Goal: Task Accomplishment & Management: Manage account settings

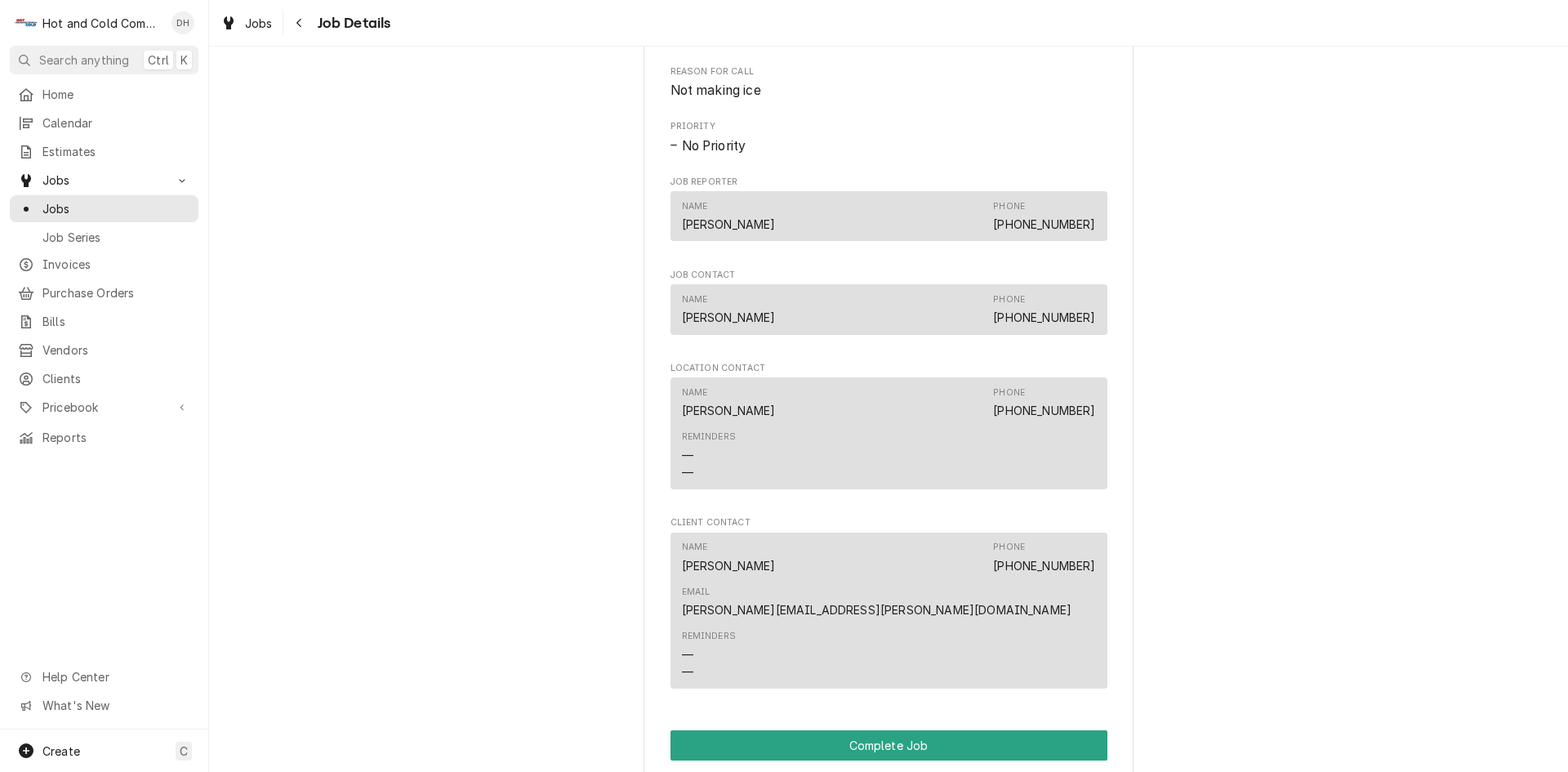
scroll to position [1362, 0]
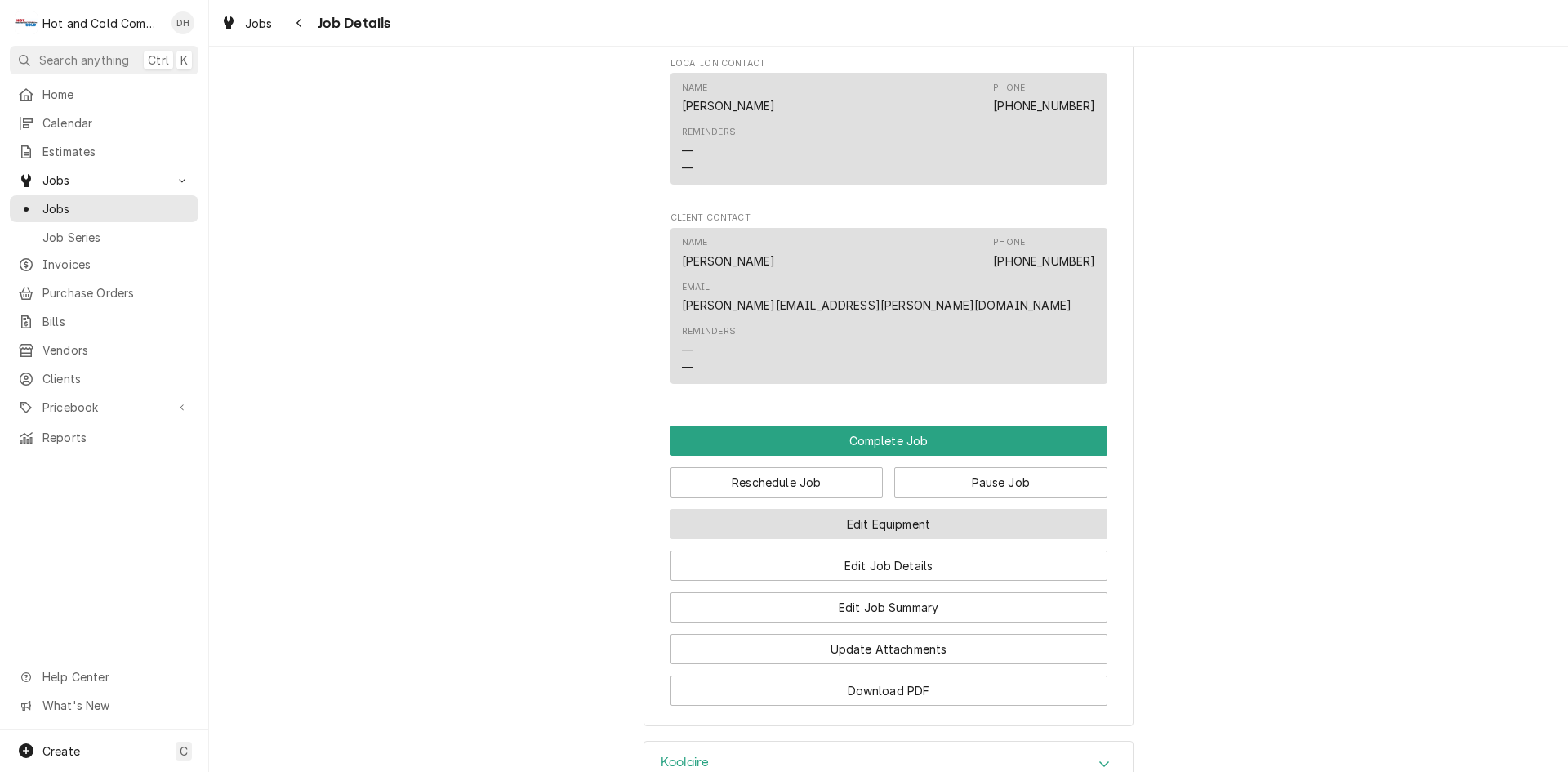
click at [937, 509] on button "Edit Equipment" at bounding box center [889, 524] width 437 height 31
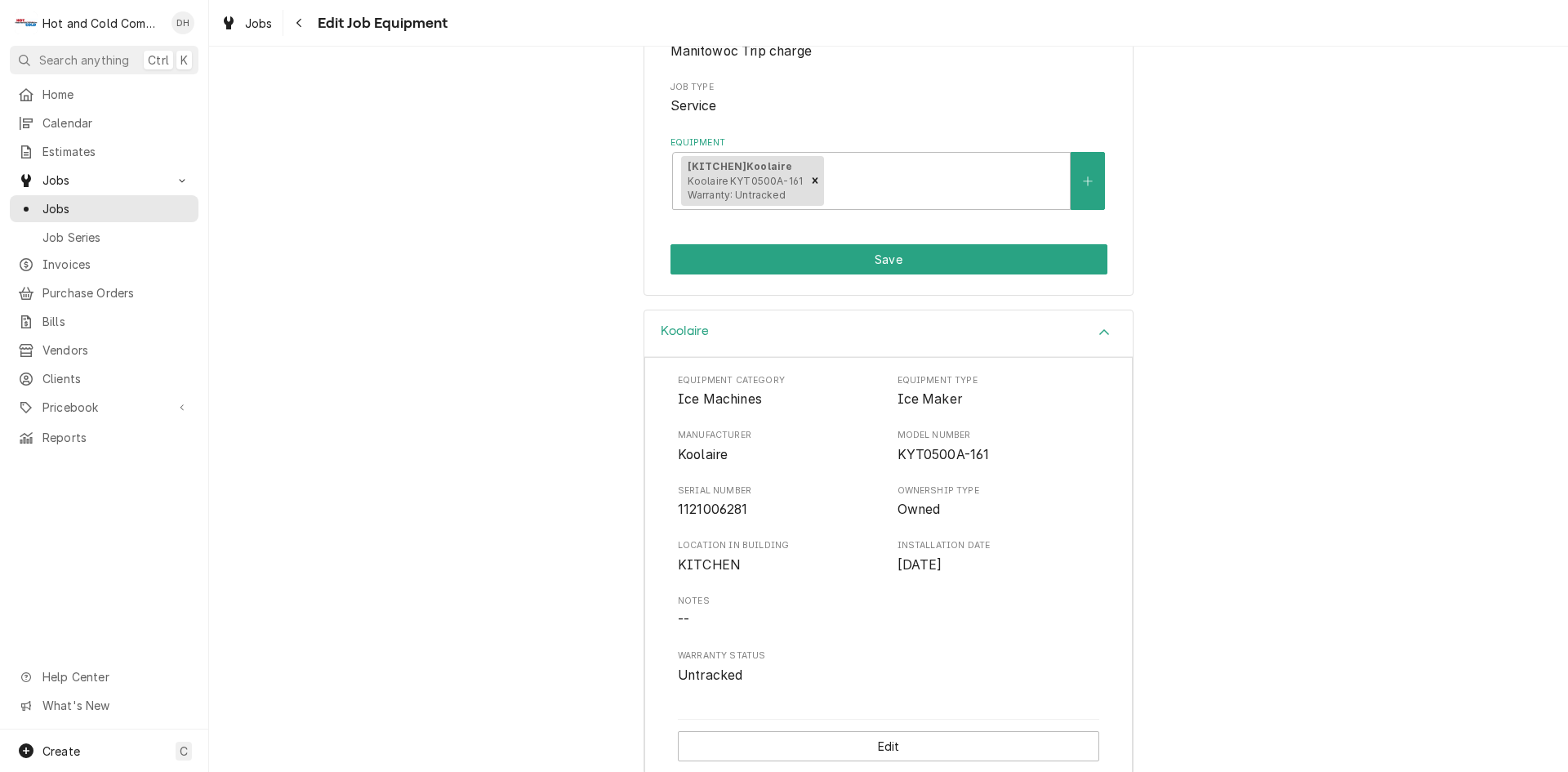
scroll to position [258, 0]
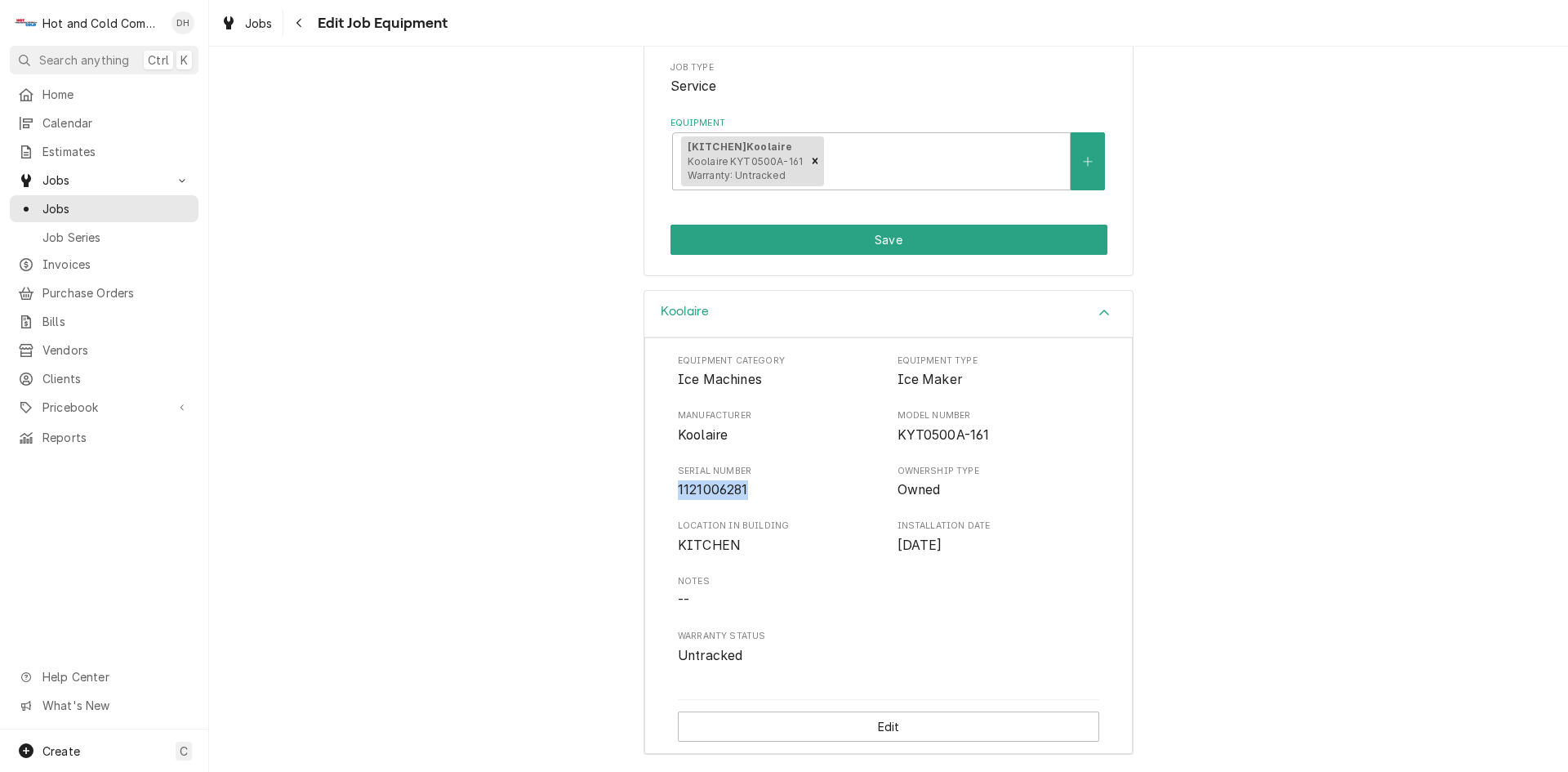
drag, startPoint x: 757, startPoint y: 479, endPoint x: 665, endPoint y: 484, distance: 92.1
click at [665, 484] on div "Equipment Category Ice Machines Equipment Type Ice Maker Manufacturer Koolaire …" at bounding box center [889, 546] width 489 height 418
copy span "1121006281"
click at [776, 432] on span "Koolaire" at bounding box center [779, 436] width 203 height 20
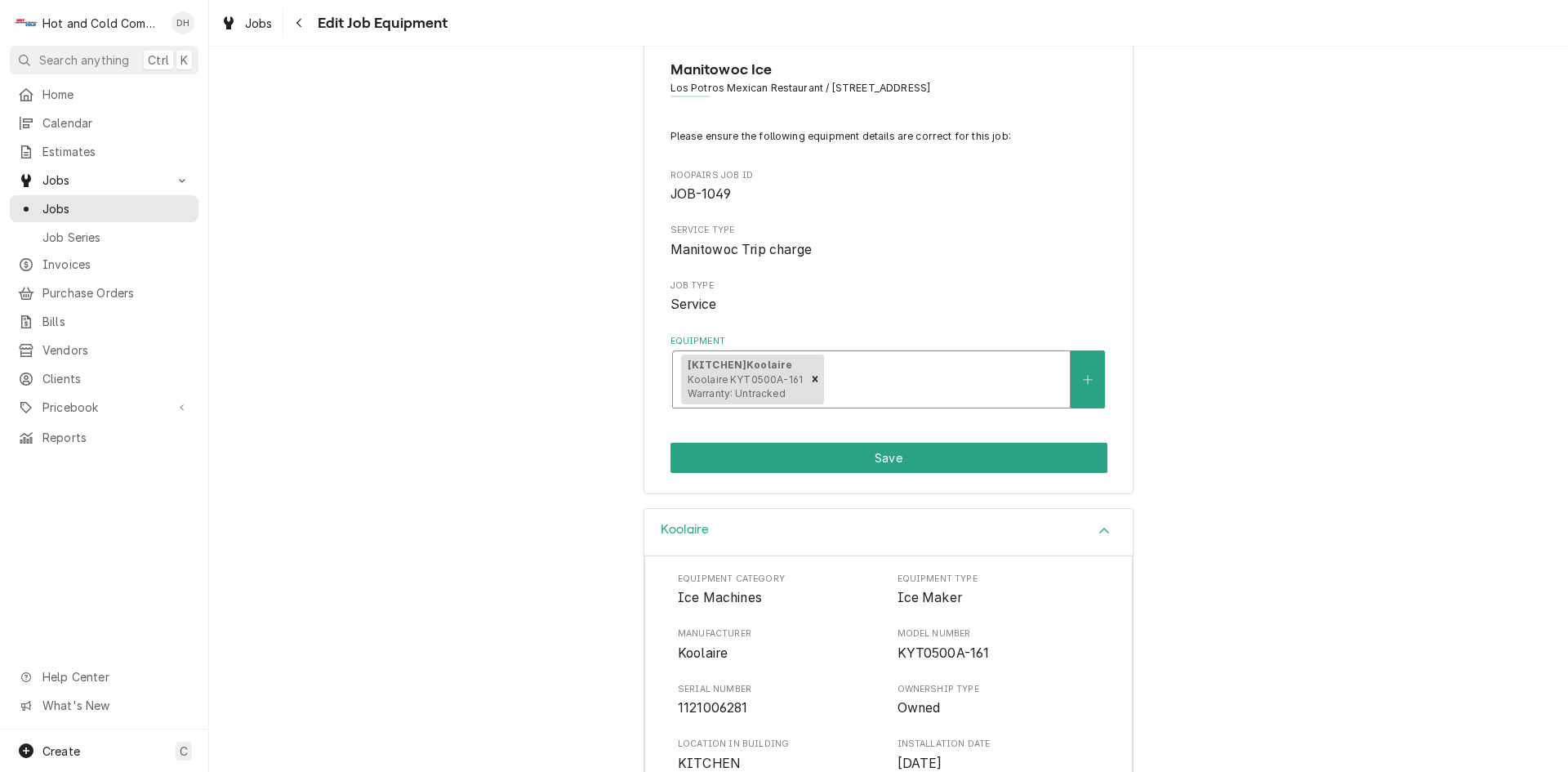
scroll to position [0, 0]
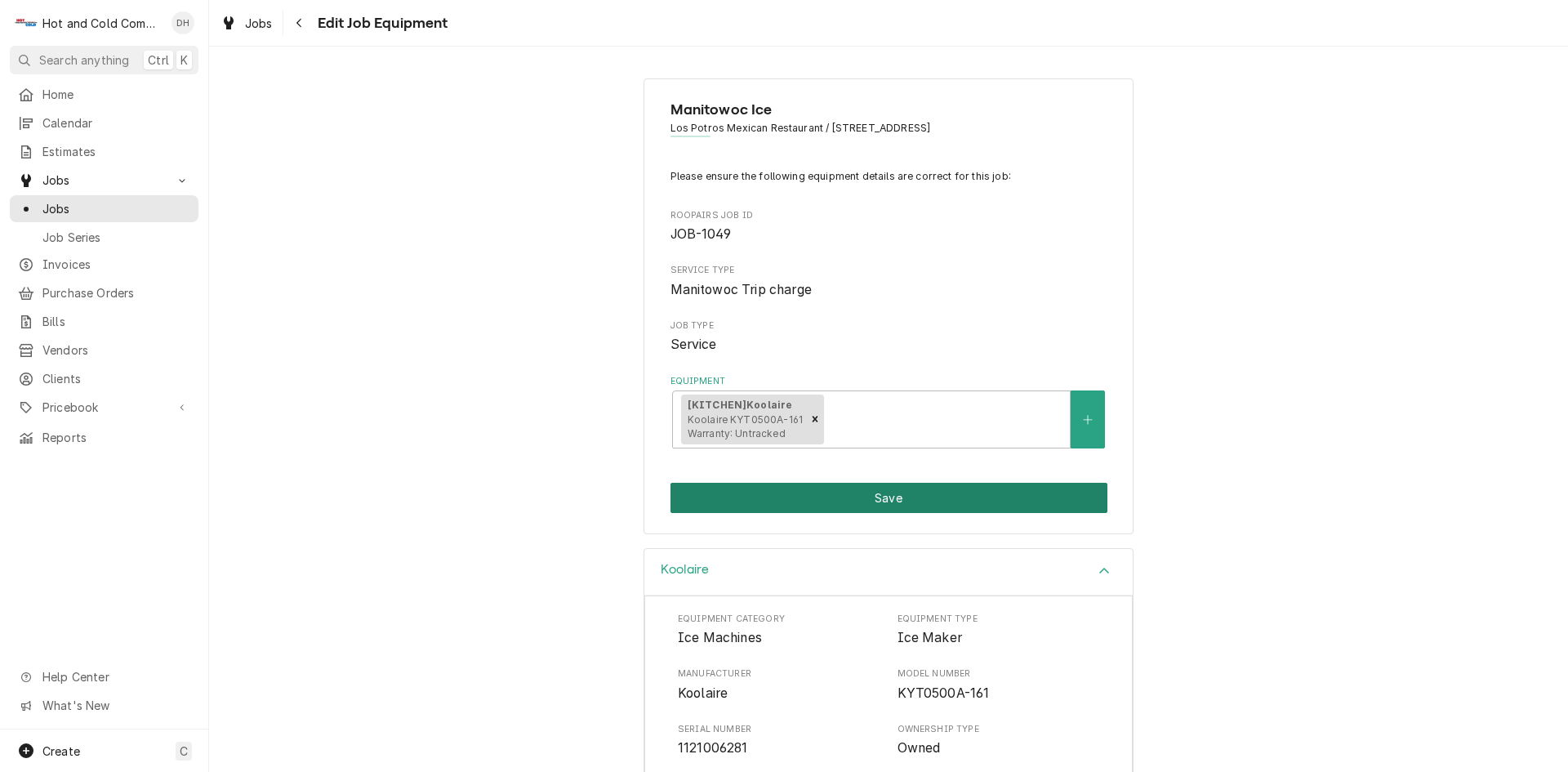
click at [923, 502] on button "Save" at bounding box center [889, 498] width 437 height 31
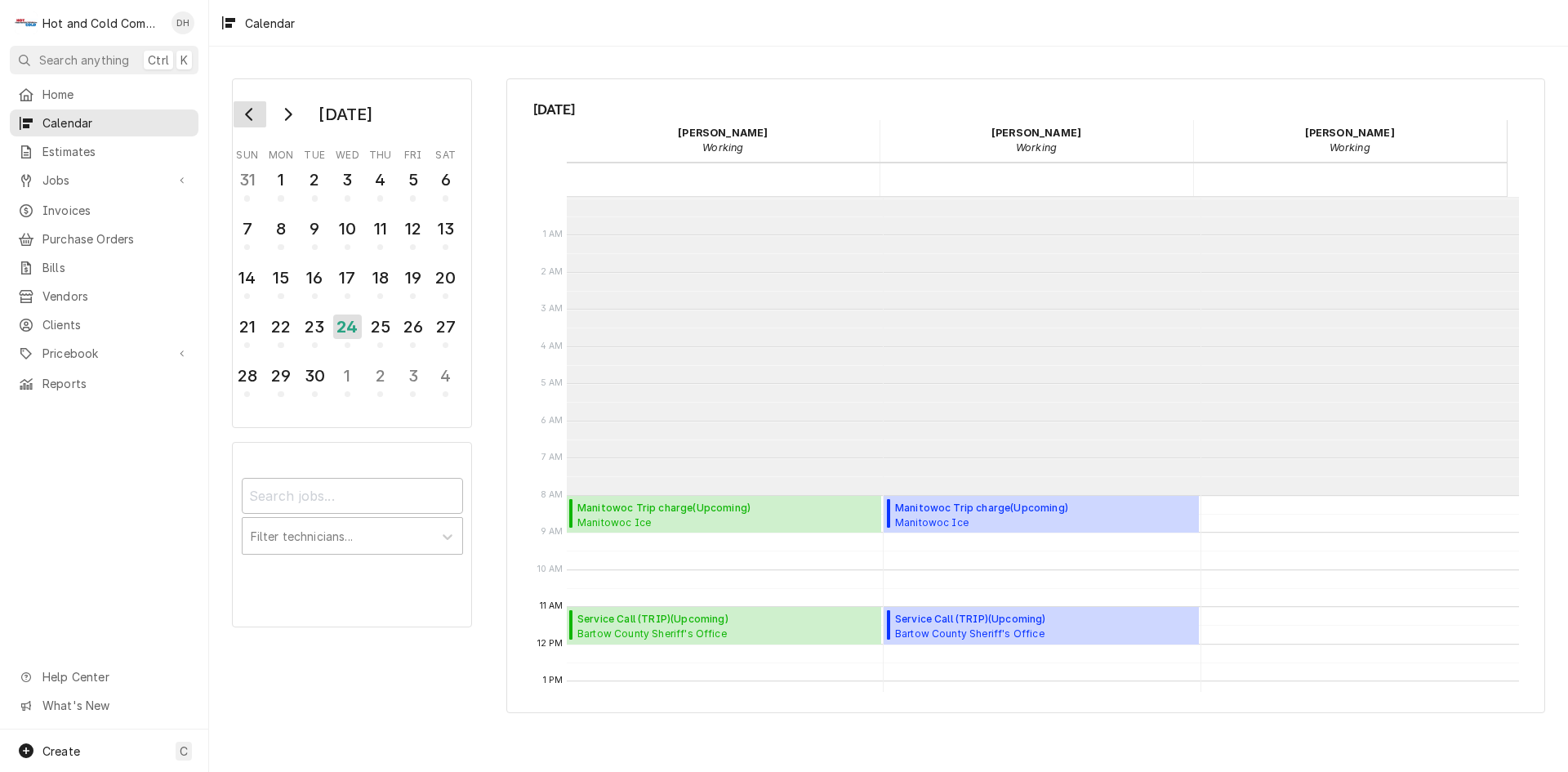
scroll to position [299, 0]
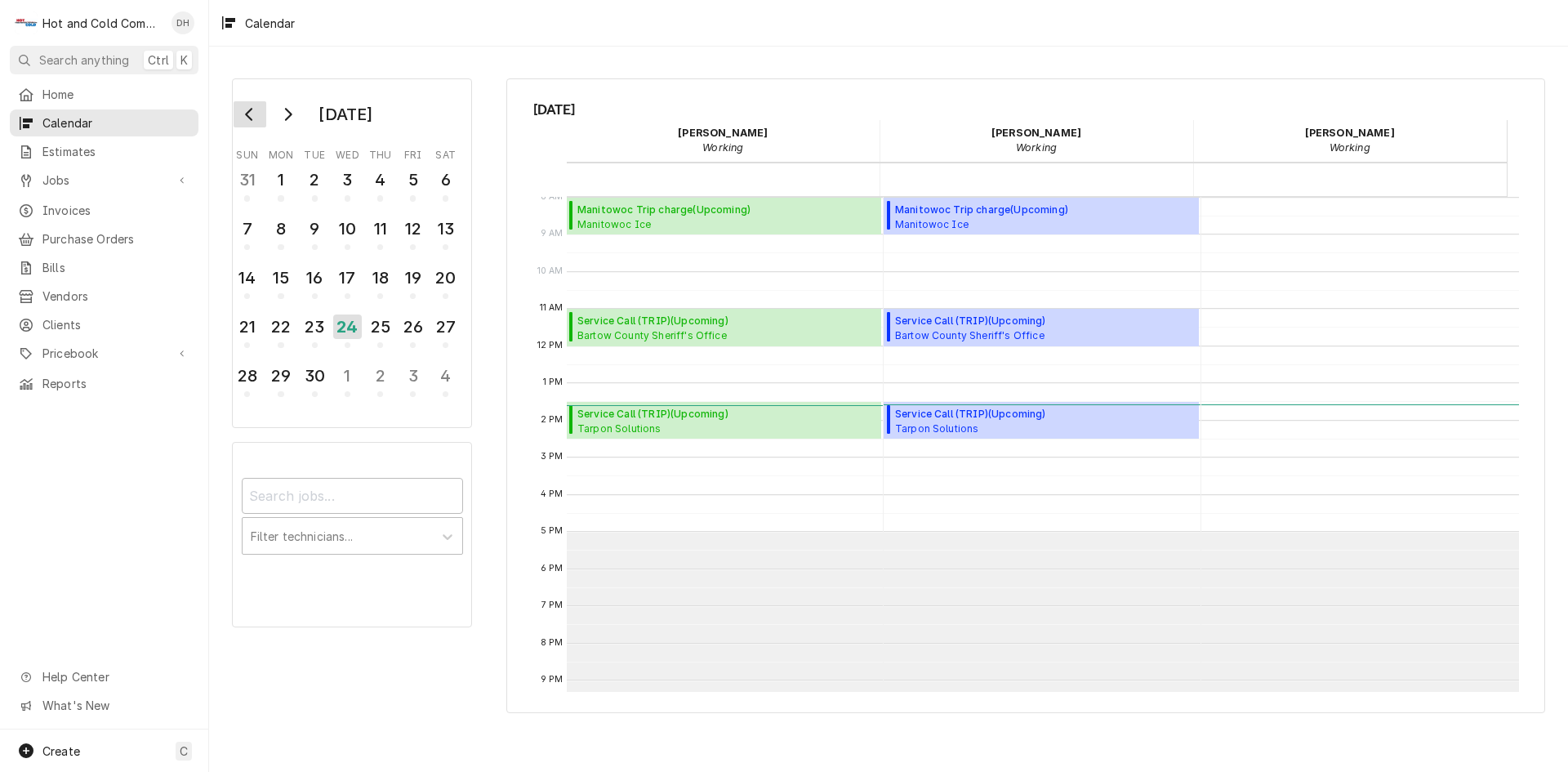
click at [255, 116] on icon "Go to previous month" at bounding box center [250, 115] width 13 height 13
click at [254, 117] on icon "Go to previous month" at bounding box center [250, 115] width 13 height 13
click at [359, 188] on div "4" at bounding box center [348, 179] width 29 height 28
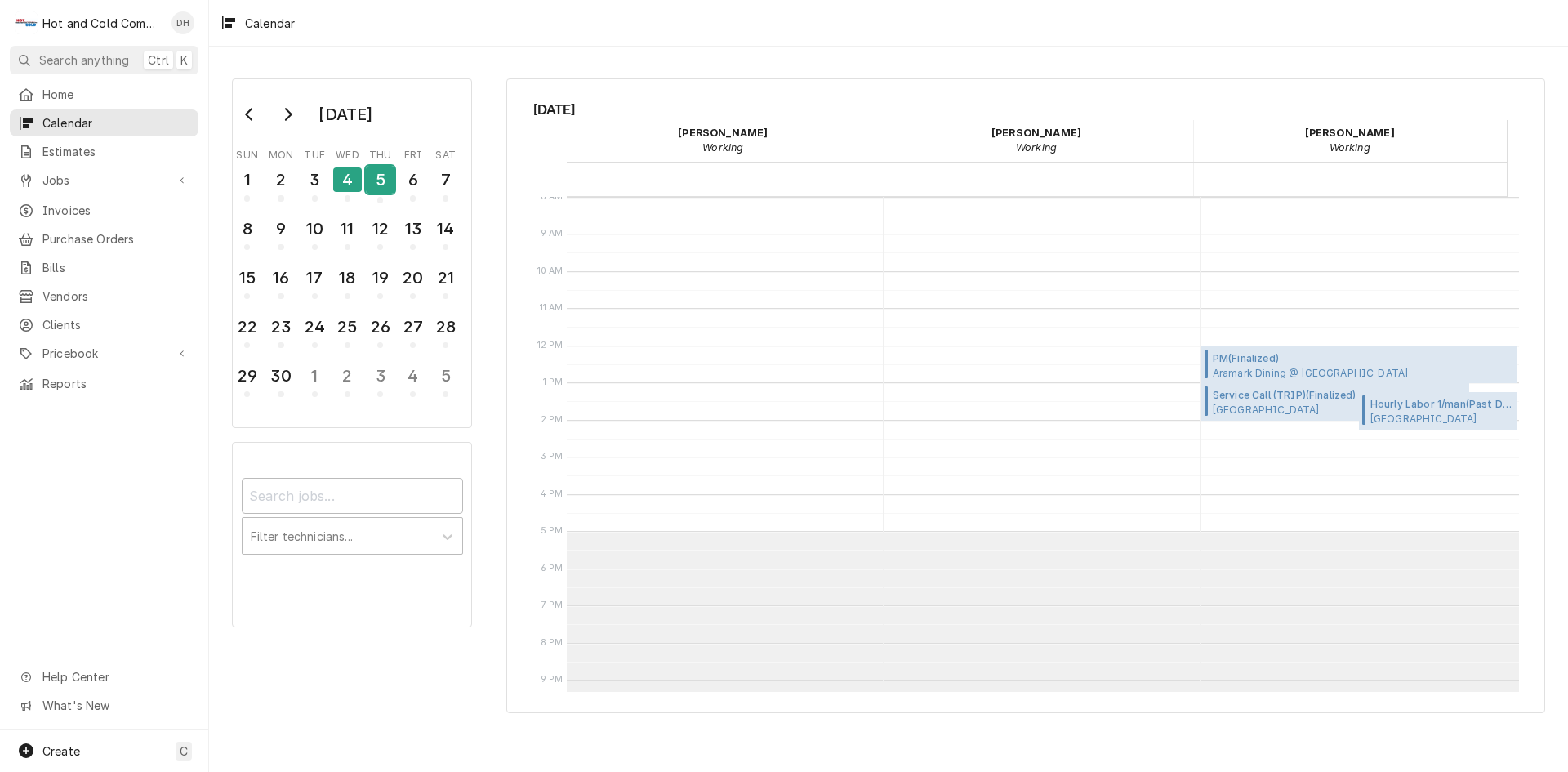
click at [382, 190] on div "5" at bounding box center [381, 179] width 29 height 28
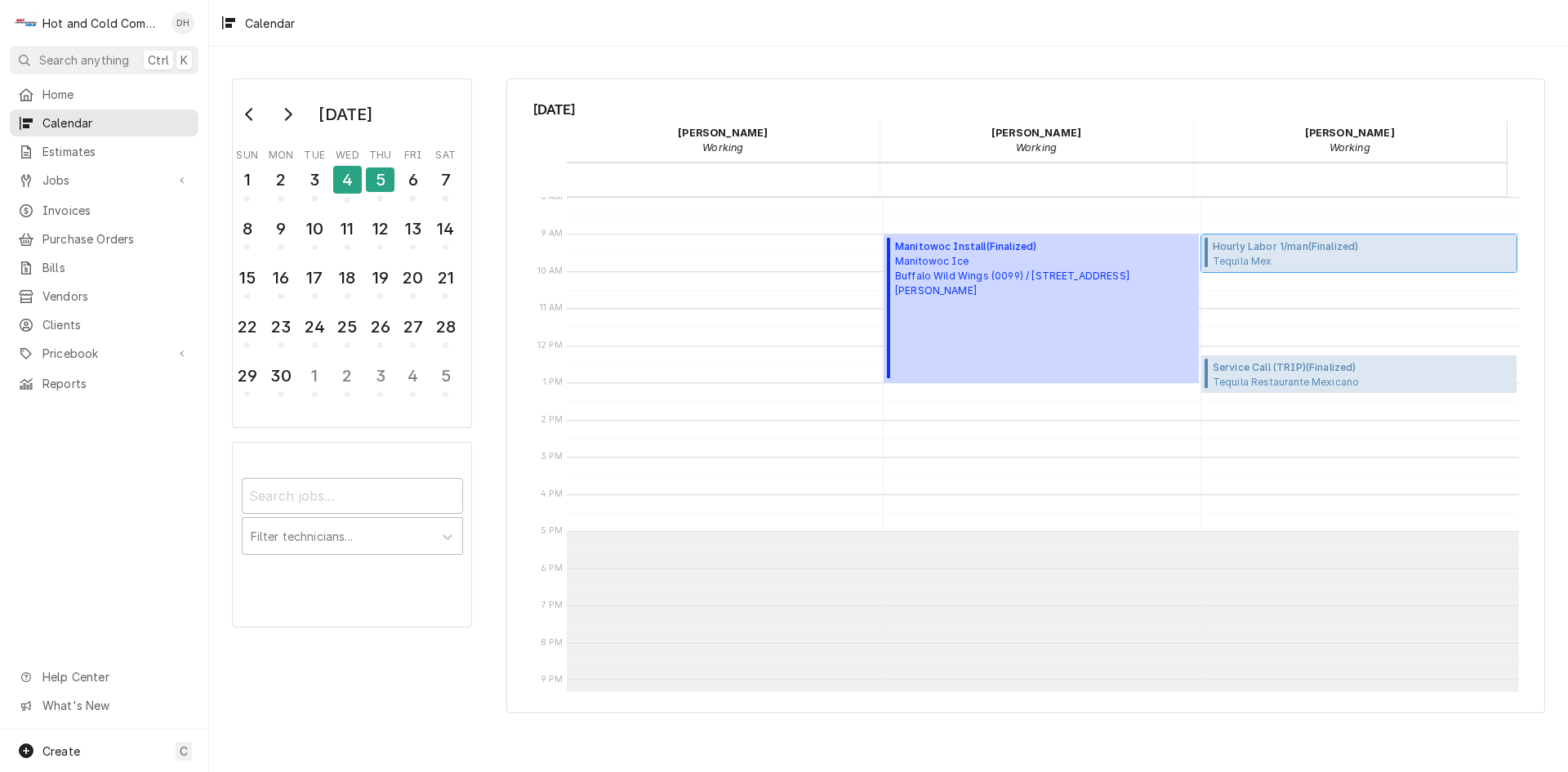
click at [1233, 255] on span "Tequila Mex Tequila Mex Restaurant / 350 Paulding Plaza, Dallas, GA 30132" at bounding box center [1323, 261] width 221 height 13
click at [1326, 364] on span "Service Call (TRIP) ( Finalized )" at bounding box center [1362, 367] width 299 height 14
click at [418, 182] on div "6" at bounding box center [413, 179] width 29 height 28
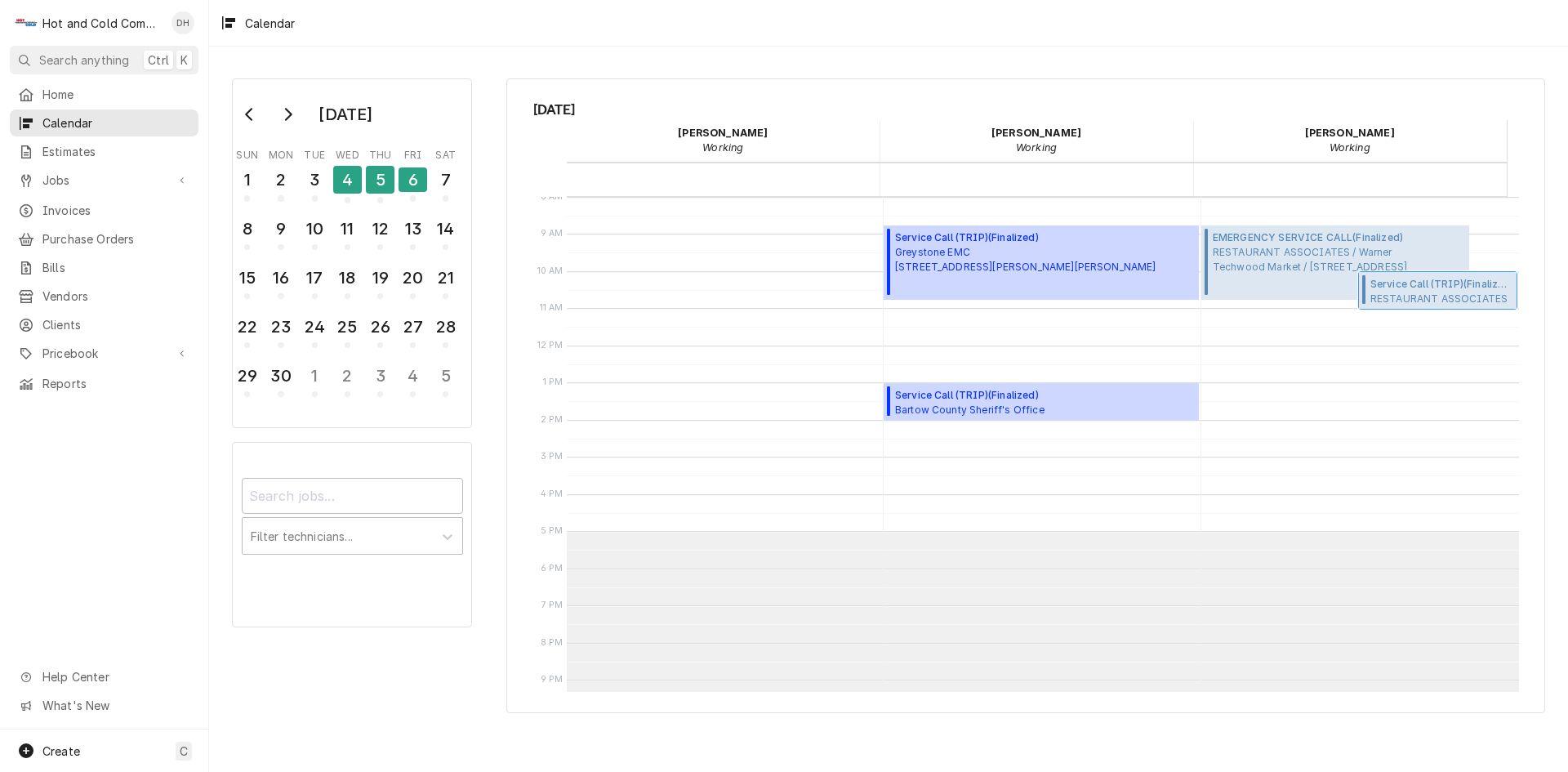
click at [1400, 291] on span "RESTAURANT ASSOCIATES / Warner Techwood Market / 1050 Techwood Dr, Atlanta, GA …" at bounding box center [1442, 298] width 142 height 13
click at [1261, 249] on span "RESTAURANT ASSOCIATES / Warner Techwood Market / 1050 Techwood Dr, Atlanta, GA …" at bounding box center [1310, 260] width 195 height 30
click at [292, 227] on div "9" at bounding box center [280, 228] width 29 height 28
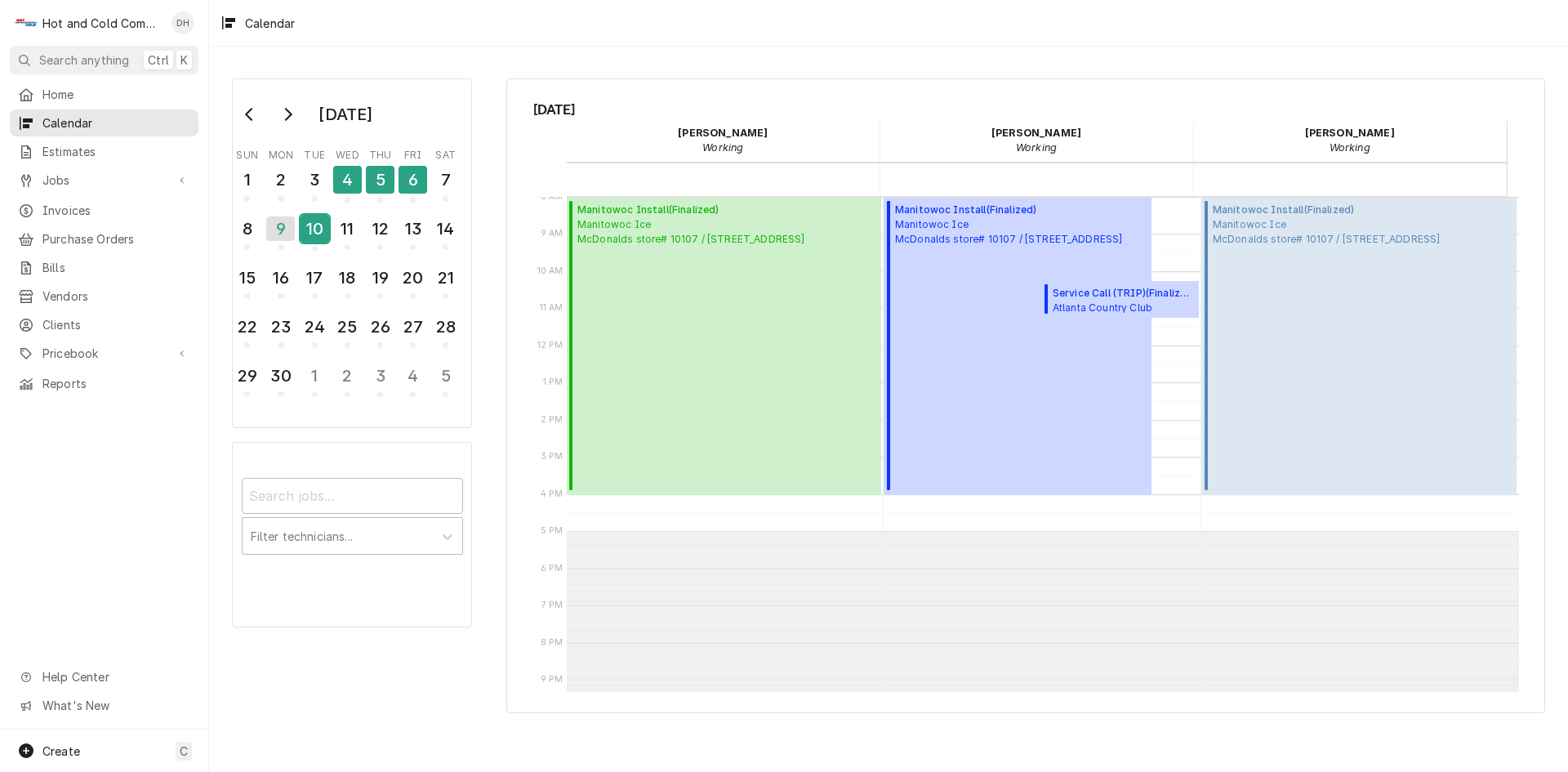
click at [322, 237] on div "10" at bounding box center [315, 228] width 29 height 28
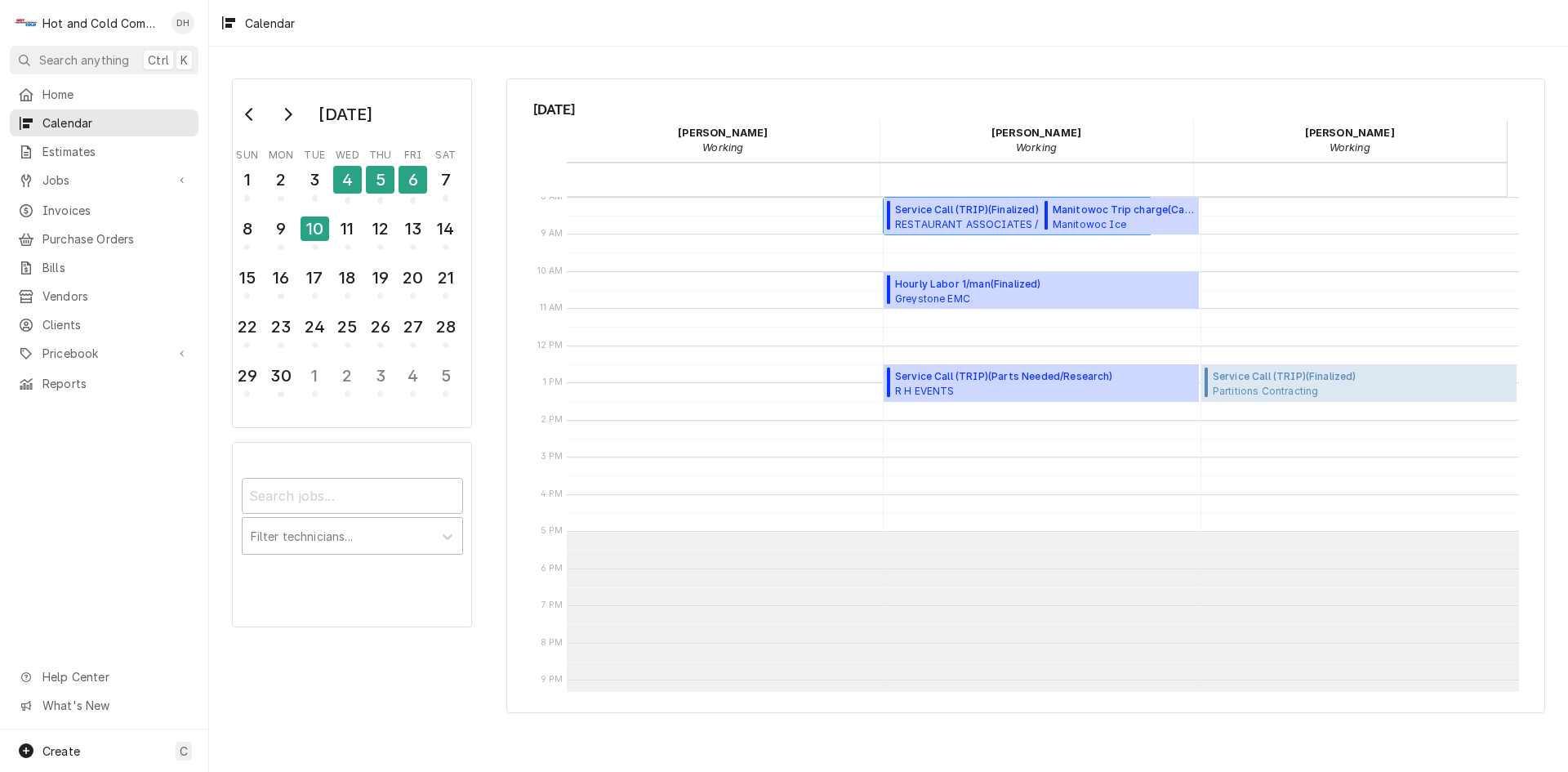
click at [931, 214] on span "Service Call (TRIP) ( Finalized )" at bounding box center [993, 210] width 195 height 14
click at [279, 238] on div "9" at bounding box center [280, 228] width 29 height 28
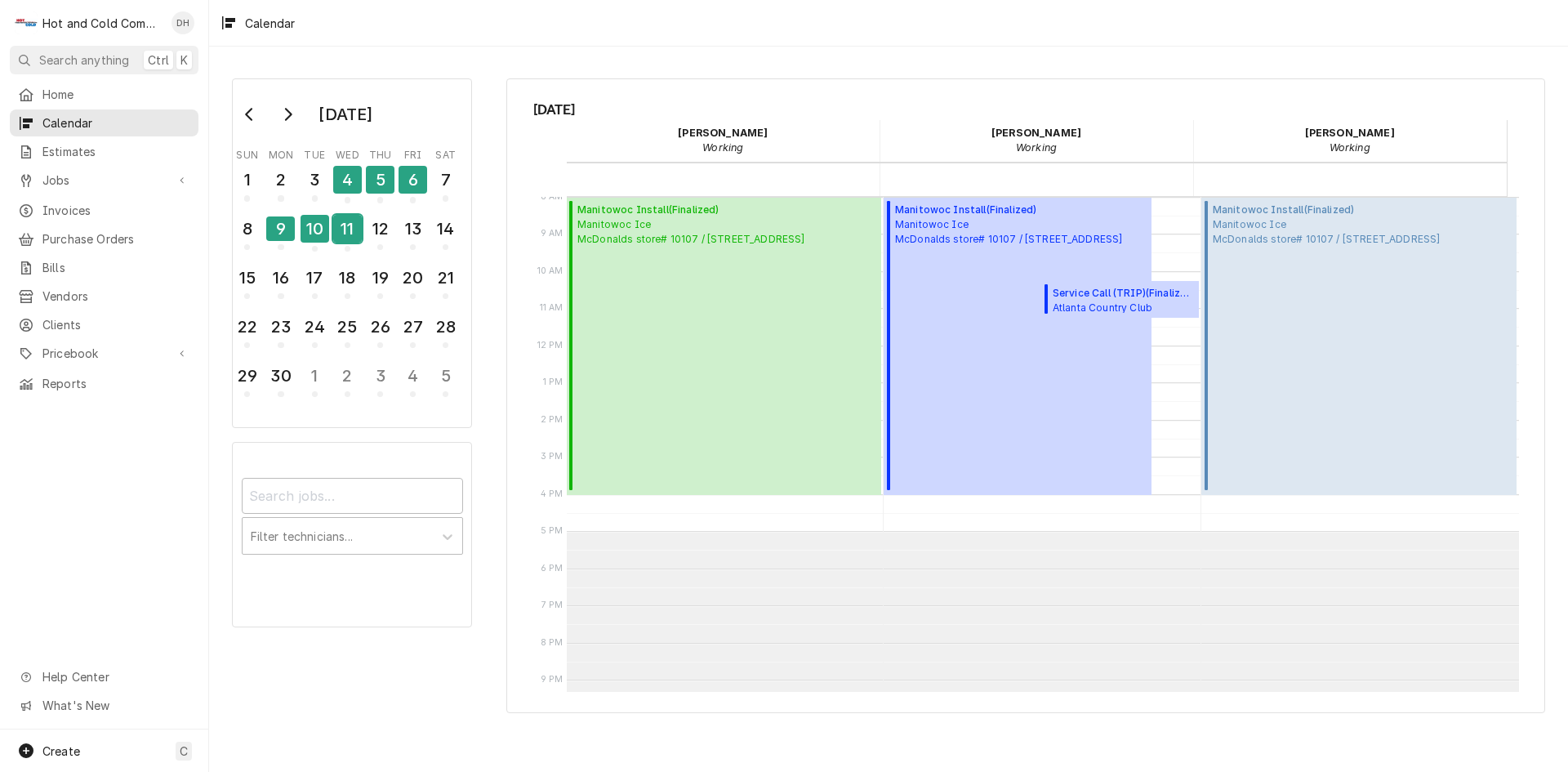
click at [345, 236] on div "11" at bounding box center [348, 228] width 29 height 28
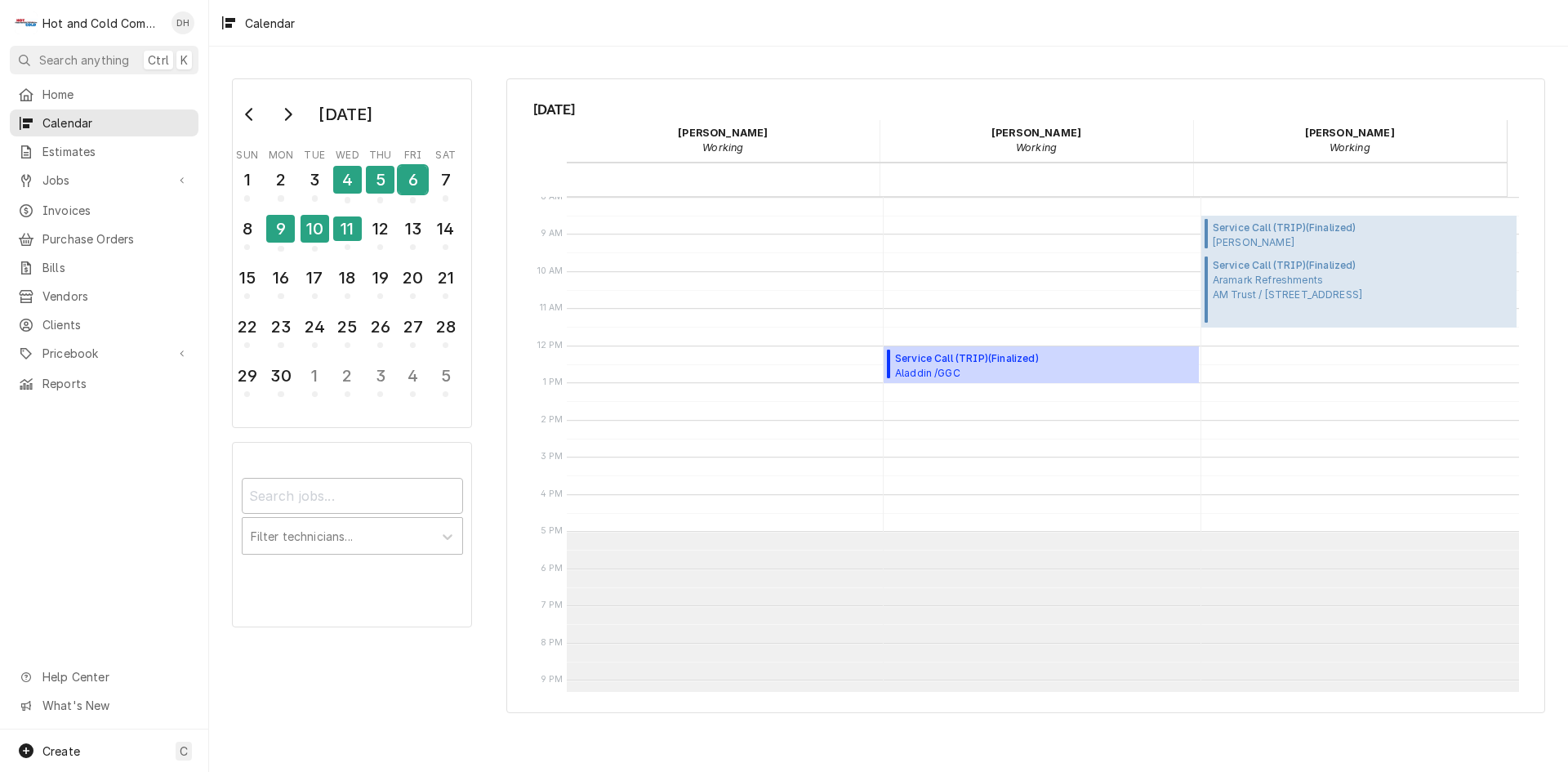
click at [402, 179] on div "6" at bounding box center [413, 179] width 29 height 28
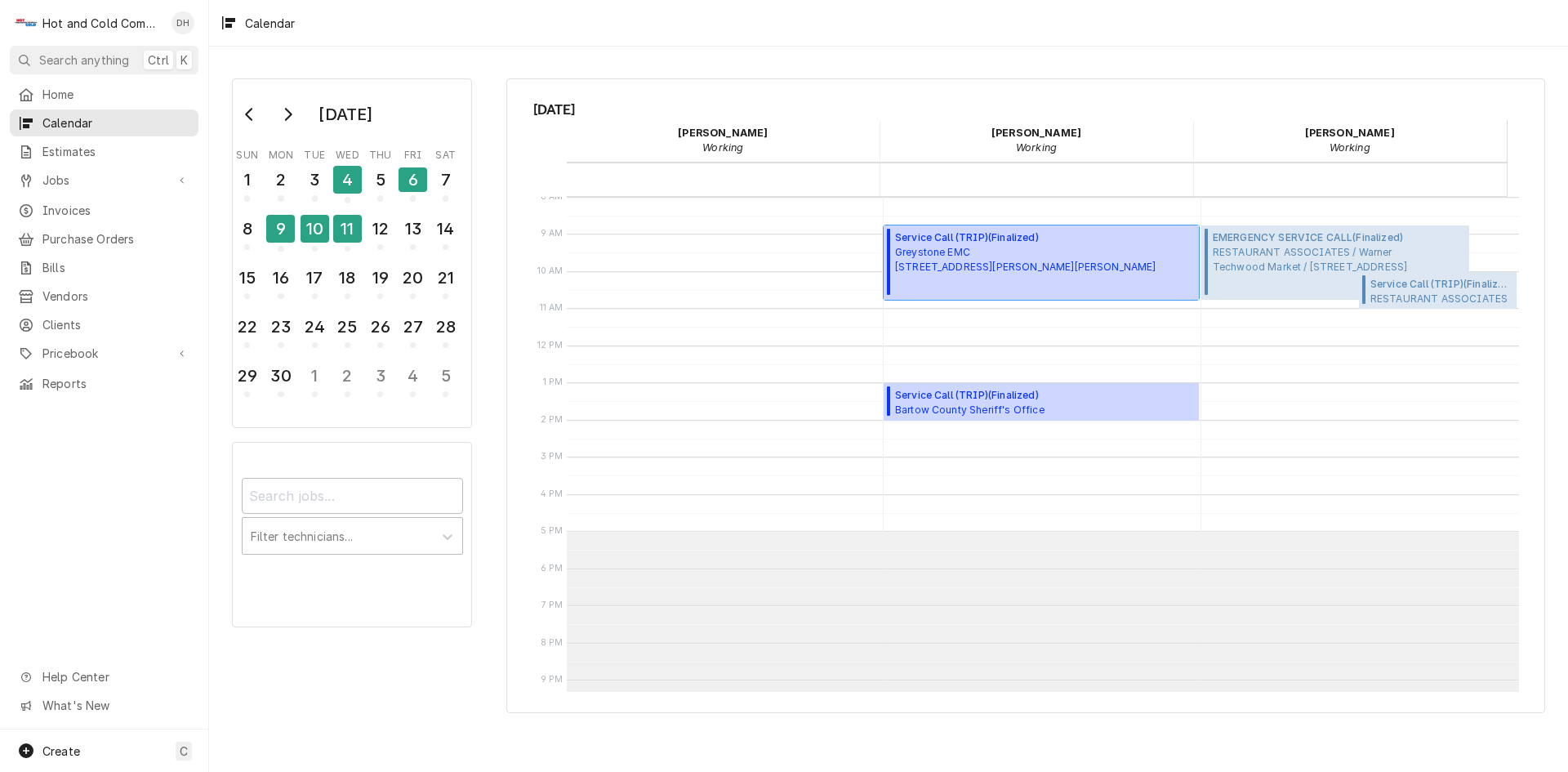
click at [952, 252] on span "Greystone EMC 3400 Hiram Douglasville Hwy, Hiram, GA 30141" at bounding box center [1026, 260] width 261 height 30
click at [986, 386] on div "Service Call (TRIP) ( Finalized ) Bartow County Sheriff's Office Kitchen / 103 …" at bounding box center [1041, 402] width 316 height 38
click at [381, 180] on div "5" at bounding box center [381, 179] width 29 height 28
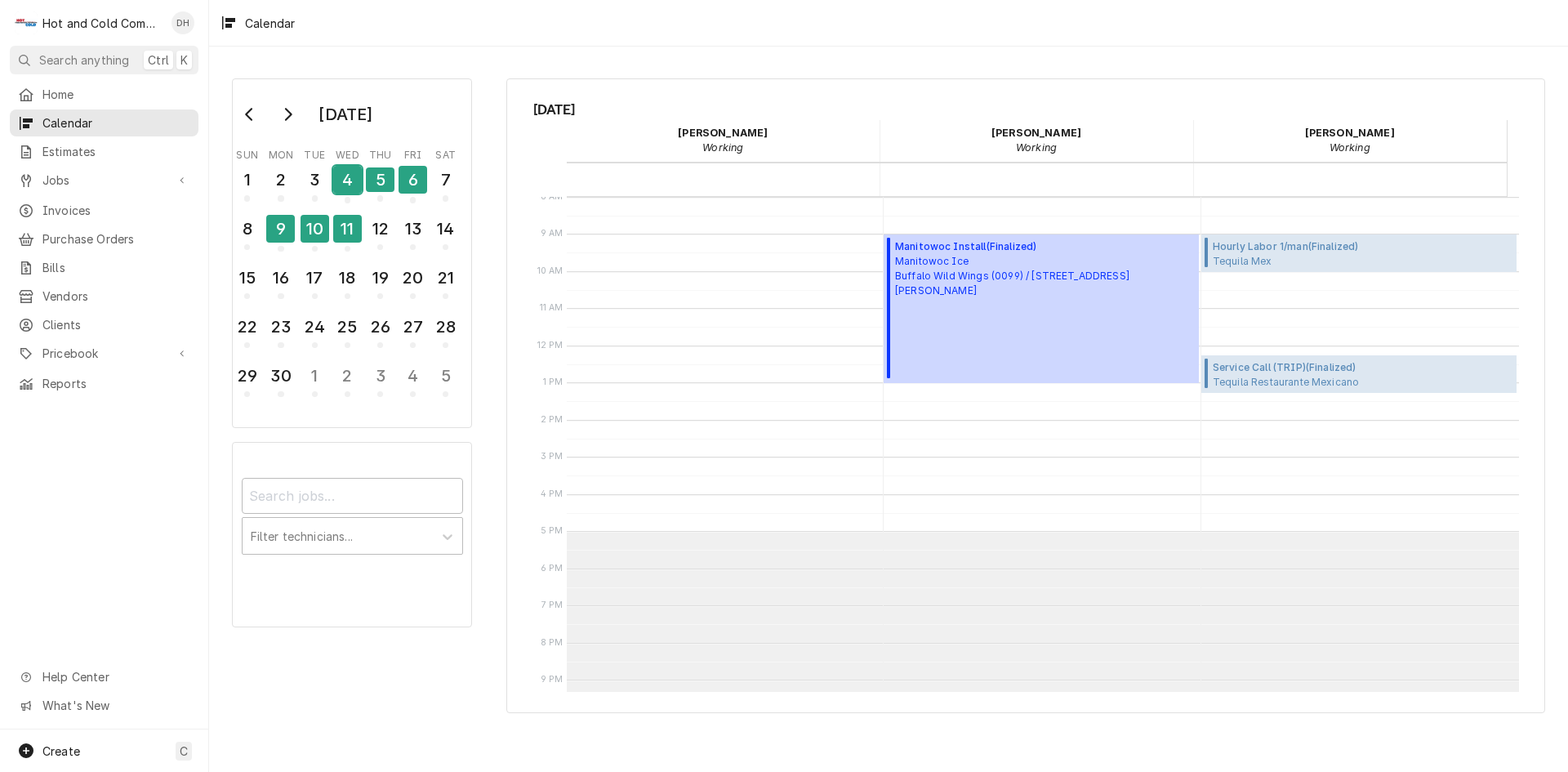
click at [351, 193] on div "4" at bounding box center [348, 179] width 29 height 28
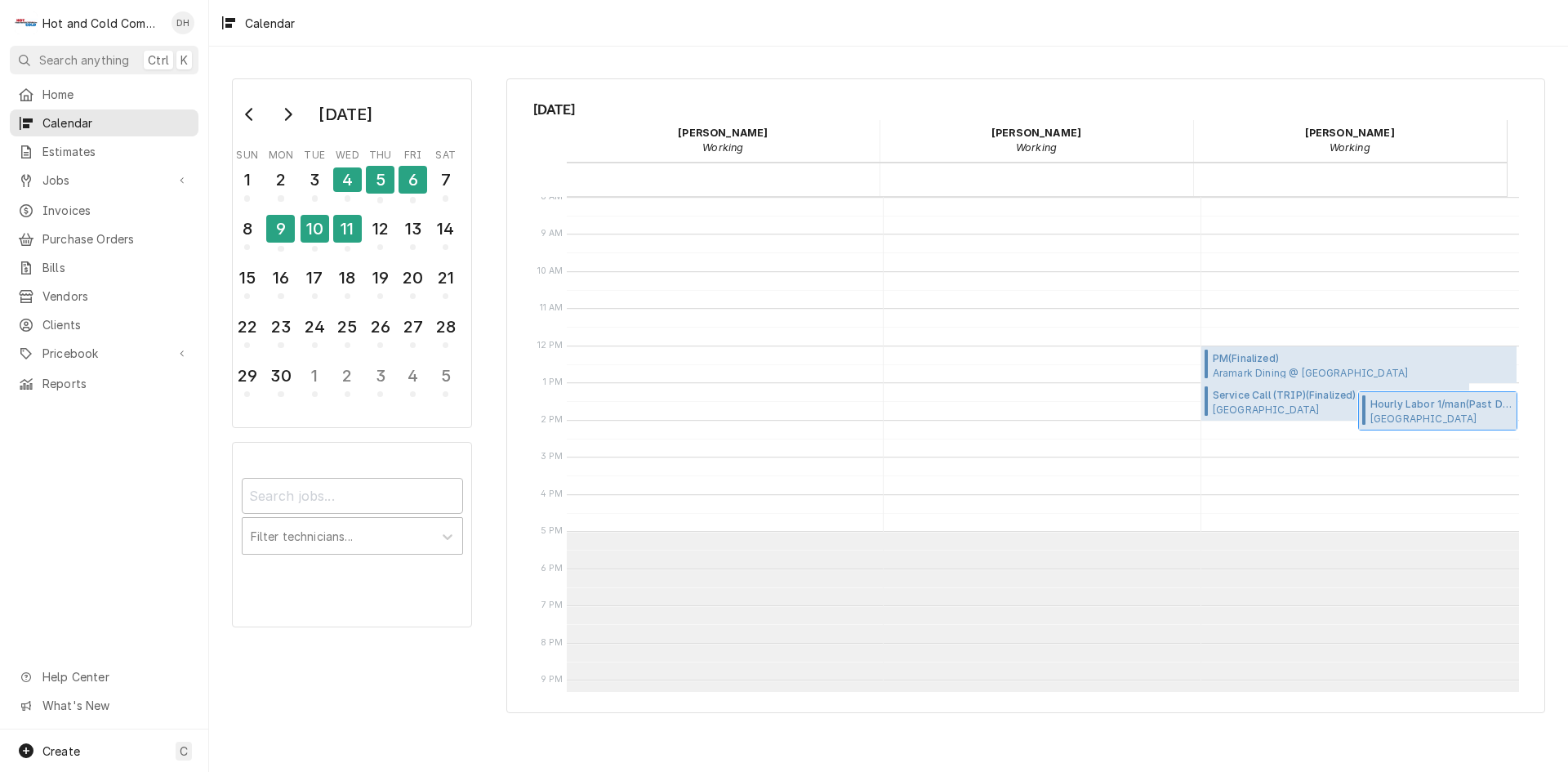
click at [1393, 410] on span "Hourly Labor 1/man ( Past Due )" at bounding box center [1442, 404] width 142 height 14
click at [1219, 401] on span "Service Call (TRIP) ( Finalized )" at bounding box center [1339, 395] width 252 height 14
click at [311, 180] on div "3" at bounding box center [315, 179] width 29 height 28
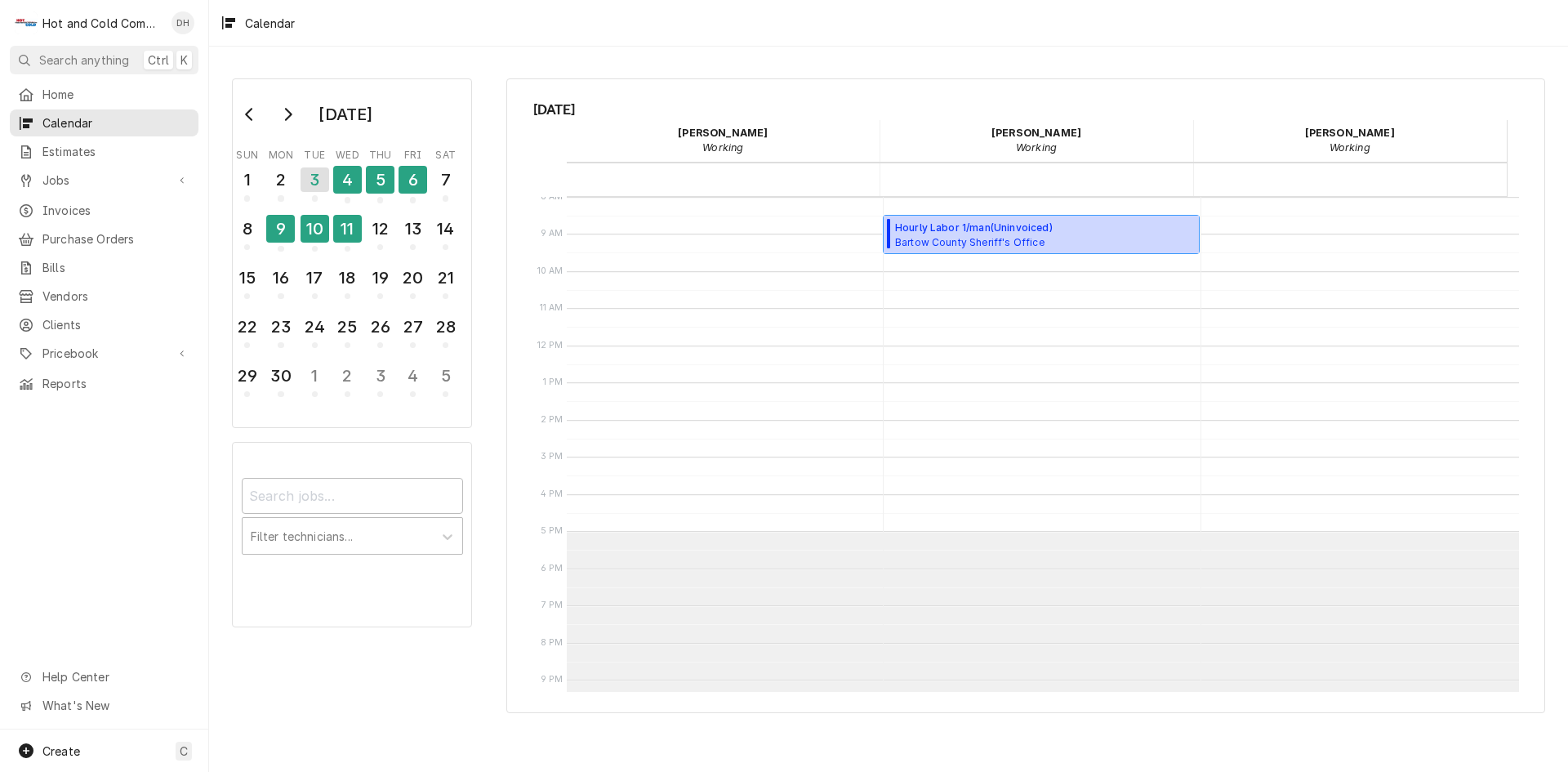
click at [940, 234] on span "Hourly Labor 1/man ( Uninvoiced )" at bounding box center [974, 228] width 158 height 14
click at [279, 180] on div "2" at bounding box center [280, 179] width 29 height 28
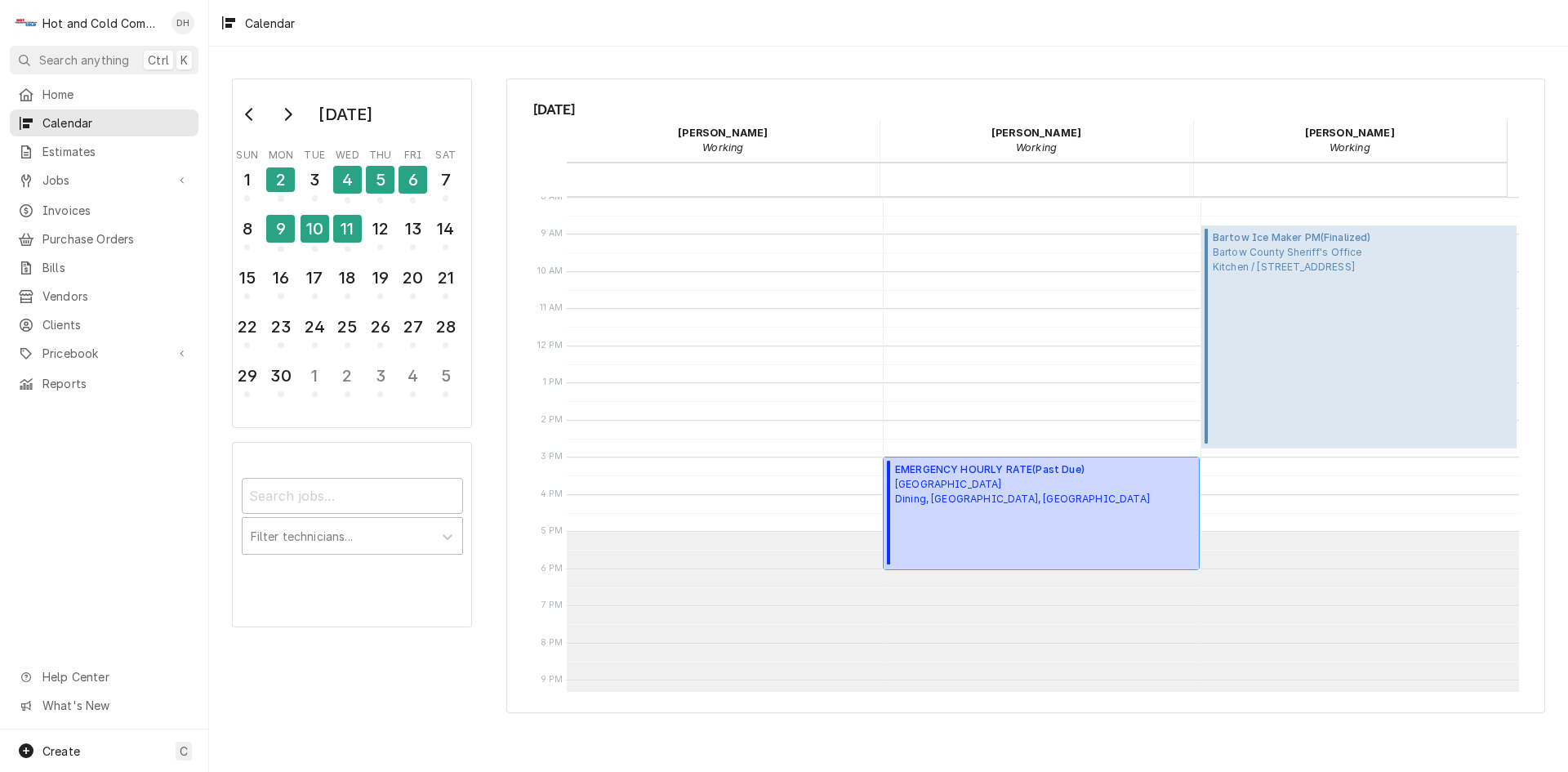
click at [948, 482] on span "Oglethorpe University Dining, Atlanta, ga" at bounding box center [1022, 492] width 255 height 30
click at [253, 116] on icon "Go to previous month" at bounding box center [250, 115] width 13 height 13
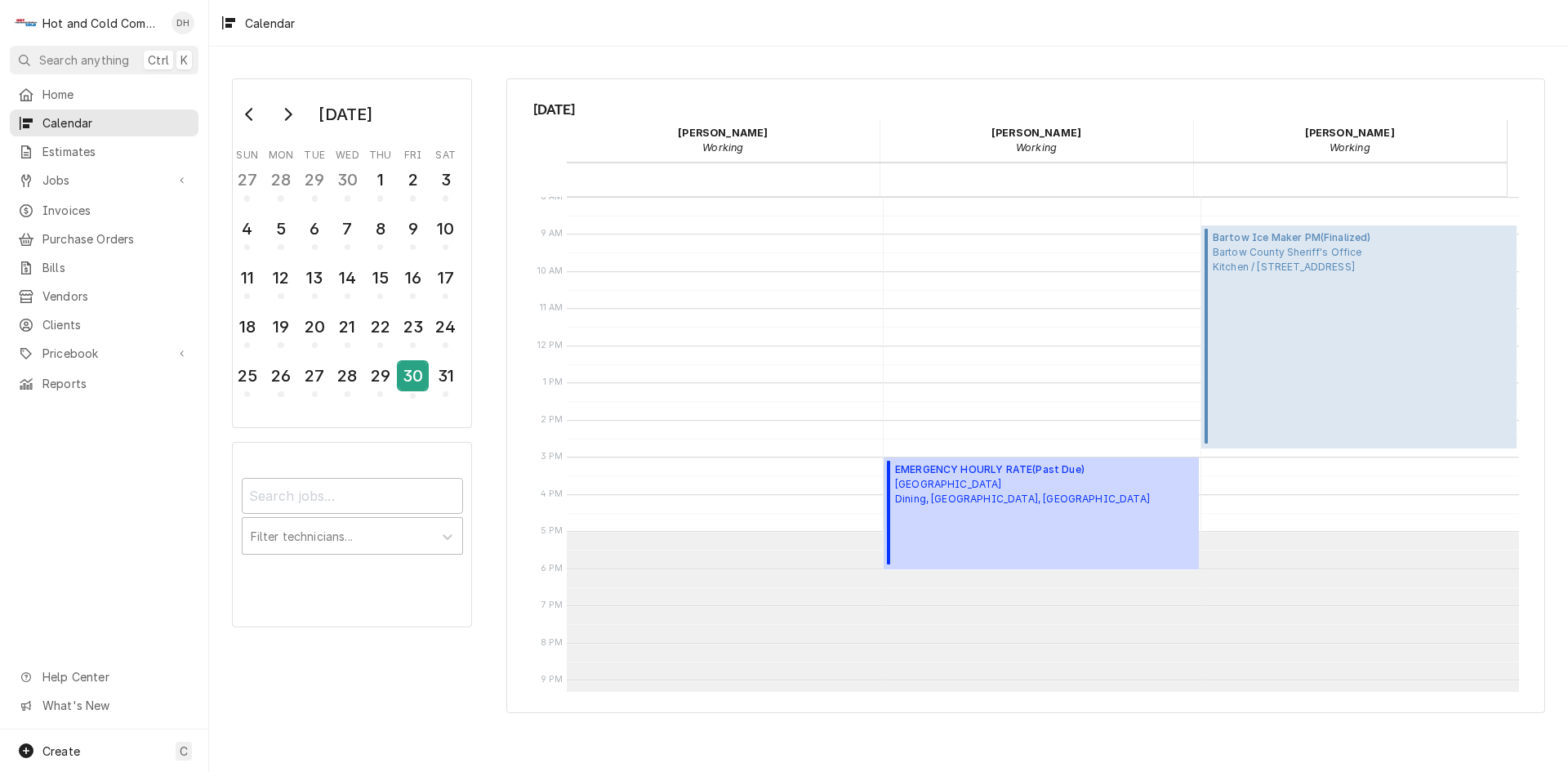
click at [421, 378] on div "30" at bounding box center [413, 375] width 29 height 28
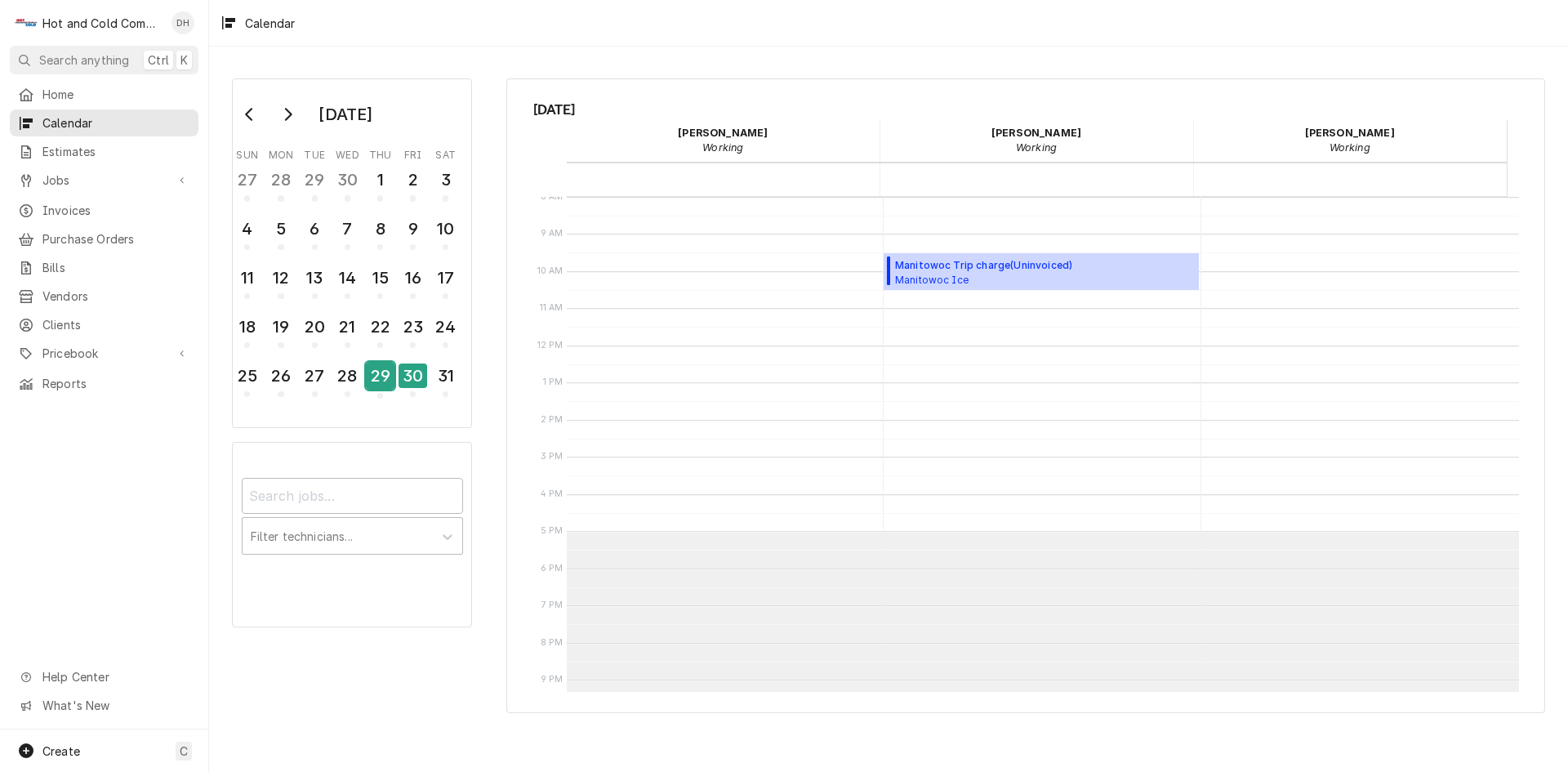
click at [389, 378] on div "29" at bounding box center [381, 375] width 29 height 28
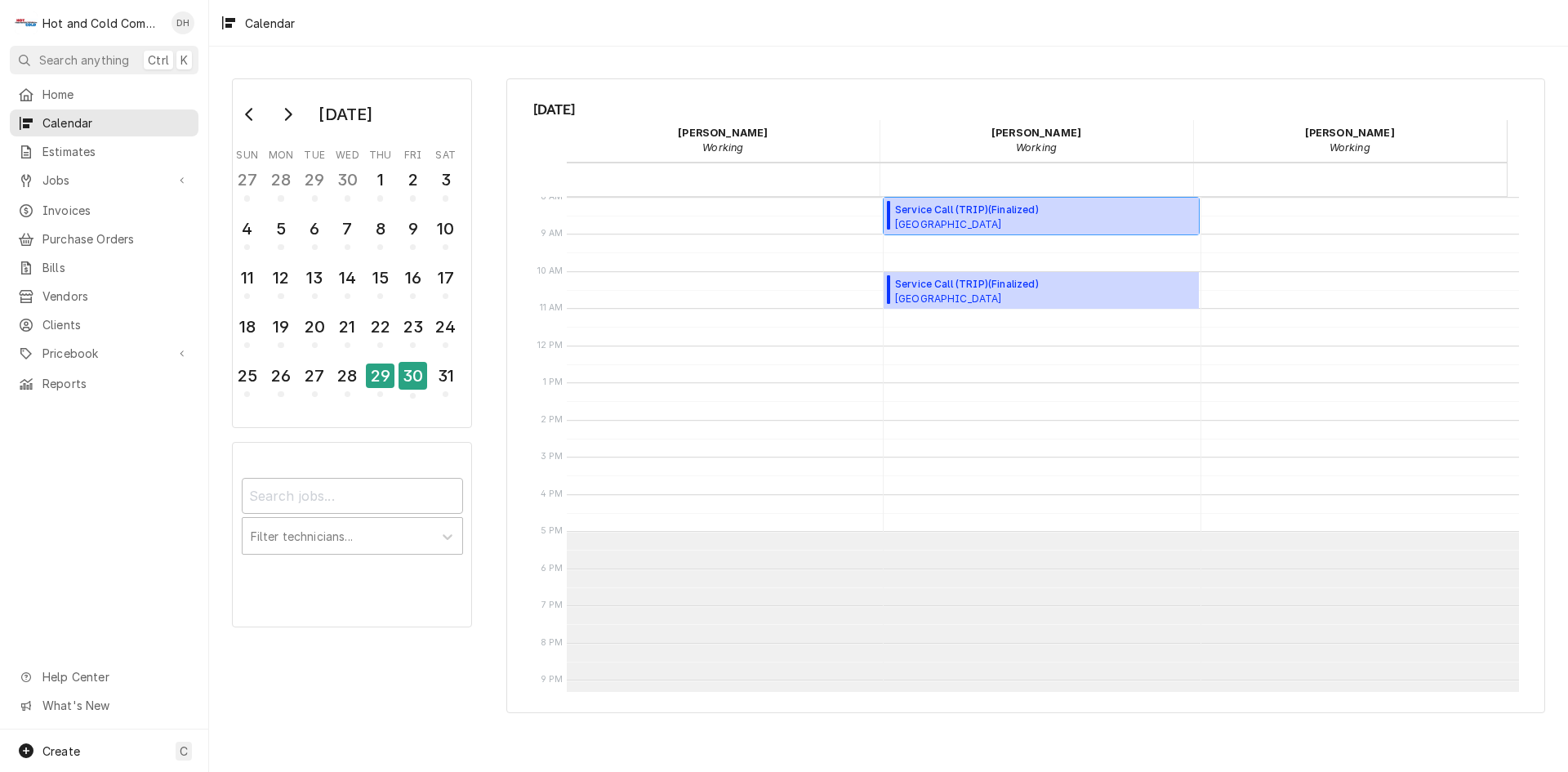
click at [969, 212] on span "Service Call (TRIP) ( Finalized )" at bounding box center [970, 210] width 151 height 14
click at [936, 221] on span "Barnsley Resort Georgian / 597 Barnsley Gardens Rd NW, Adairsville, GA 30103" at bounding box center [970, 224] width 151 height 13
click at [982, 293] on span "Barnsley Resort Georgian / 597 Barnsley Gardens Rd NW, Adairsville, GA 30103" at bounding box center [970, 298] width 151 height 13
click at [356, 369] on div "28" at bounding box center [348, 375] width 29 height 28
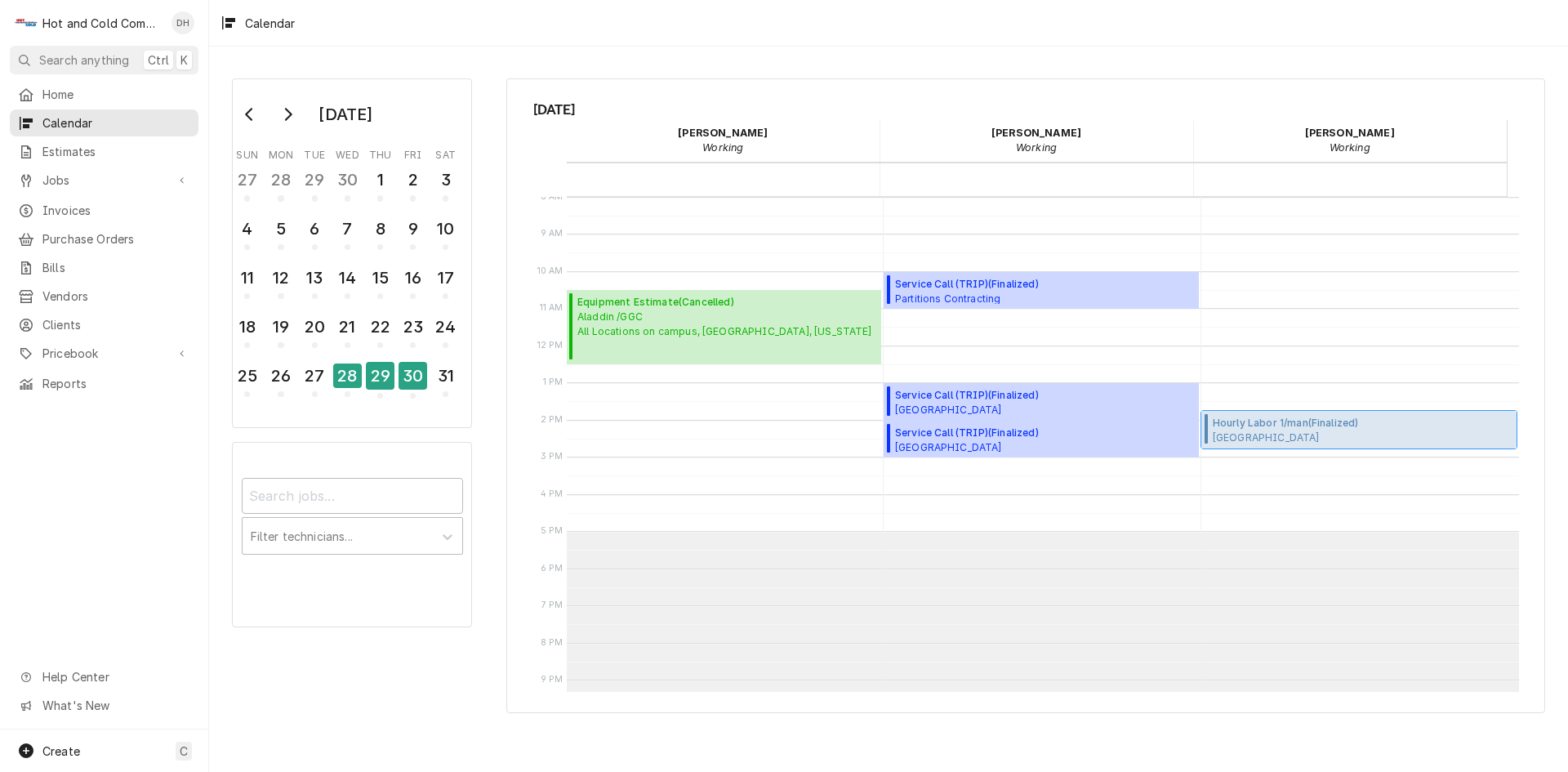
click at [1289, 434] on span "Oglethorpe University Dining, Atlanta, ga" at bounding box center [1340, 437] width 255 height 13
click at [307, 373] on div "27" at bounding box center [315, 375] width 29 height 28
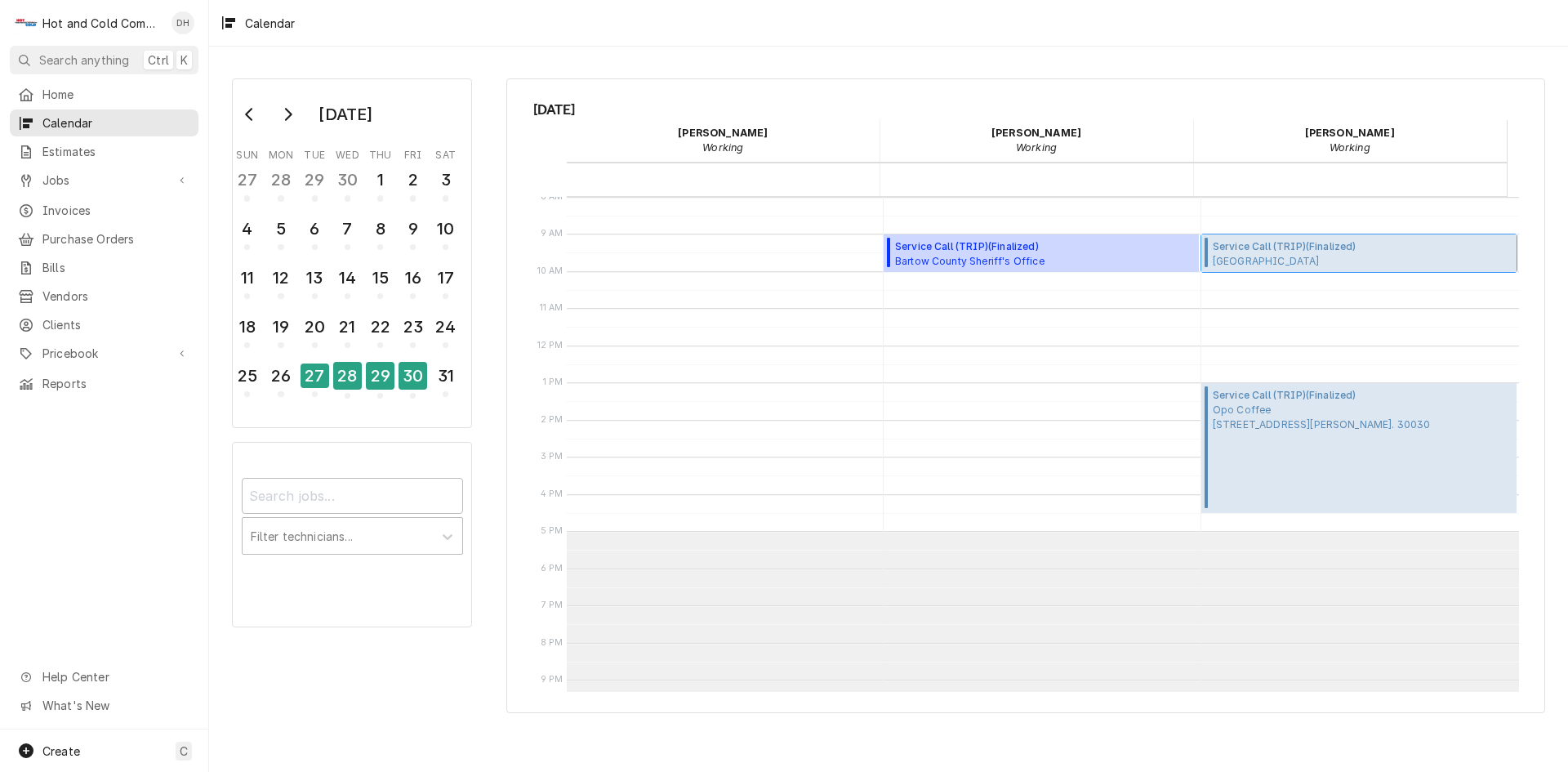
click at [1283, 257] on span "Barnsley Resort Woodlands Grill / 597 Barnsley Gardens Rd NW, Adairsville, GA 3…" at bounding box center [1319, 261] width 213 height 13
click at [280, 384] on div "26" at bounding box center [280, 375] width 29 height 28
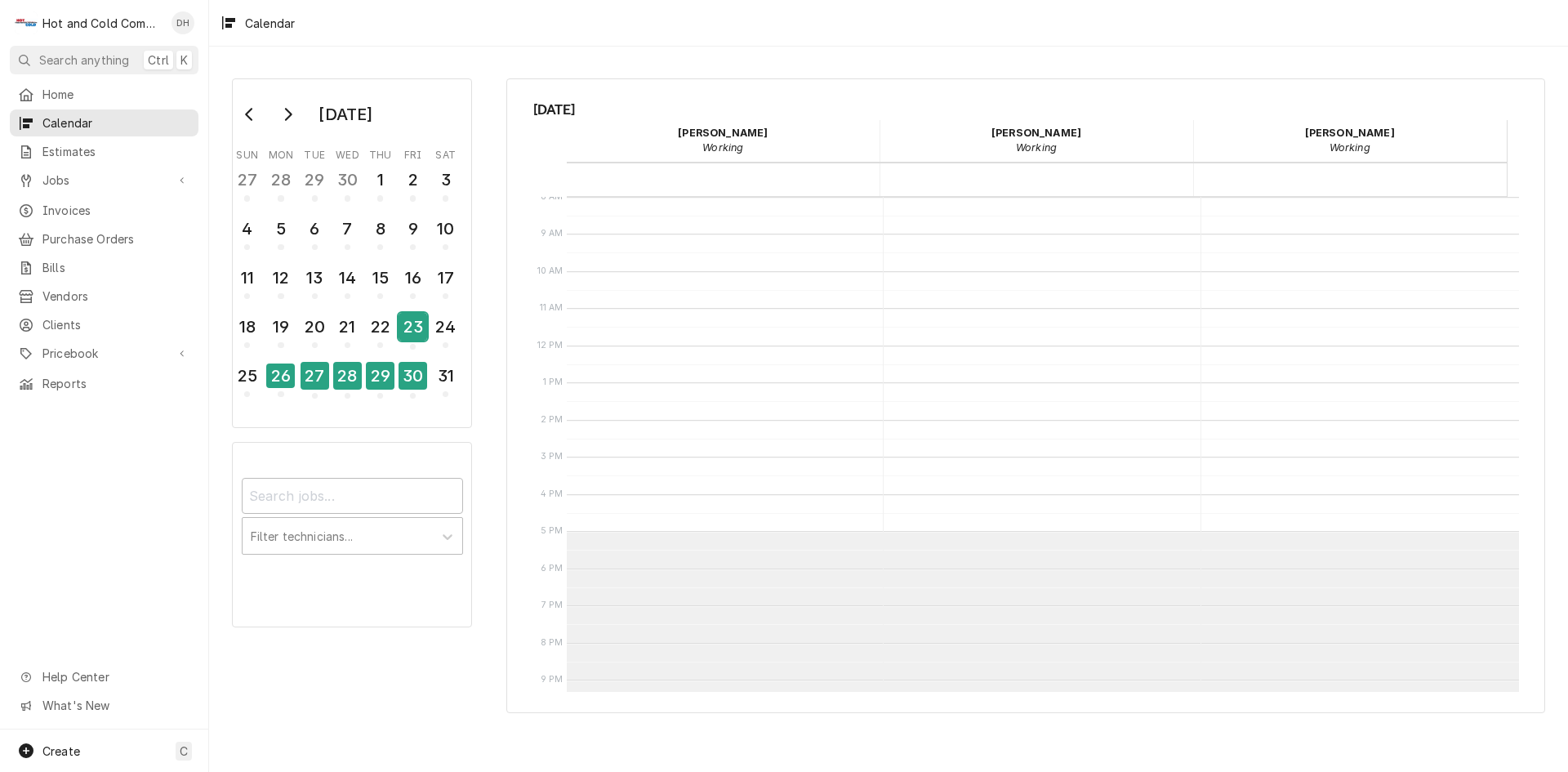
click at [409, 325] on div "23" at bounding box center [413, 326] width 29 height 28
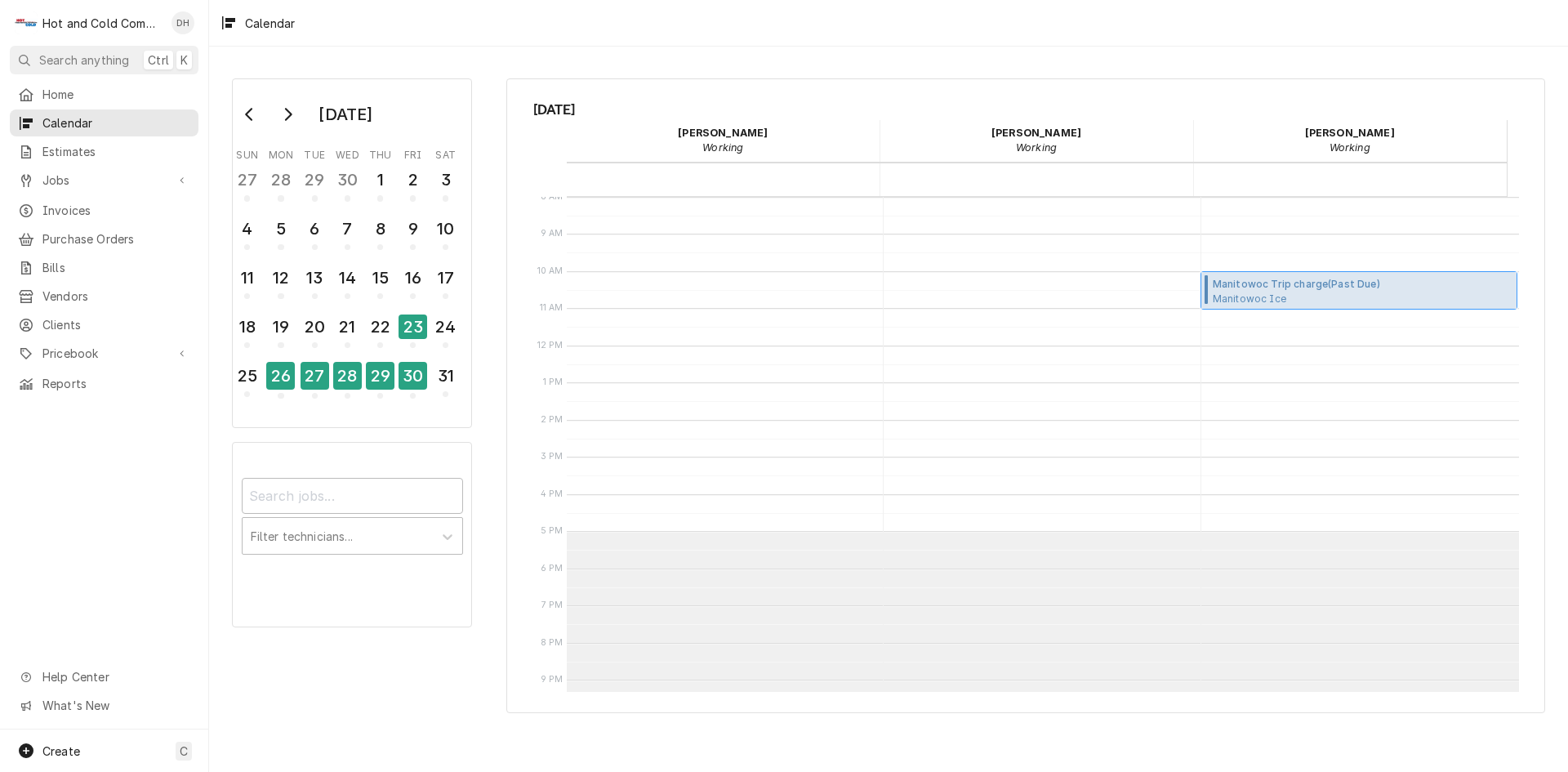
click at [1242, 293] on span "Manitowoc Ice Flourish Cafe / 2864 E Cherokee Dr F, Canton, GA 30115" at bounding box center [1297, 298] width 170 height 13
click at [381, 330] on div "22" at bounding box center [381, 326] width 29 height 28
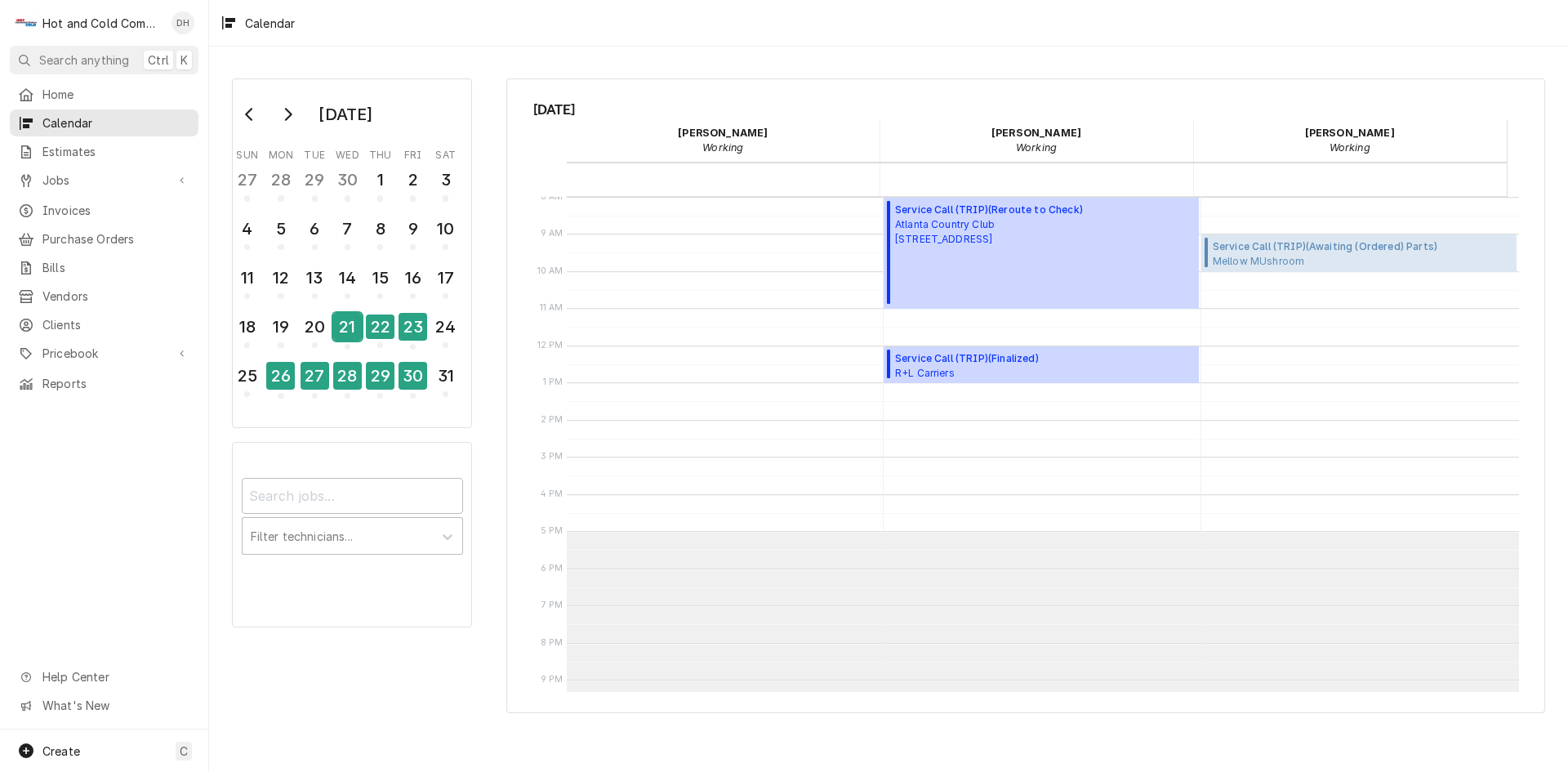
click at [350, 328] on div "21" at bounding box center [348, 326] width 29 height 28
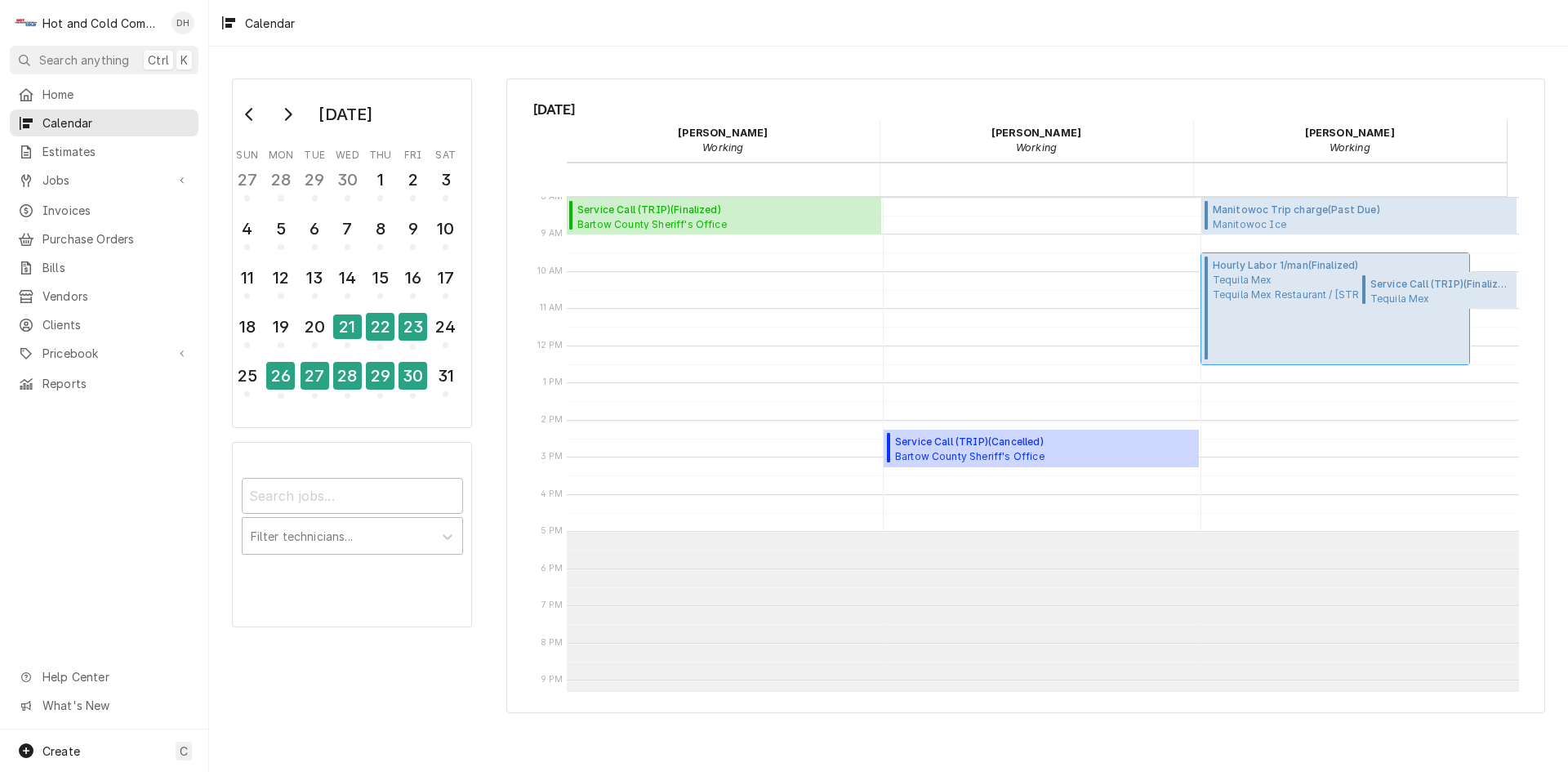
click at [1232, 286] on span "Tequila Mex Tequila Mex Restaurant / 350 Paulding Plaza, Dallas, GA 30132" at bounding box center [1323, 287] width 221 height 30
click at [1424, 289] on span "Service Call (TRIP) ( Finalized )" at bounding box center [1442, 284] width 142 height 14
click at [318, 335] on div "20" at bounding box center [315, 326] width 29 height 28
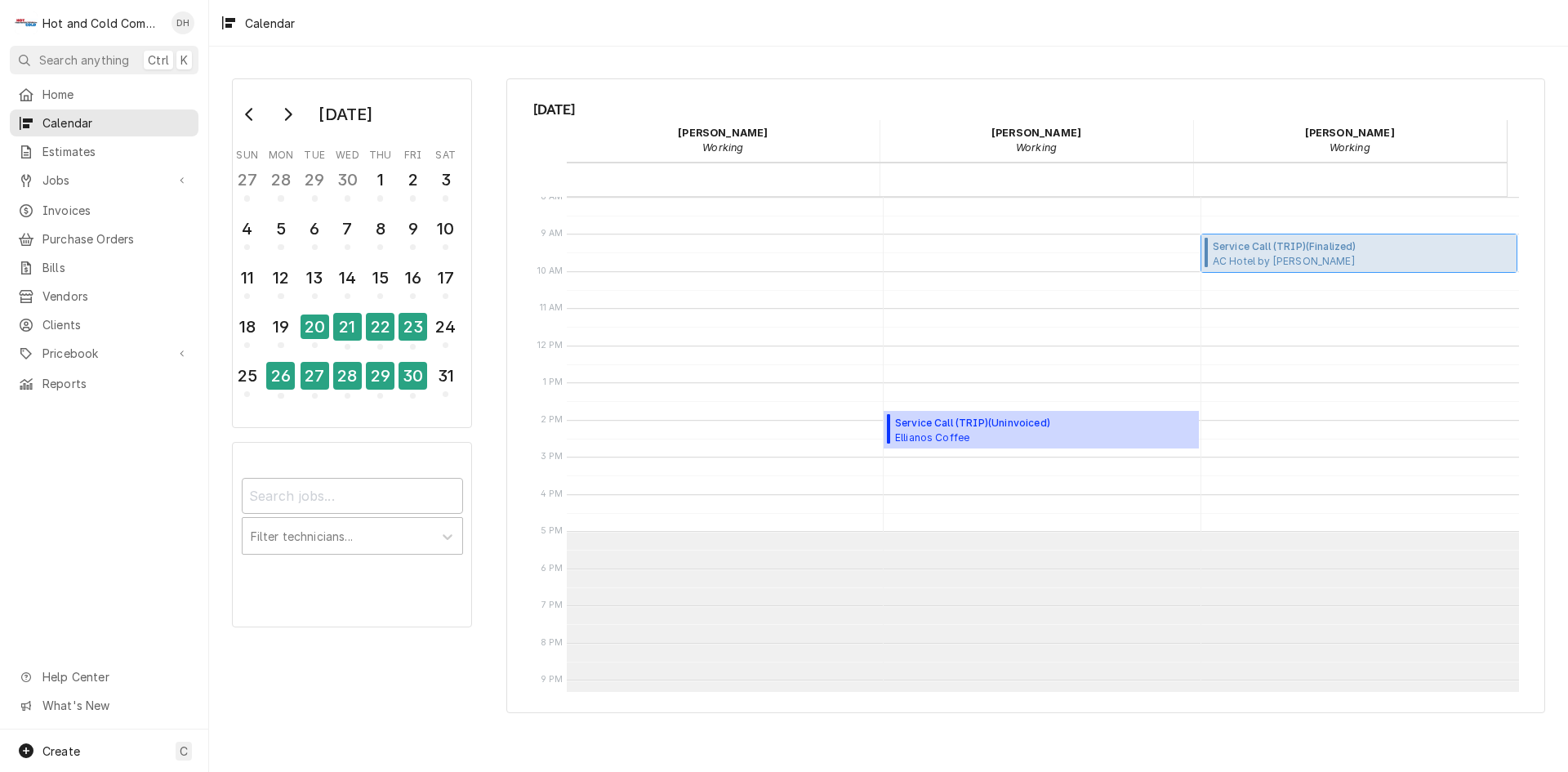
click at [1264, 249] on span "Service Call (TRIP) ( Finalized )" at bounding box center [1315, 246] width 204 height 14
click at [280, 340] on div "19" at bounding box center [280, 326] width 29 height 28
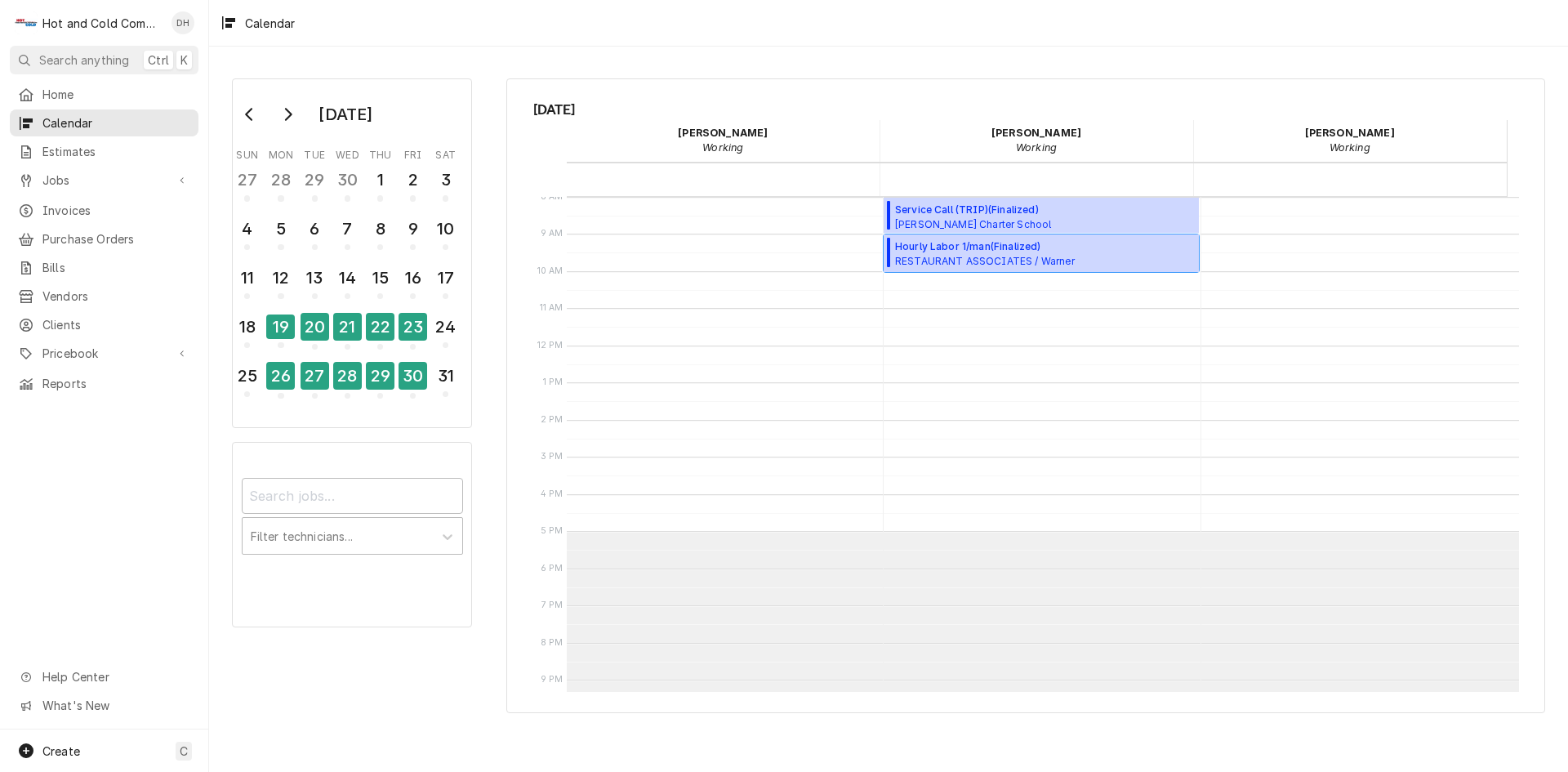
click at [972, 247] on span "Hourly Labor 1/man ( Finalized )" at bounding box center [1044, 246] width 298 height 14
click at [949, 204] on span "Service Call (TRIP) ( Finalized )" at bounding box center [1019, 210] width 247 height 14
click at [408, 291] on div "16" at bounding box center [413, 280] width 29 height 40
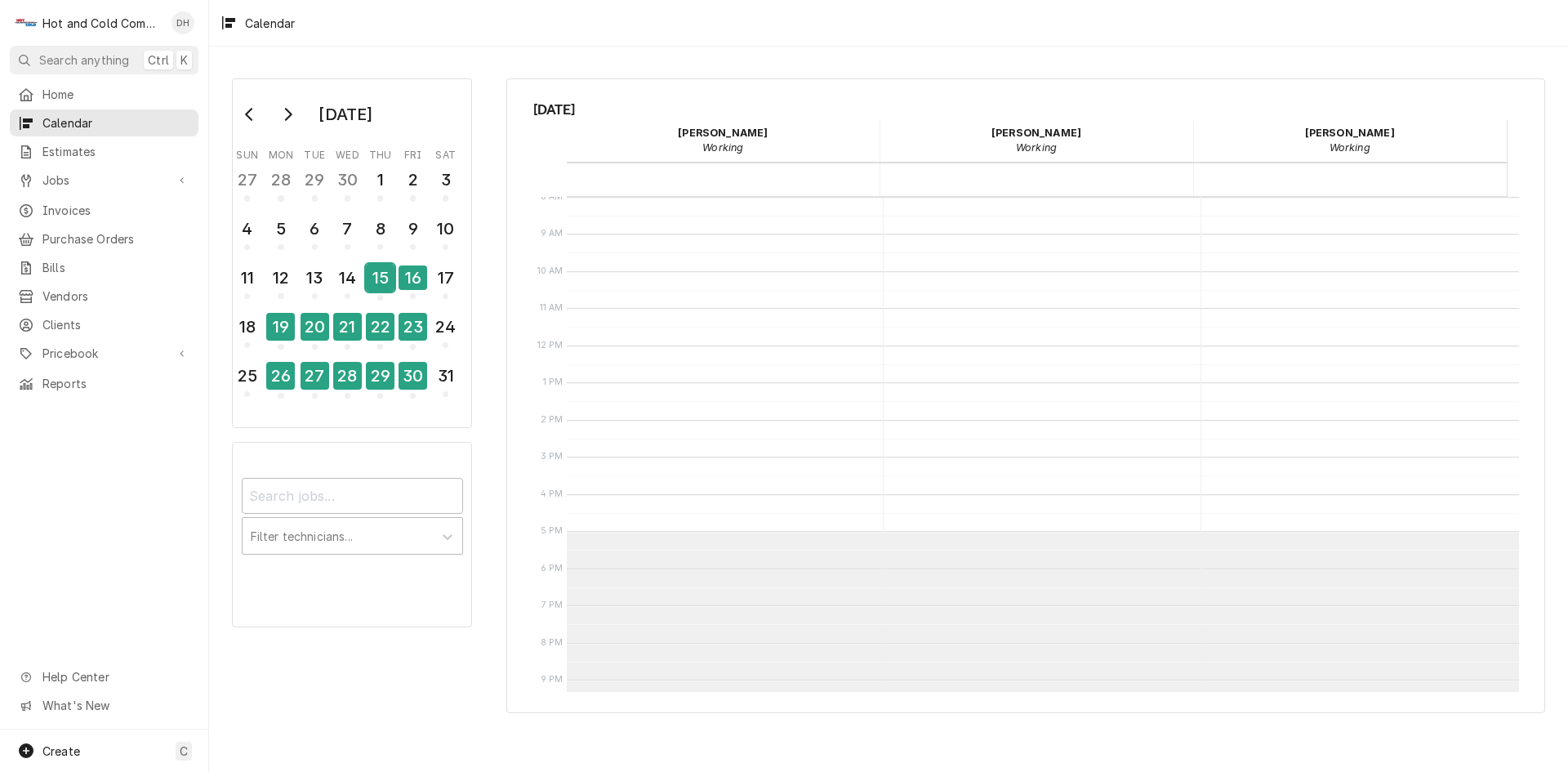
click at [380, 287] on div "15" at bounding box center [381, 278] width 29 height 28
click at [60, 202] on span "Invoices" at bounding box center [116, 210] width 148 height 17
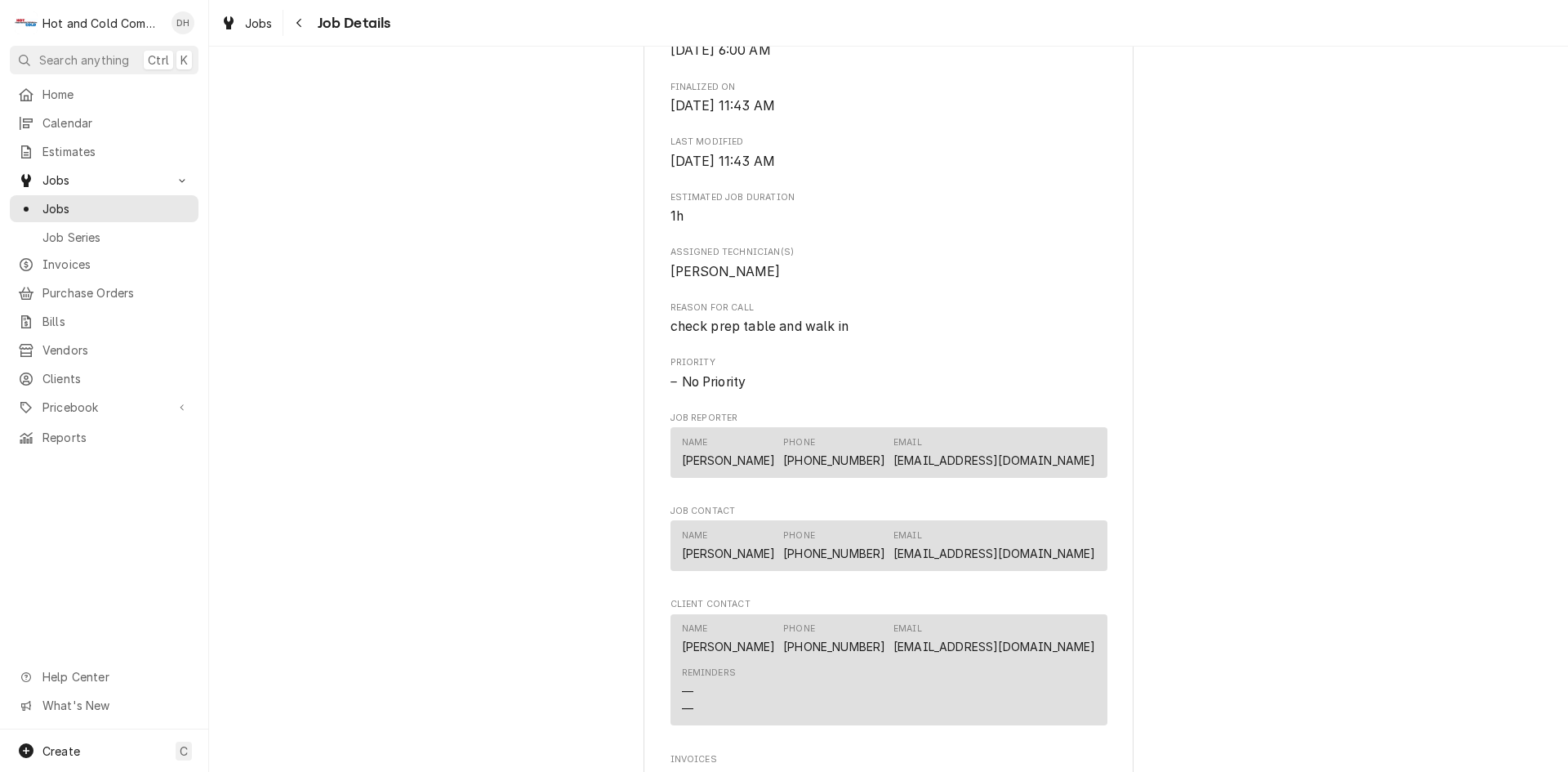
scroll to position [988, 0]
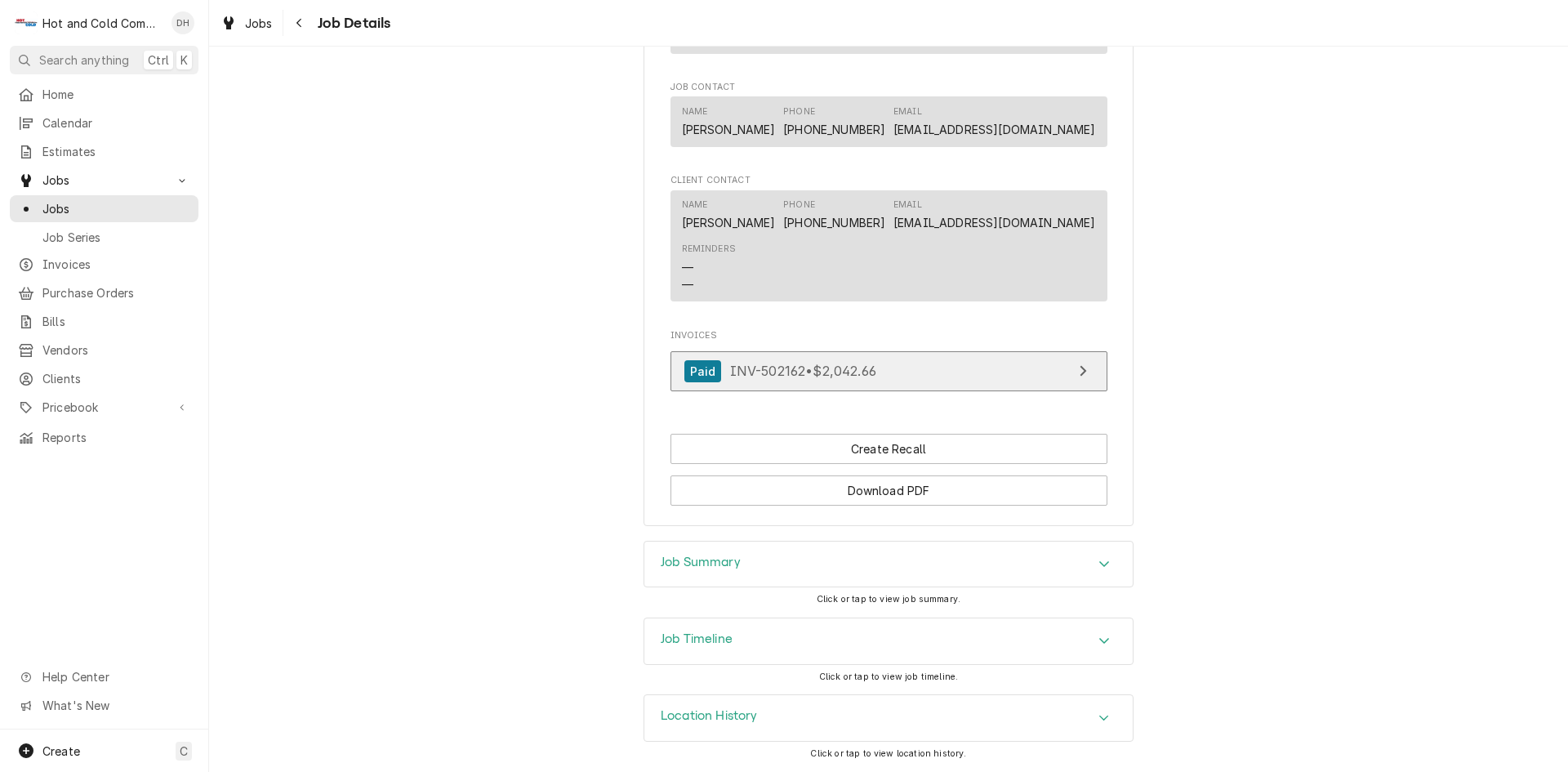
click at [956, 368] on link "Paid INV-502162 • $2,042.66" at bounding box center [889, 371] width 437 height 40
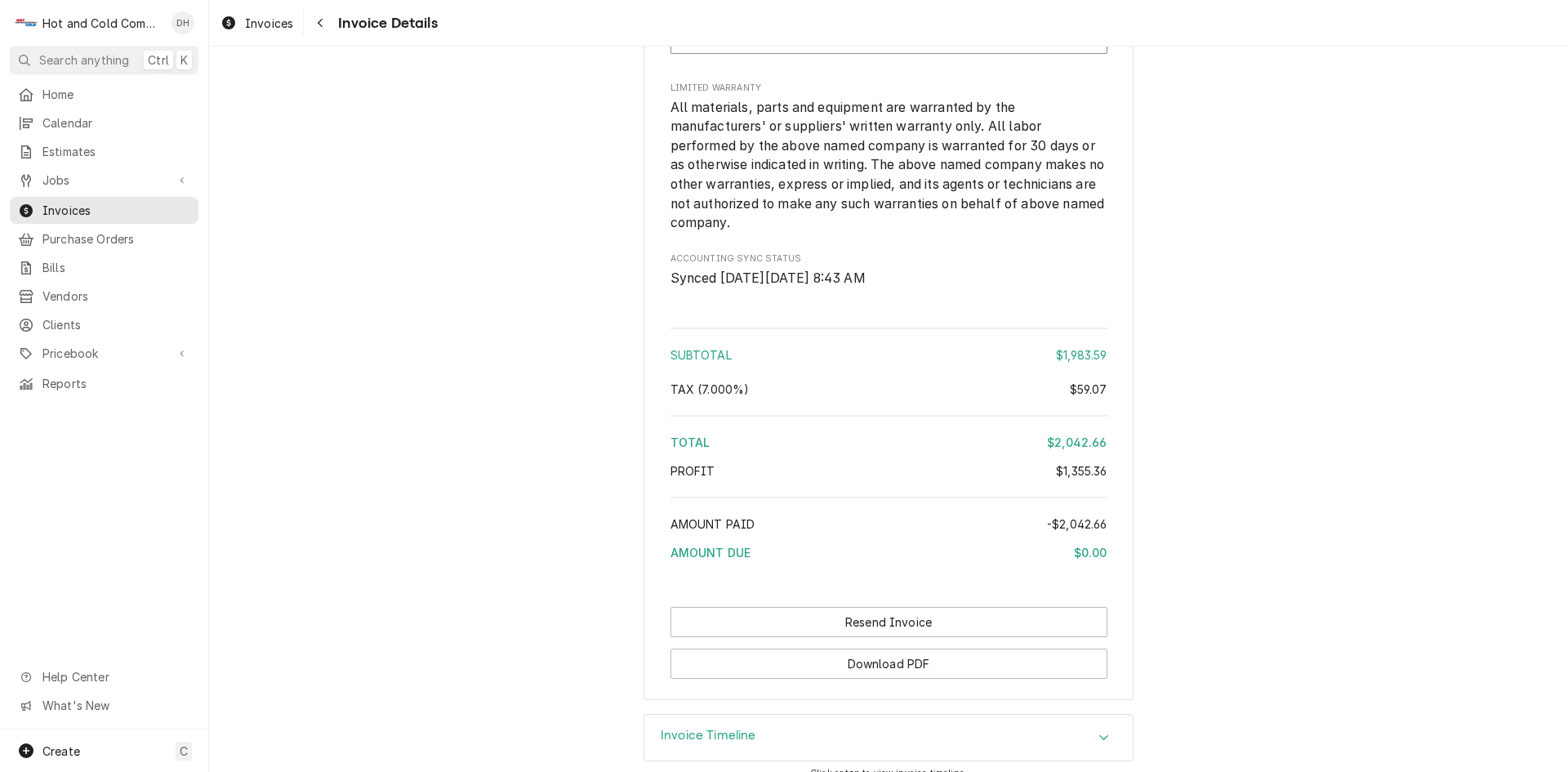
scroll to position [3539, 0]
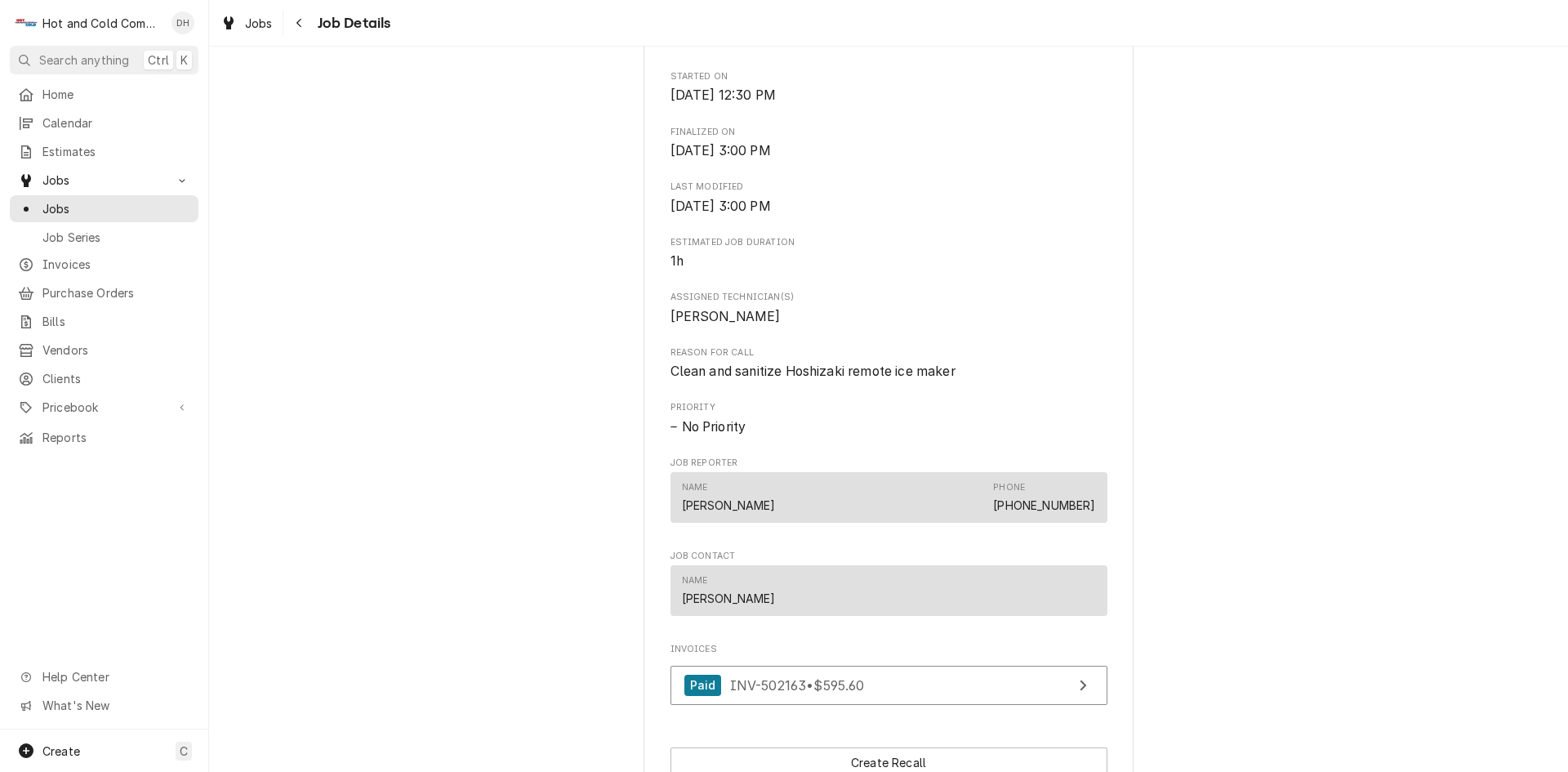
scroll to position [545, 0]
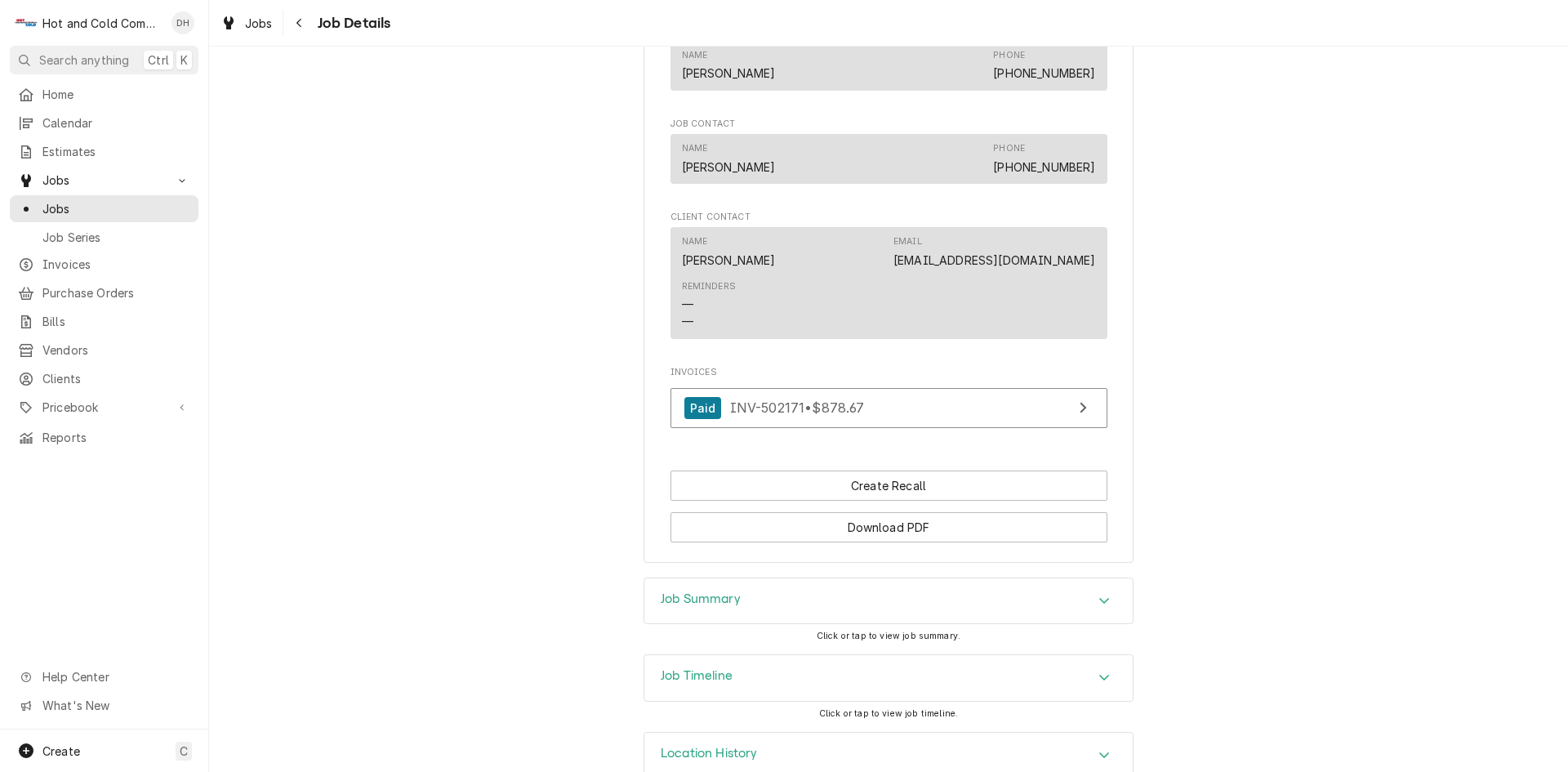
scroll to position [1062, 0]
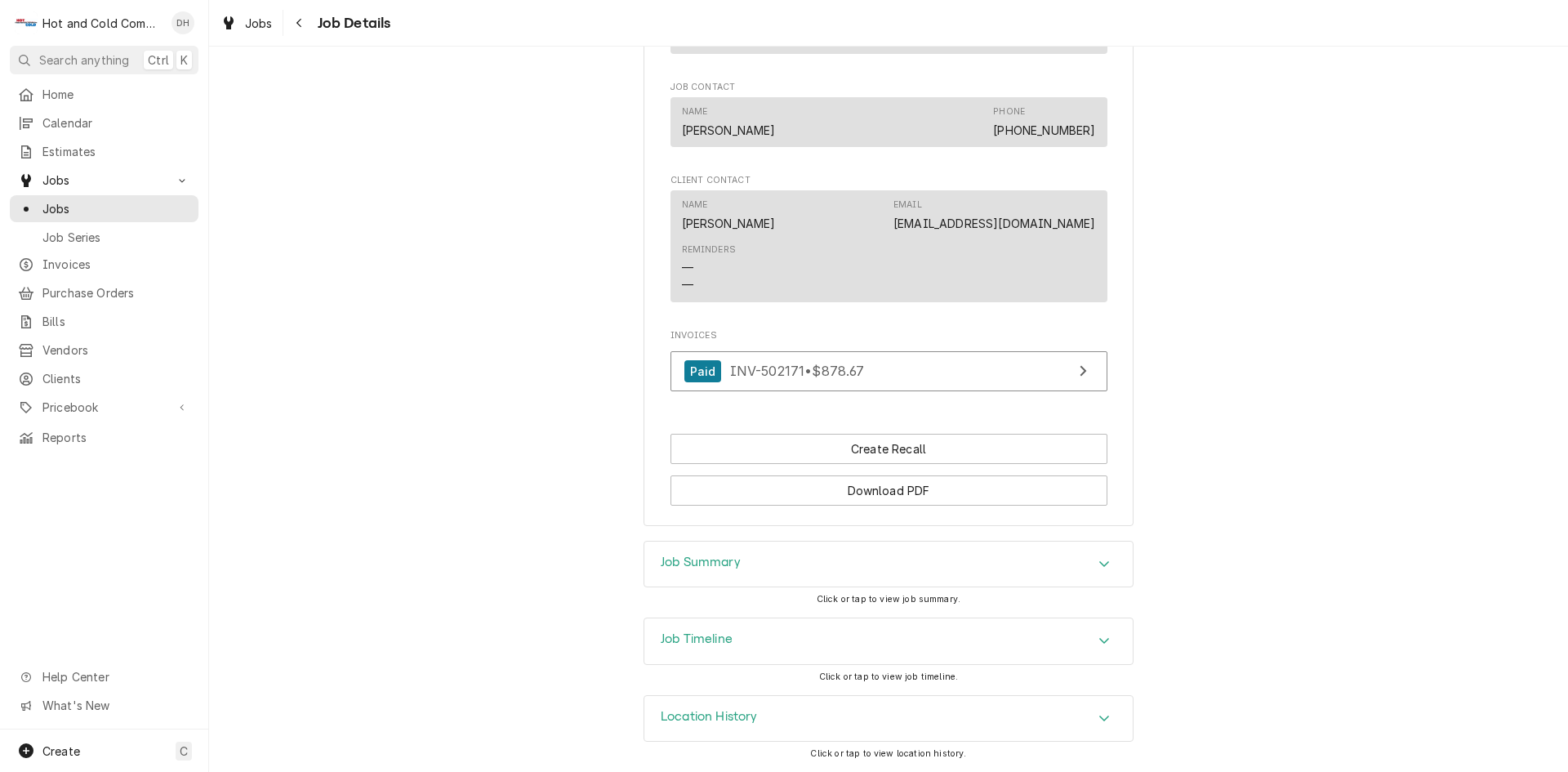
click at [1103, 563] on icon "Accordion Header" at bounding box center [1104, 564] width 12 height 13
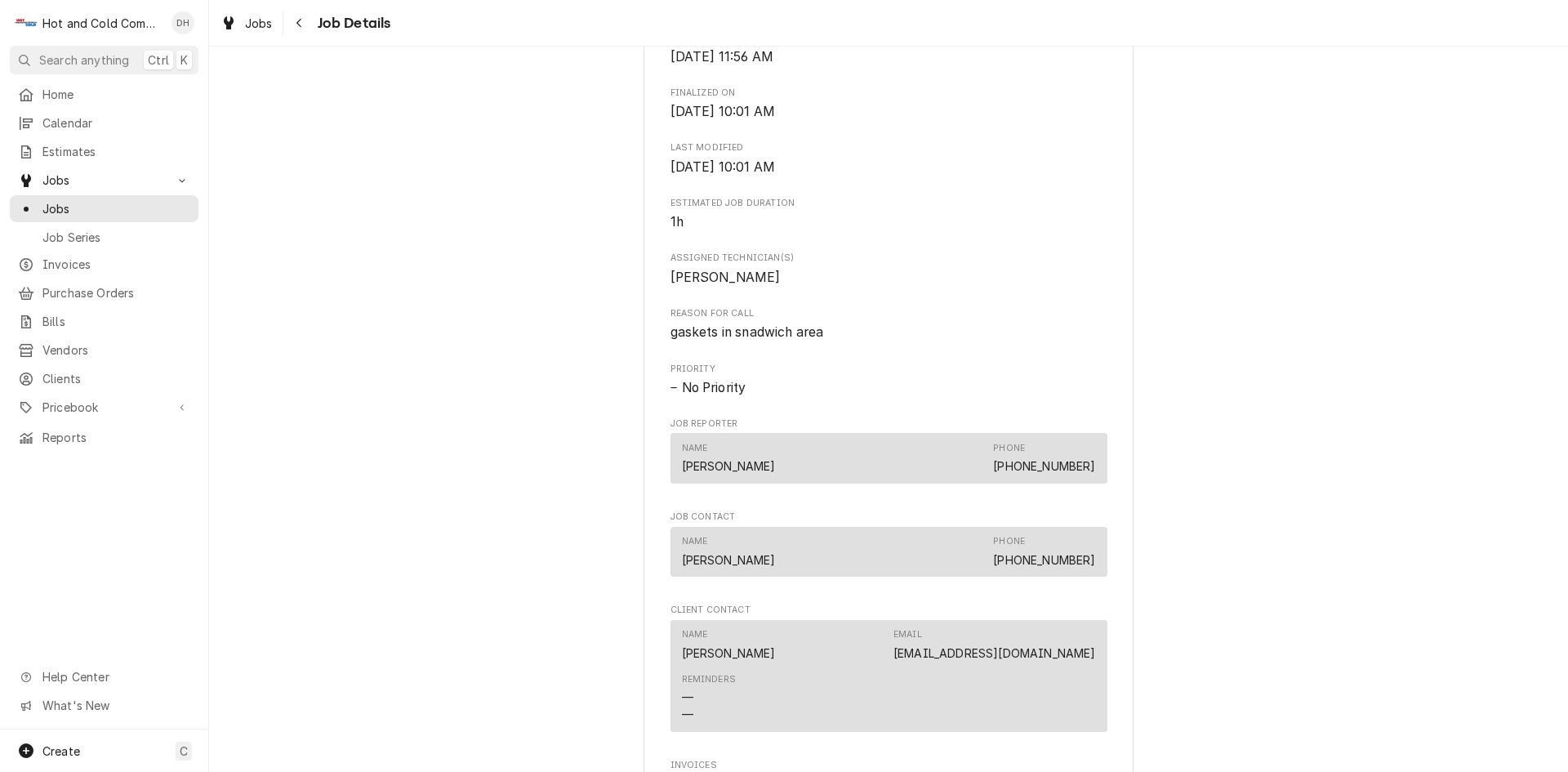
scroll to position [0, 0]
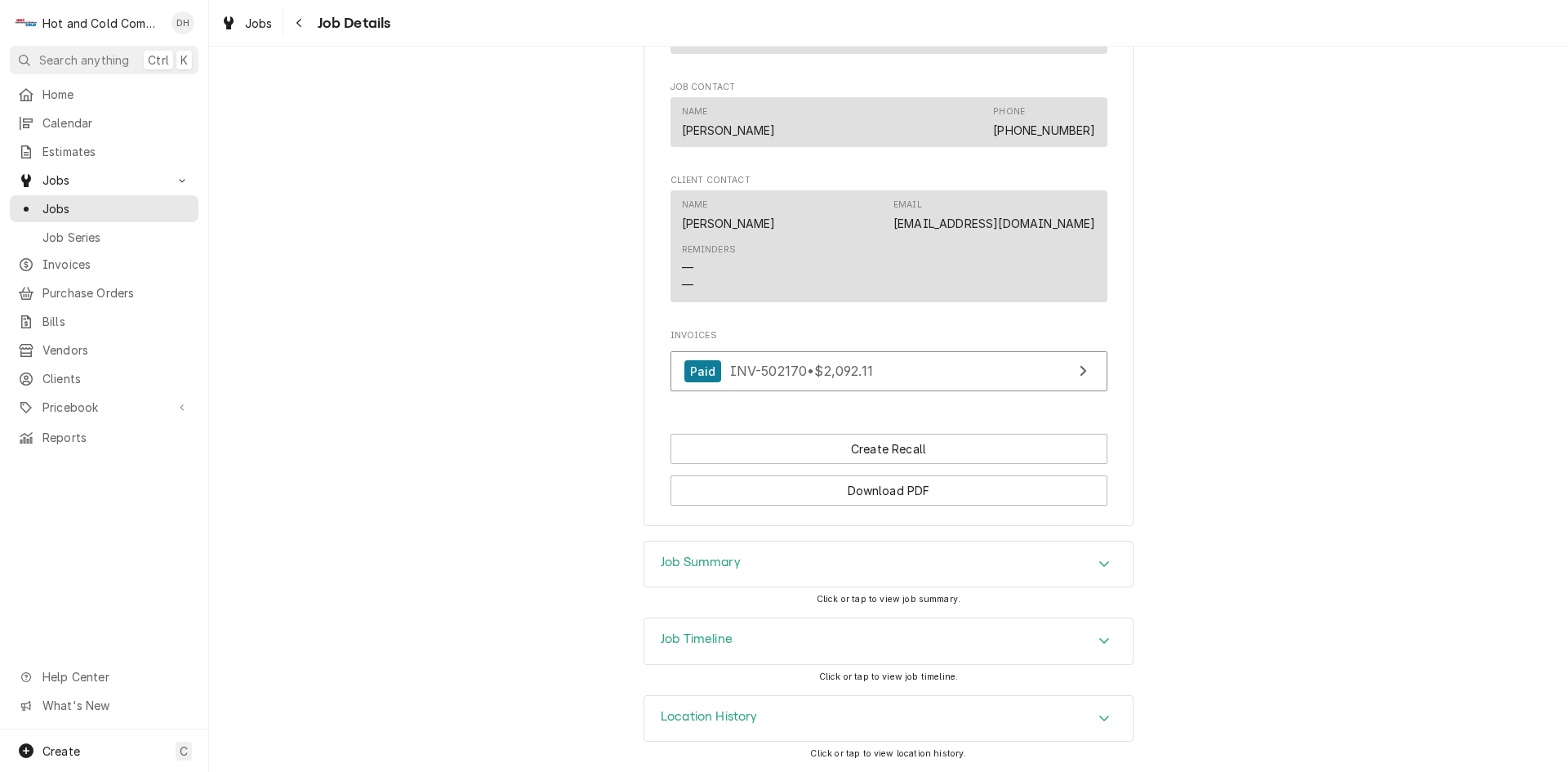
scroll to position [1062, 0]
click at [1105, 561] on div "Accordion Header" at bounding box center [1104, 565] width 24 height 20
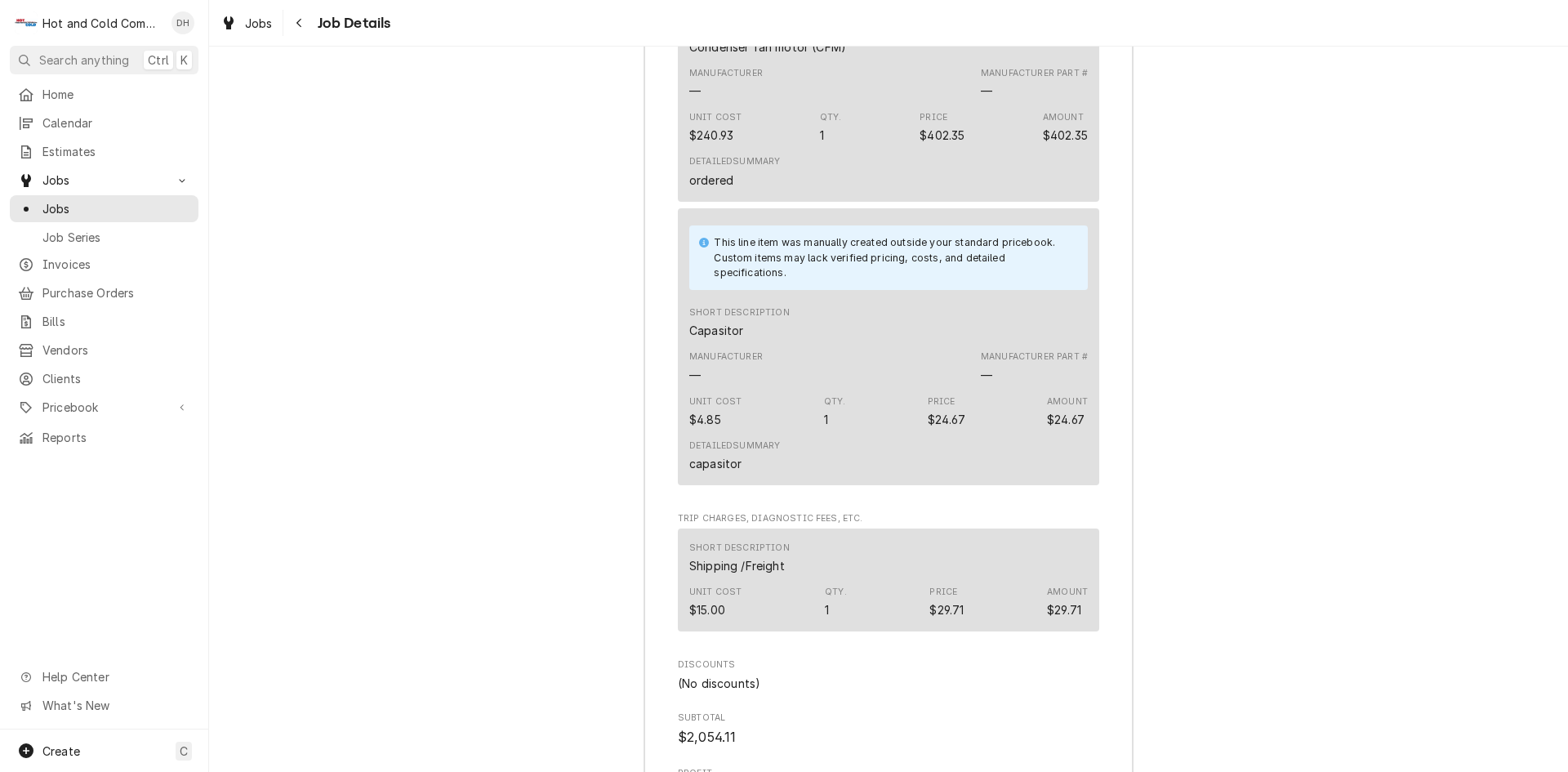
scroll to position [2968, 0]
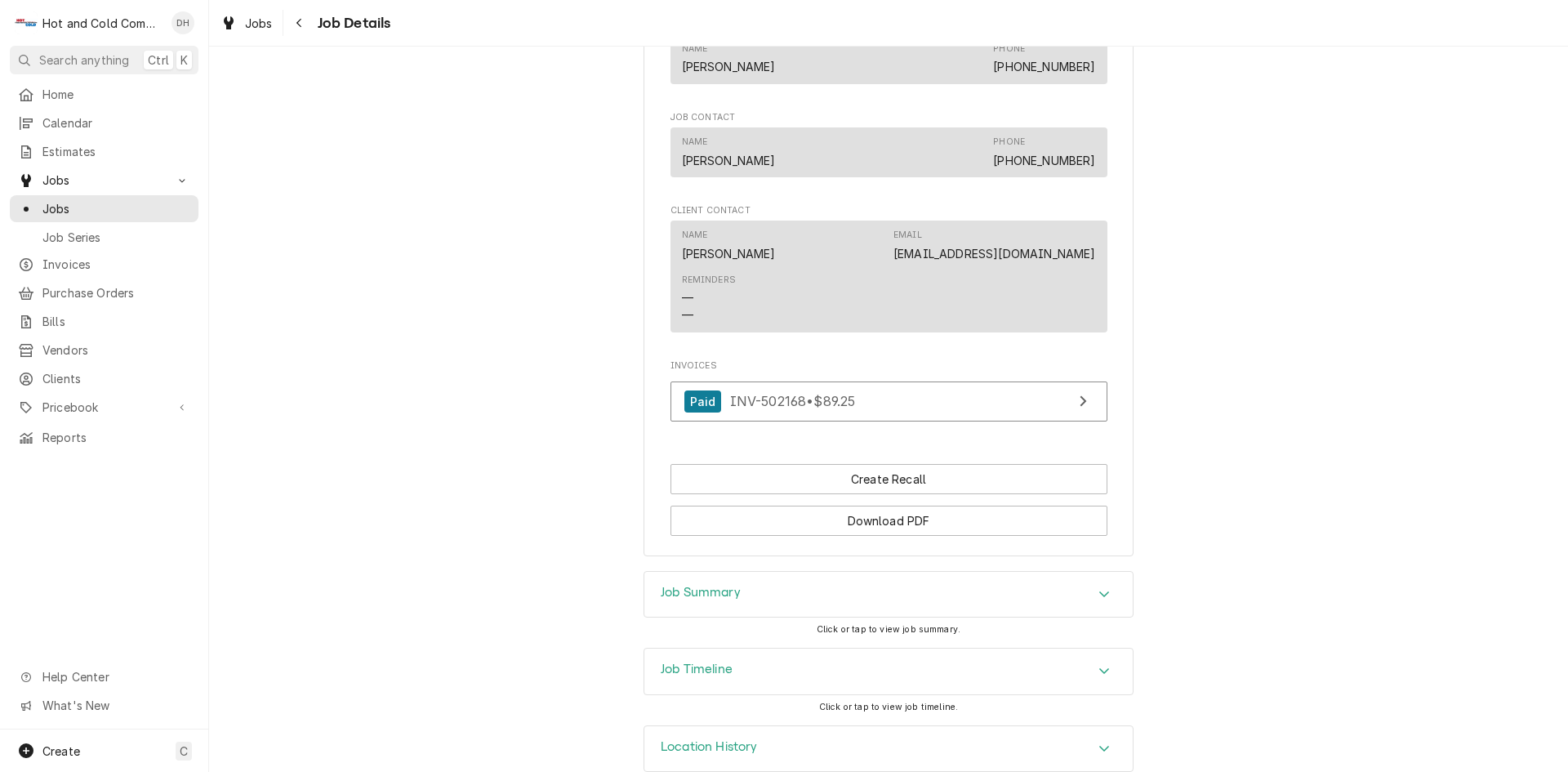
scroll to position [1062, 0]
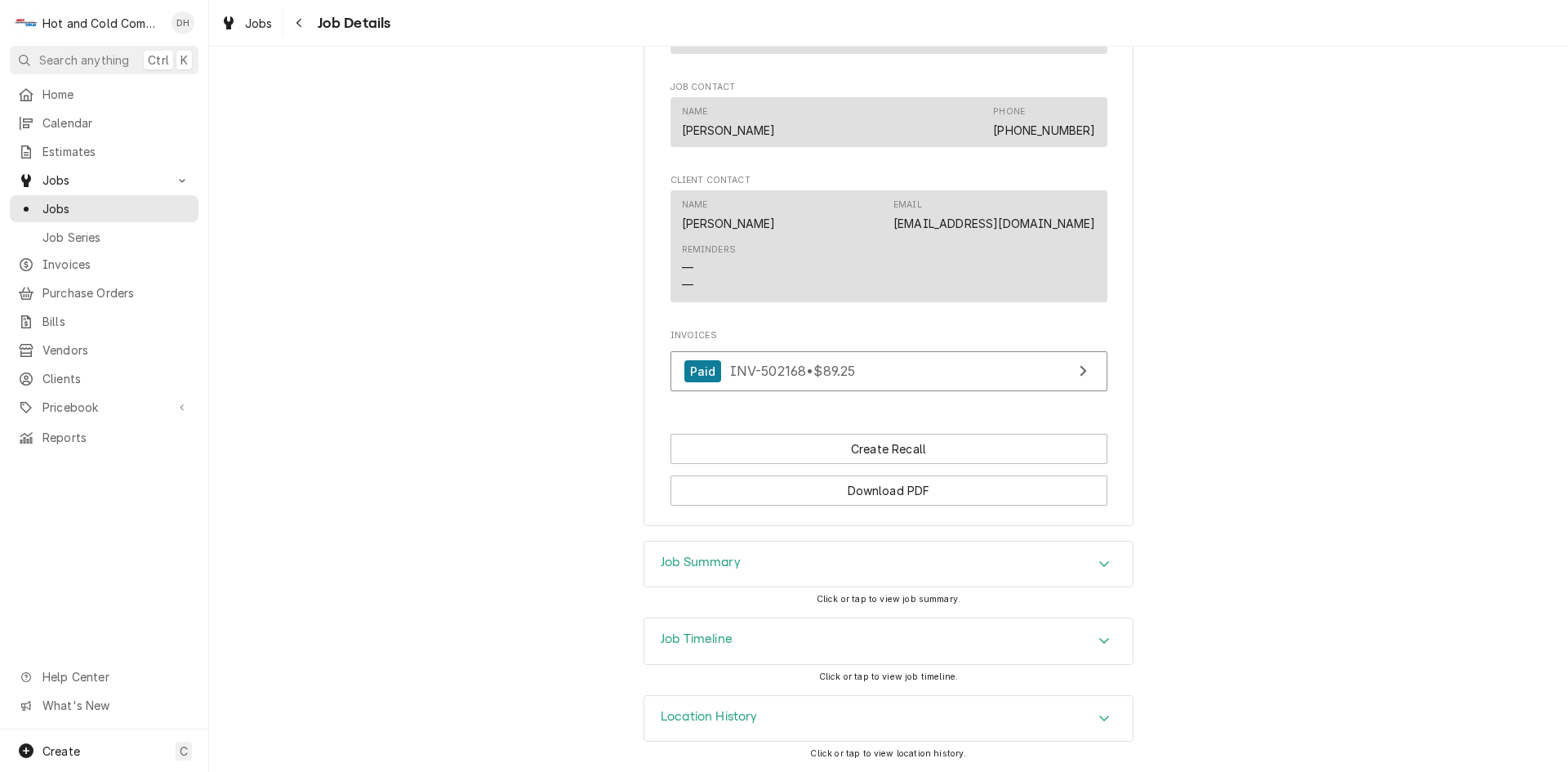
click at [1099, 558] on icon "Accordion Header" at bounding box center [1104, 564] width 12 height 13
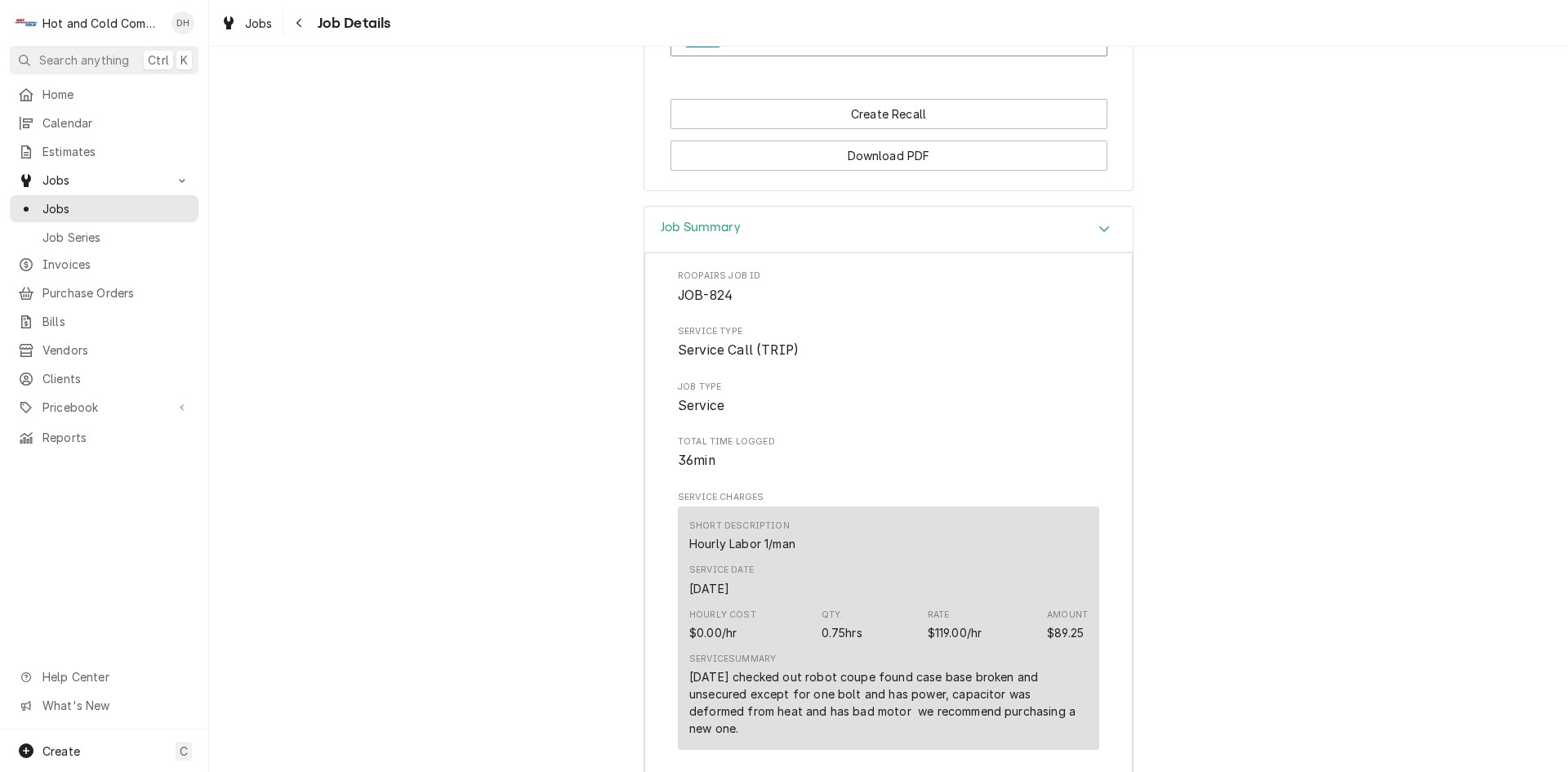
scroll to position [1607, 0]
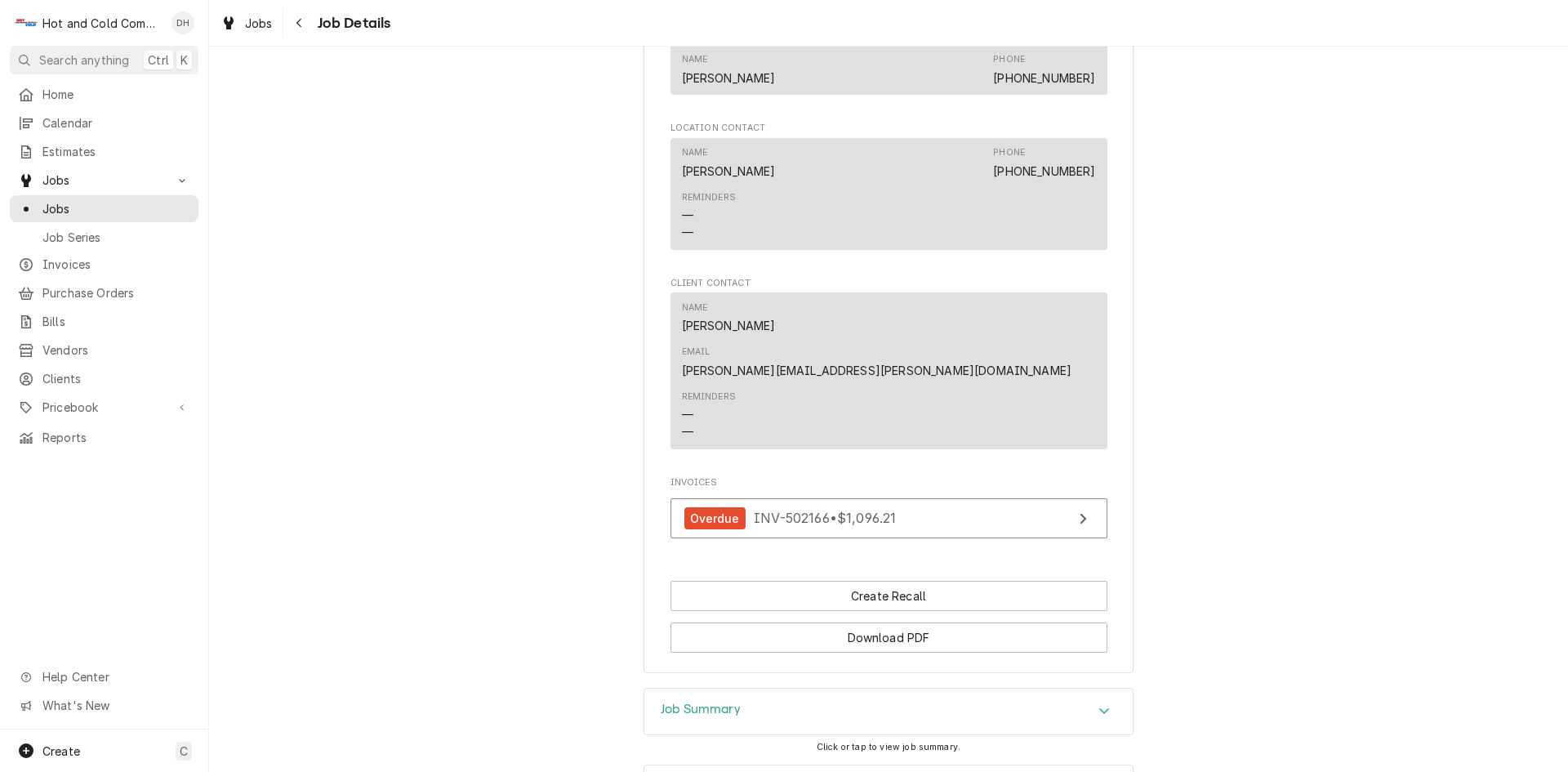
scroll to position [1123, 0]
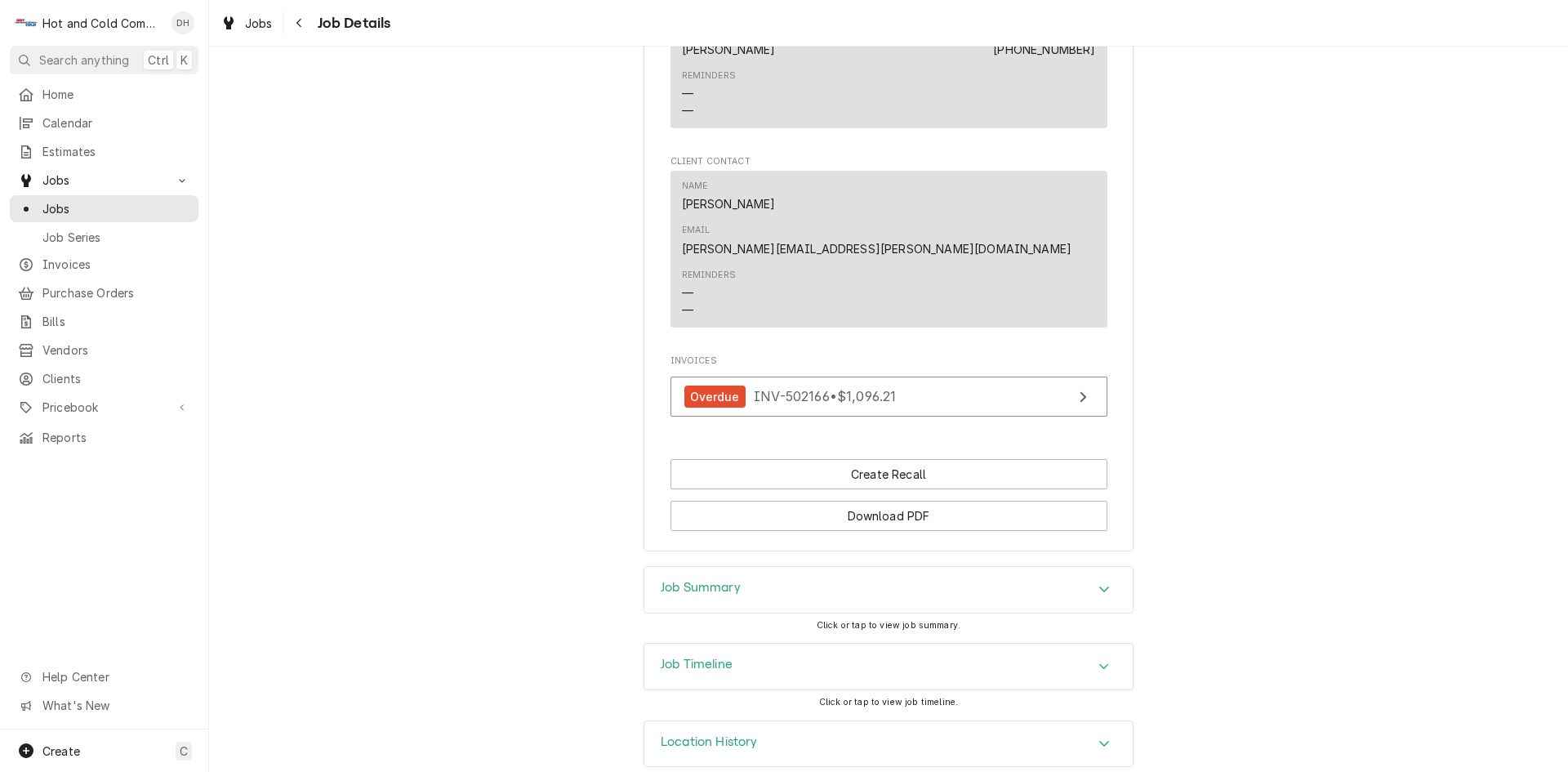
drag, startPoint x: 1097, startPoint y: 557, endPoint x: 1108, endPoint y: 550, distance: 13.0
click at [1098, 583] on icon "Accordion Header" at bounding box center [1104, 589] width 12 height 13
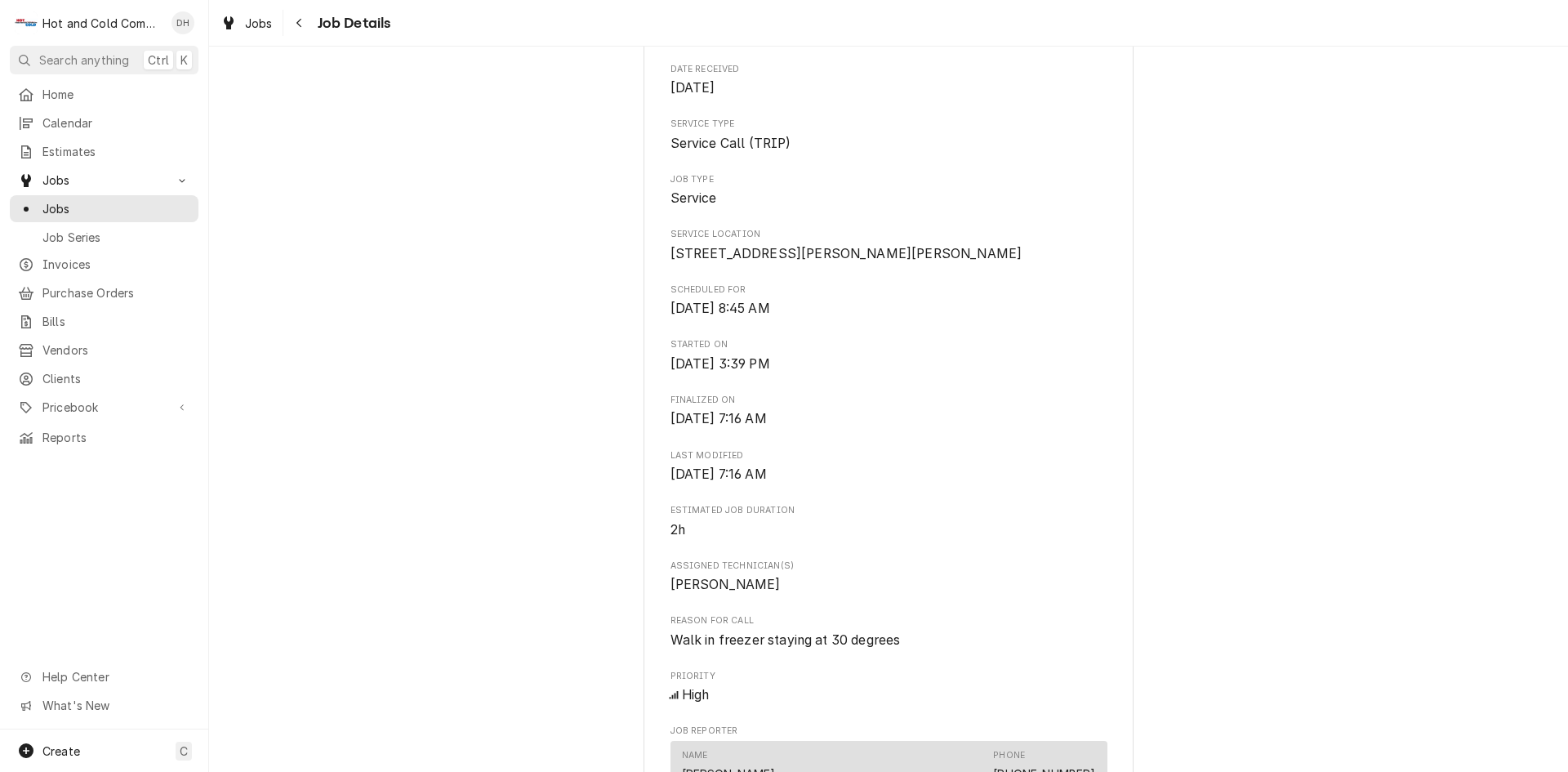
scroll to position [0, 0]
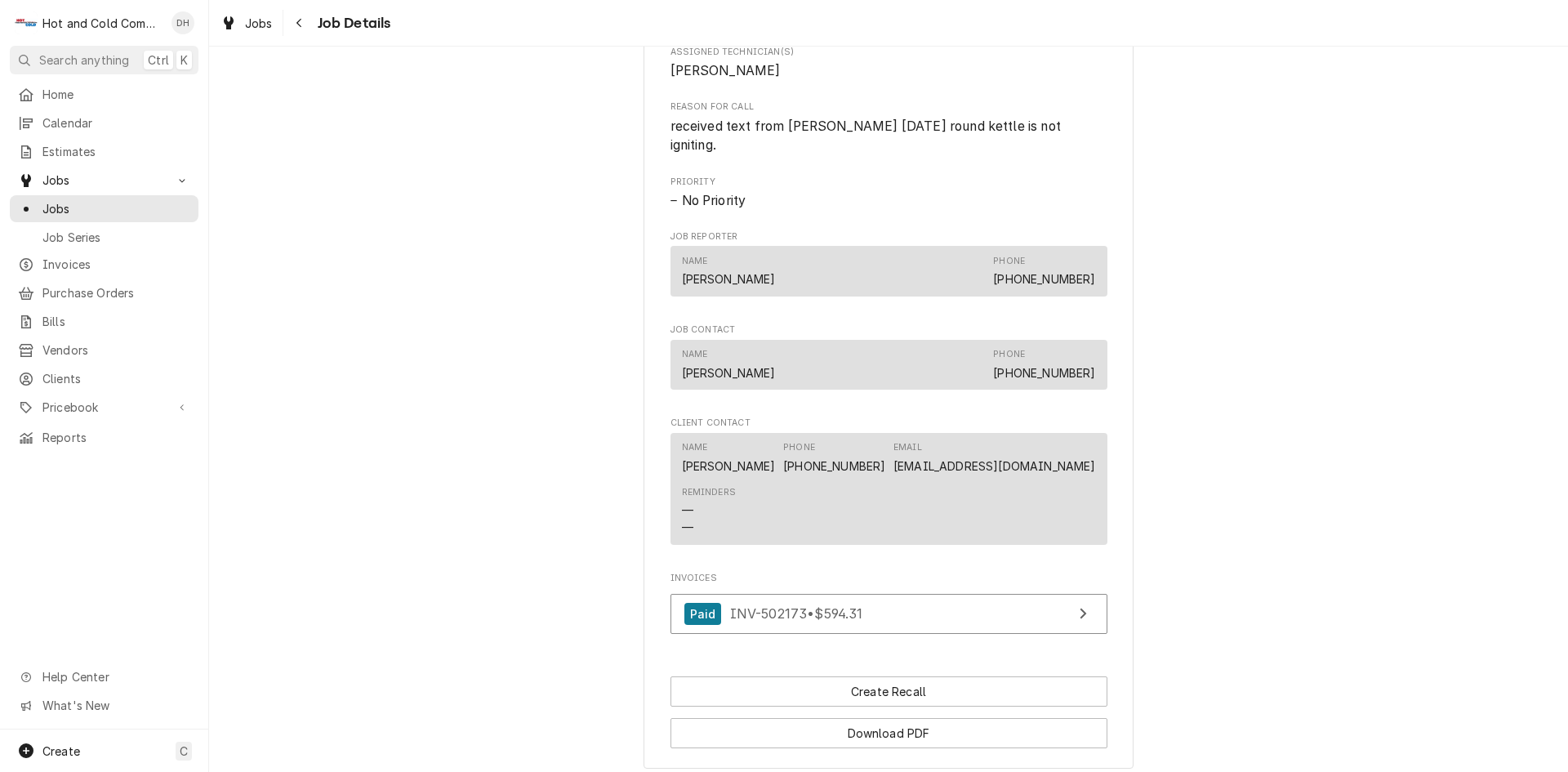
scroll to position [817, 0]
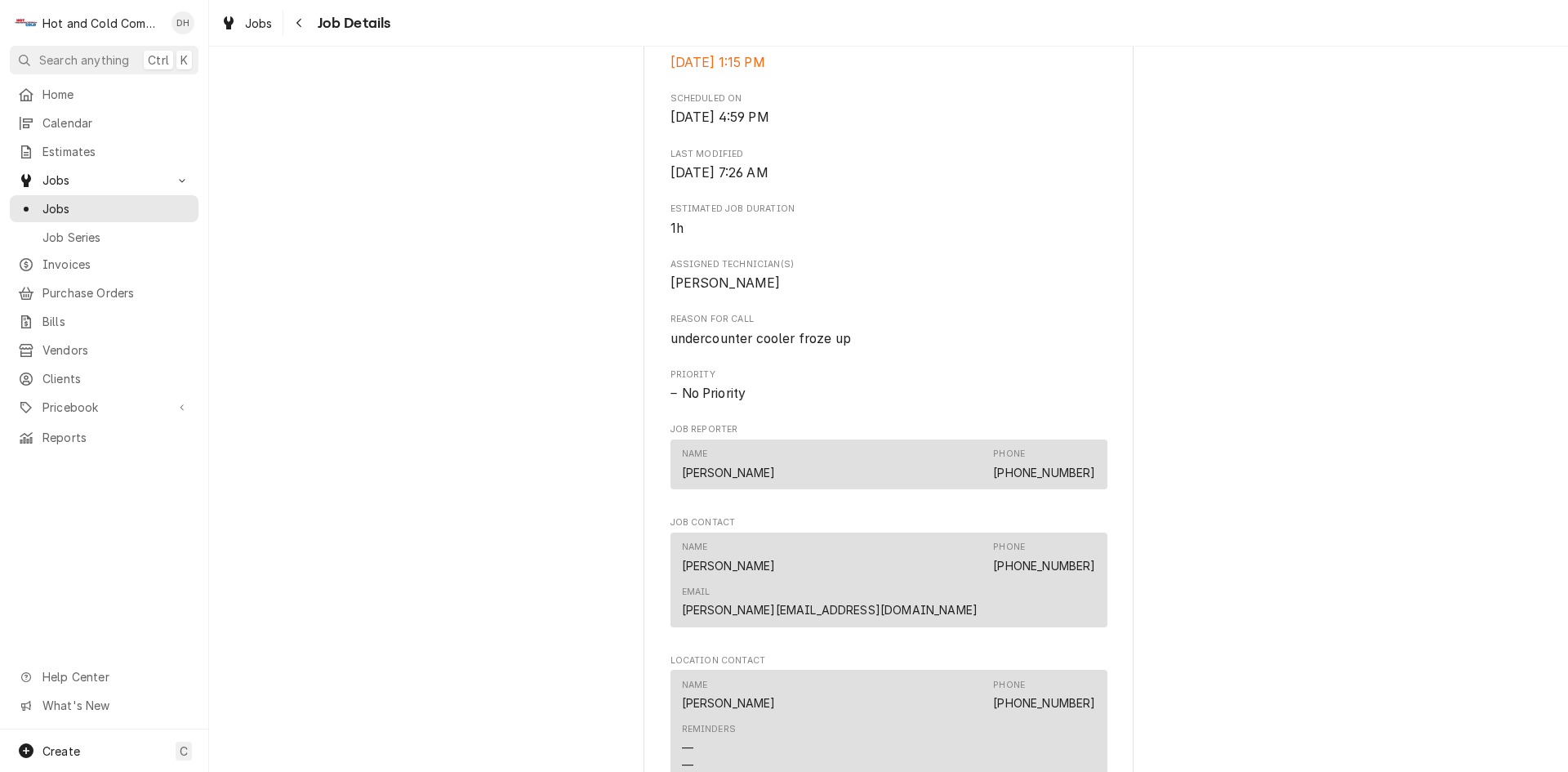
scroll to position [209, 0]
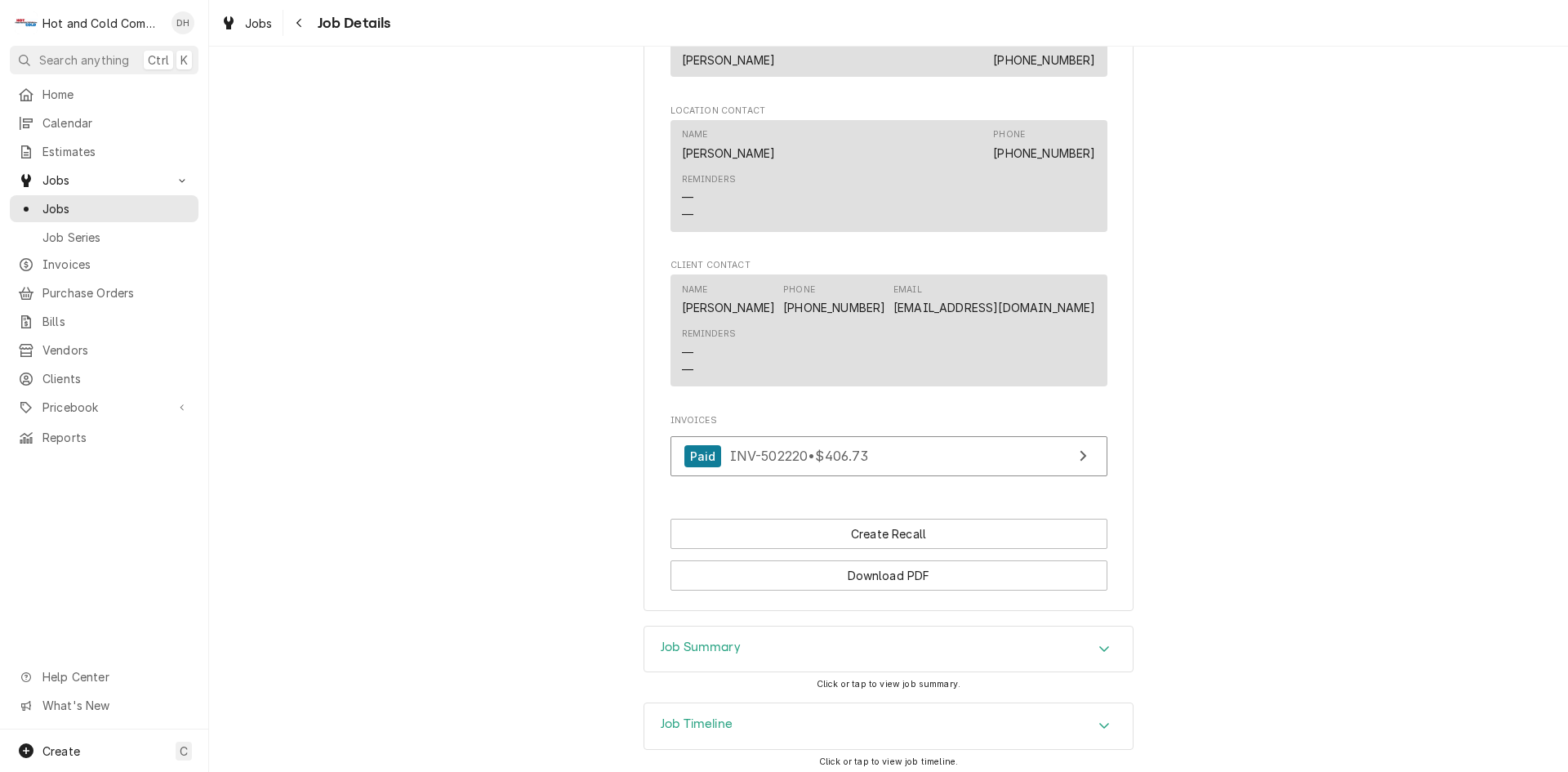
scroll to position [1123, 0]
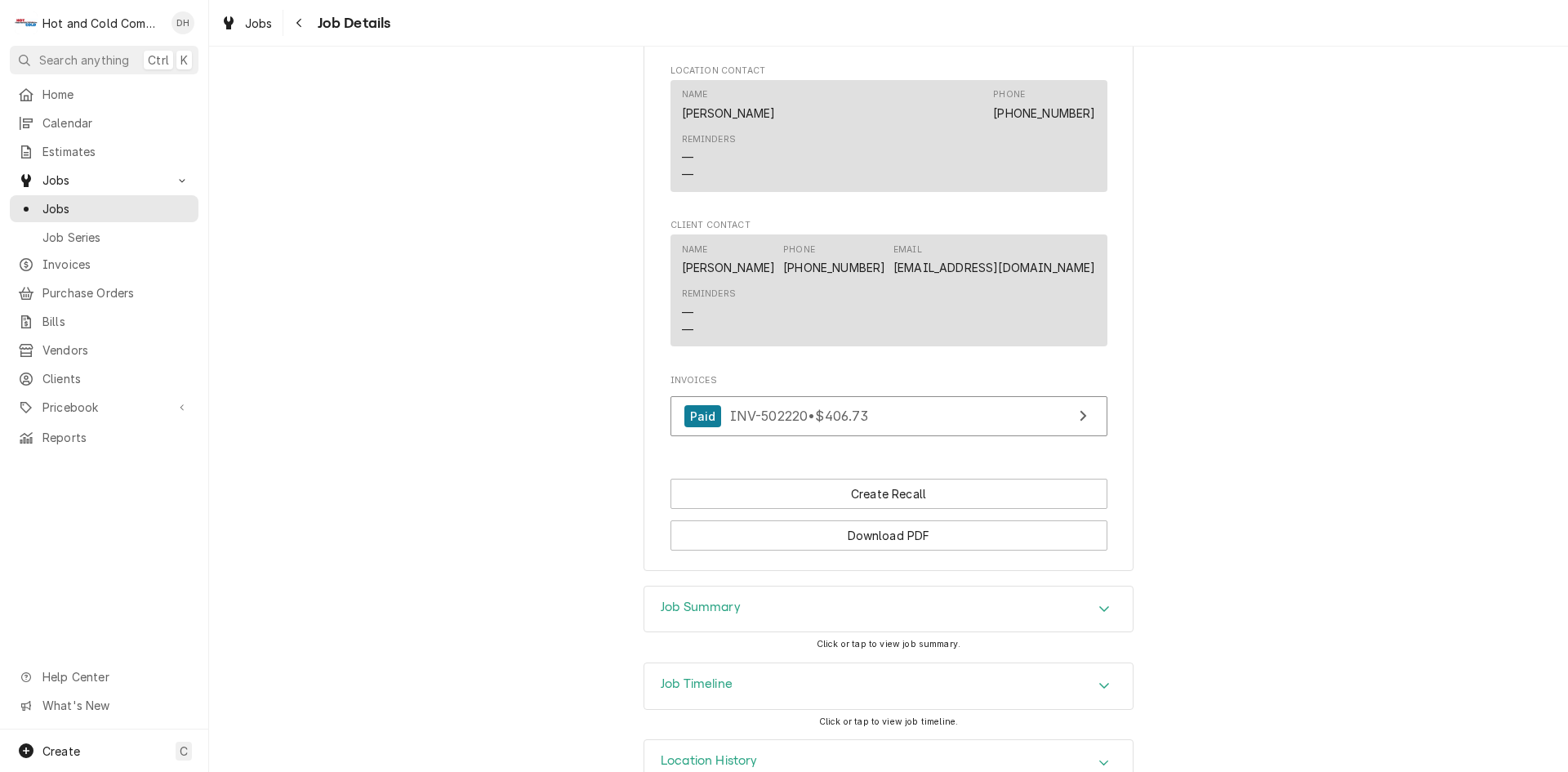
click at [1098, 602] on icon "Accordion Header" at bounding box center [1104, 608] width 12 height 13
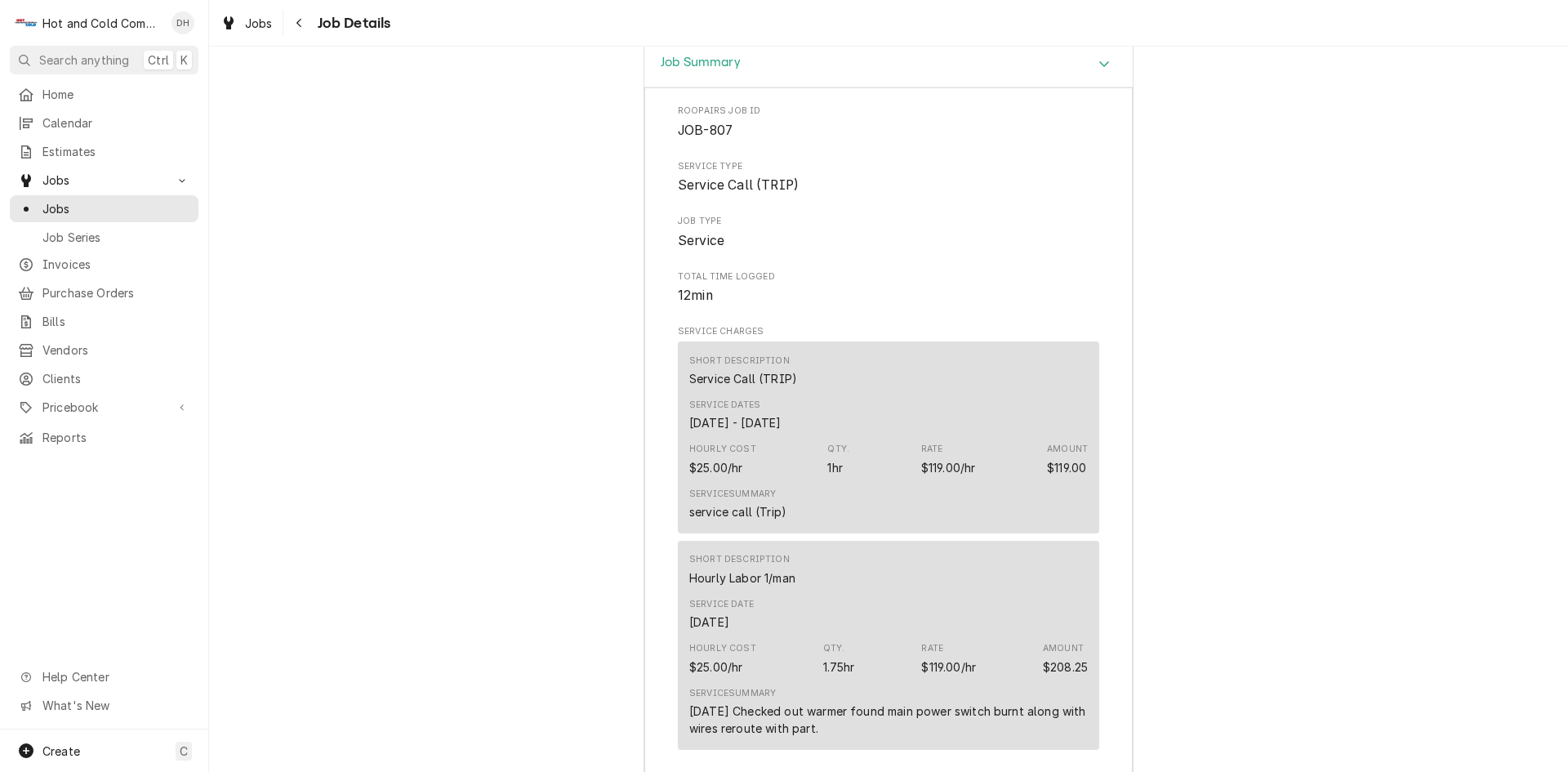
scroll to position [2211, 0]
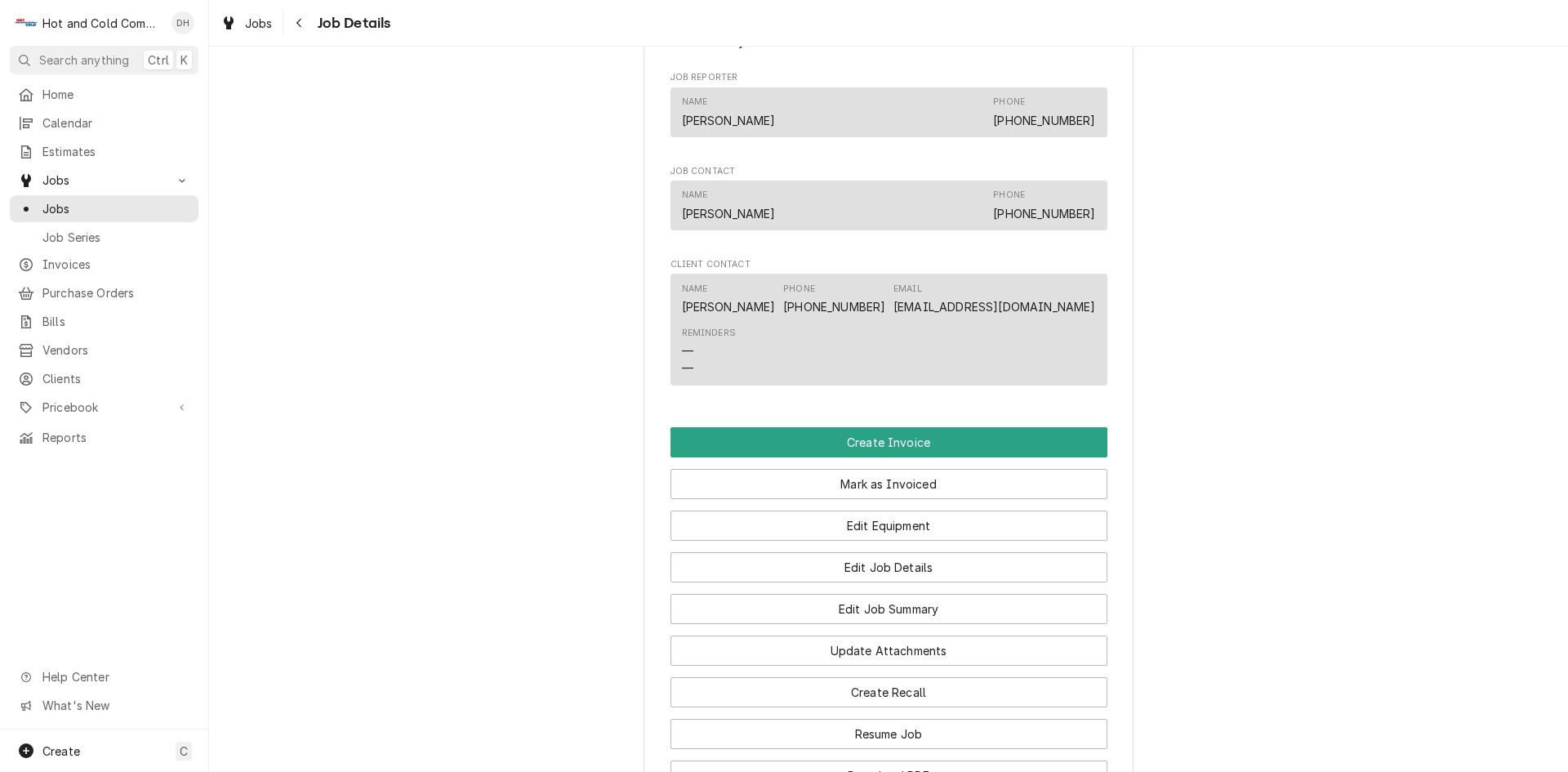
scroll to position [1089, 0]
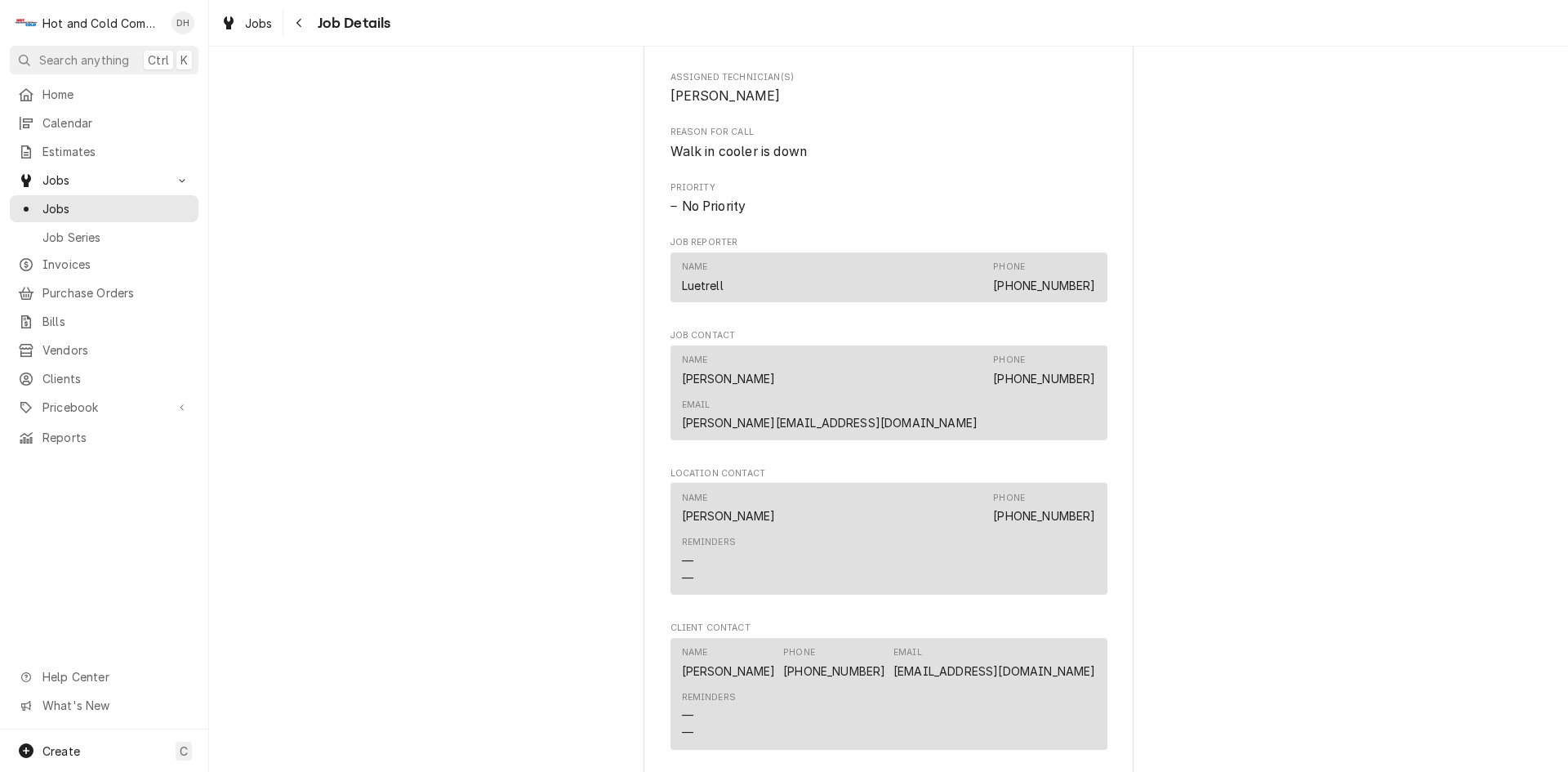
scroll to position [481, 0]
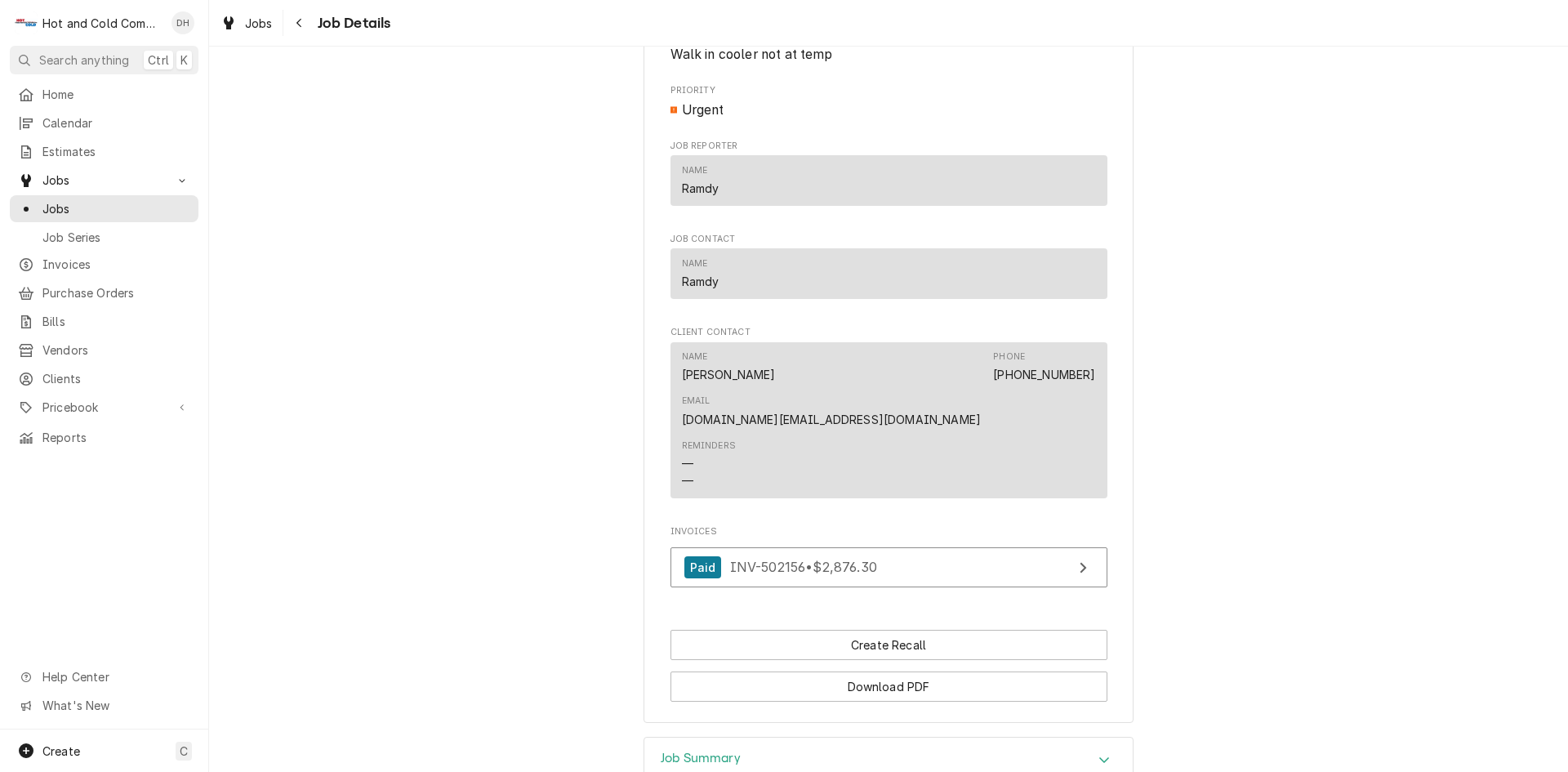
scroll to position [988, 0]
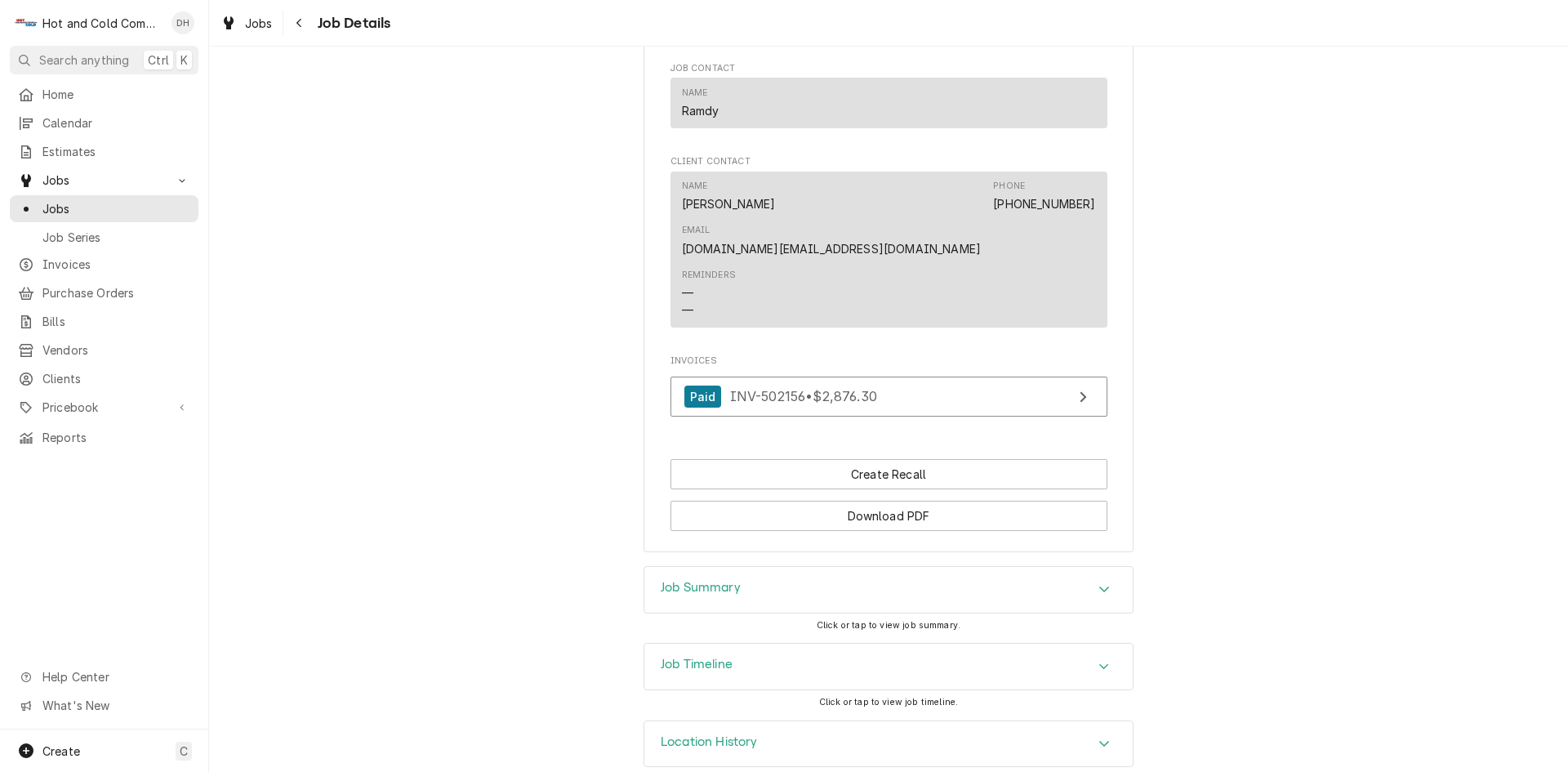
click at [1099, 586] on icon "Accordion Header" at bounding box center [1104, 589] width 10 height 5
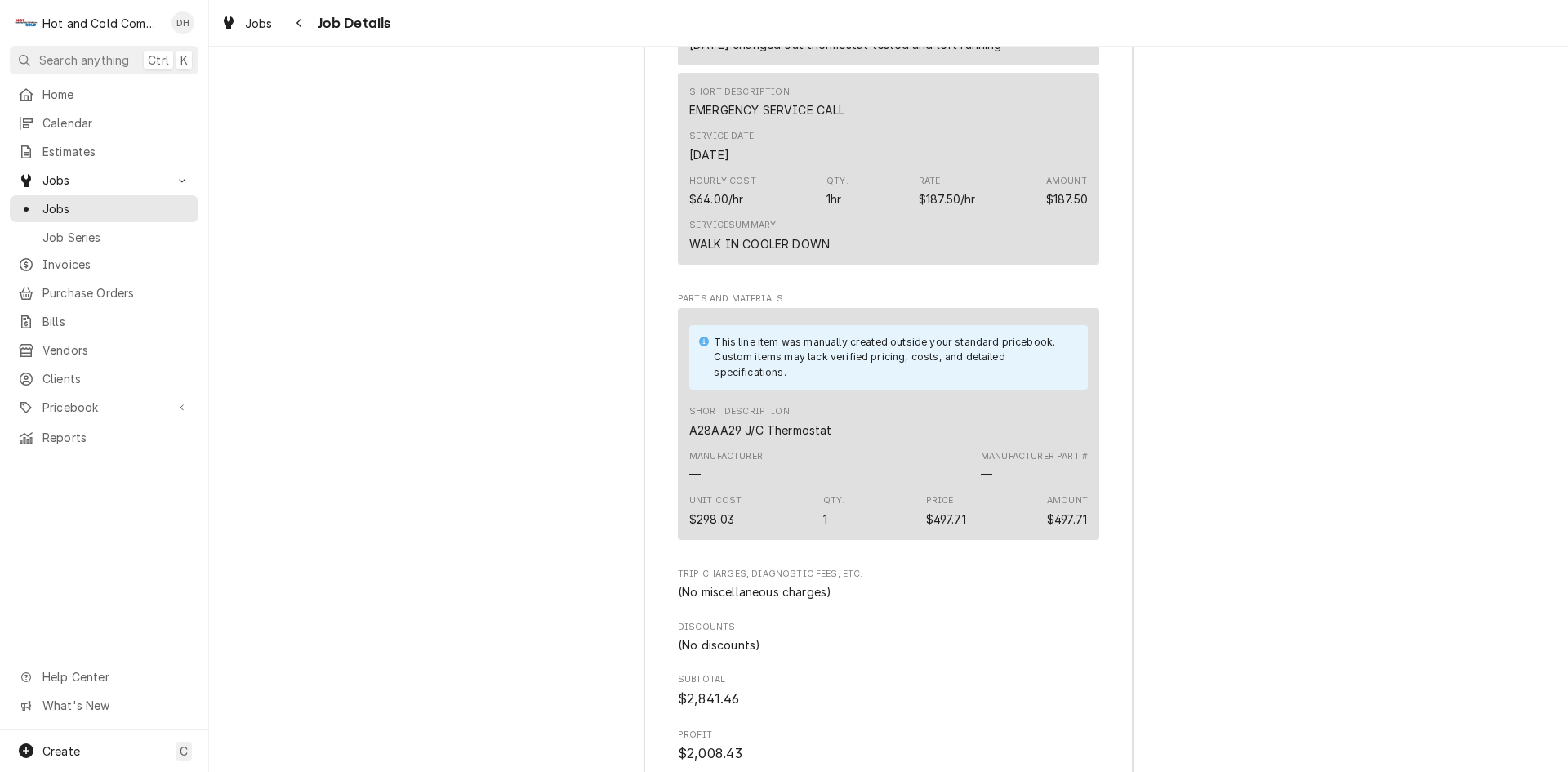
scroll to position [2257, 0]
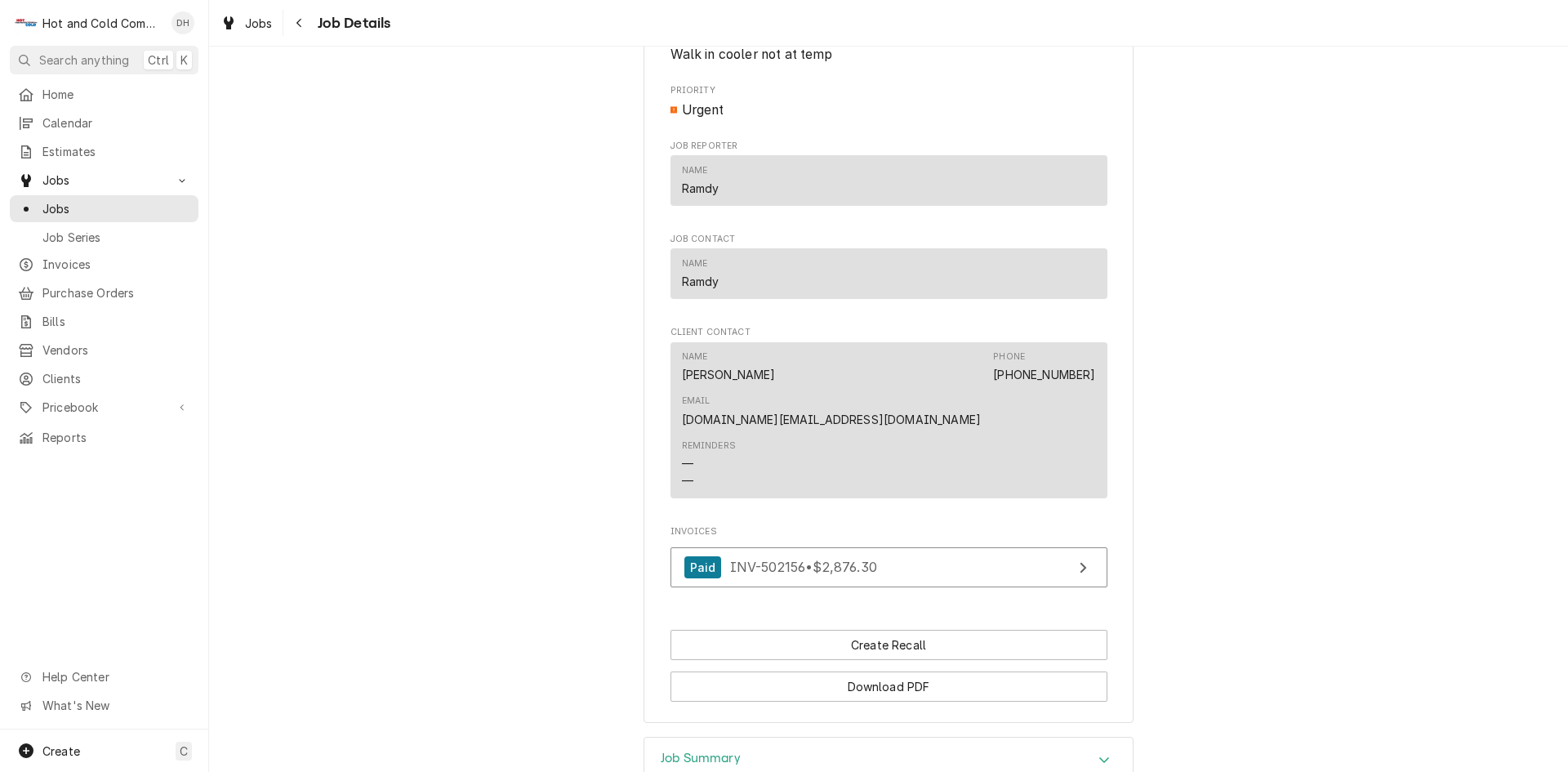
scroll to position [988, 0]
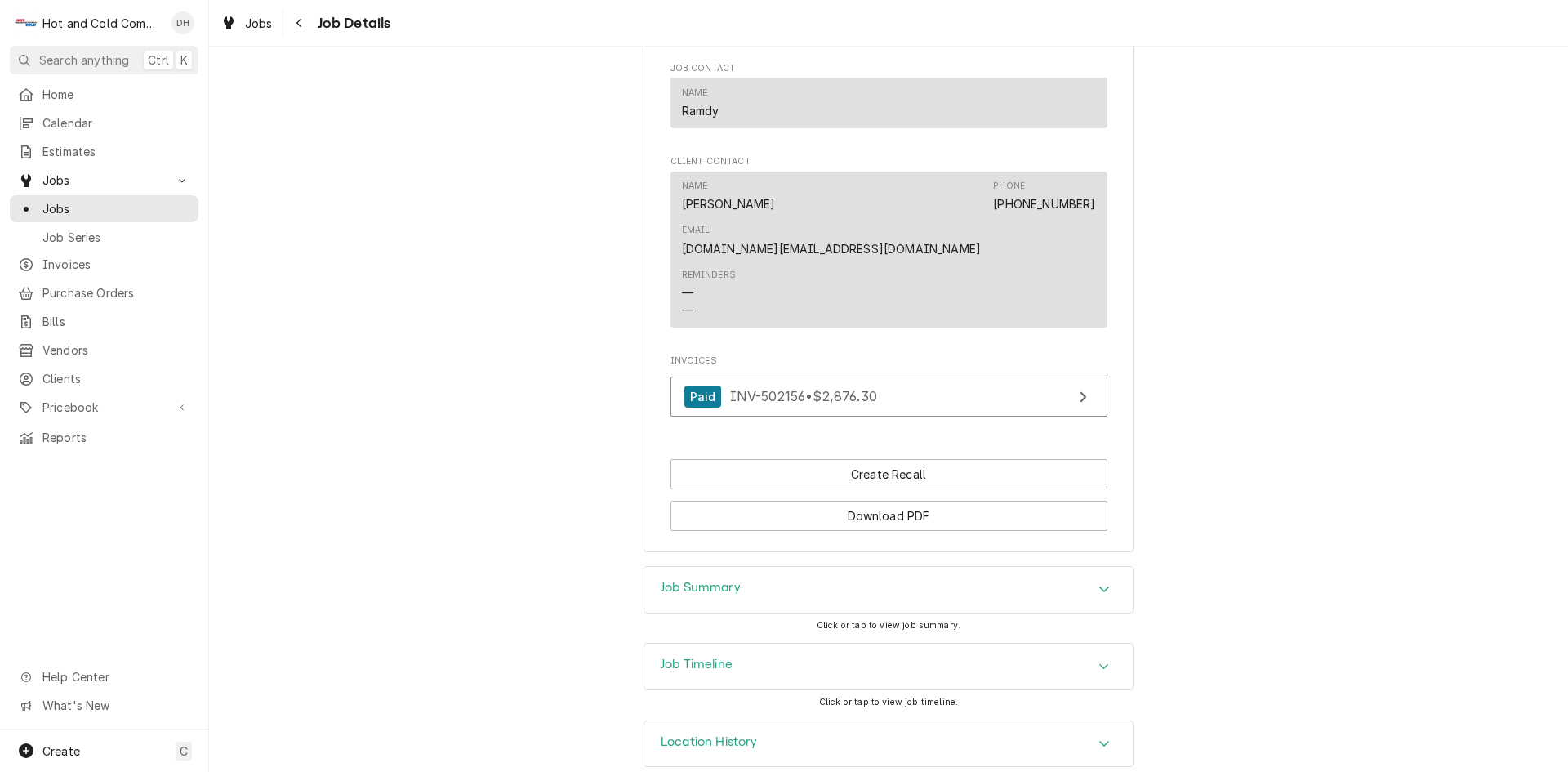
click at [1098, 583] on icon "Accordion Header" at bounding box center [1104, 589] width 12 height 13
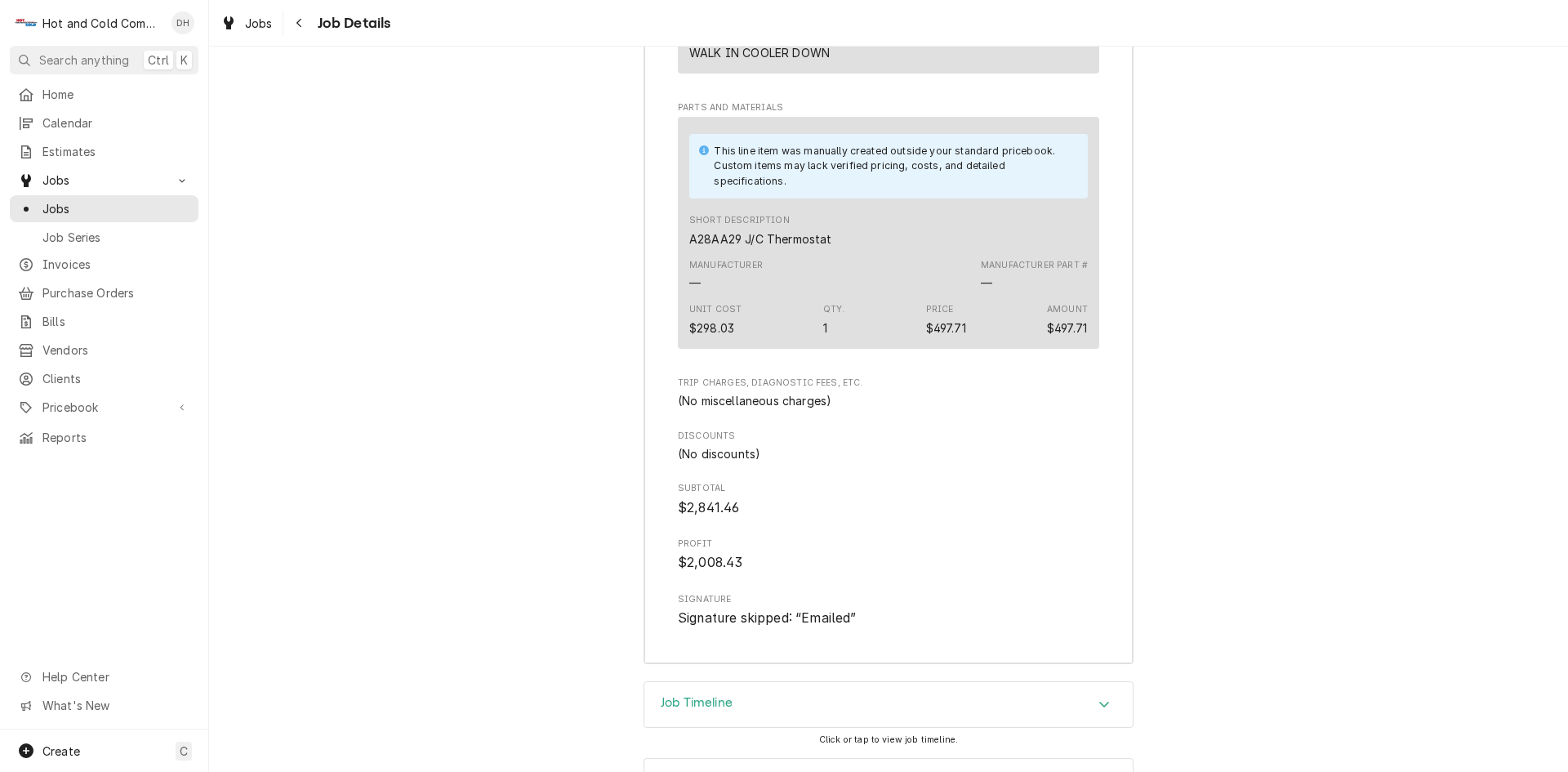
scroll to position [2530, 0]
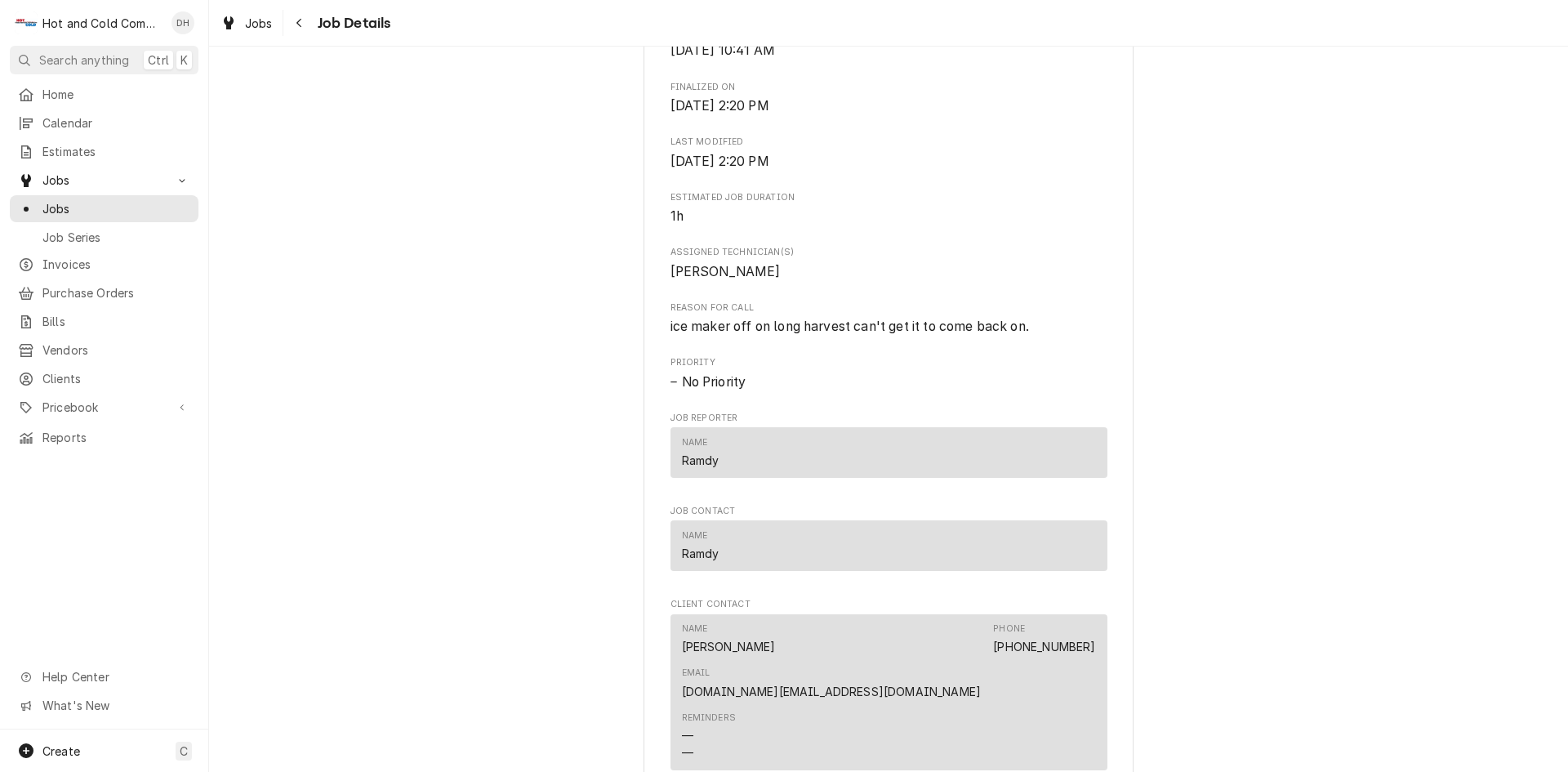
scroll to position [817, 0]
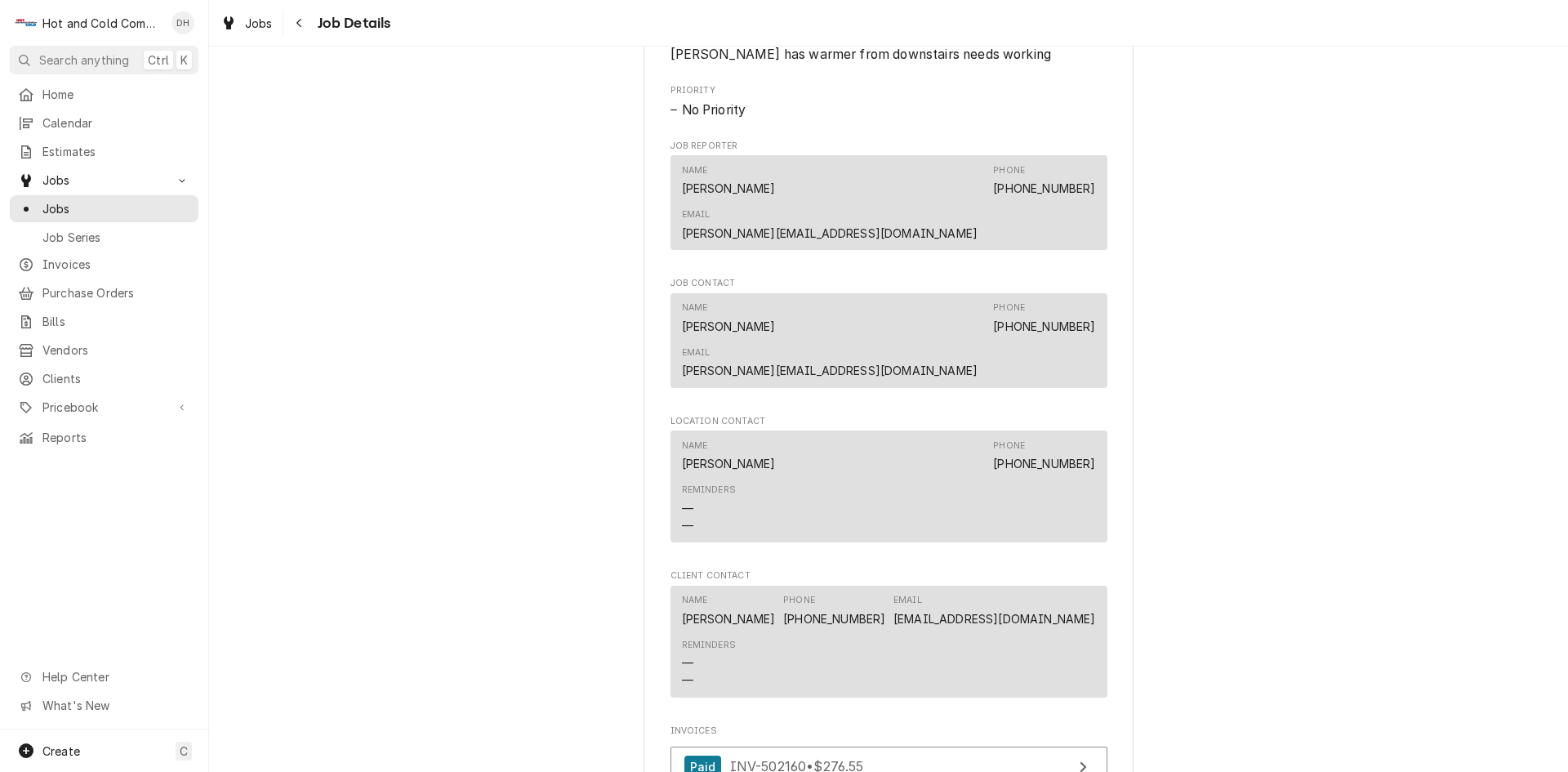
scroll to position [1089, 0]
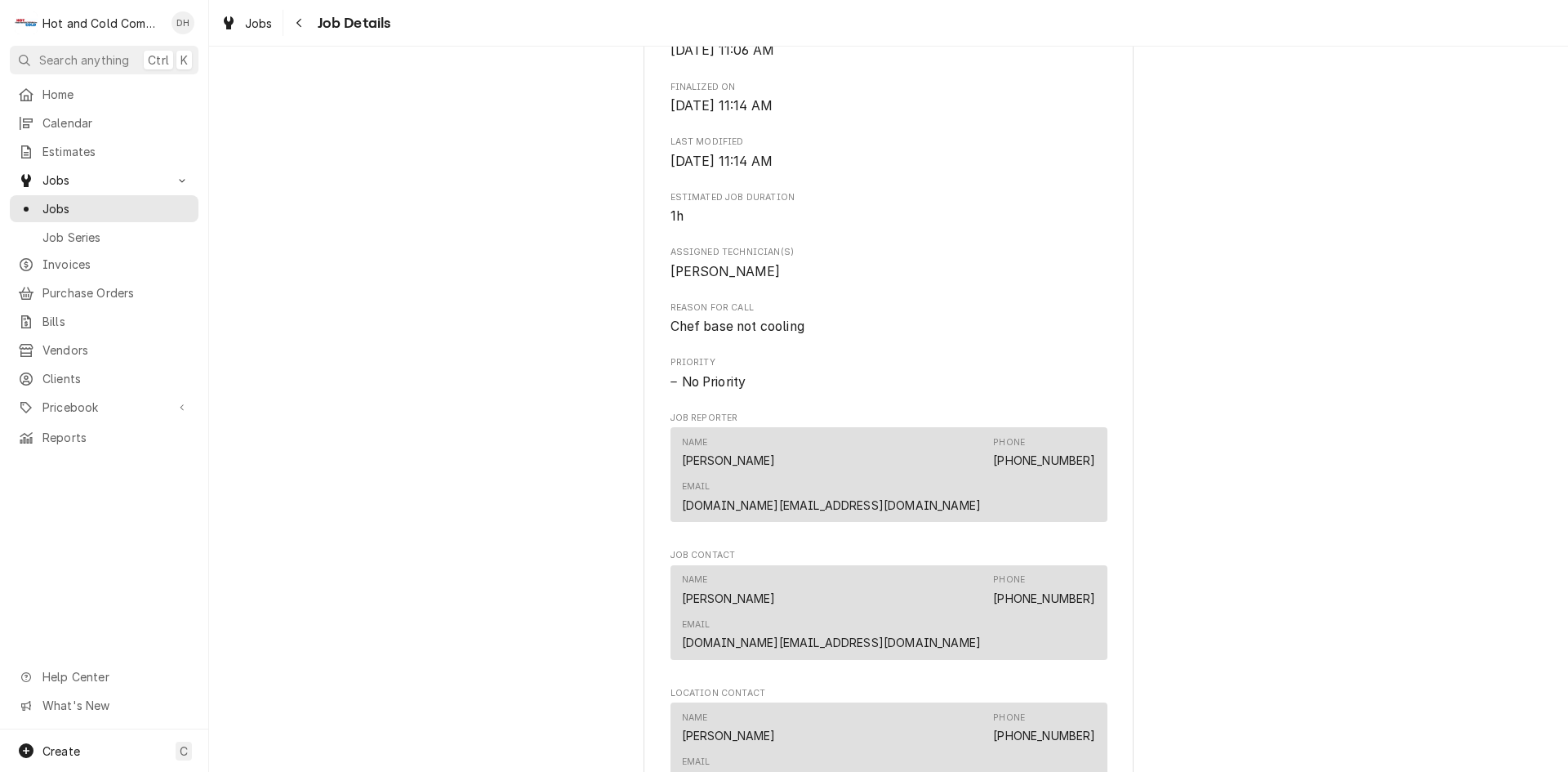
scroll to position [817, 0]
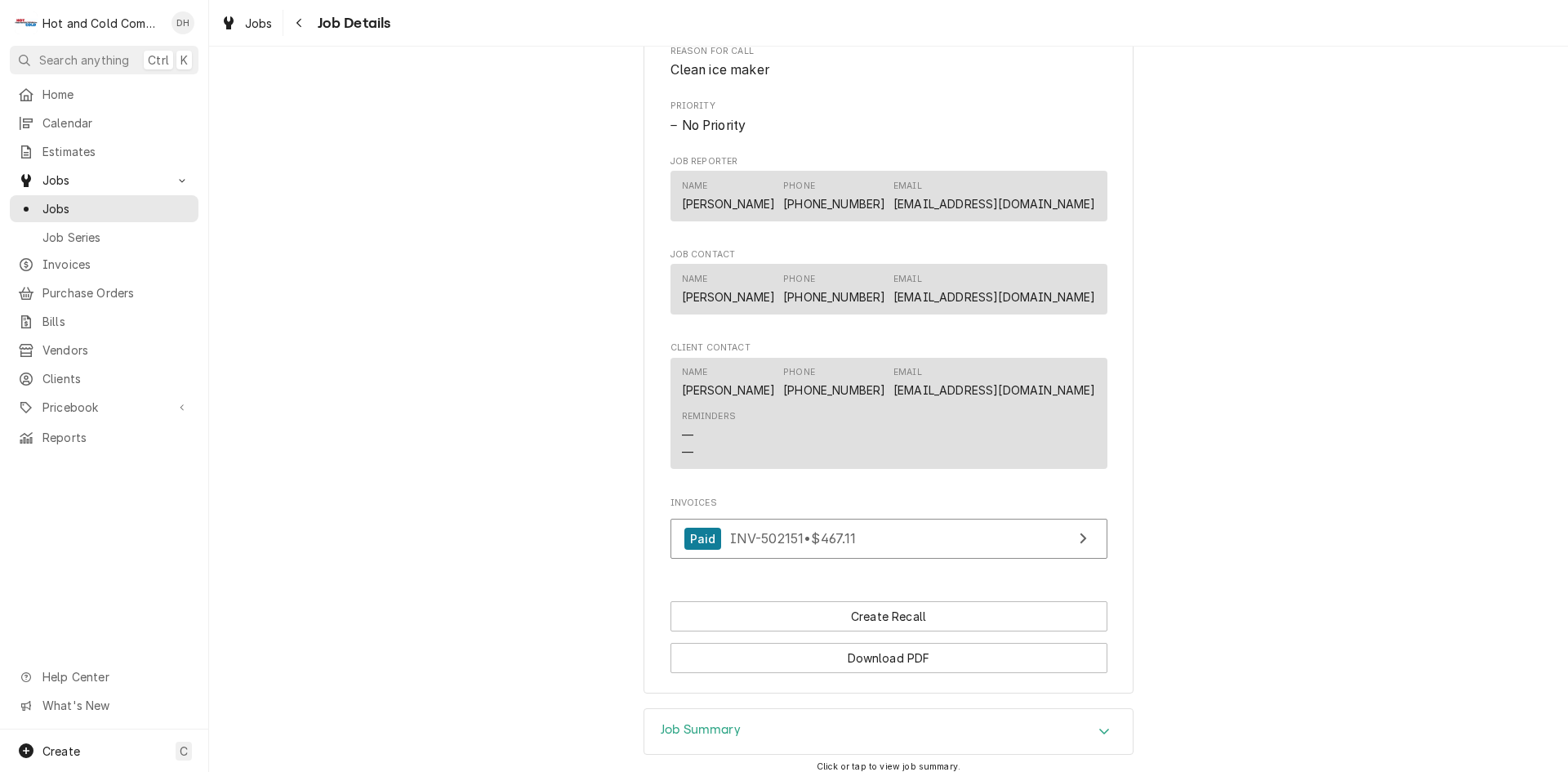
scroll to position [817, 0]
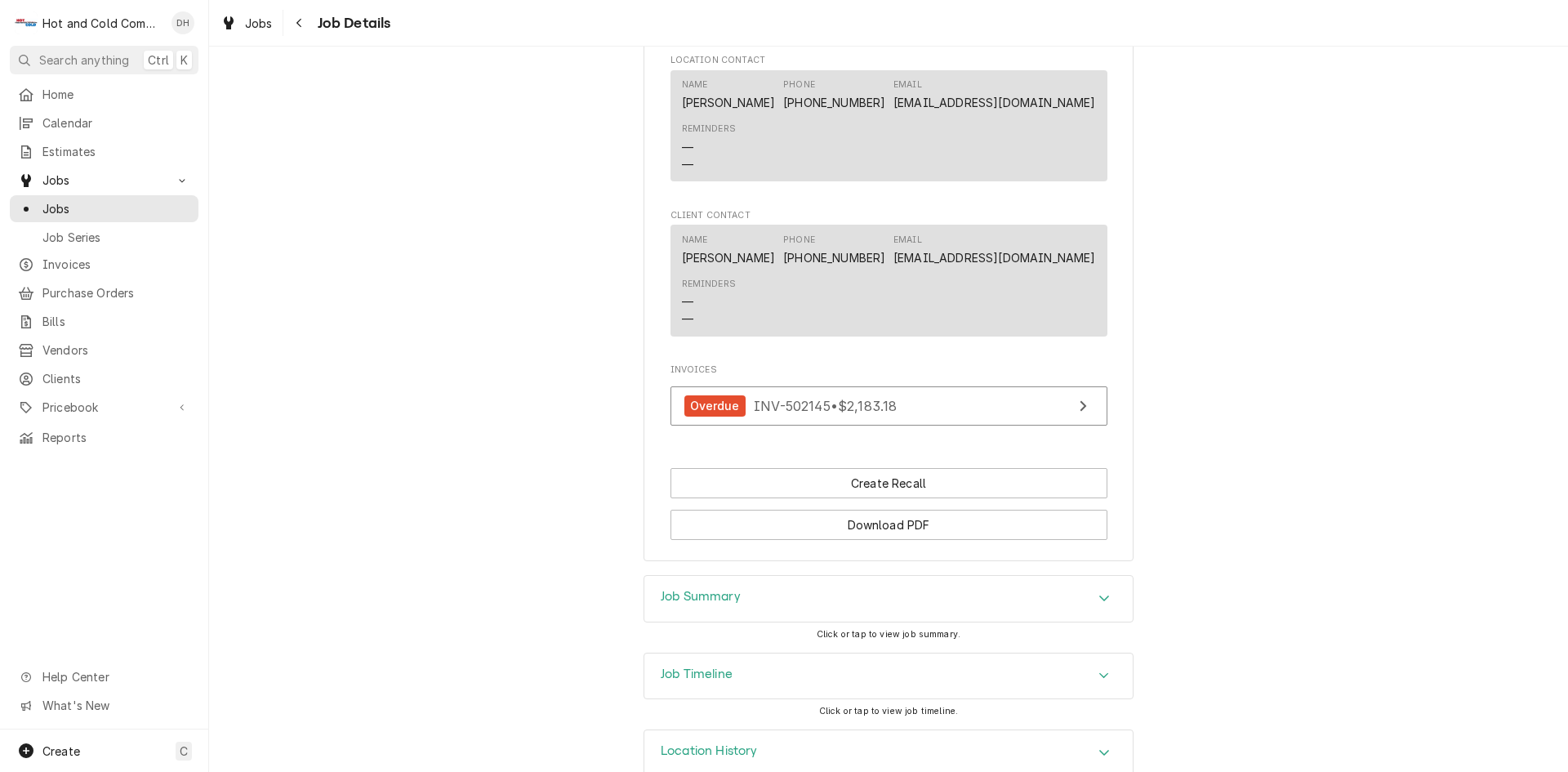
scroll to position [1143, 0]
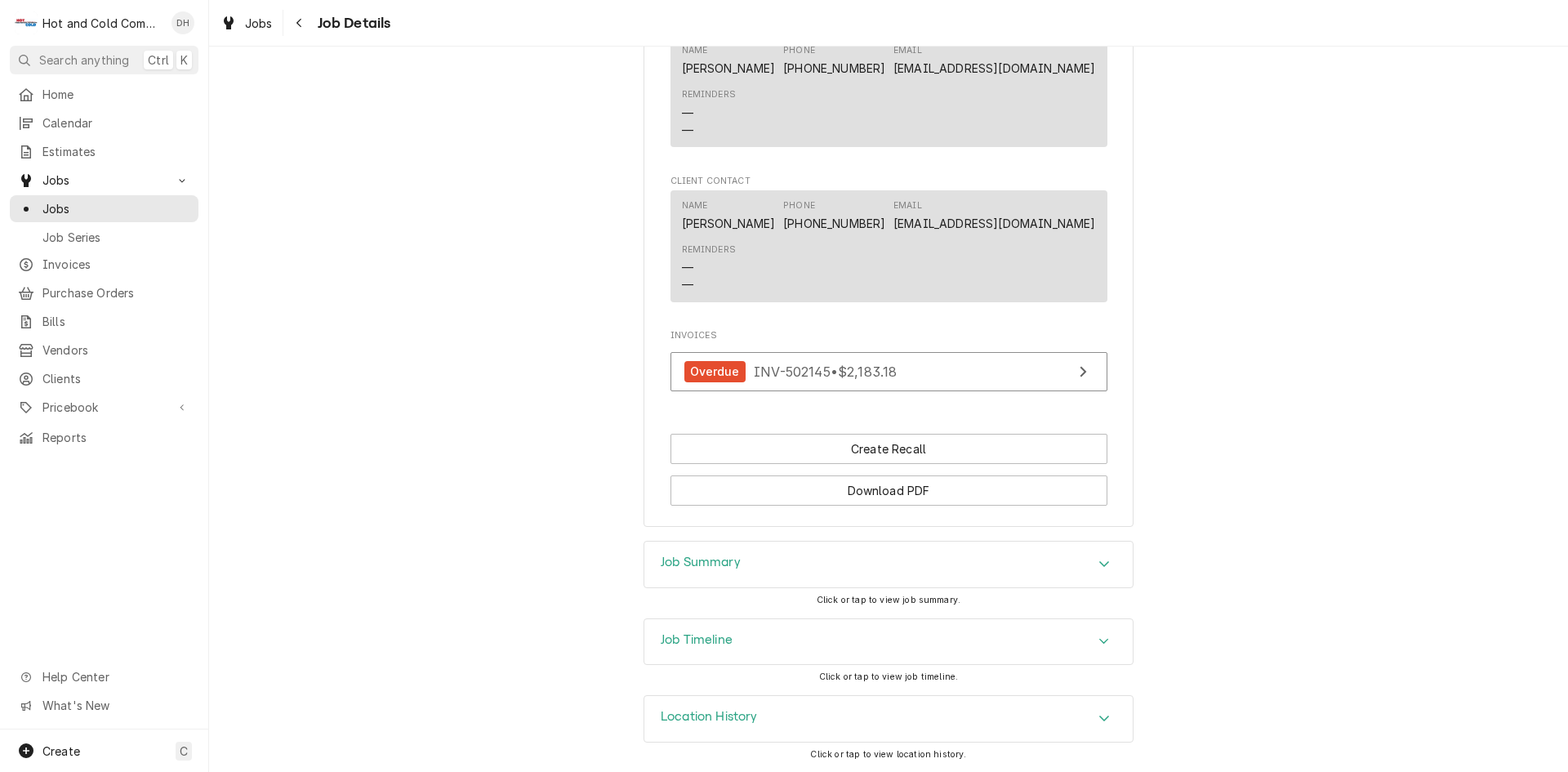
click at [1104, 563] on icon "Accordion Header" at bounding box center [1104, 564] width 12 height 13
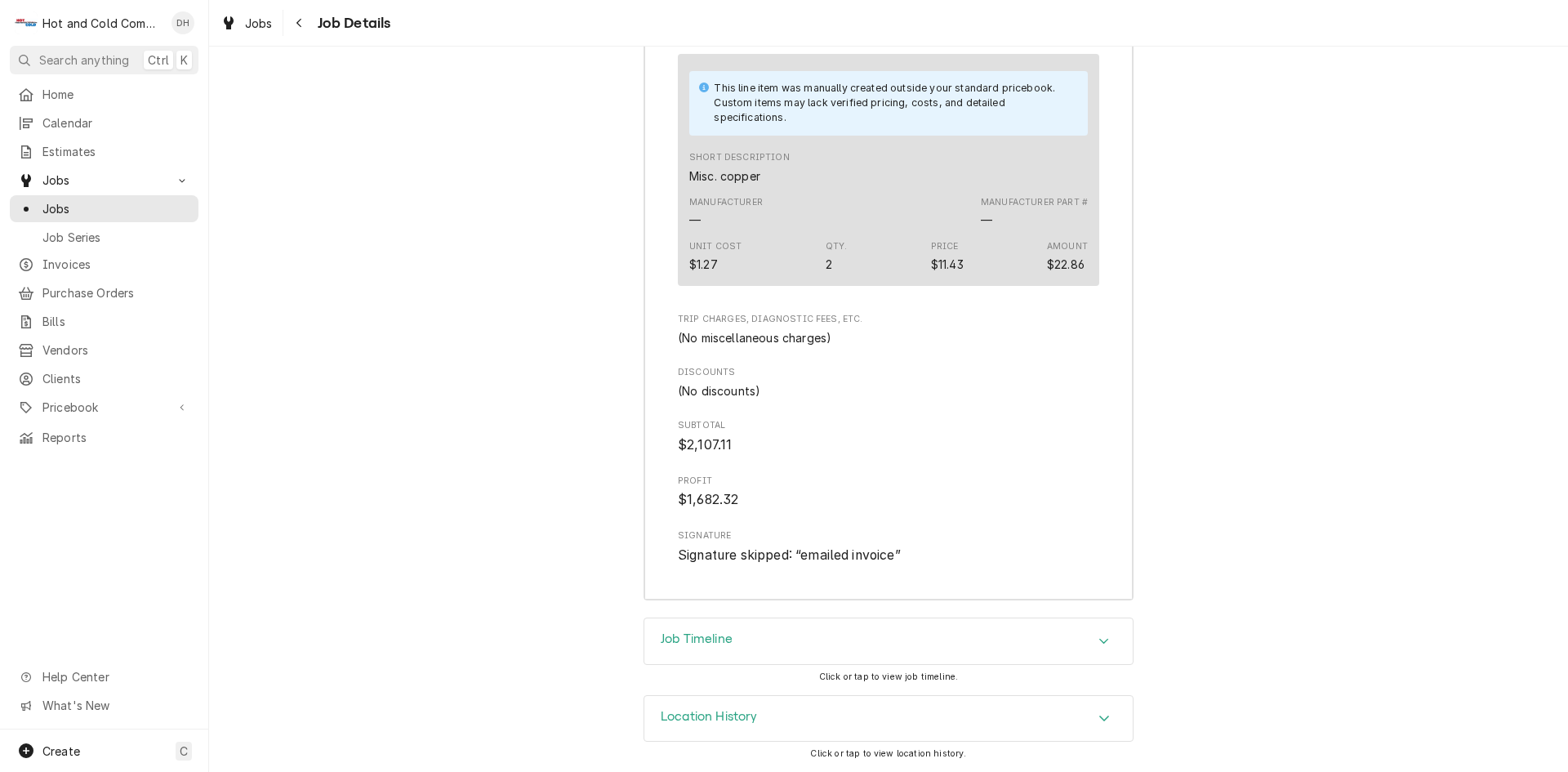
scroll to position [2082, 0]
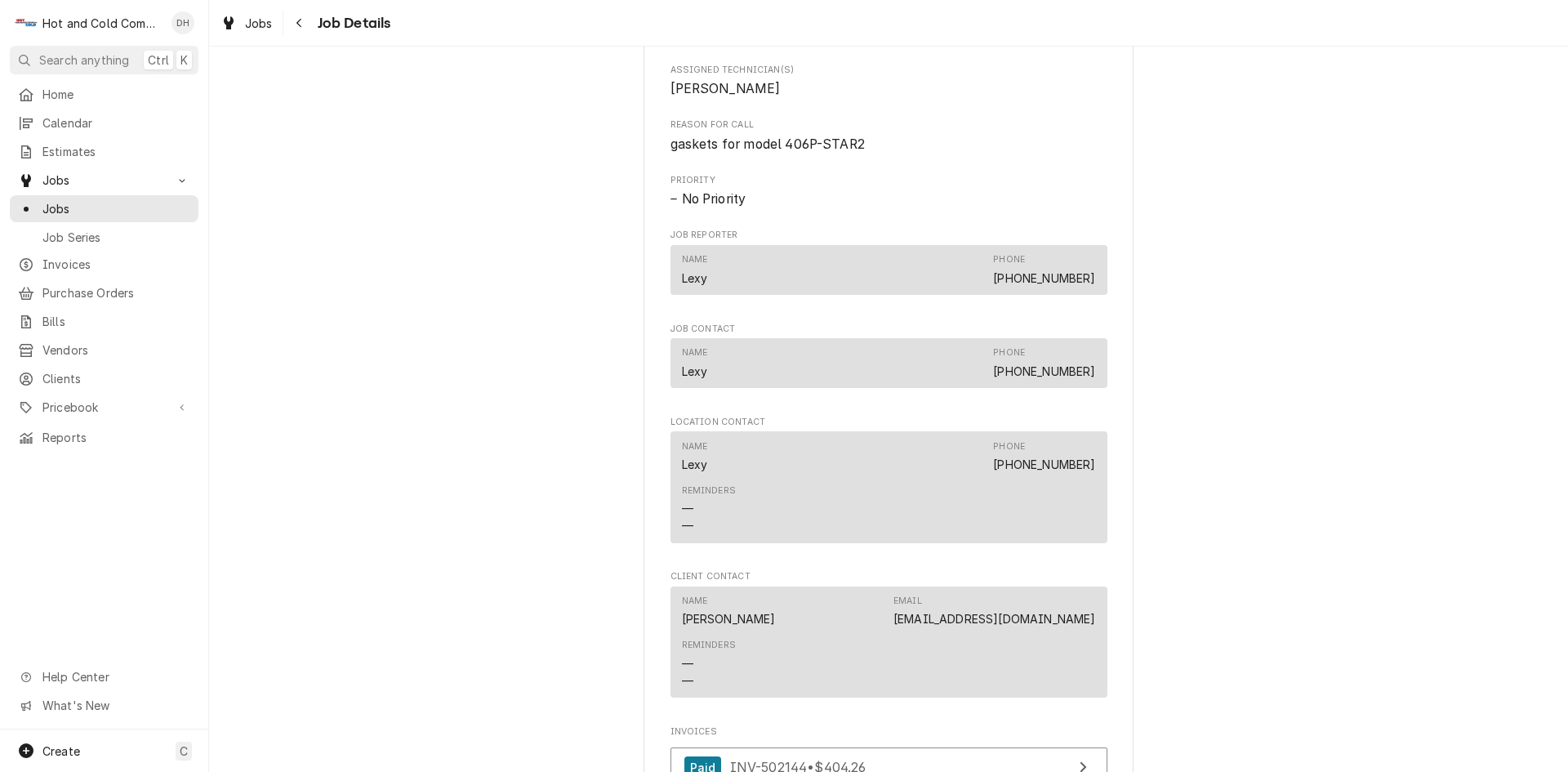
scroll to position [1217, 0]
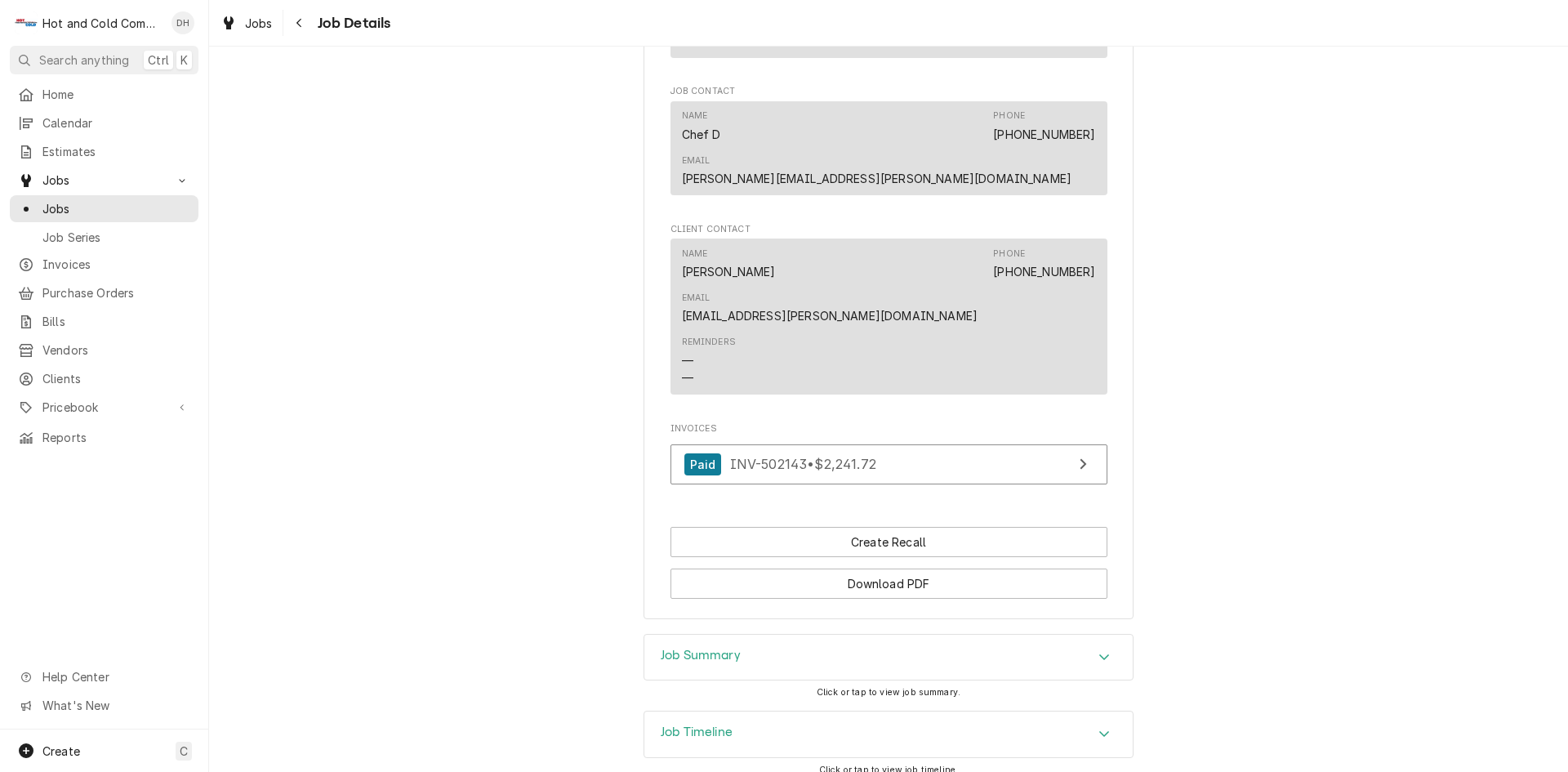
scroll to position [1062, 0]
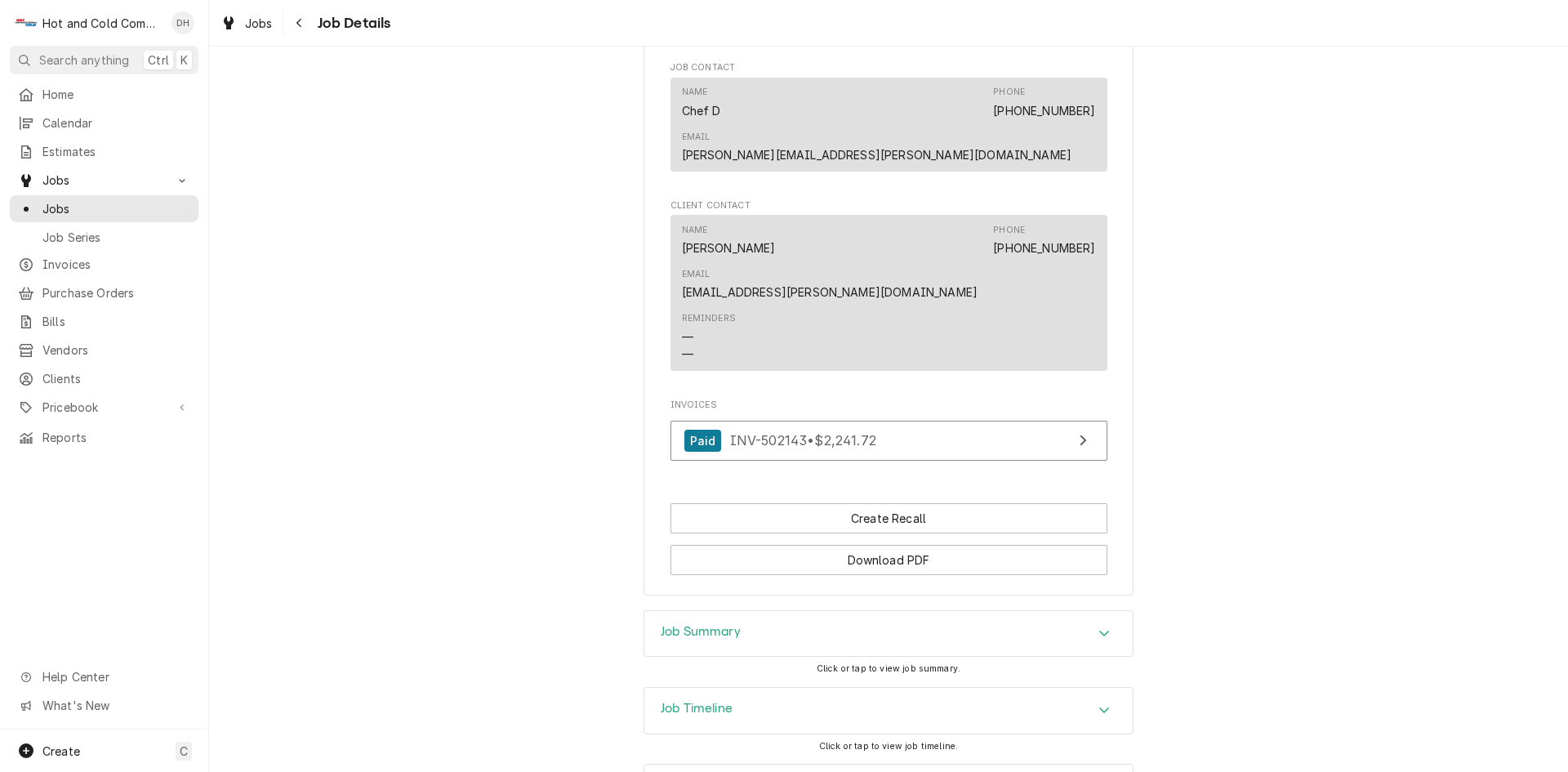
click at [1098, 627] on icon "Accordion Header" at bounding box center [1104, 633] width 12 height 13
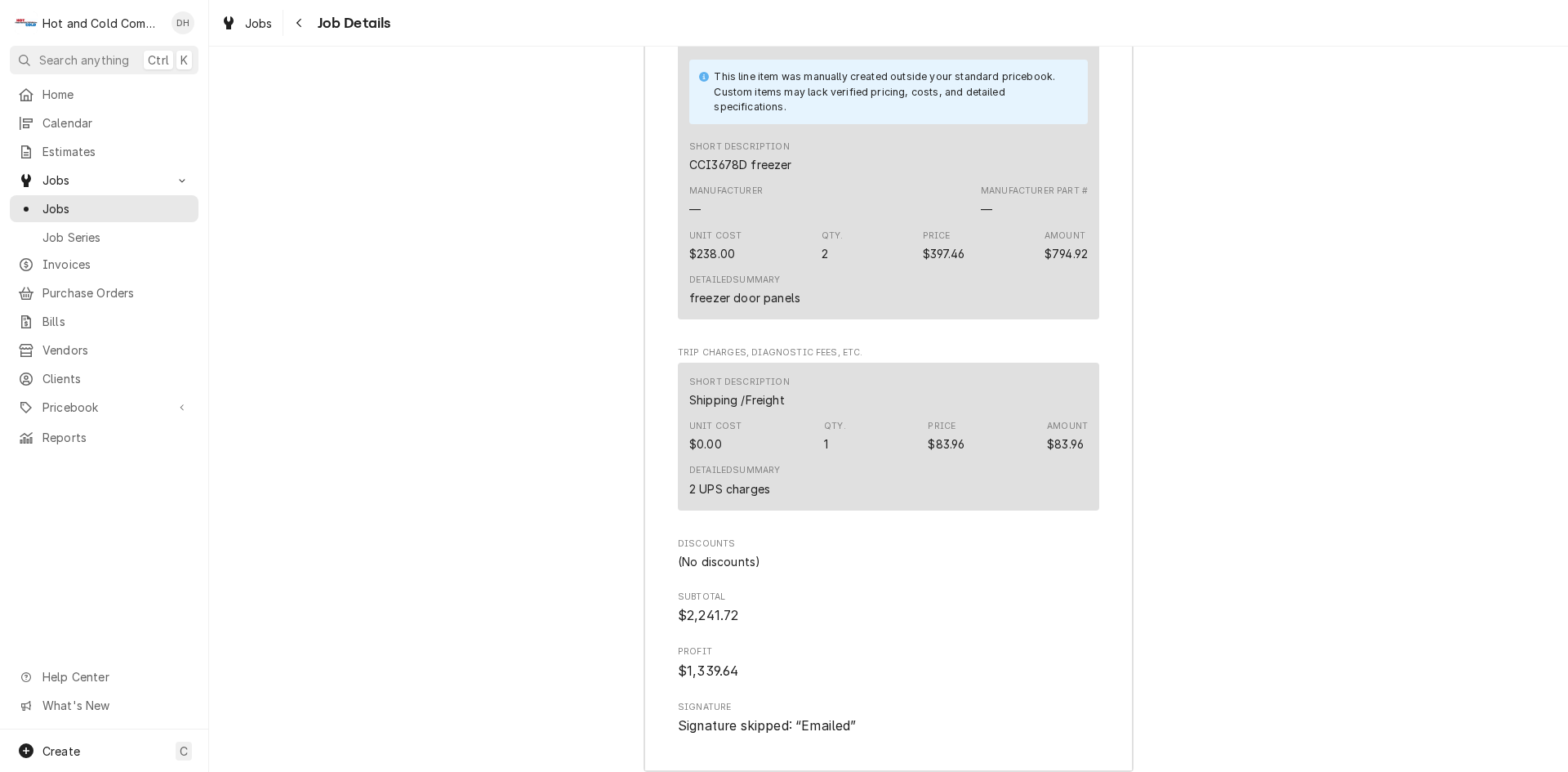
scroll to position [2968, 0]
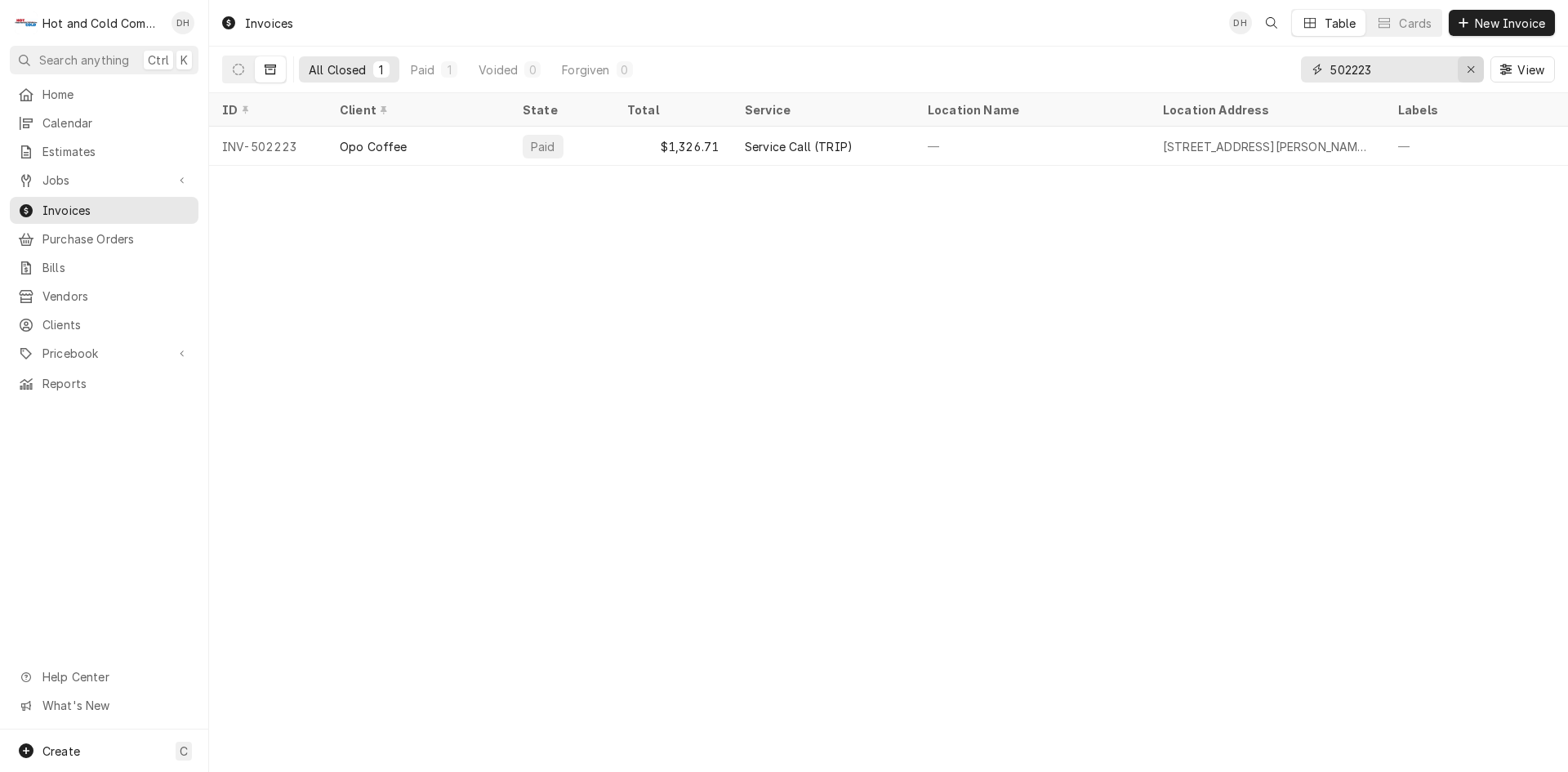
click at [1474, 69] on icon "Erase input" at bounding box center [1472, 69] width 9 height 12
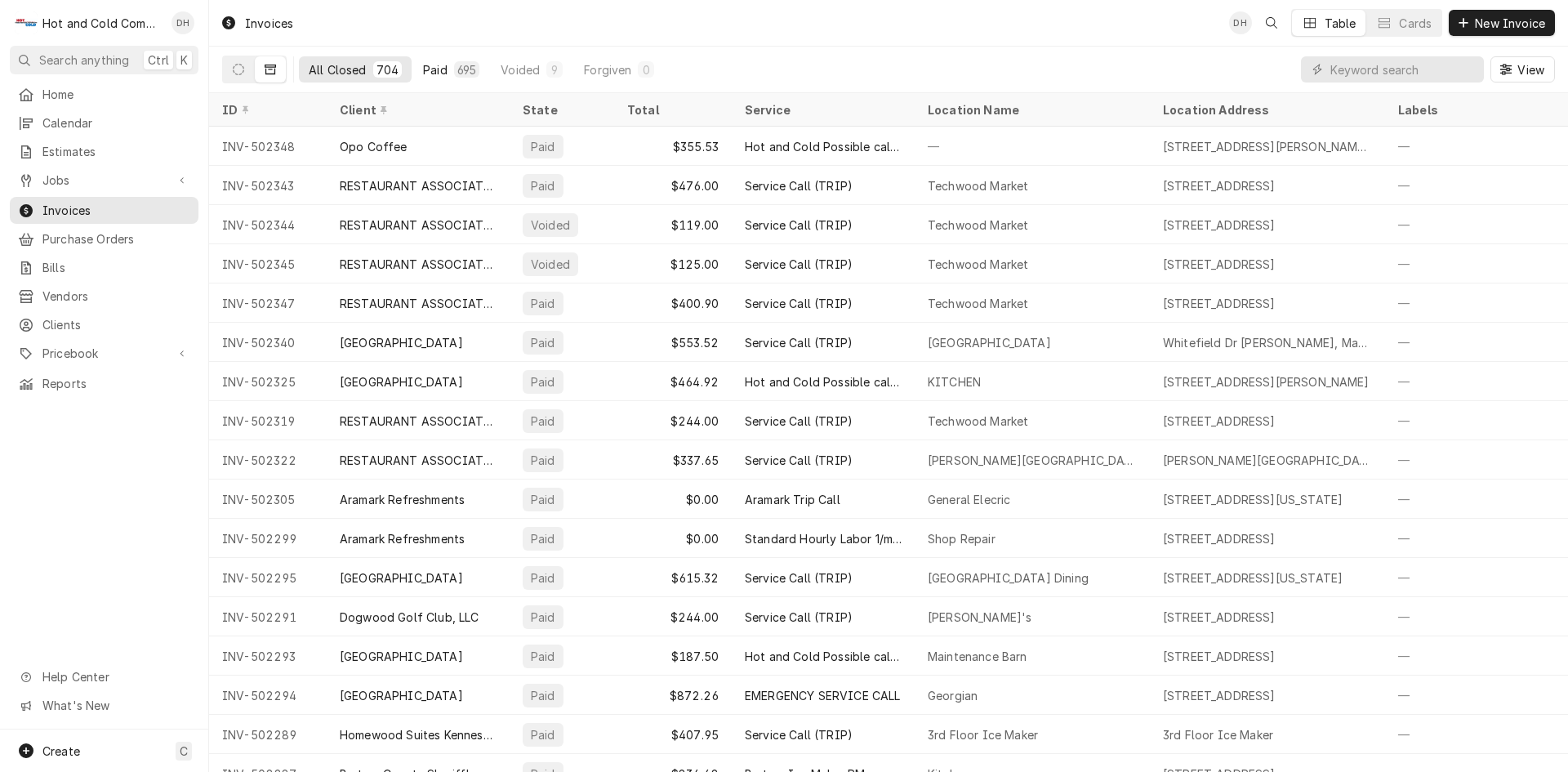
click at [437, 68] on div "Paid" at bounding box center [435, 69] width 24 height 17
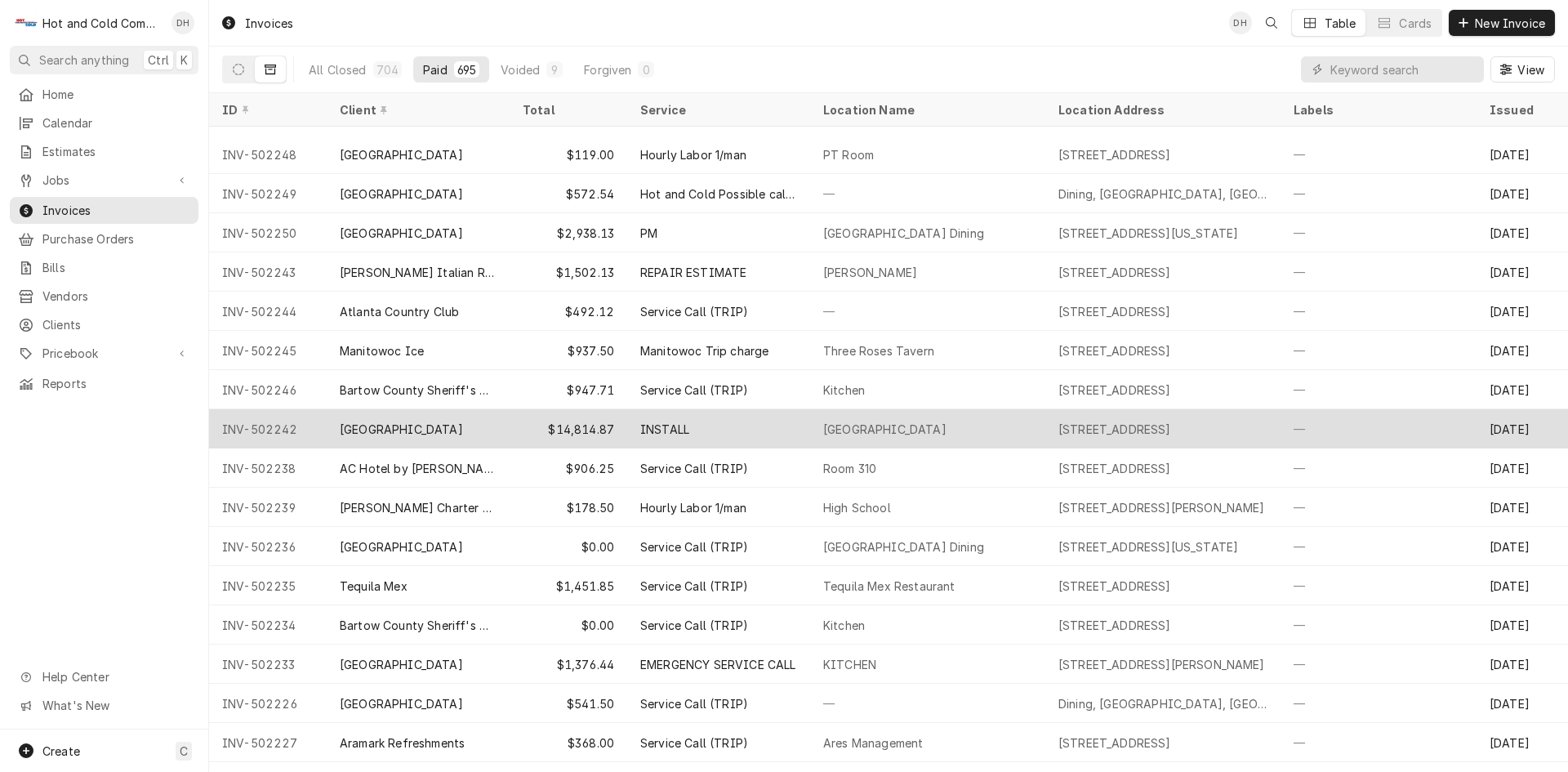
scroll to position [1364, 0]
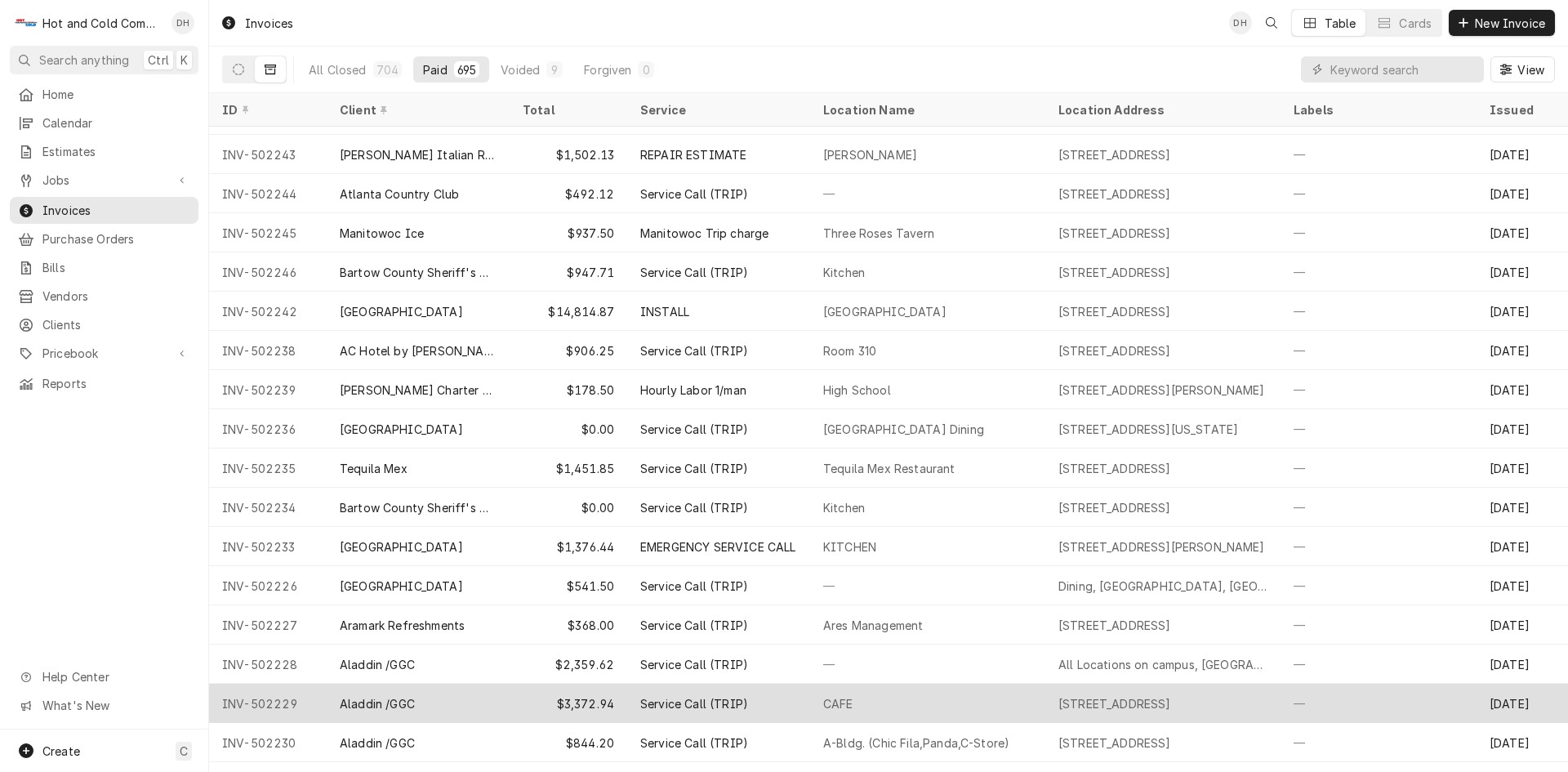
click at [491, 703] on div "Aladdin /GGC" at bounding box center [417, 703] width 183 height 39
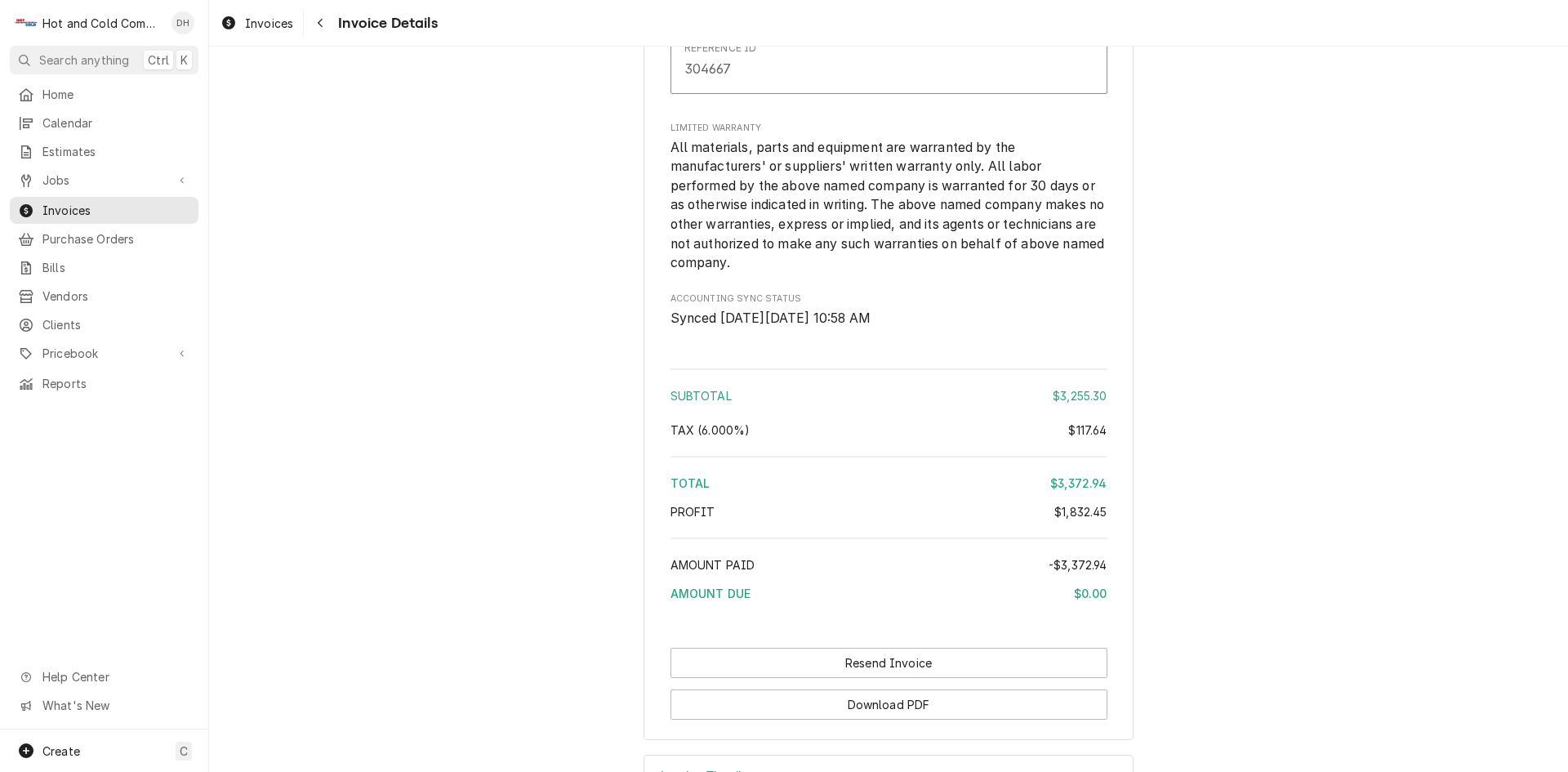
scroll to position [3918, 0]
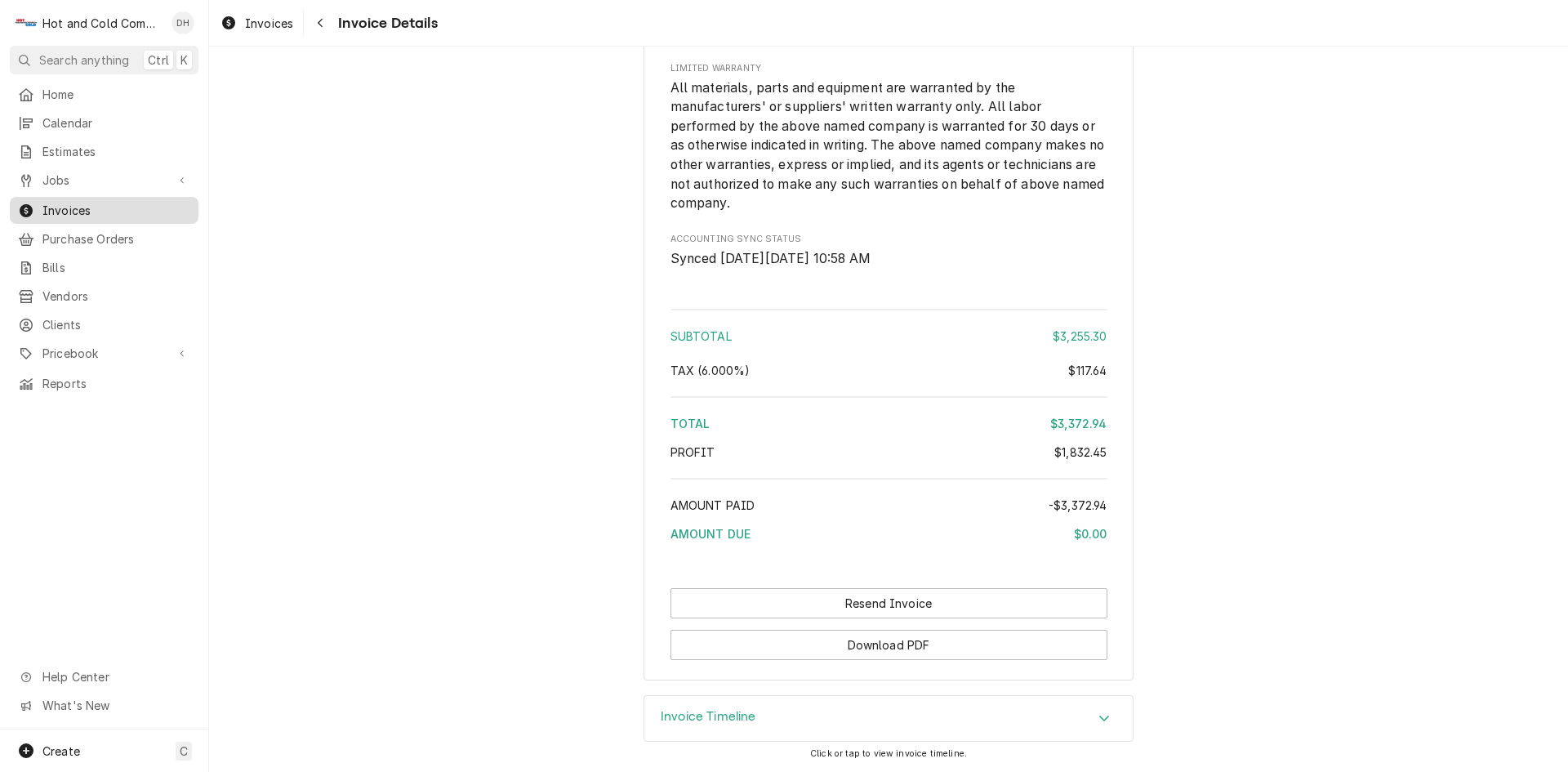
click at [73, 202] on span "Invoices" at bounding box center [116, 210] width 148 height 17
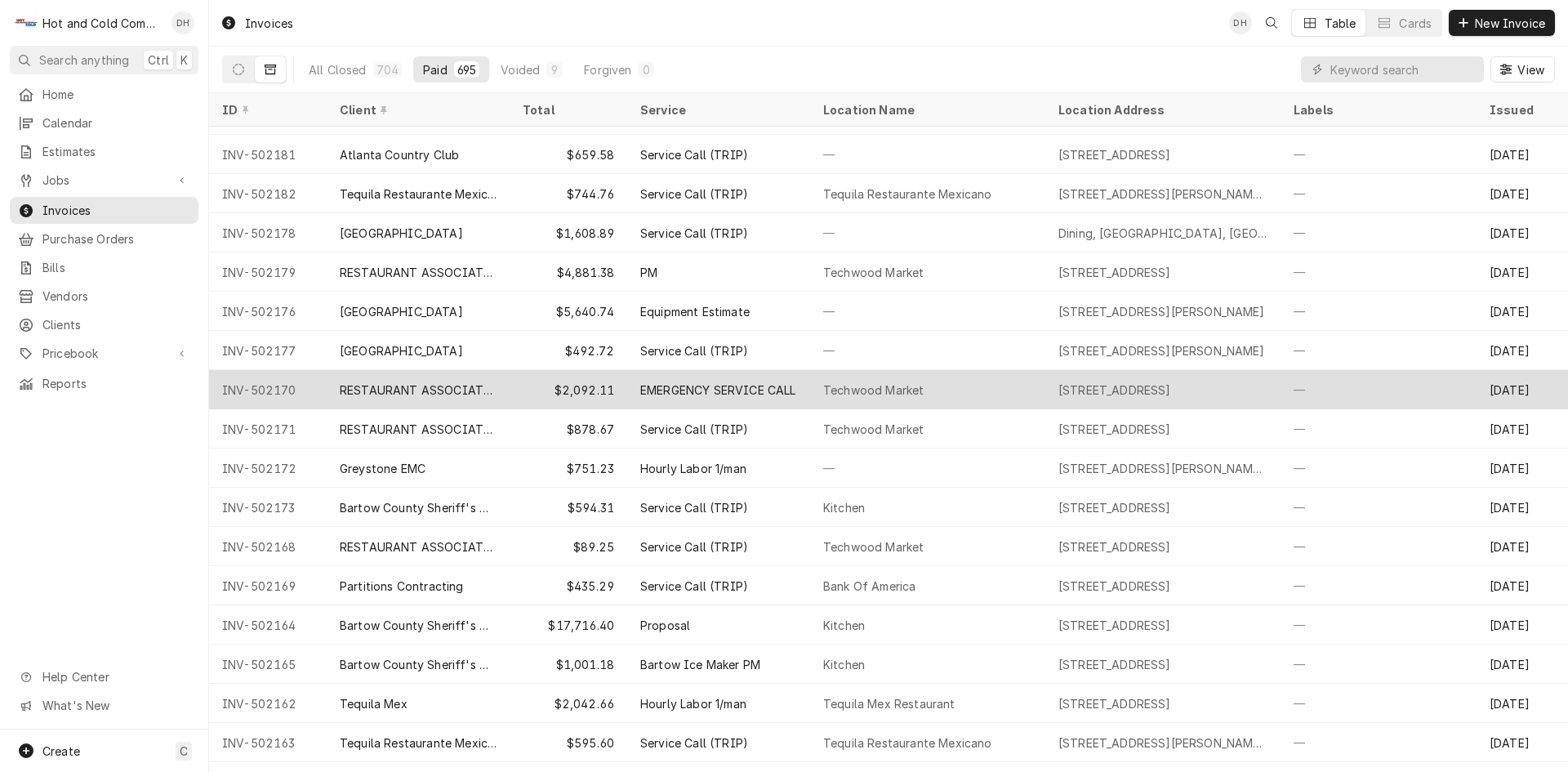
scroll to position [3249, 0]
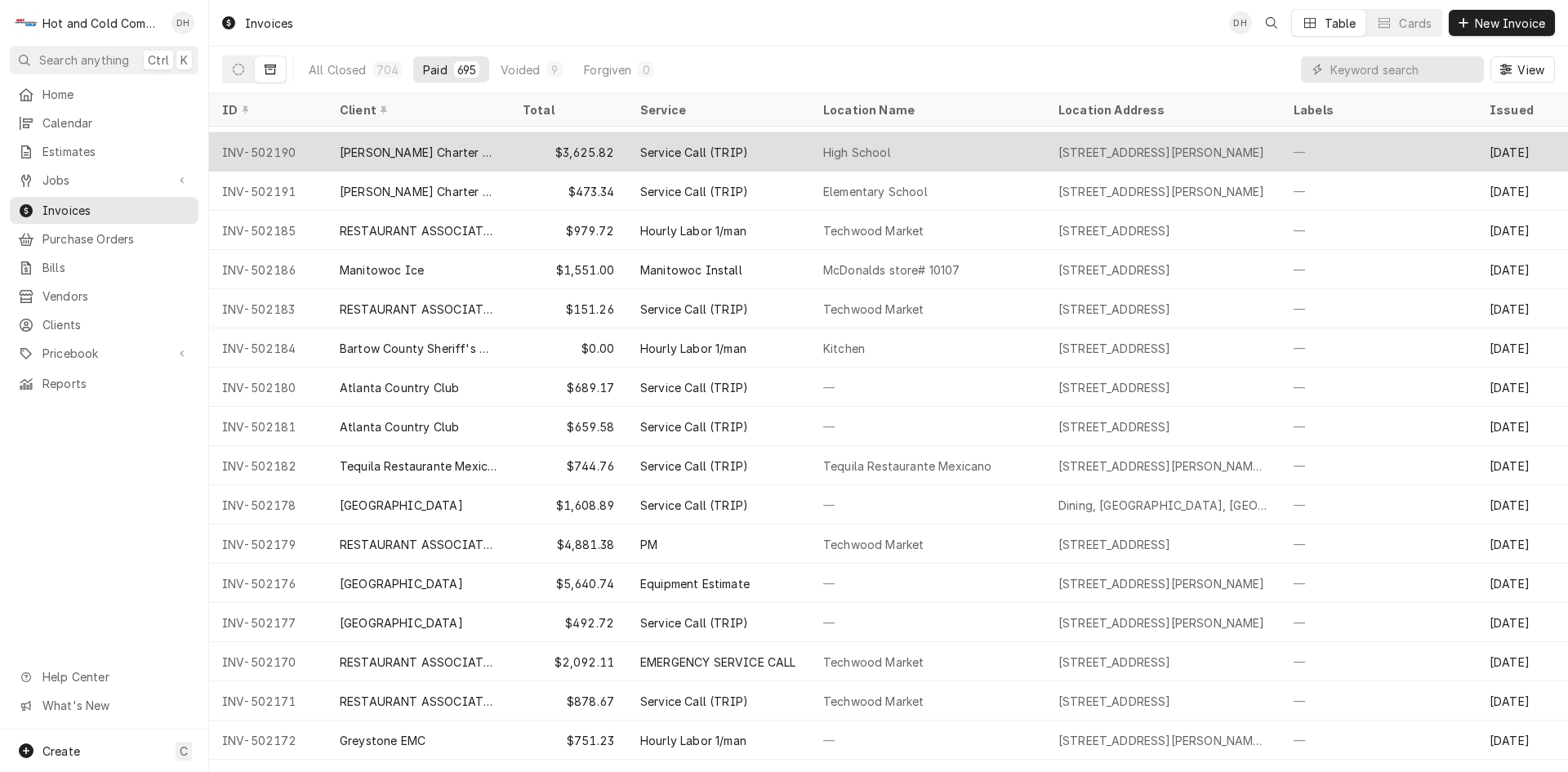
click at [530, 145] on div "$3,625.82" at bounding box center [568, 152] width 117 height 39
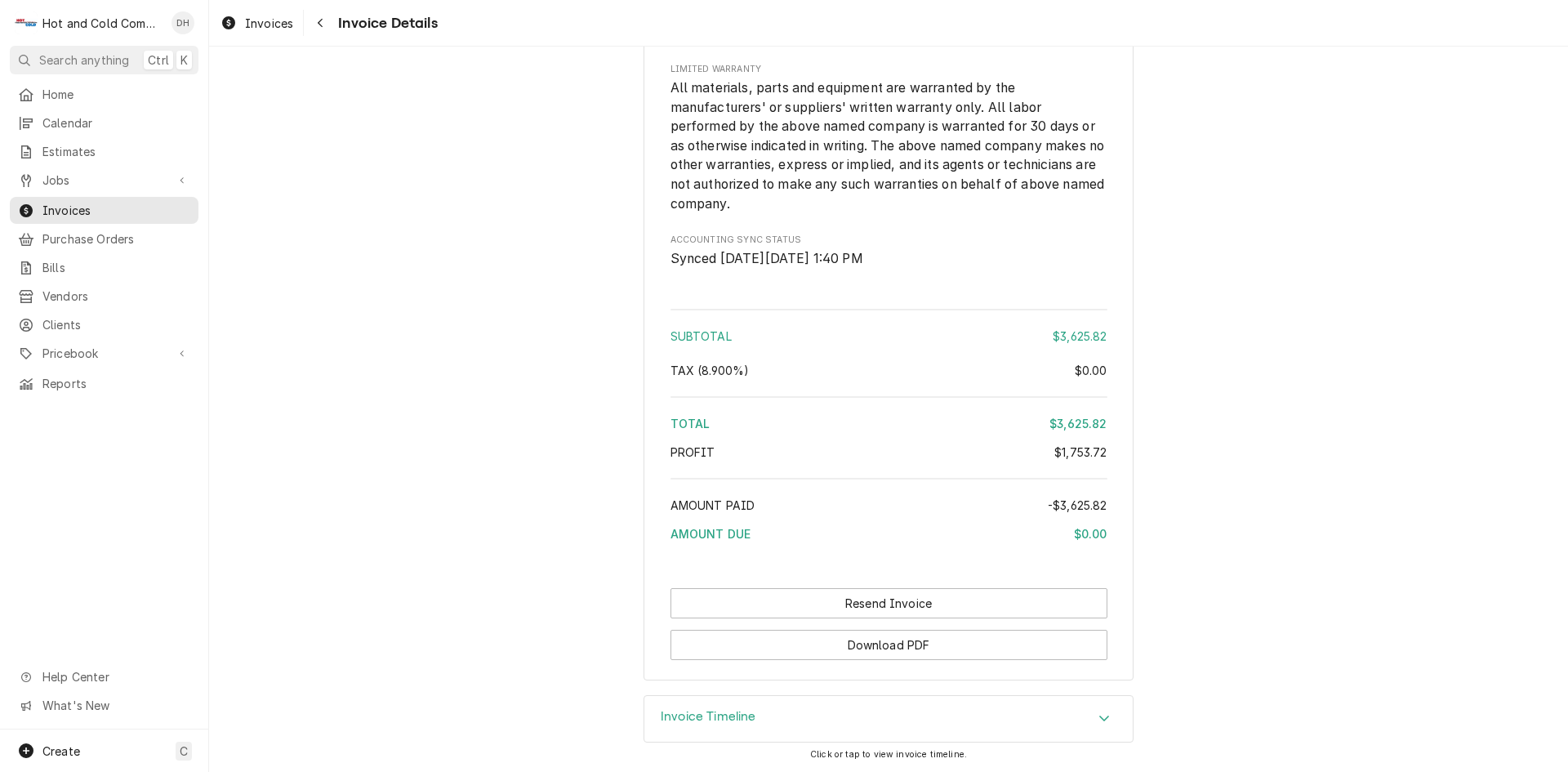
scroll to position [3779, 0]
click at [80, 202] on span "Invoices" at bounding box center [116, 210] width 148 height 17
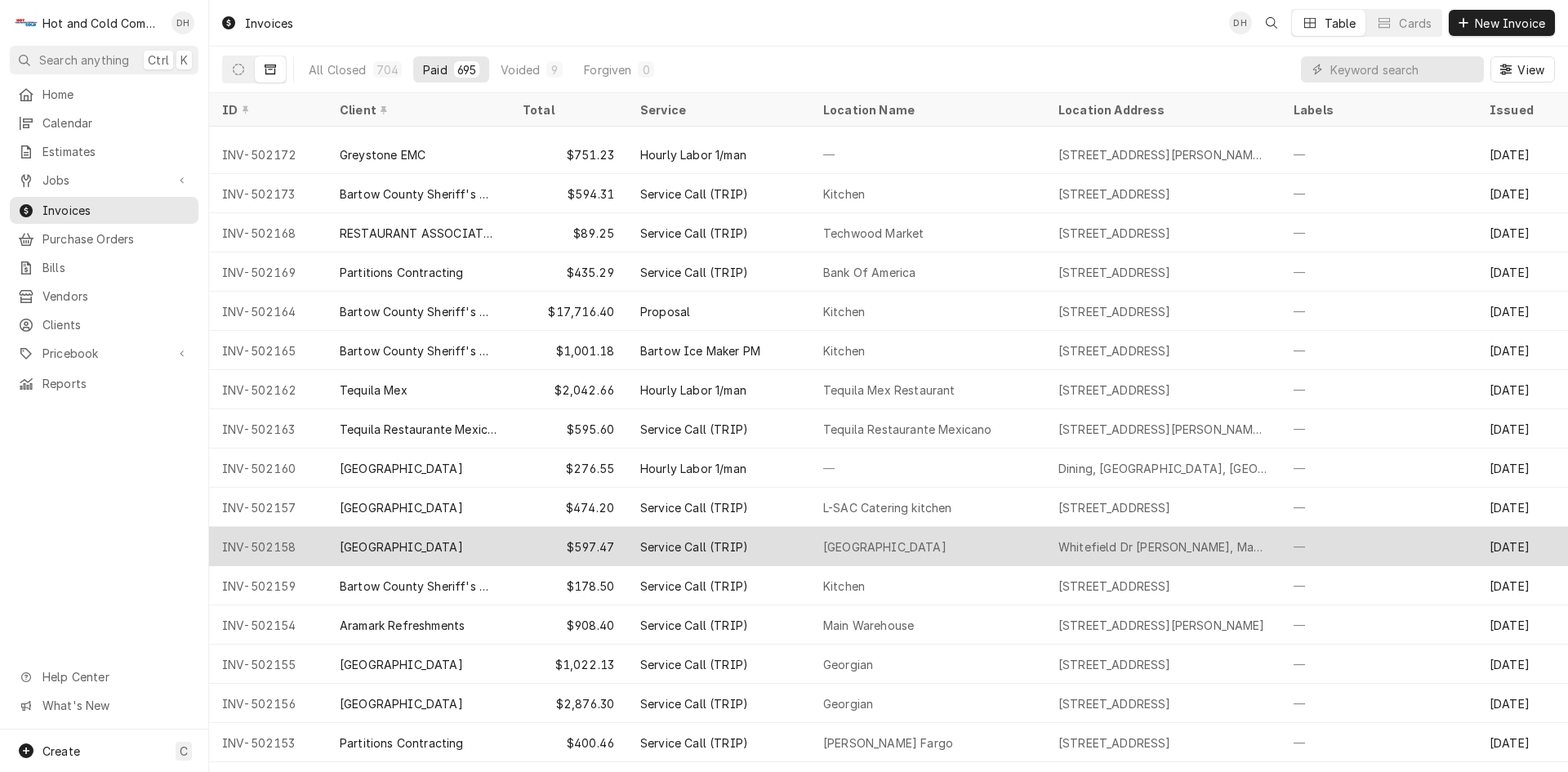
scroll to position [3952, 0]
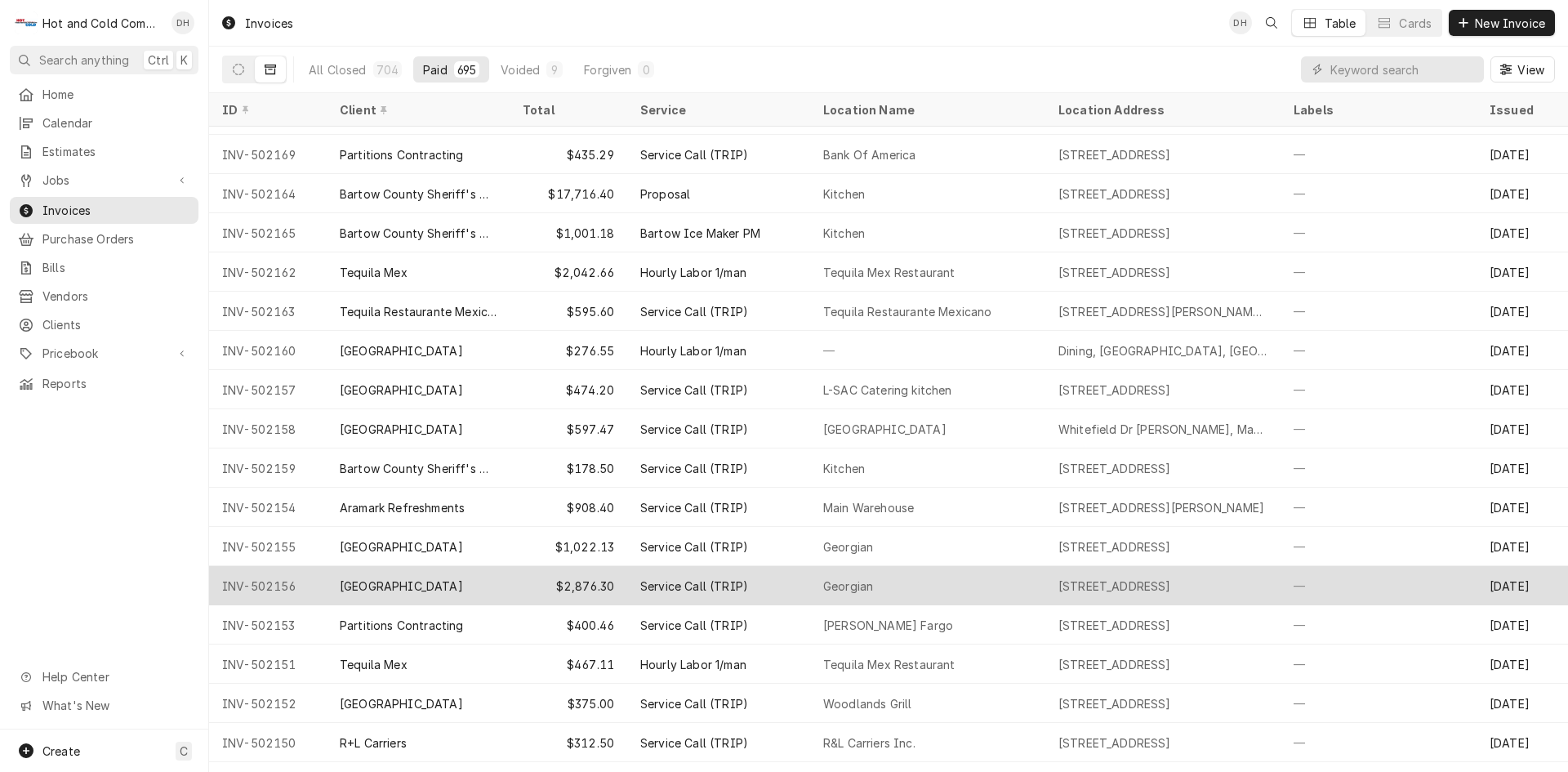
click at [506, 573] on div "[GEOGRAPHIC_DATA]" at bounding box center [417, 585] width 183 height 39
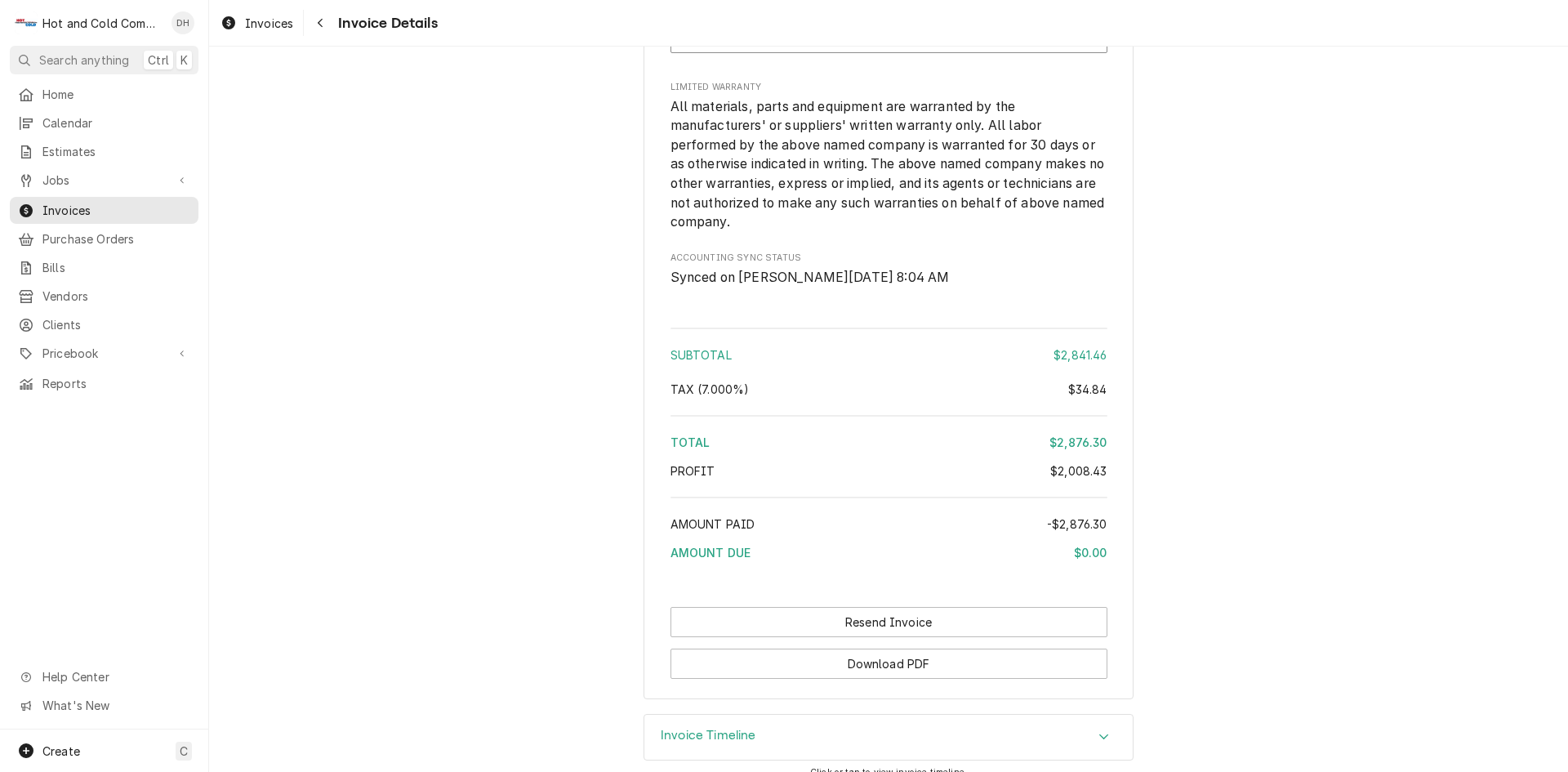
scroll to position [2638, 0]
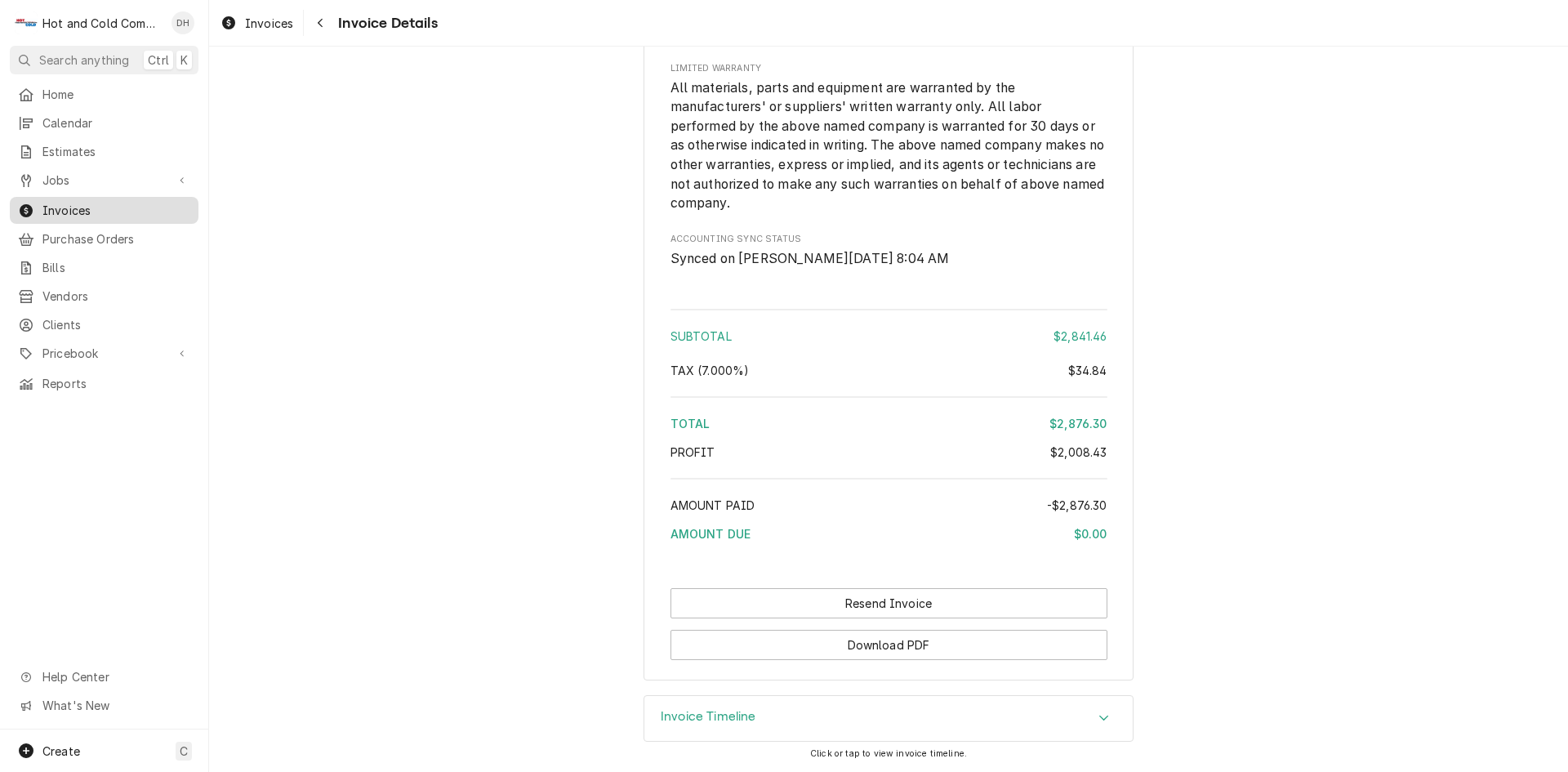
click at [85, 202] on span "Invoices" at bounding box center [116, 210] width 148 height 17
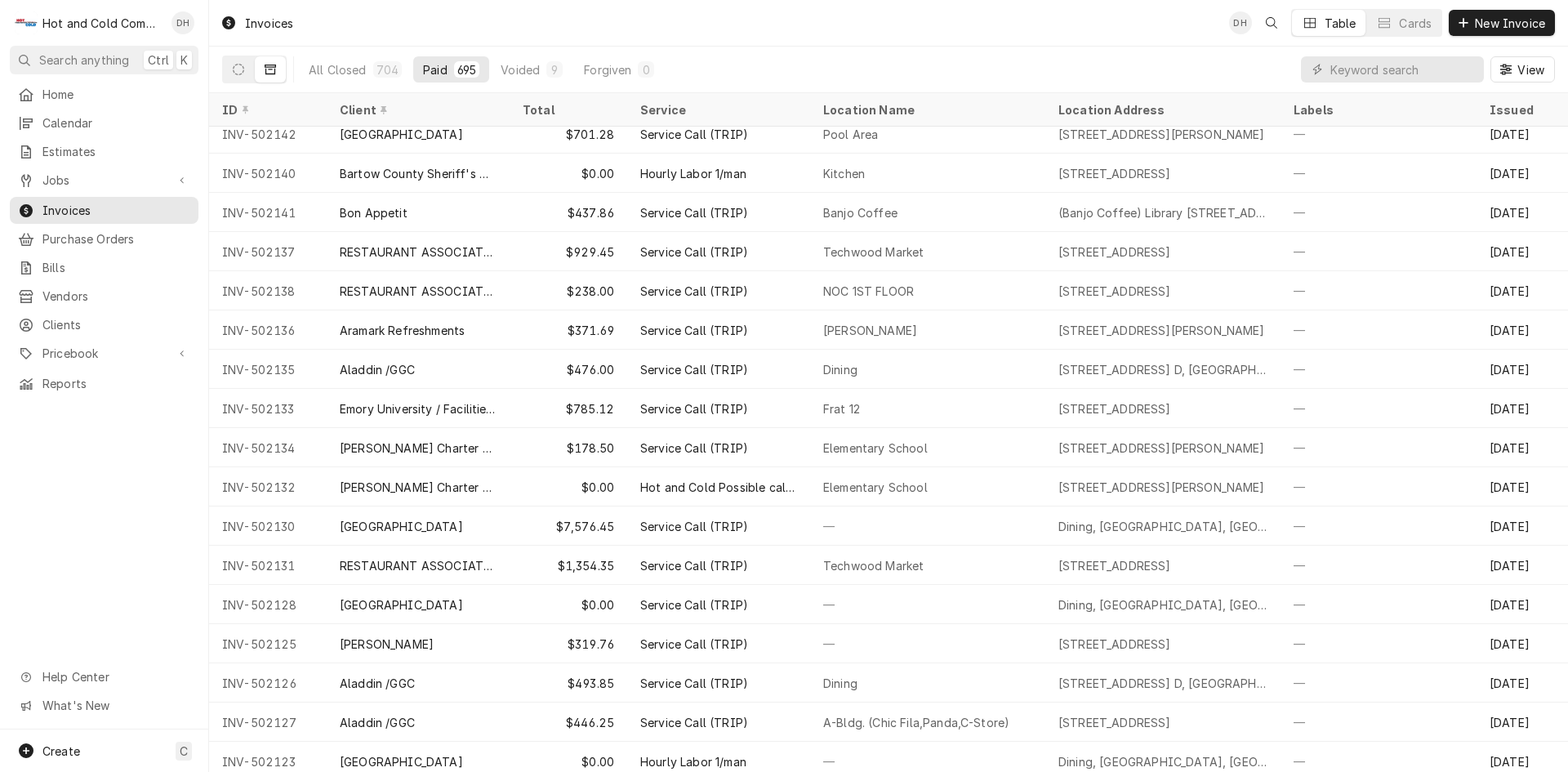
scroll to position [4814, 0]
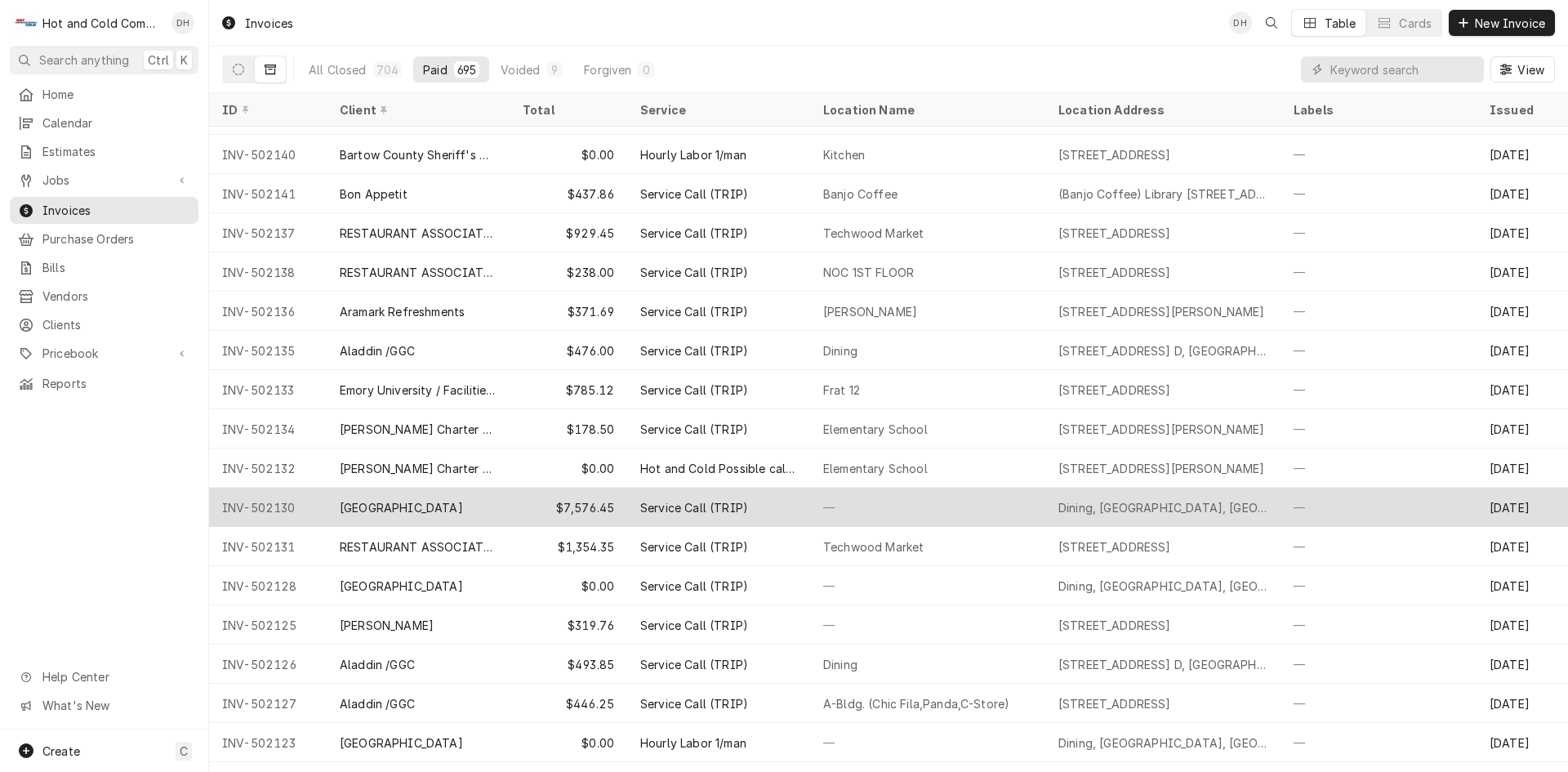
click at [489, 505] on div "Oglethorpe University" at bounding box center [417, 507] width 183 height 39
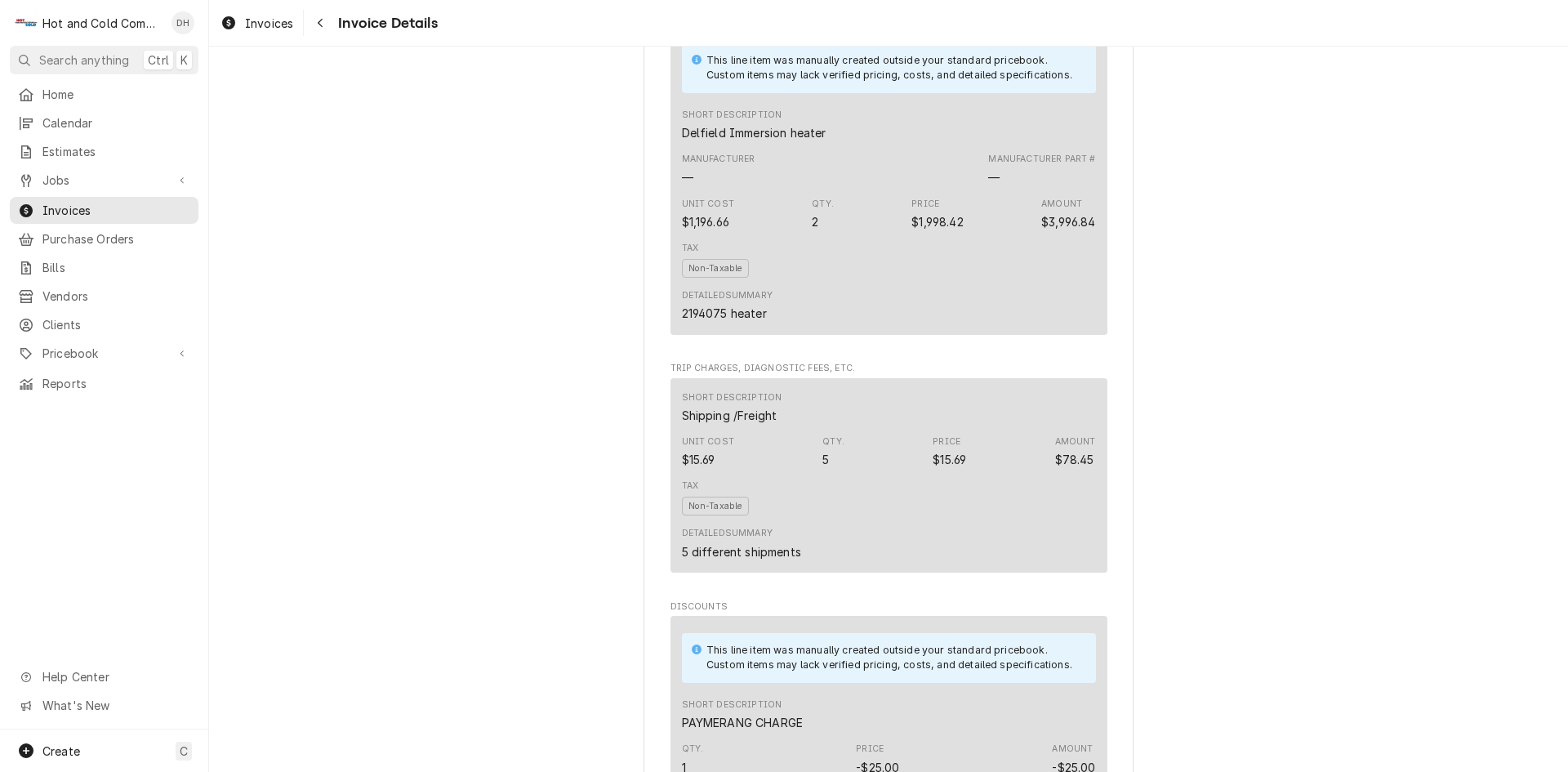
scroll to position [3267, 0]
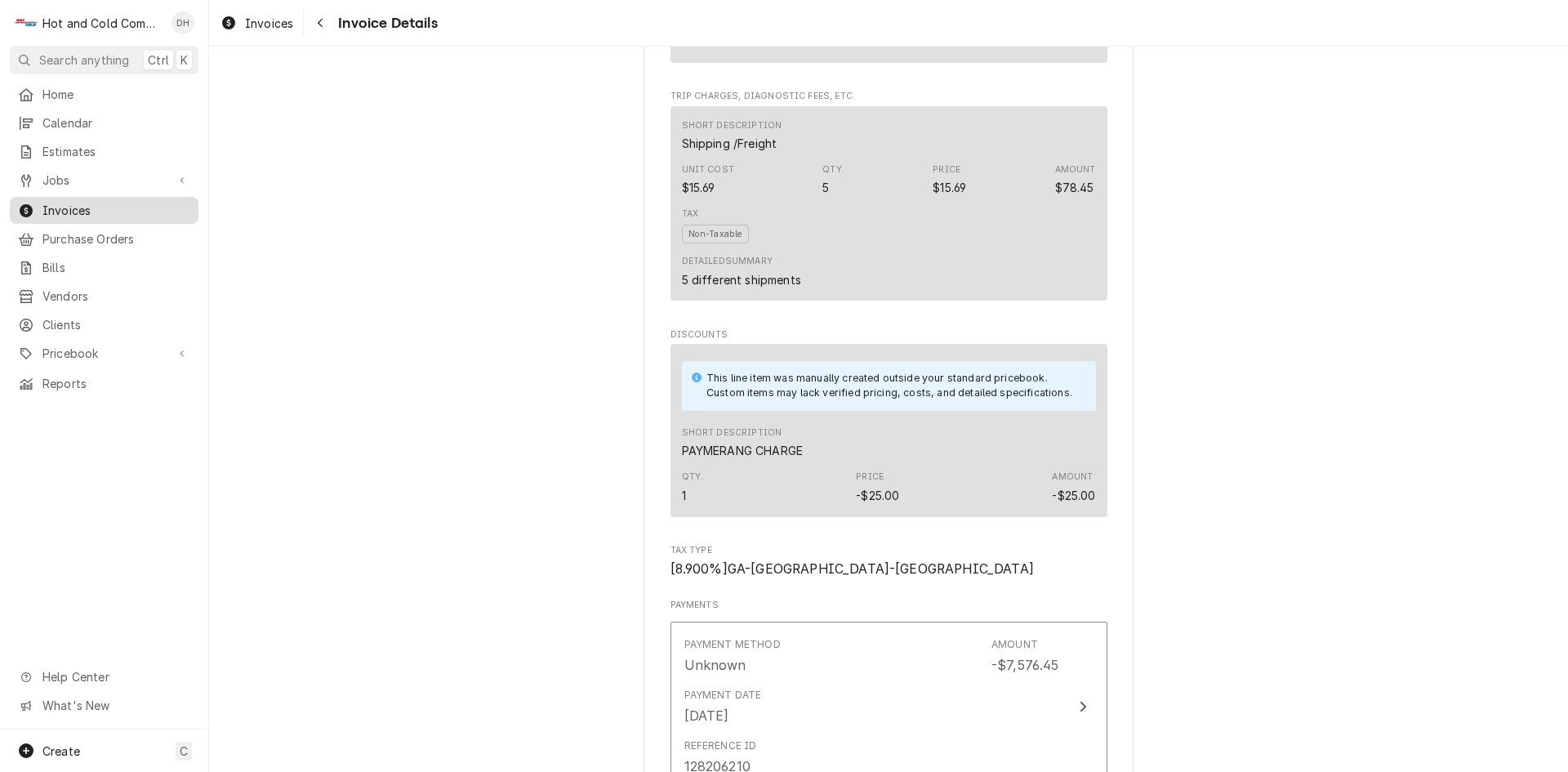
click at [83, 202] on span "Invoices" at bounding box center [116, 210] width 148 height 17
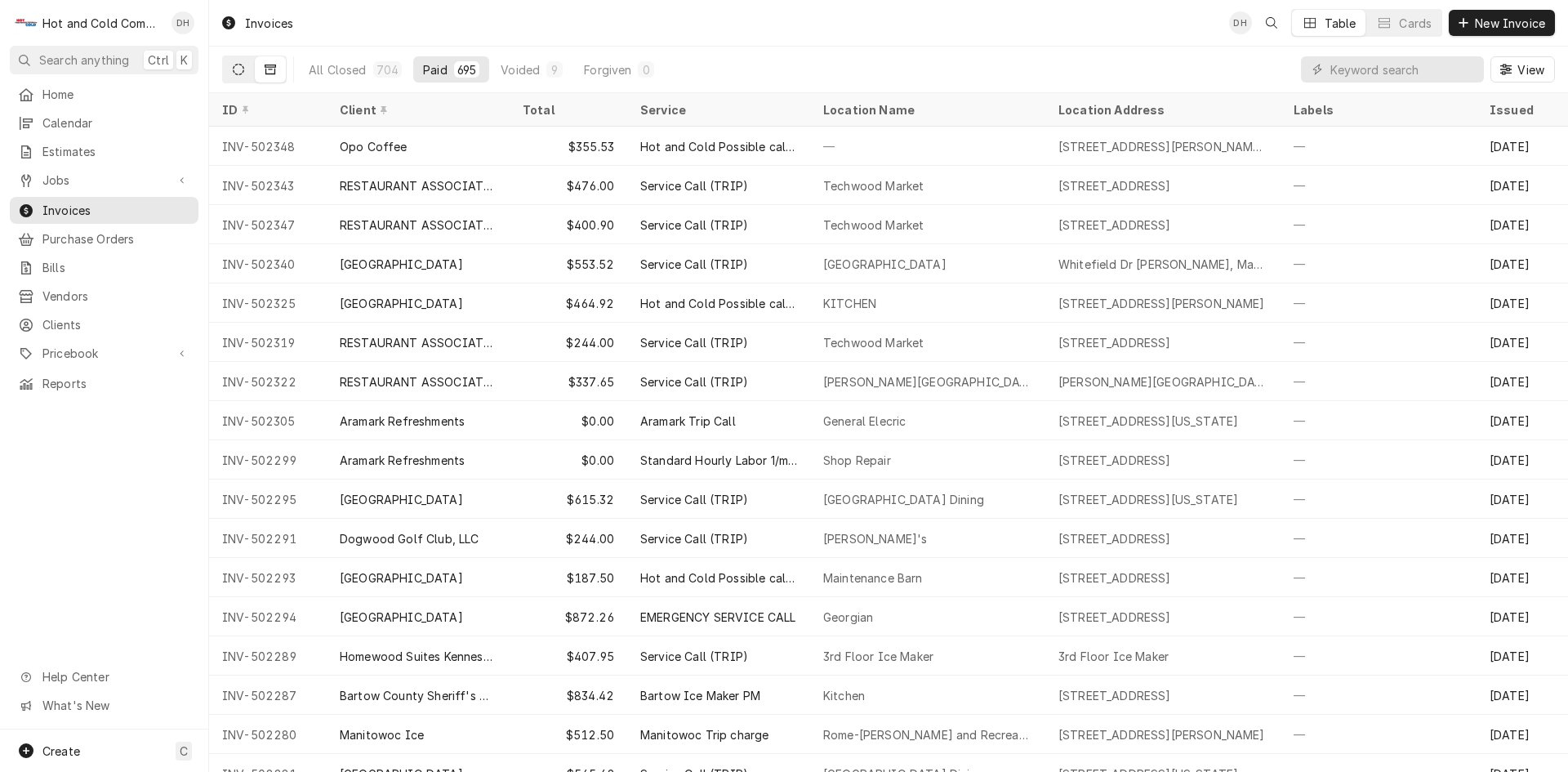
click at [235, 68] on icon "Dynamic Content Wrapper" at bounding box center [238, 69] width 12 height 12
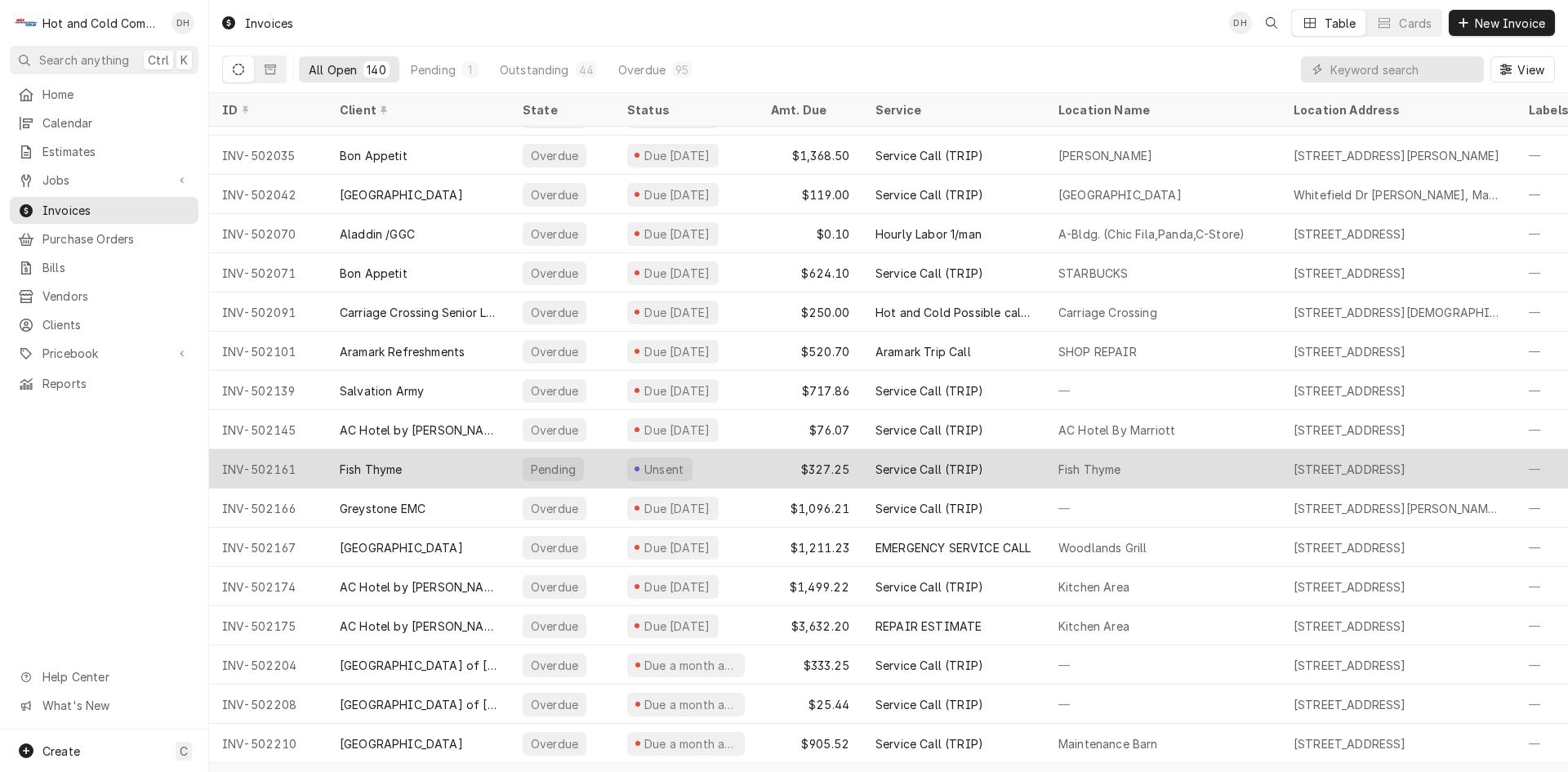
scroll to position [2109, 0]
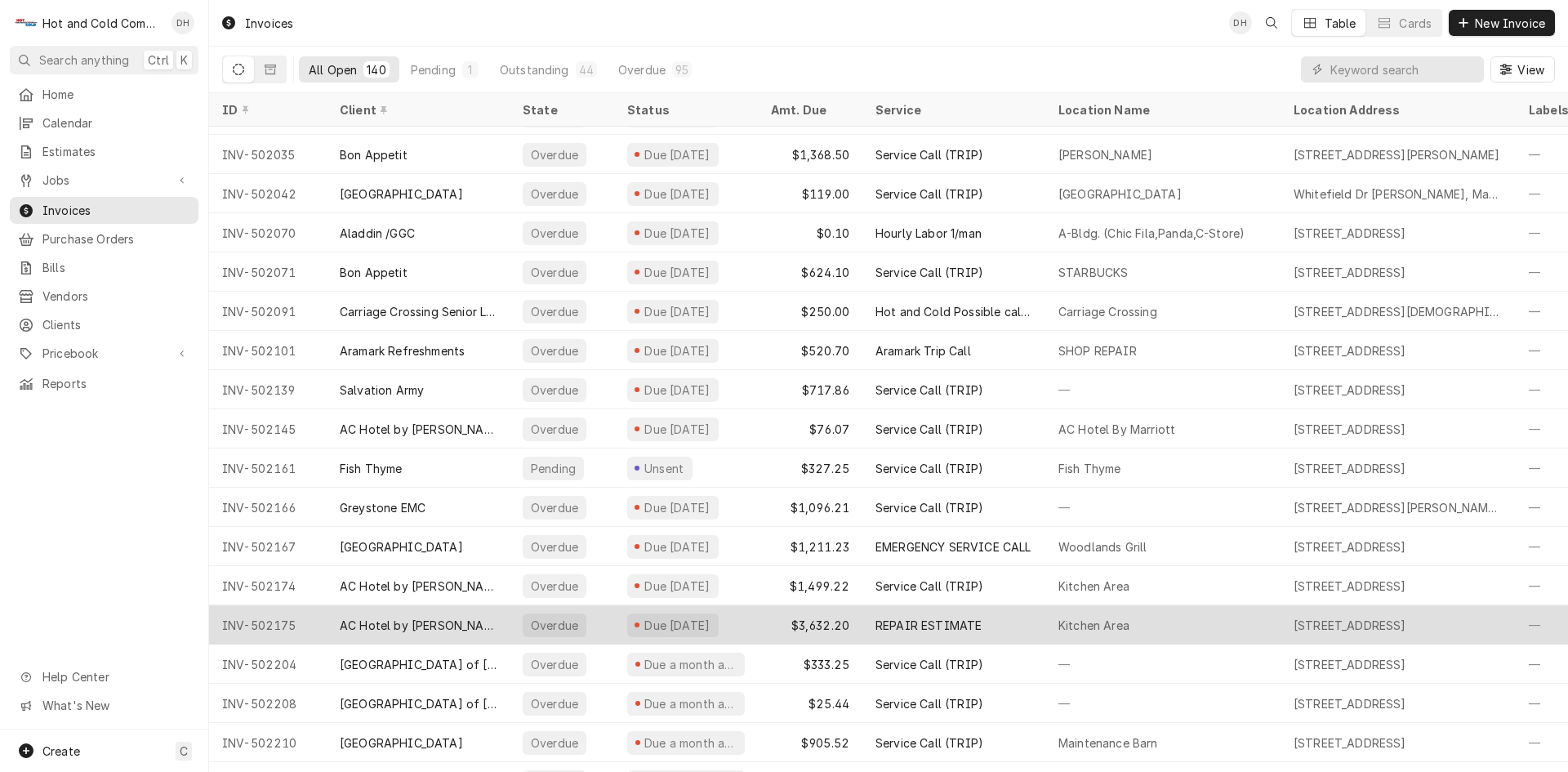
click at [771, 622] on div "$3,632.20" at bounding box center [810, 624] width 105 height 39
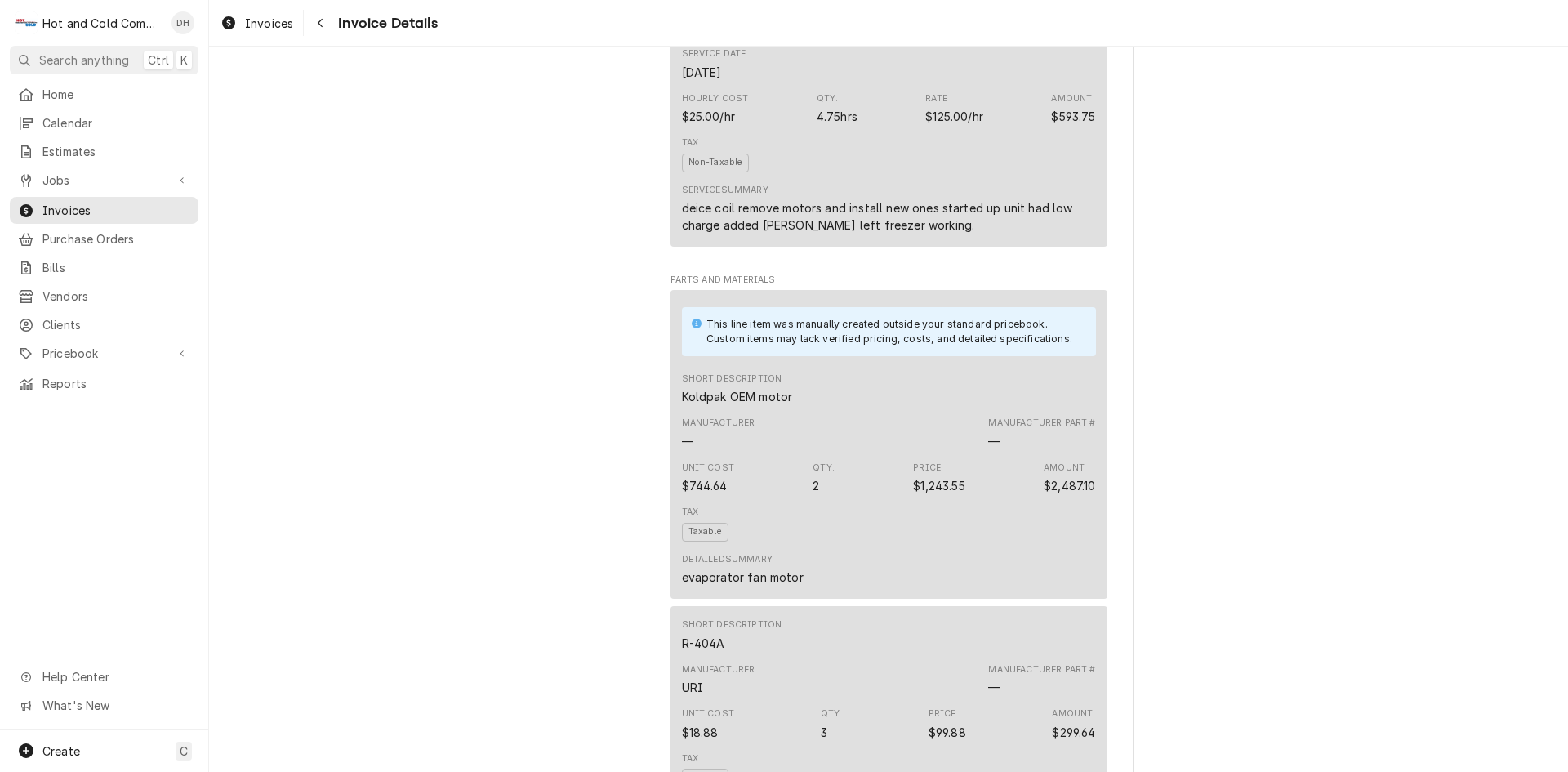
scroll to position [1362, 0]
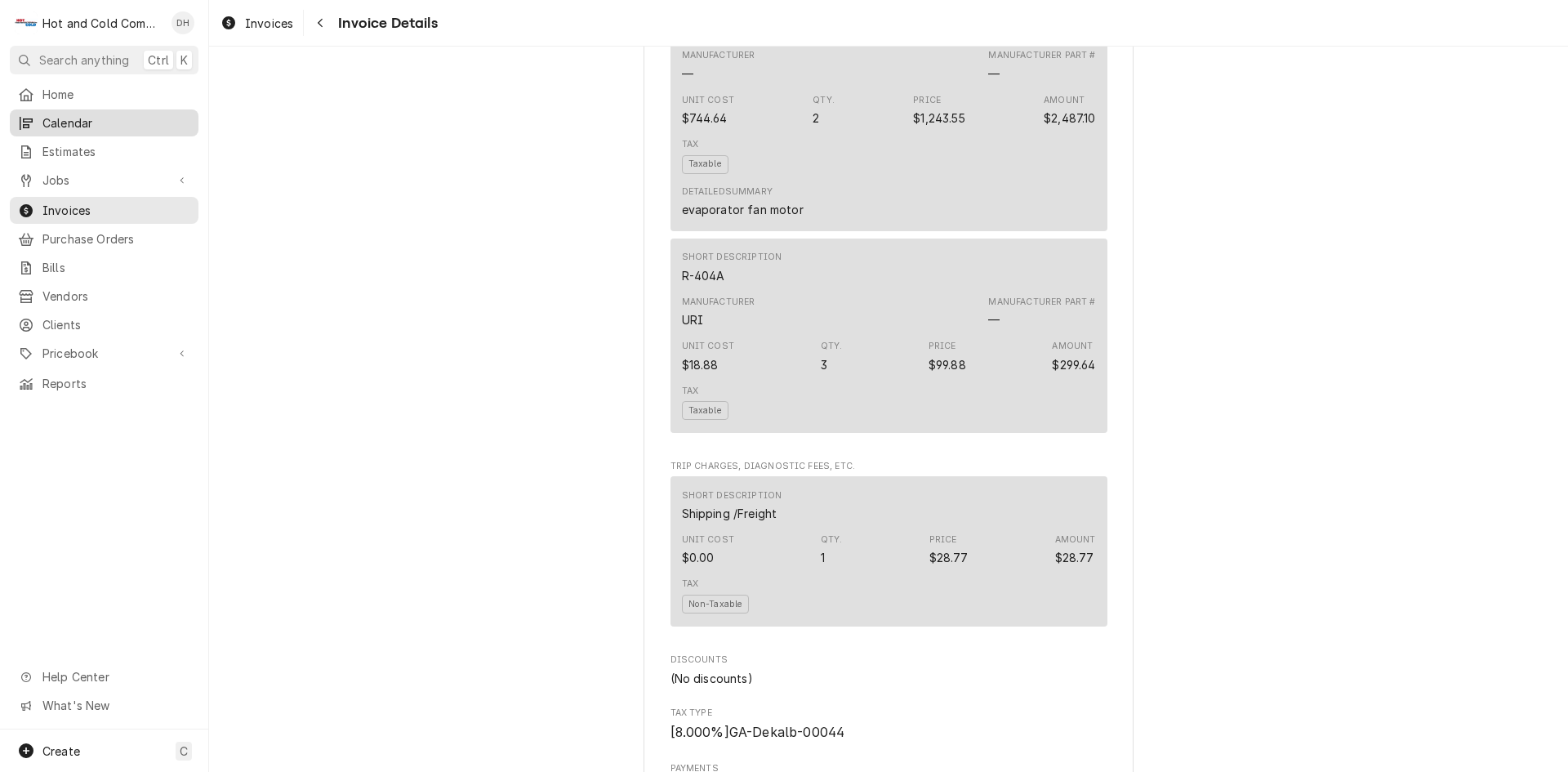
click at [98, 116] on span "Calendar" at bounding box center [116, 123] width 148 height 17
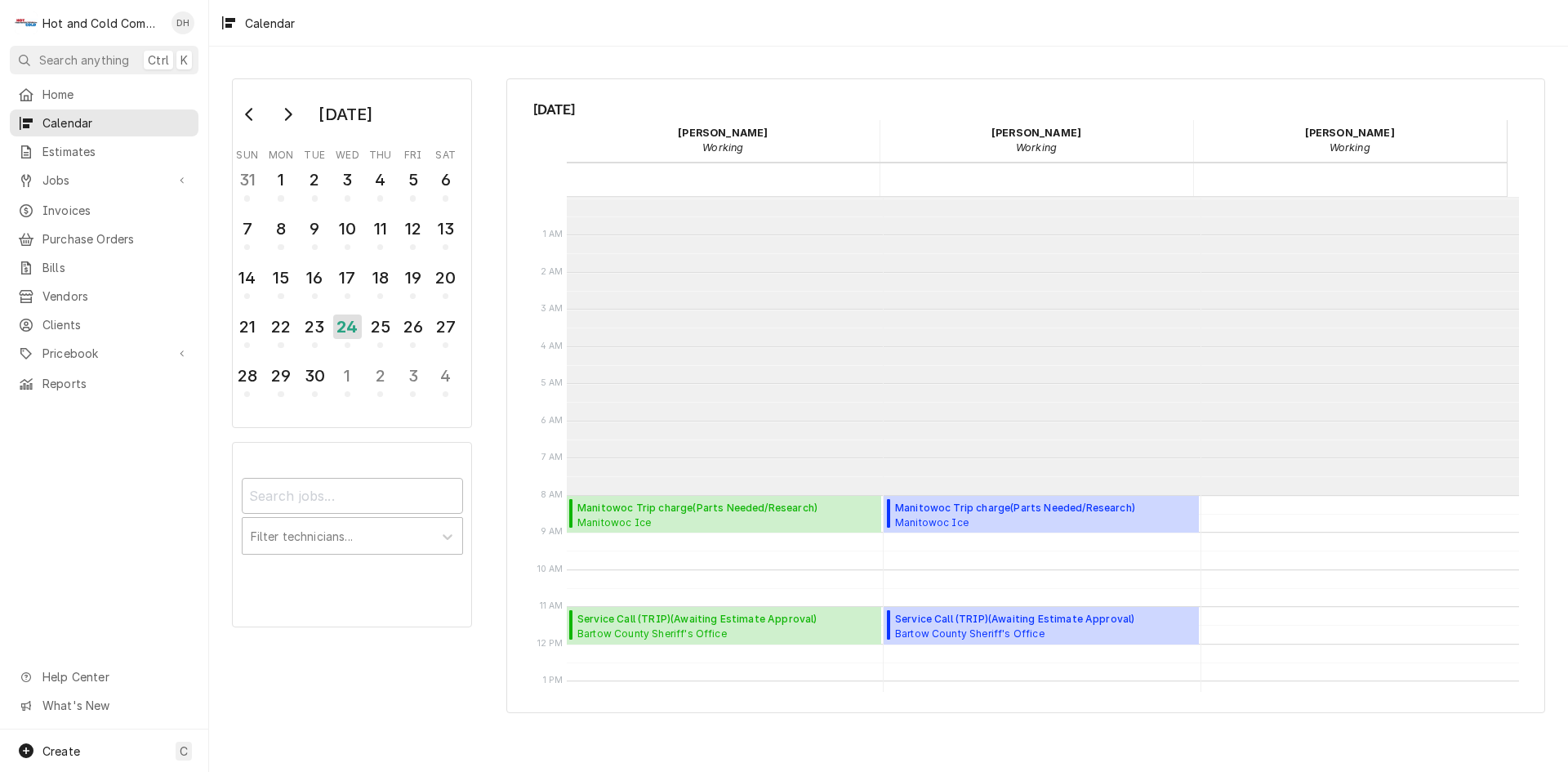
scroll to position [299, 0]
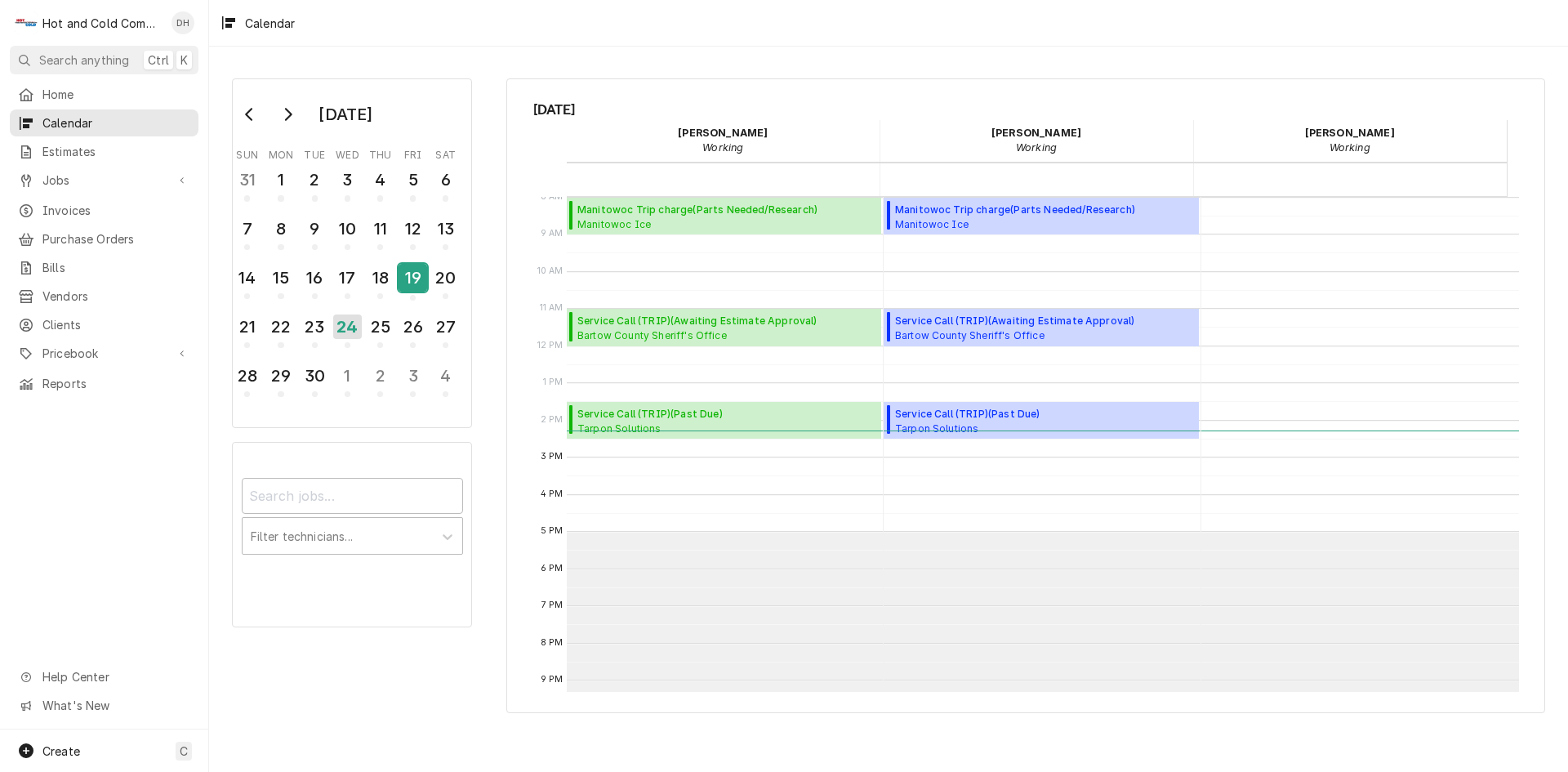
click at [412, 278] on div "19" at bounding box center [413, 278] width 29 height 28
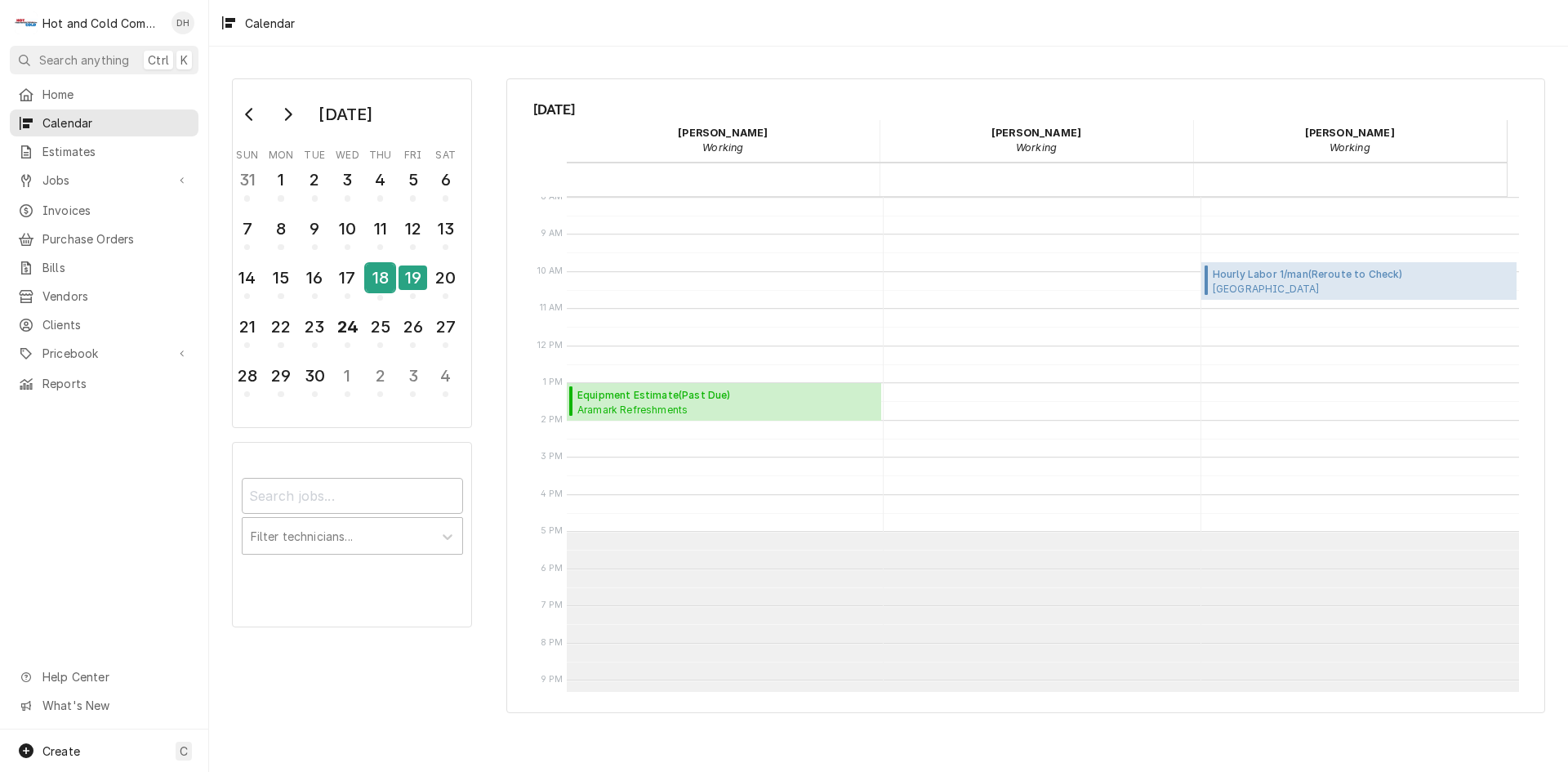
click at [381, 280] on div "18" at bounding box center [381, 278] width 29 height 28
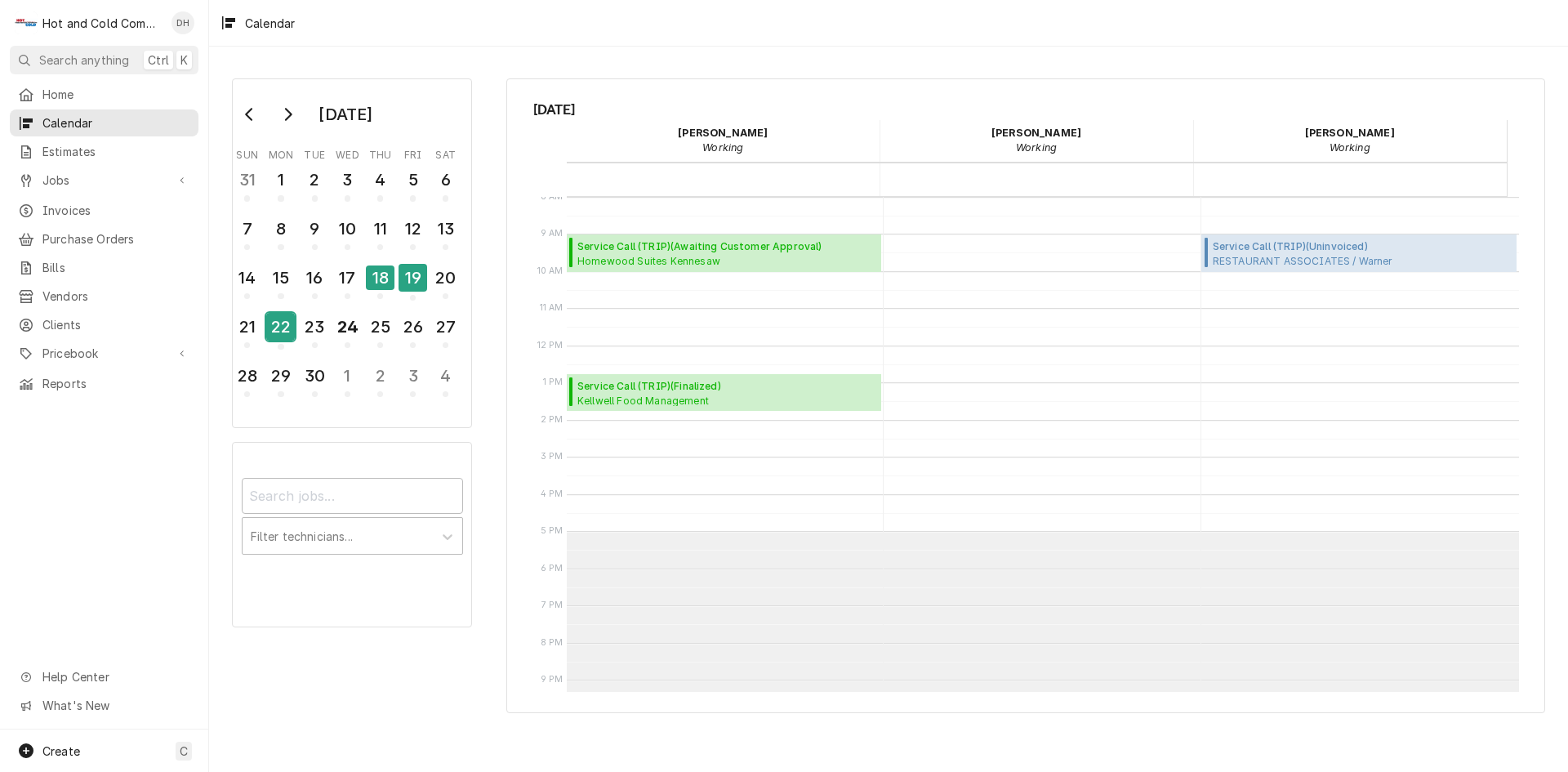
click at [292, 333] on div "22" at bounding box center [280, 326] width 29 height 28
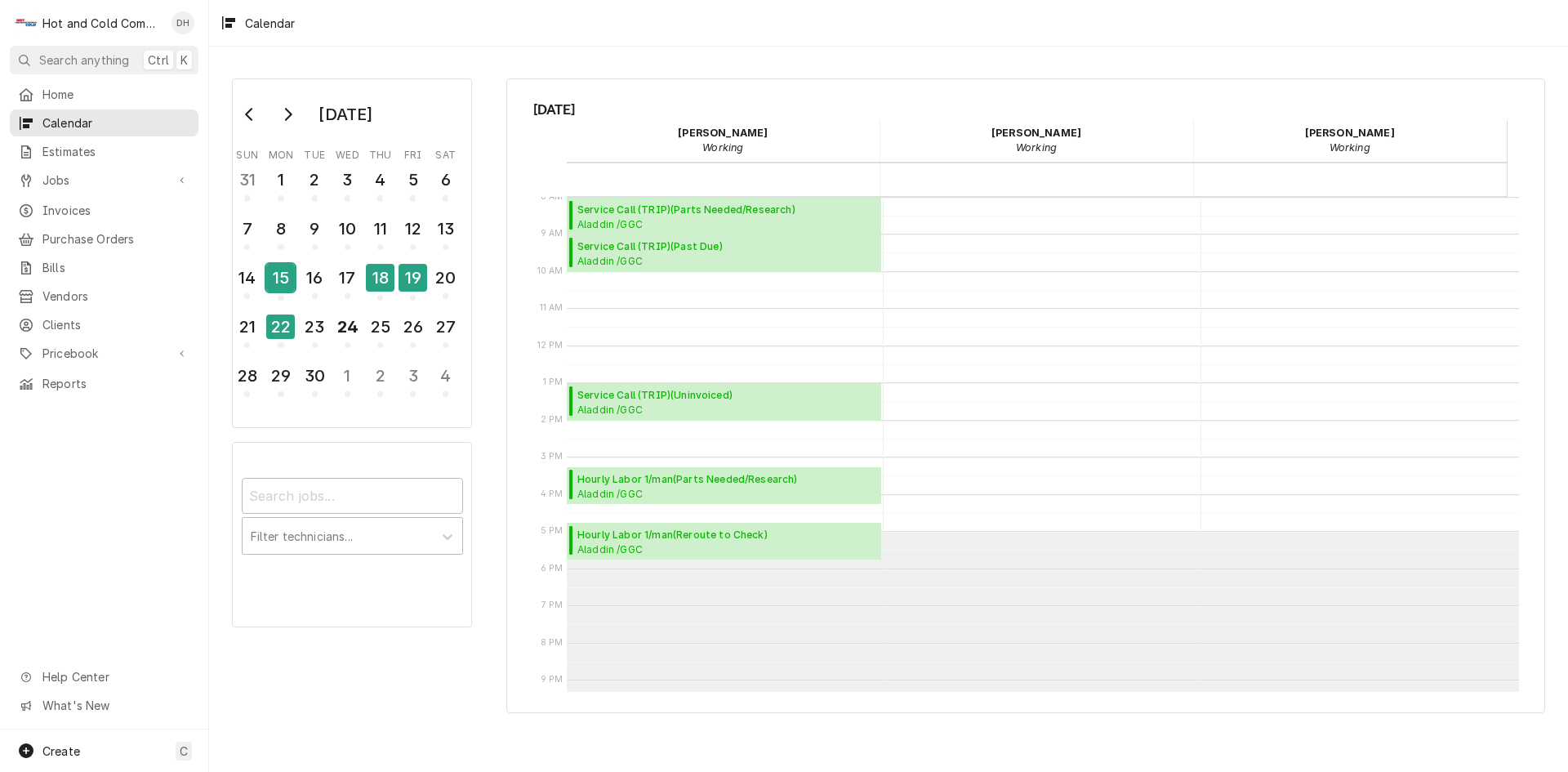
click at [281, 289] on div "15" at bounding box center [280, 278] width 29 height 28
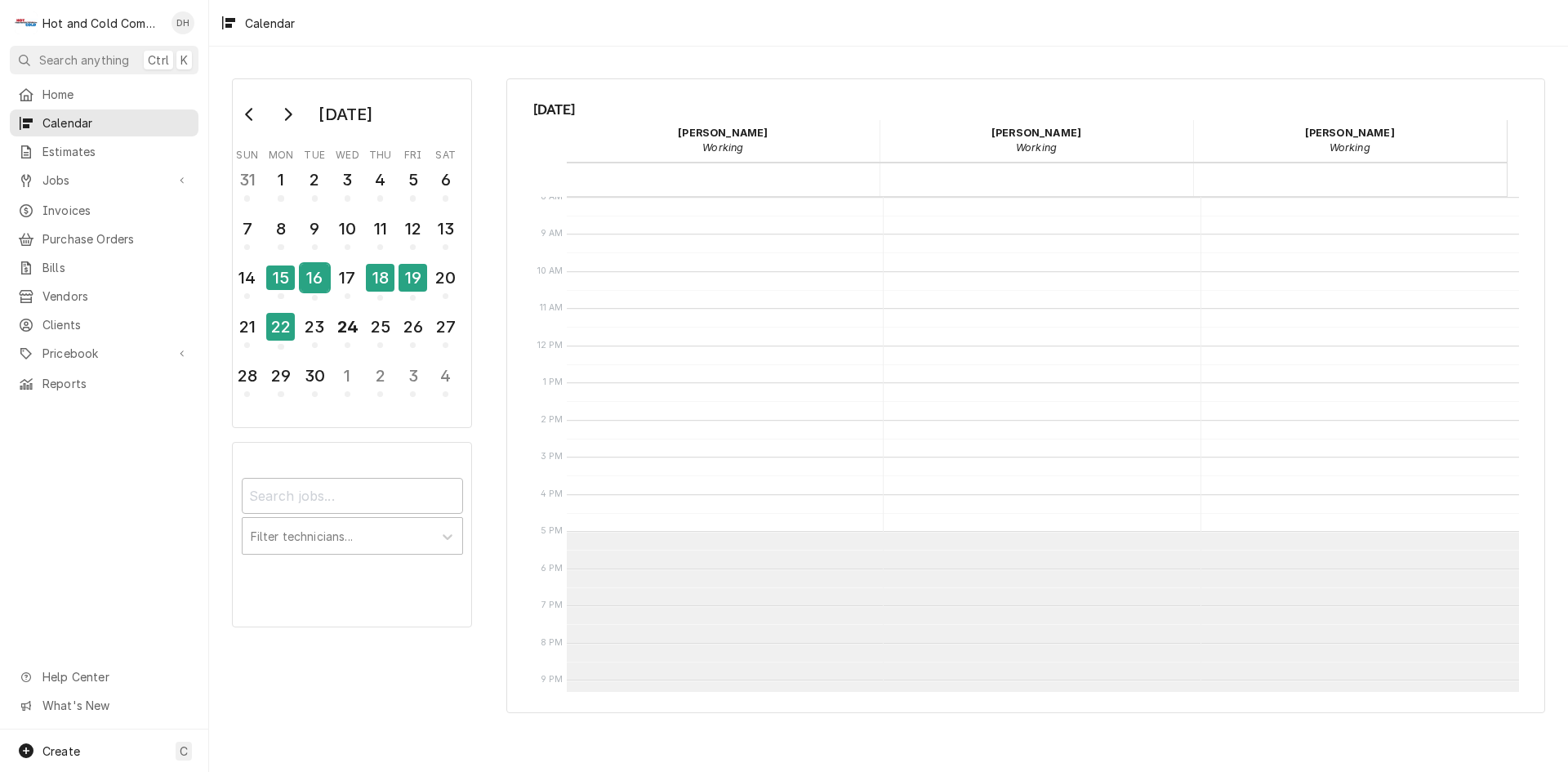
click at [315, 288] on div "16" at bounding box center [315, 278] width 29 height 28
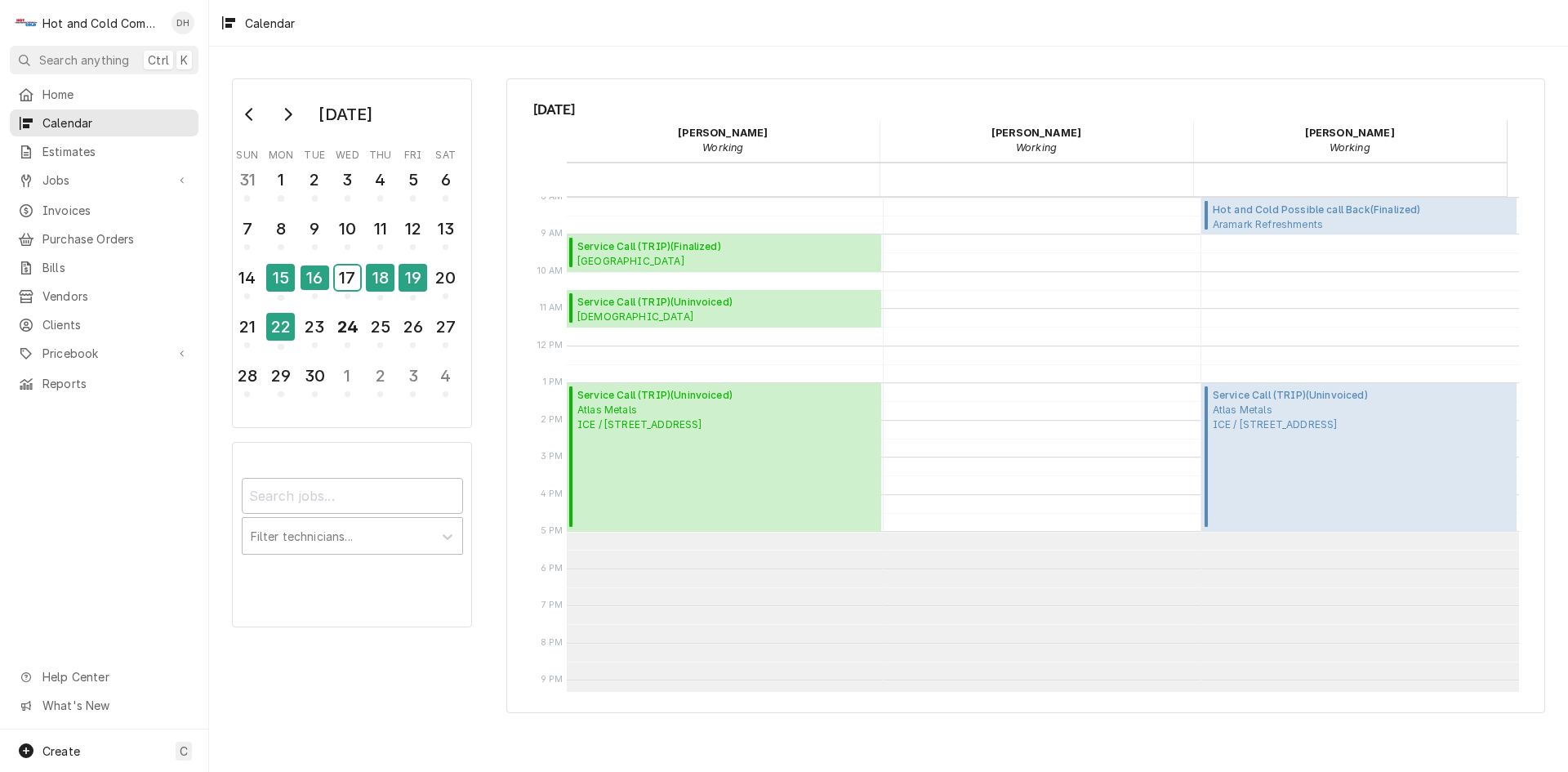
click at [346, 287] on div "17" at bounding box center [347, 277] width 25 height 24
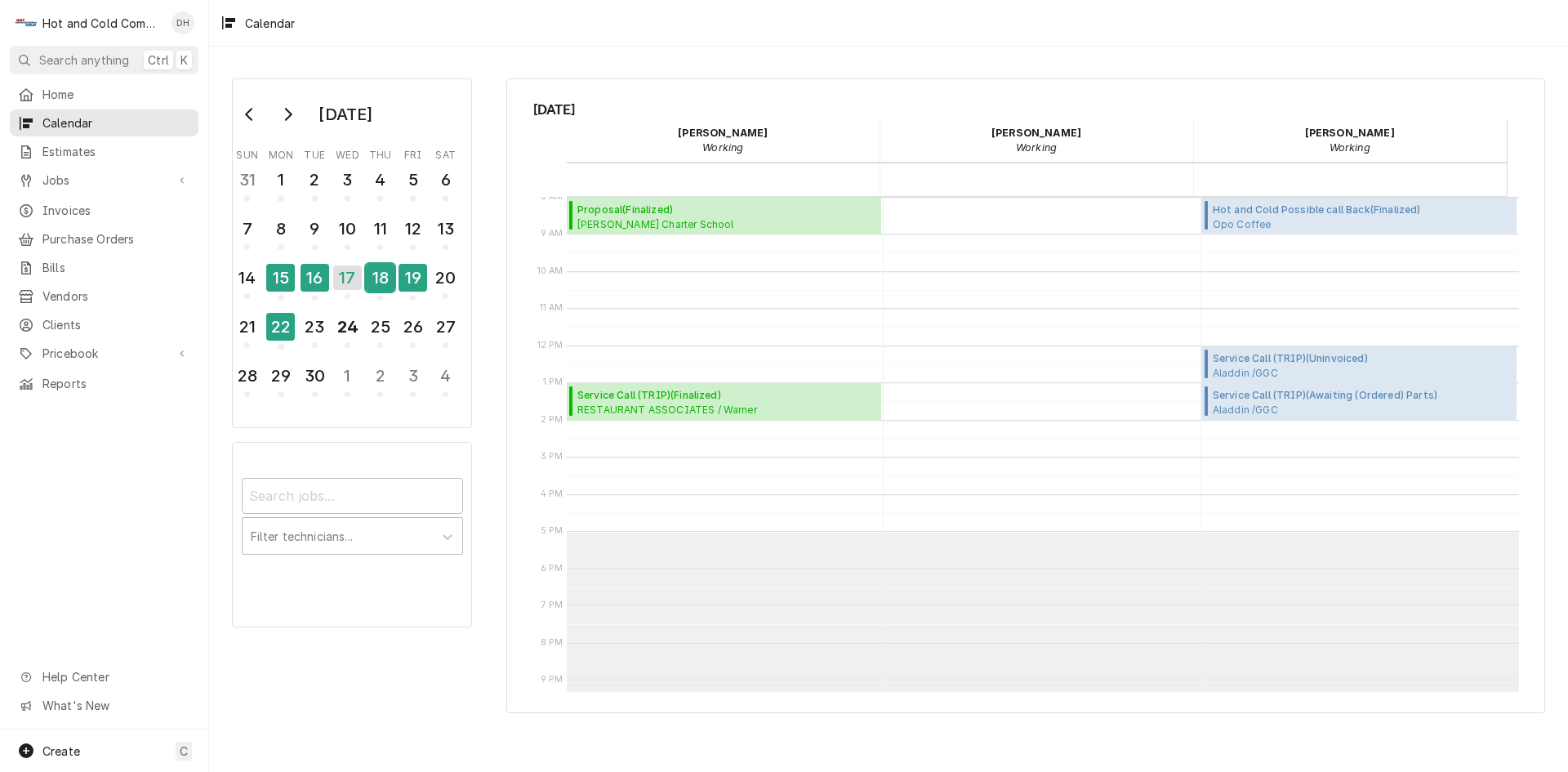
click at [378, 280] on div "18" at bounding box center [381, 278] width 29 height 28
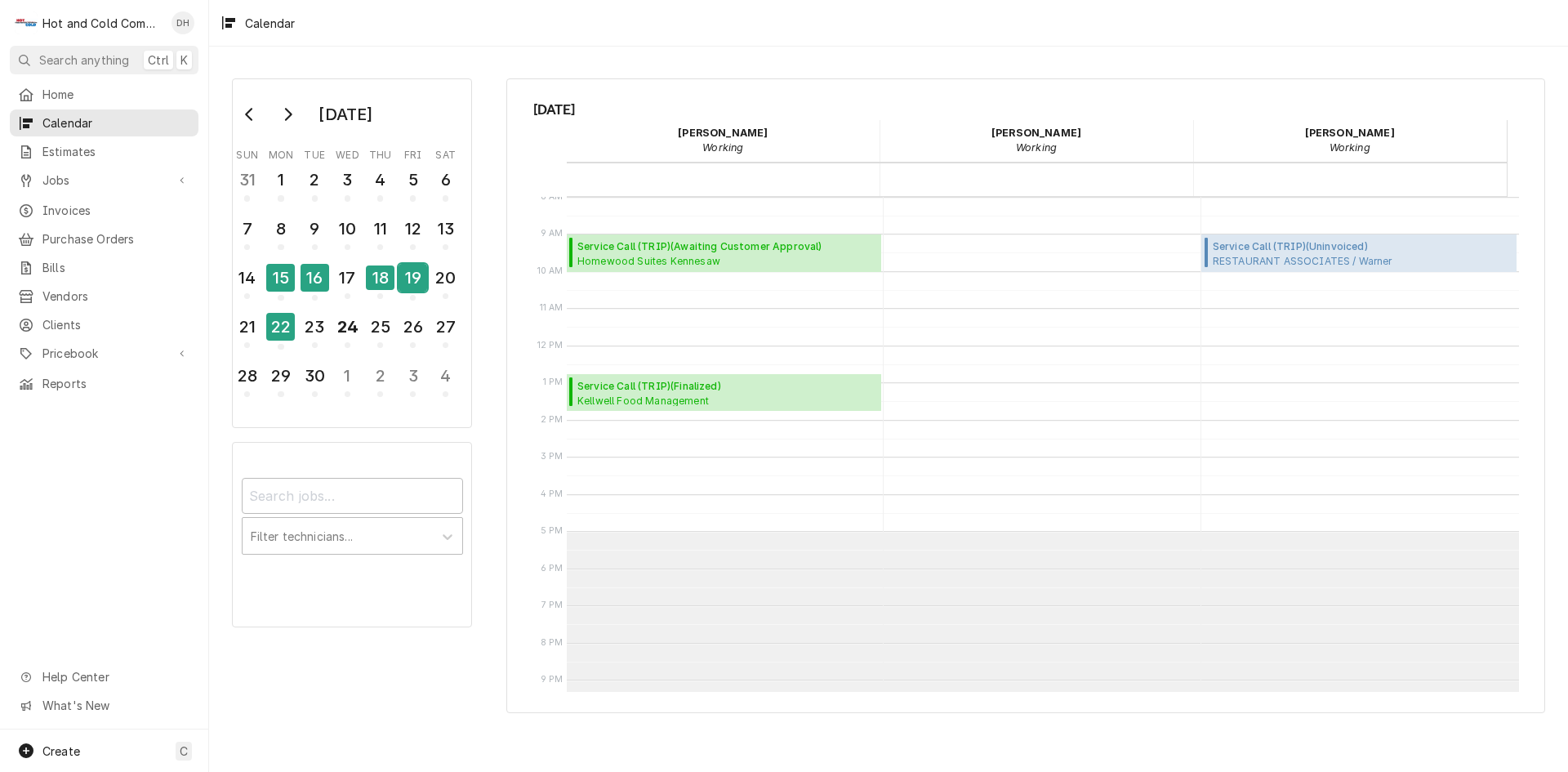
click at [416, 279] on div "19" at bounding box center [413, 278] width 29 height 28
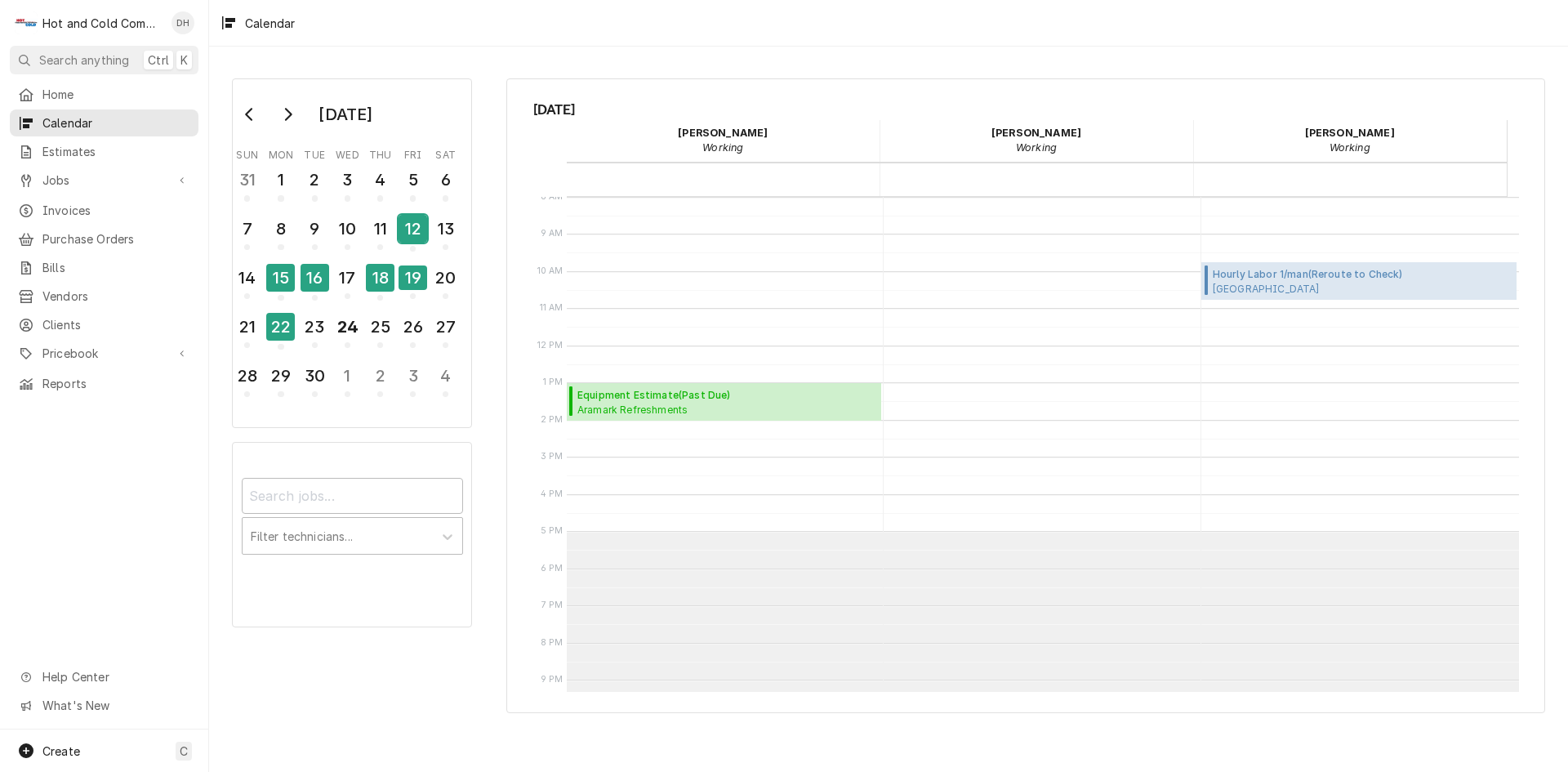
click at [419, 230] on div "12" at bounding box center [413, 228] width 29 height 28
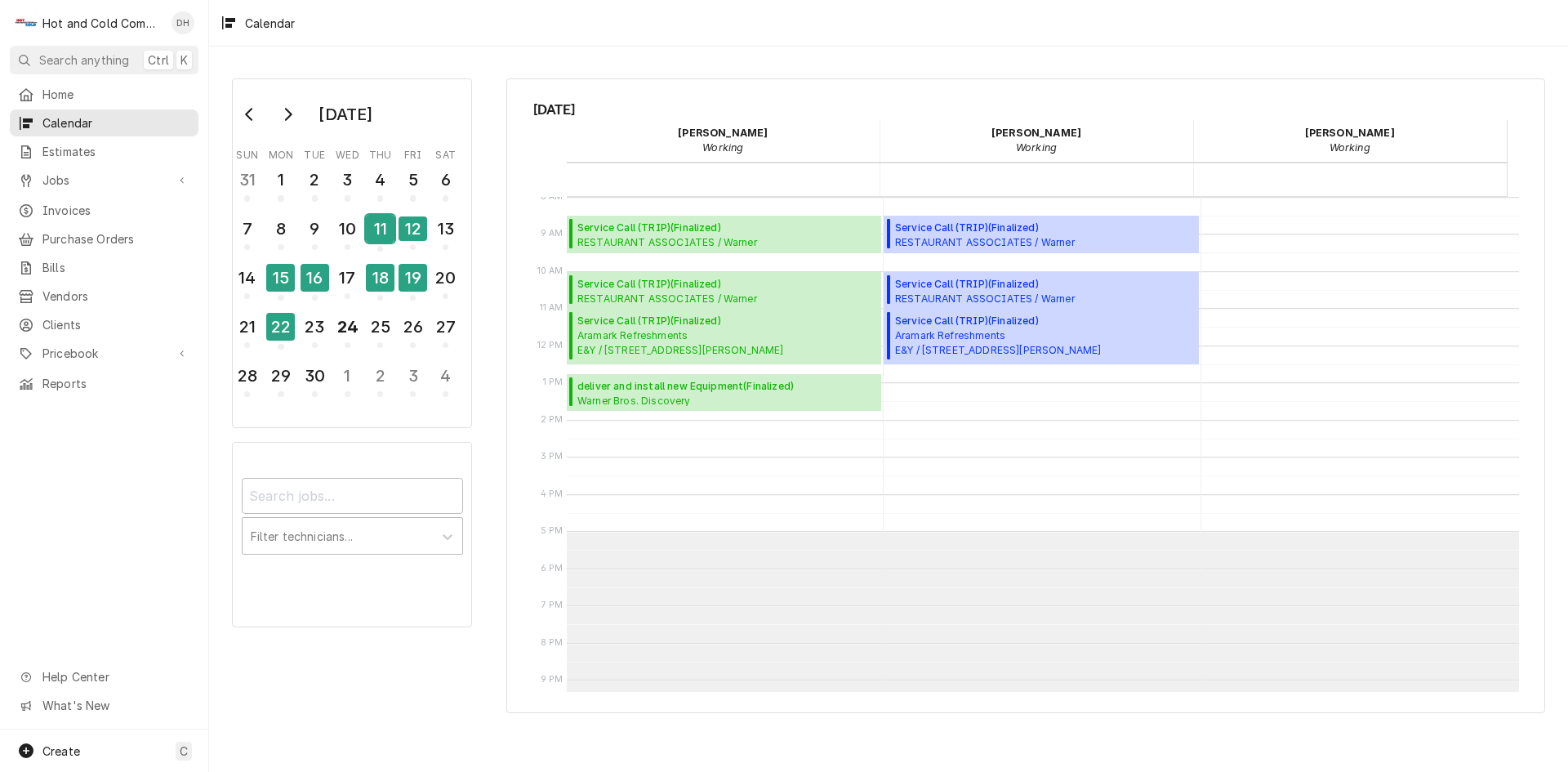
click at [387, 236] on div "11" at bounding box center [381, 228] width 29 height 28
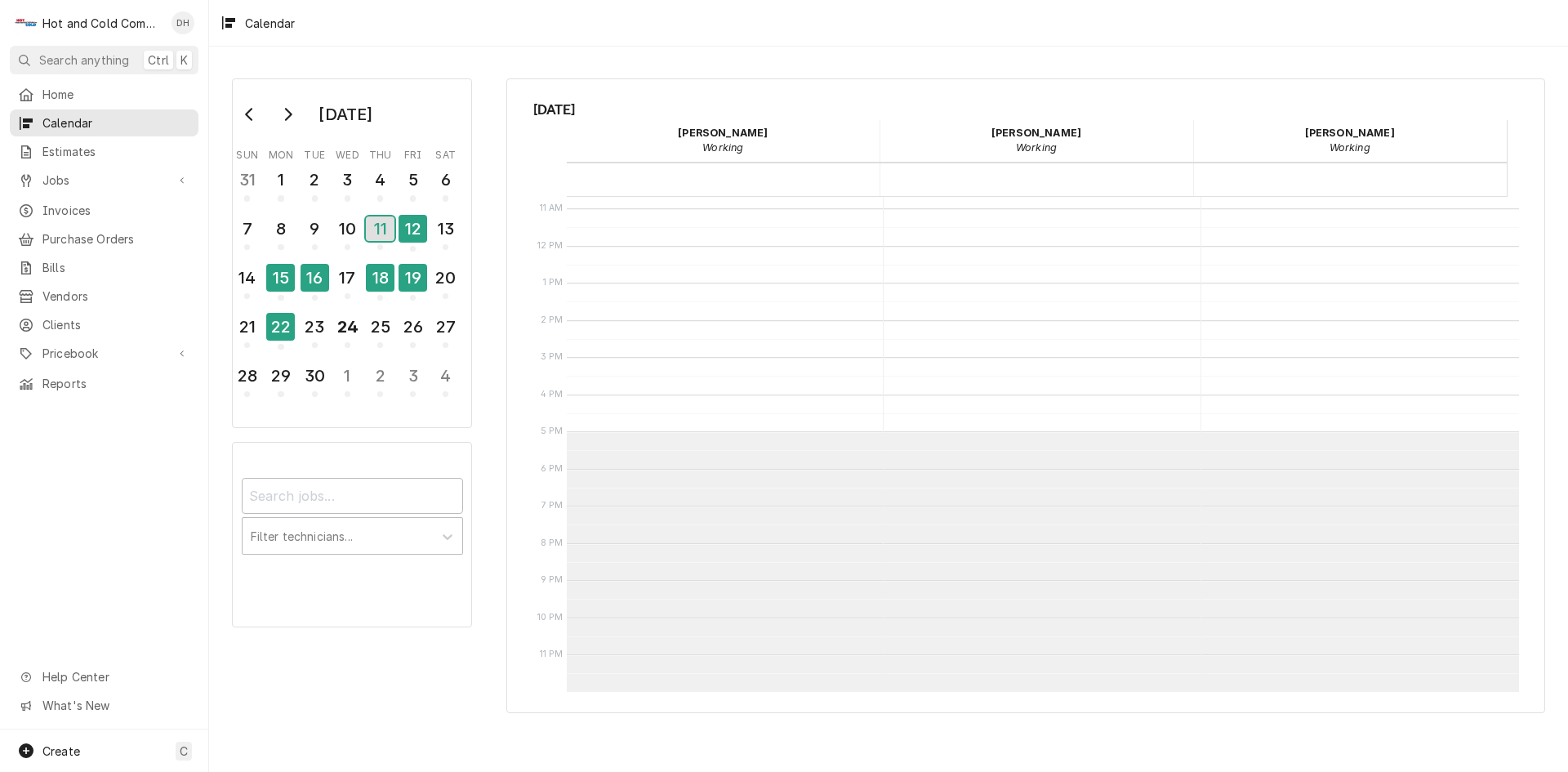
scroll to position [0, 0]
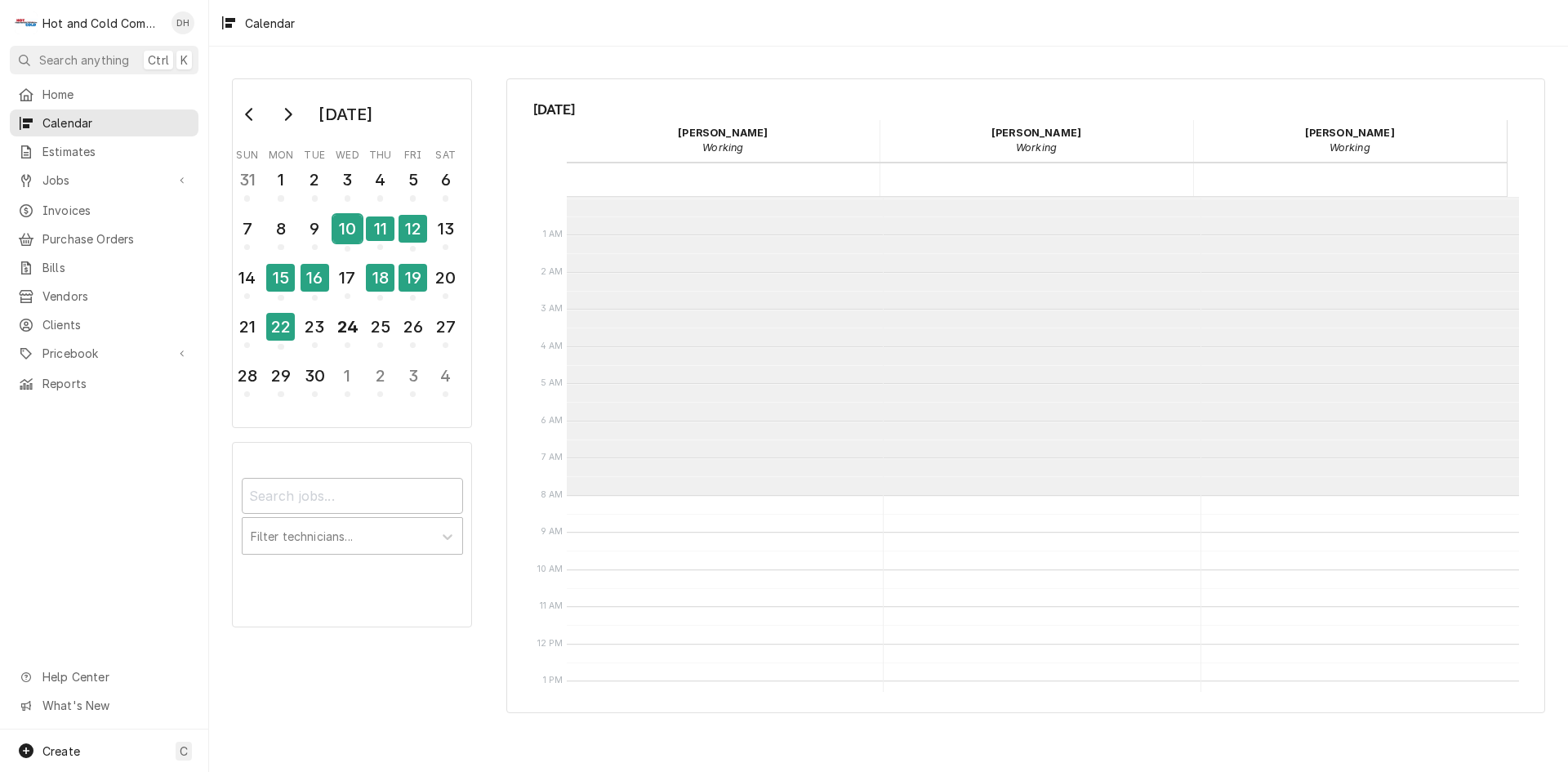
click at [351, 224] on div "10" at bounding box center [348, 228] width 29 height 28
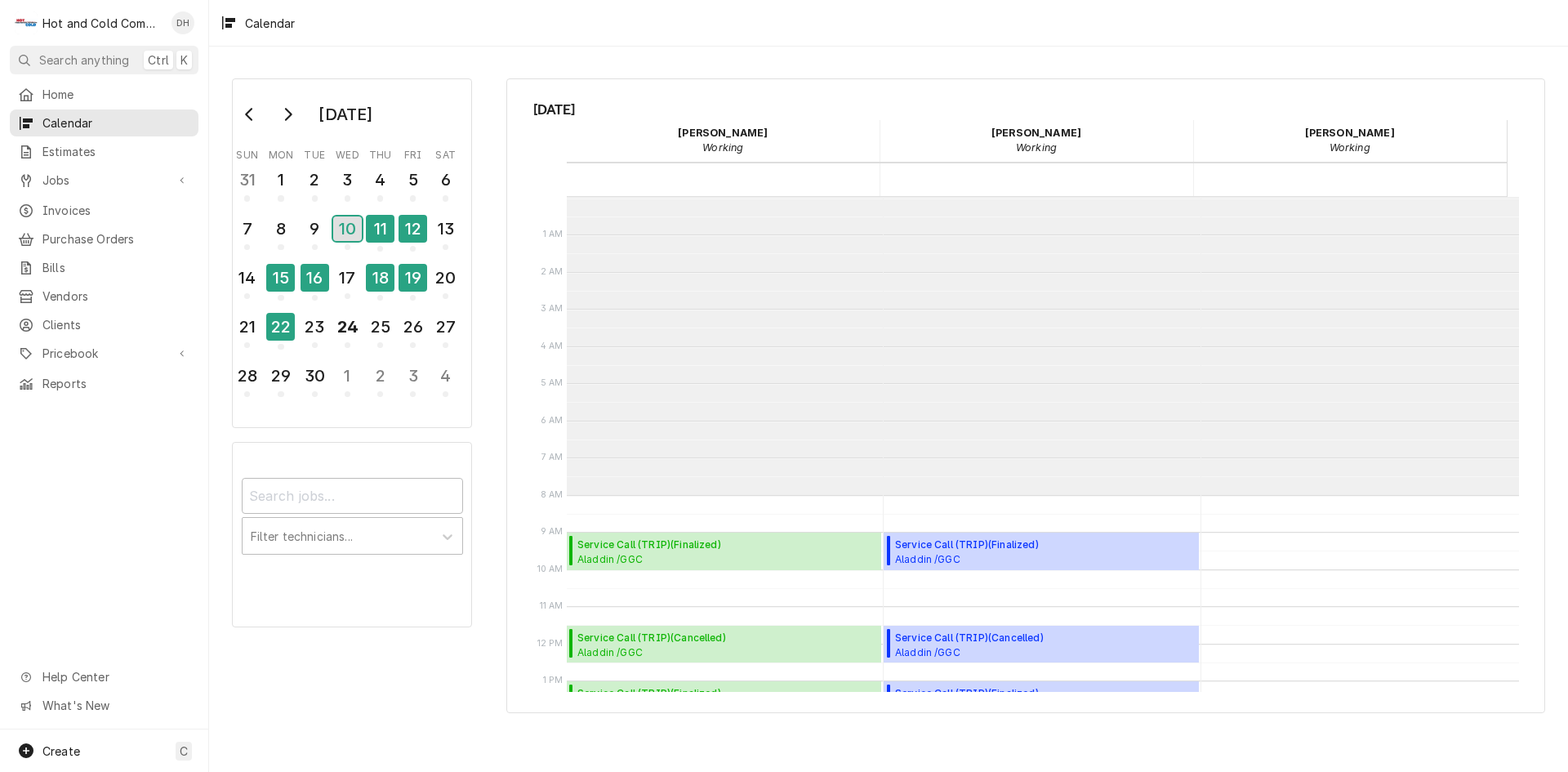
scroll to position [299, 0]
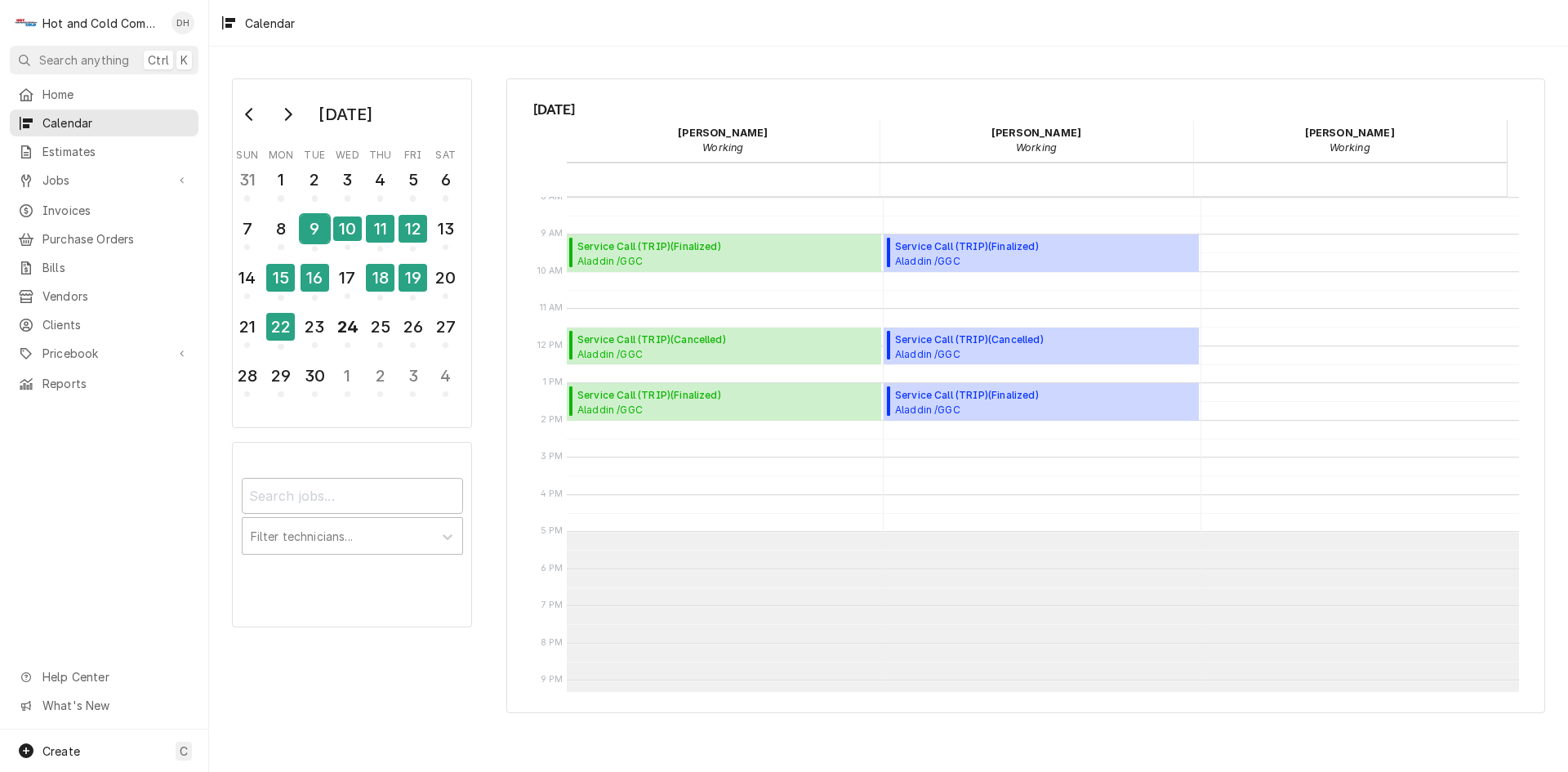
click at [322, 237] on div "9" at bounding box center [315, 228] width 29 height 28
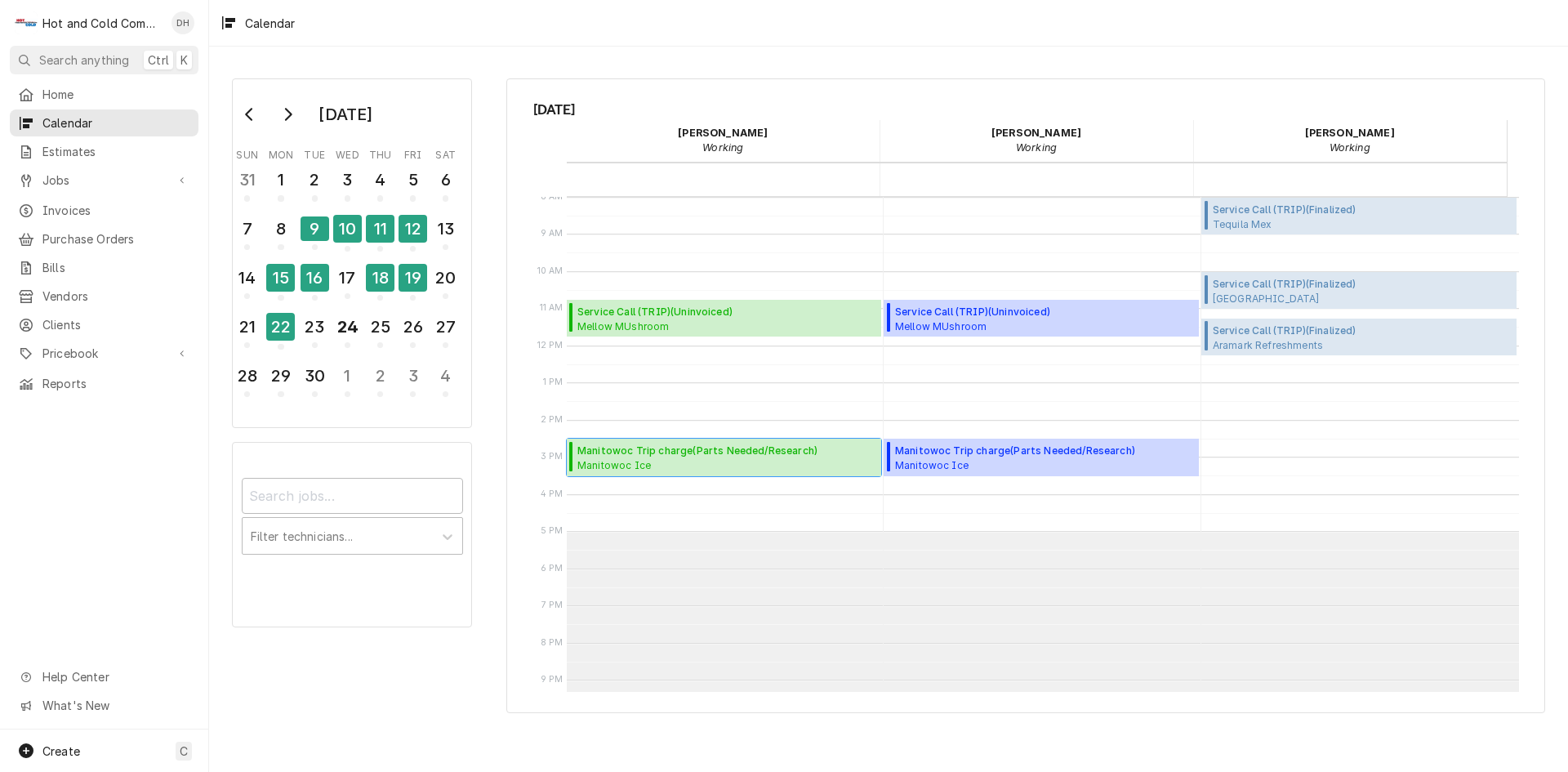
click at [678, 454] on span "Manitowoc Trip charge ( Parts Needed/Research )" at bounding box center [697, 451] width 240 height 14
click at [316, 338] on div "23" at bounding box center [315, 326] width 29 height 28
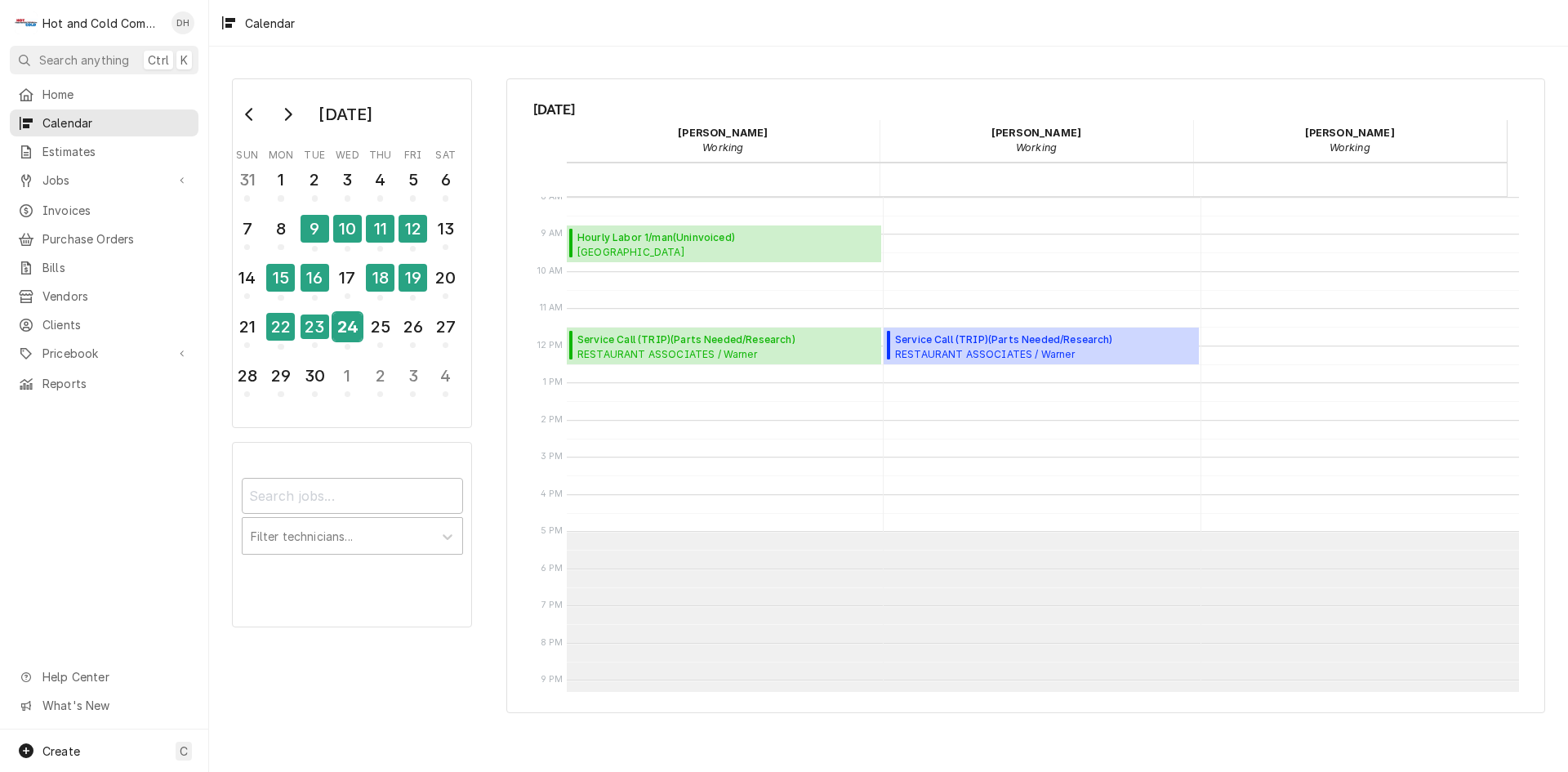
click at [351, 342] on div "24" at bounding box center [348, 329] width 29 height 40
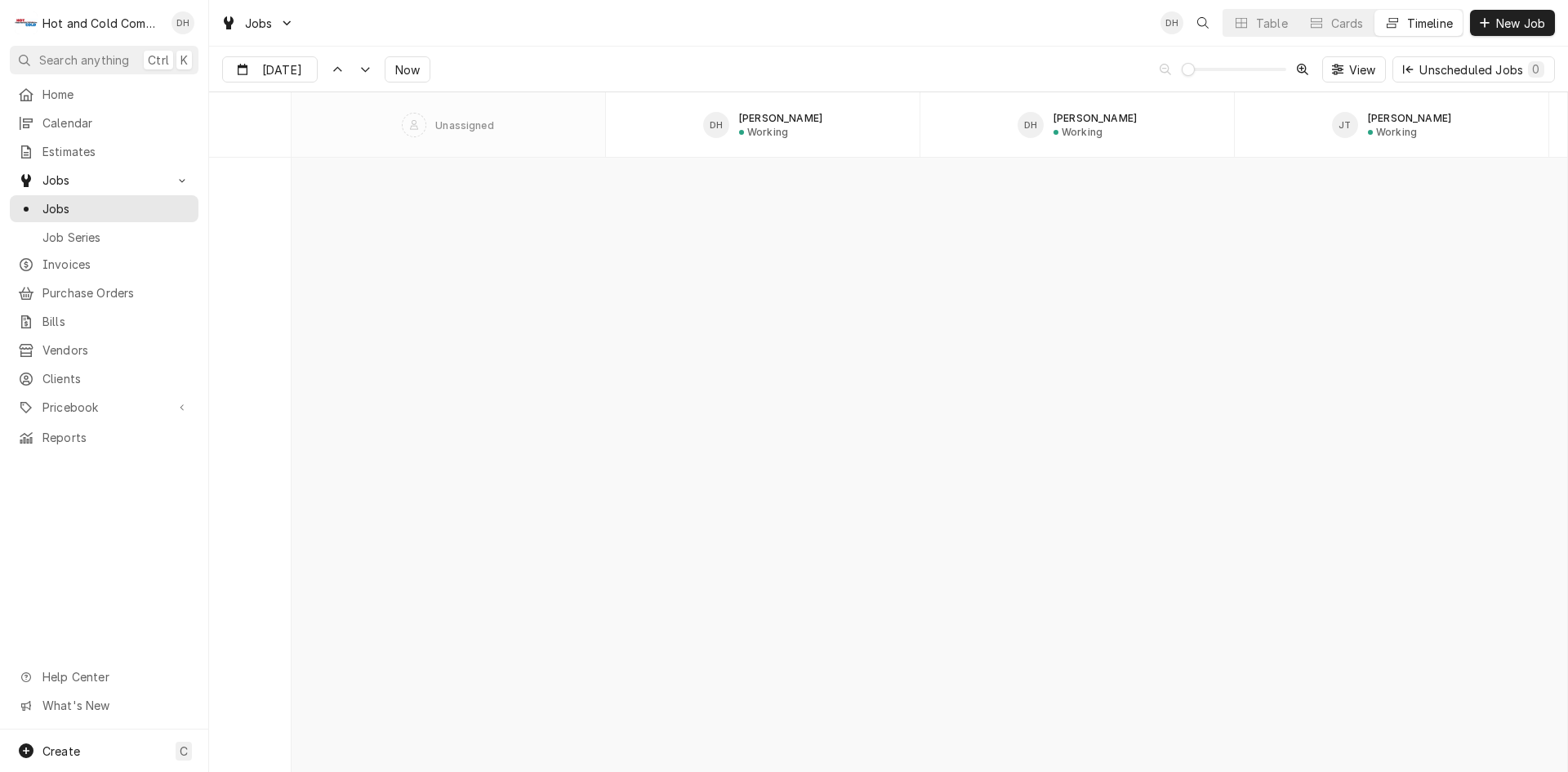
scroll to position [4519, 0]
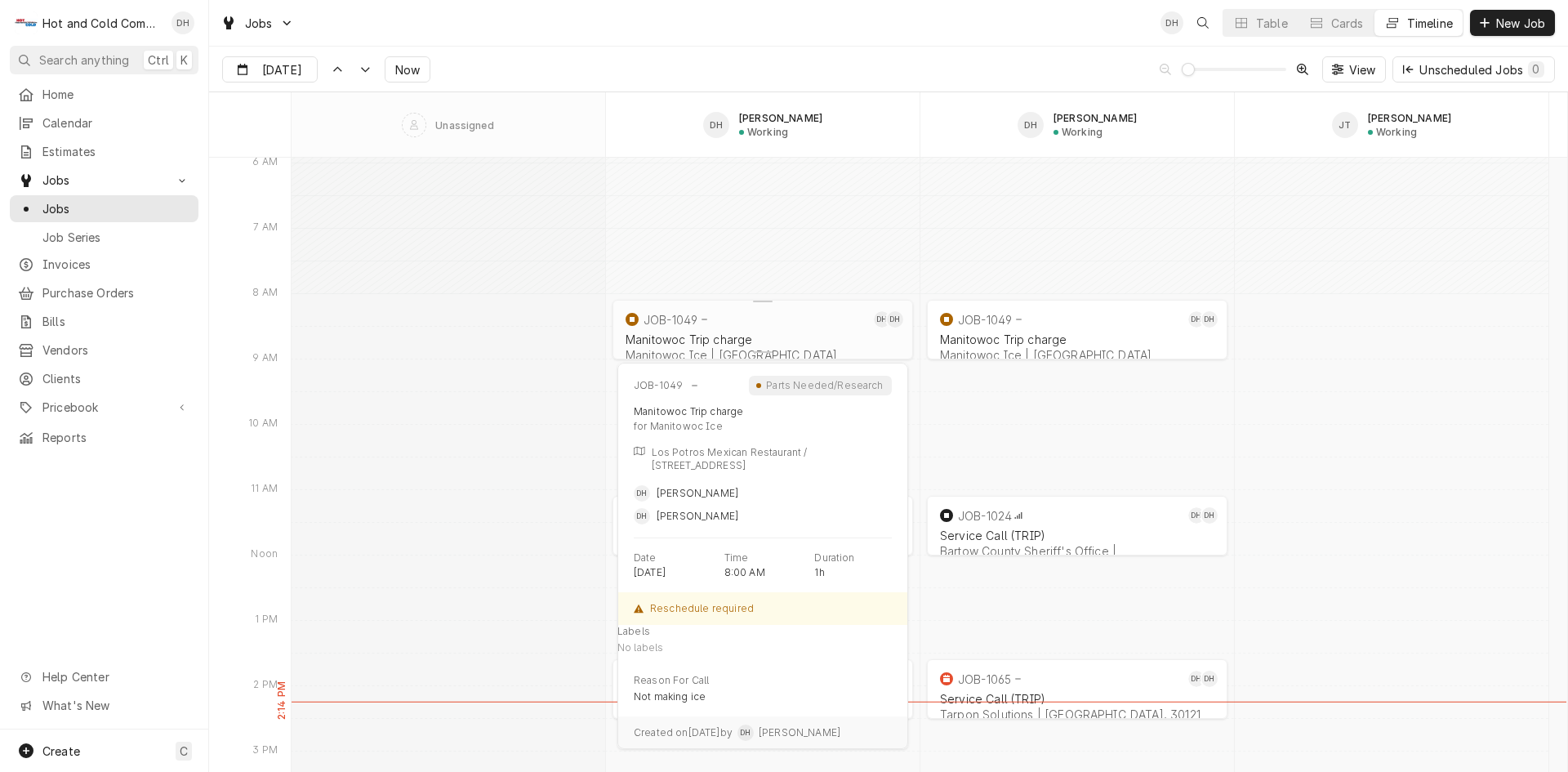
click at [738, 329] on div "Manitowoc Trip charge Manitowoc Ice | Silver Creek, 30173" at bounding box center [763, 347] width 281 height 36
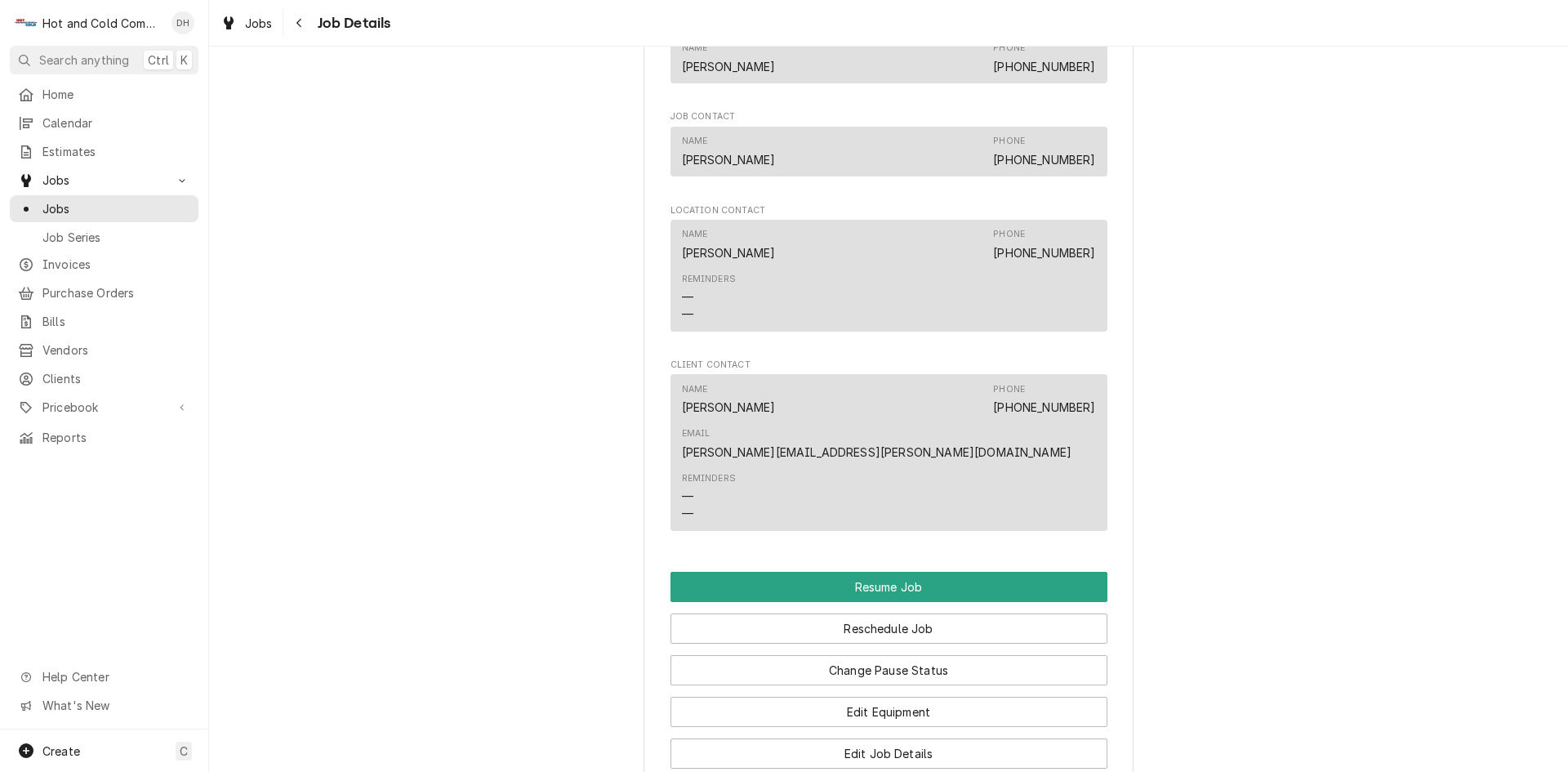
scroll to position [1633, 0]
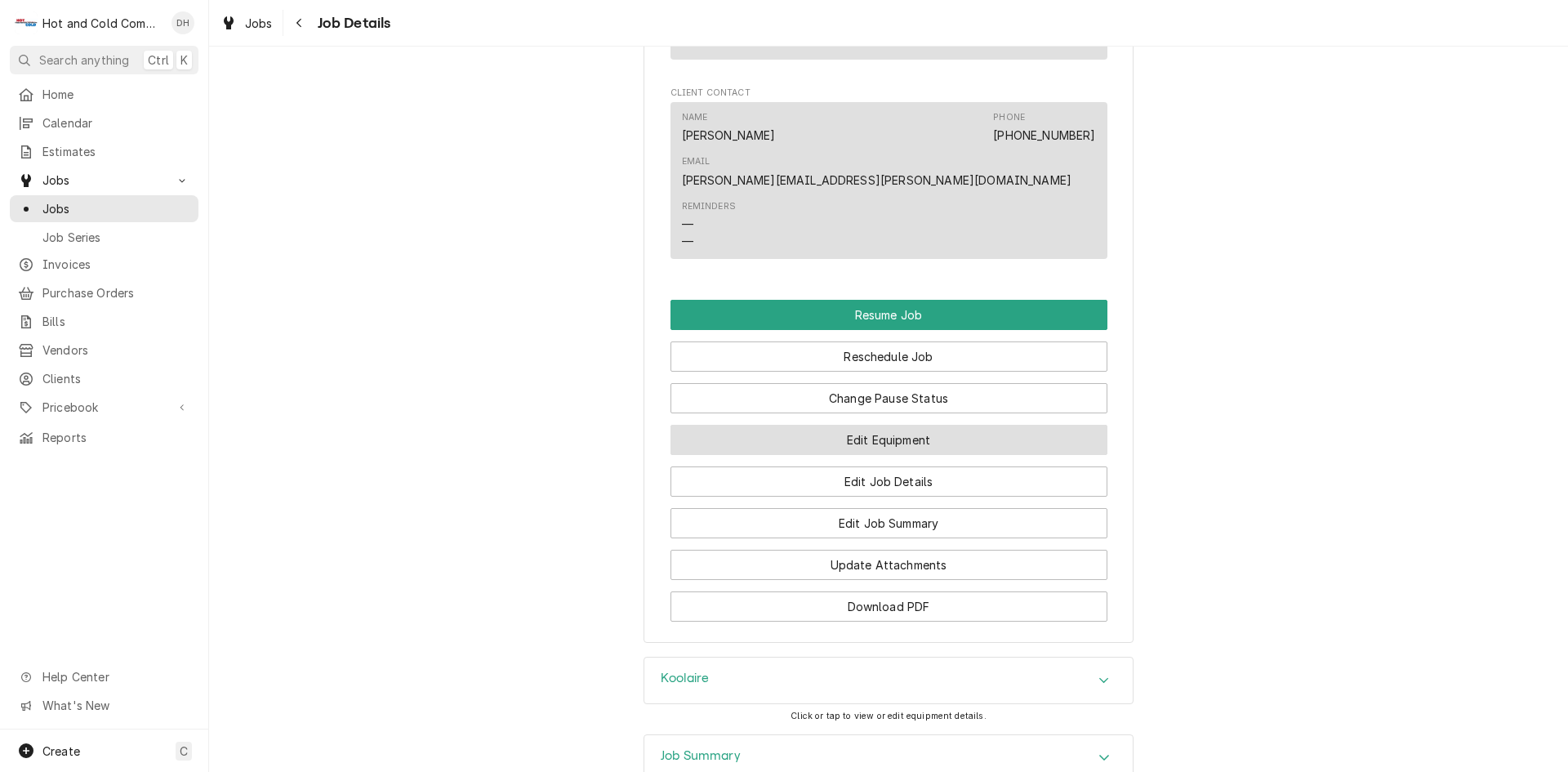
click at [884, 425] on button "Edit Equipment" at bounding box center [889, 440] width 437 height 31
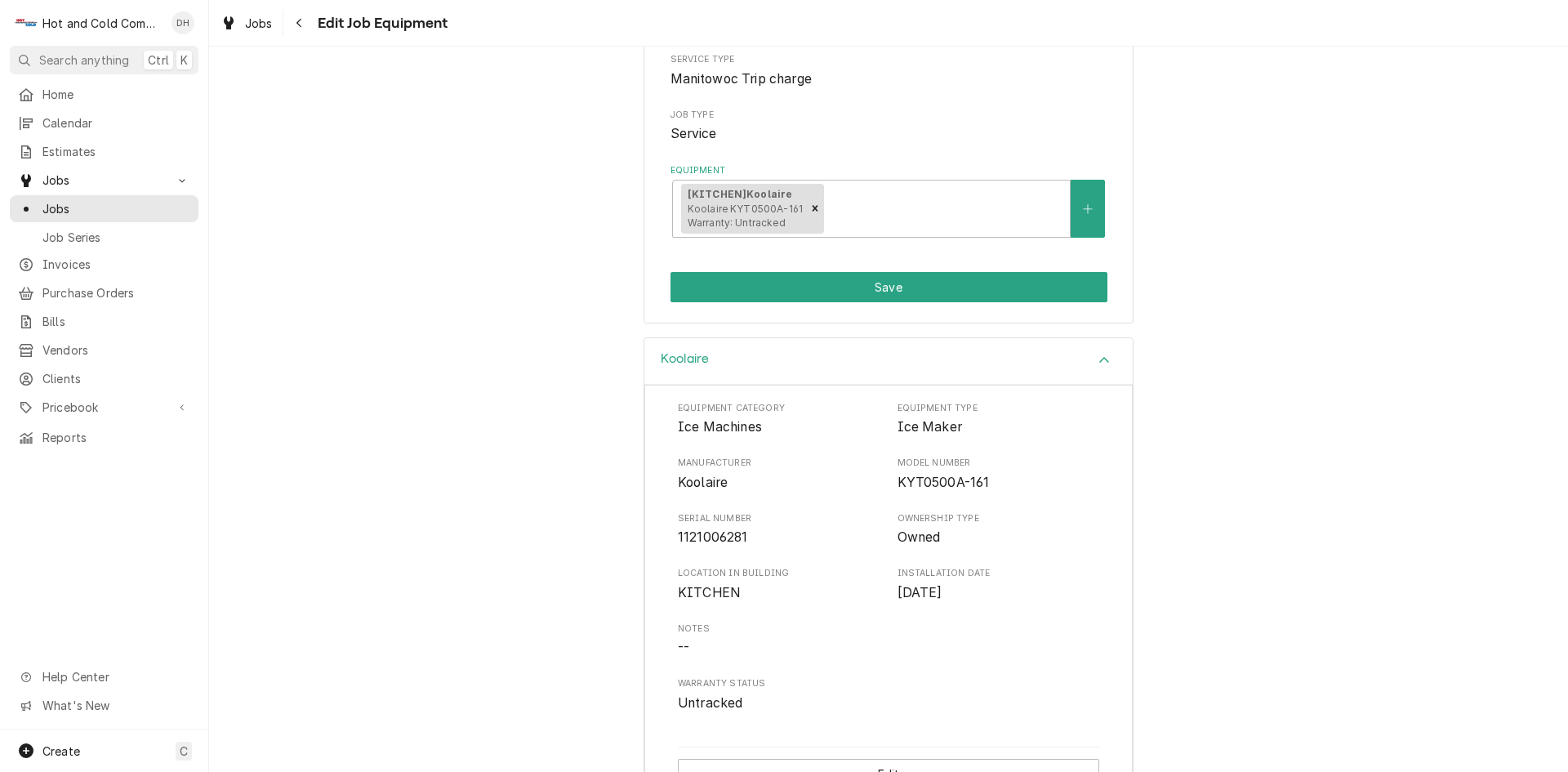
scroll to position [258, 0]
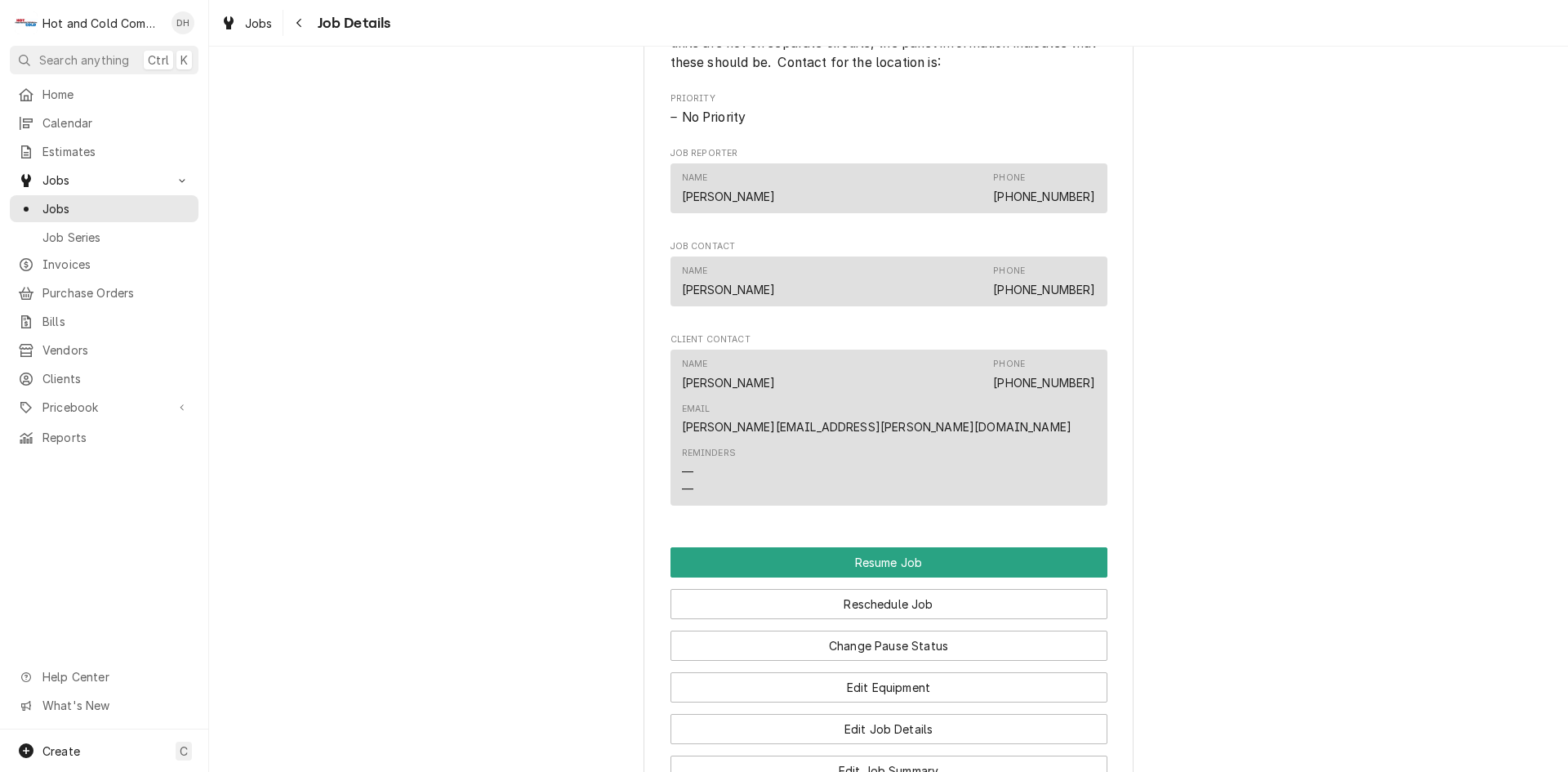
scroll to position [1362, 0]
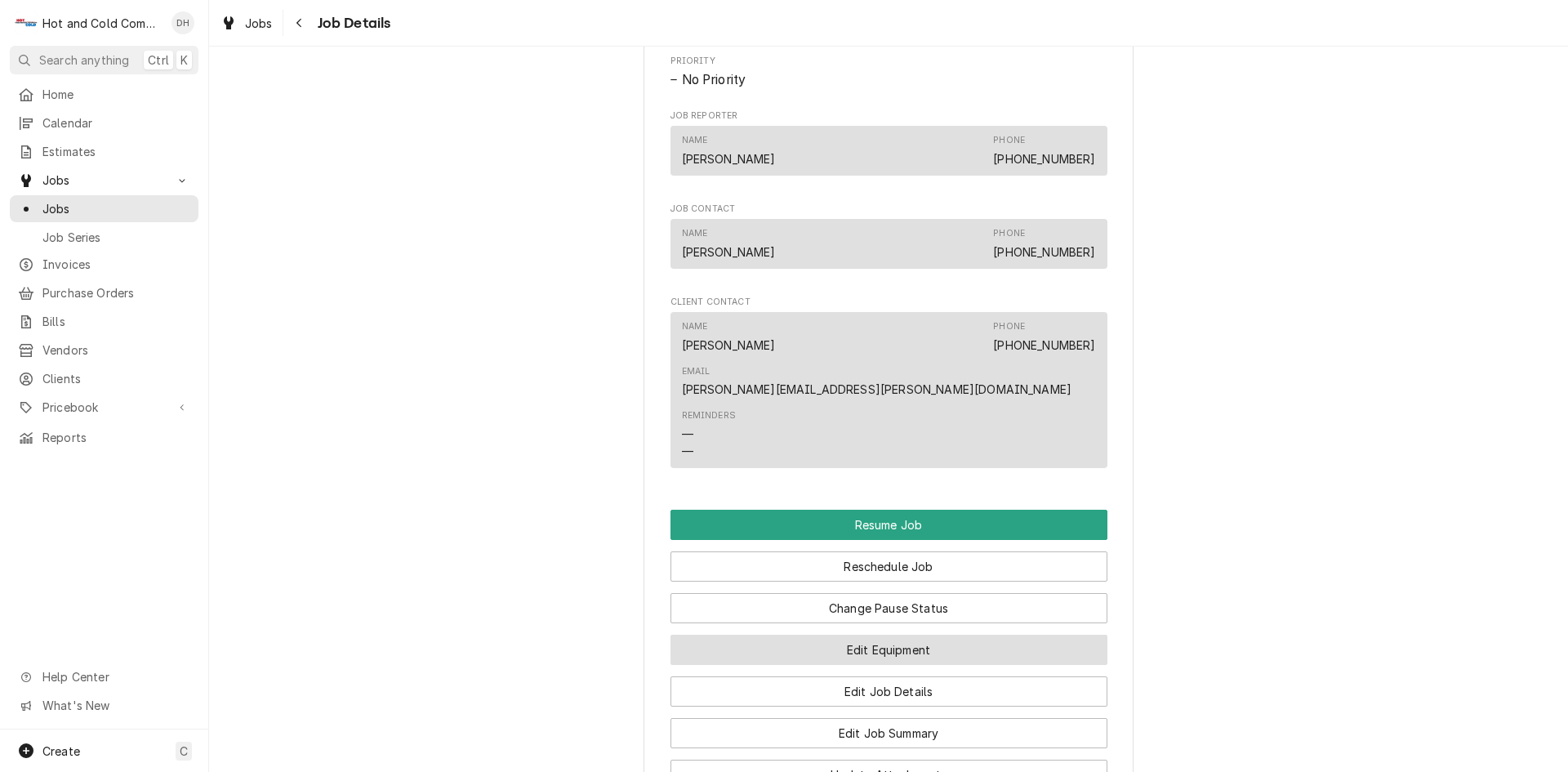
click at [867, 635] on button "Edit Equipment" at bounding box center [889, 650] width 437 height 31
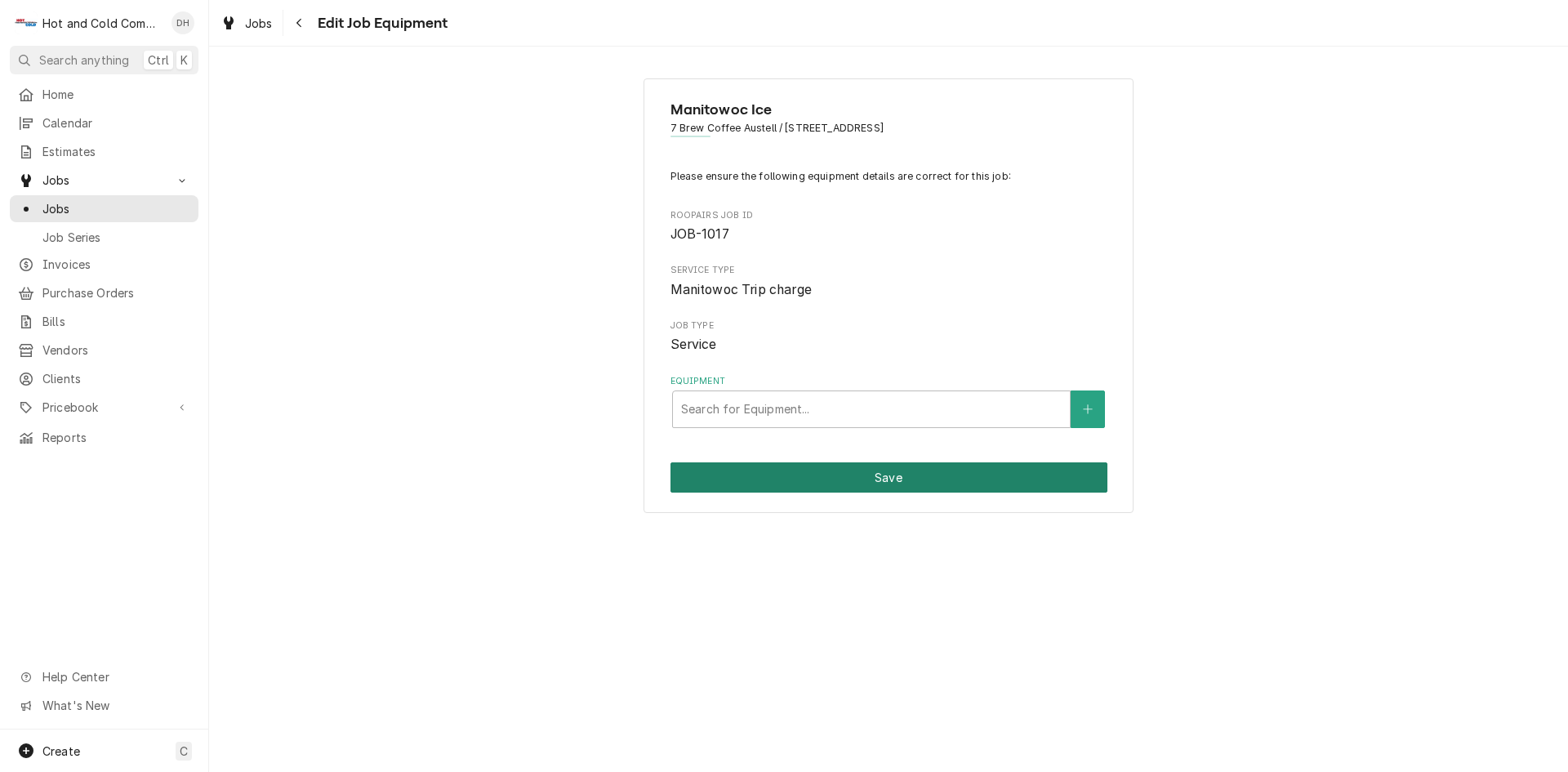
click at [892, 477] on button "Save" at bounding box center [889, 478] width 437 height 31
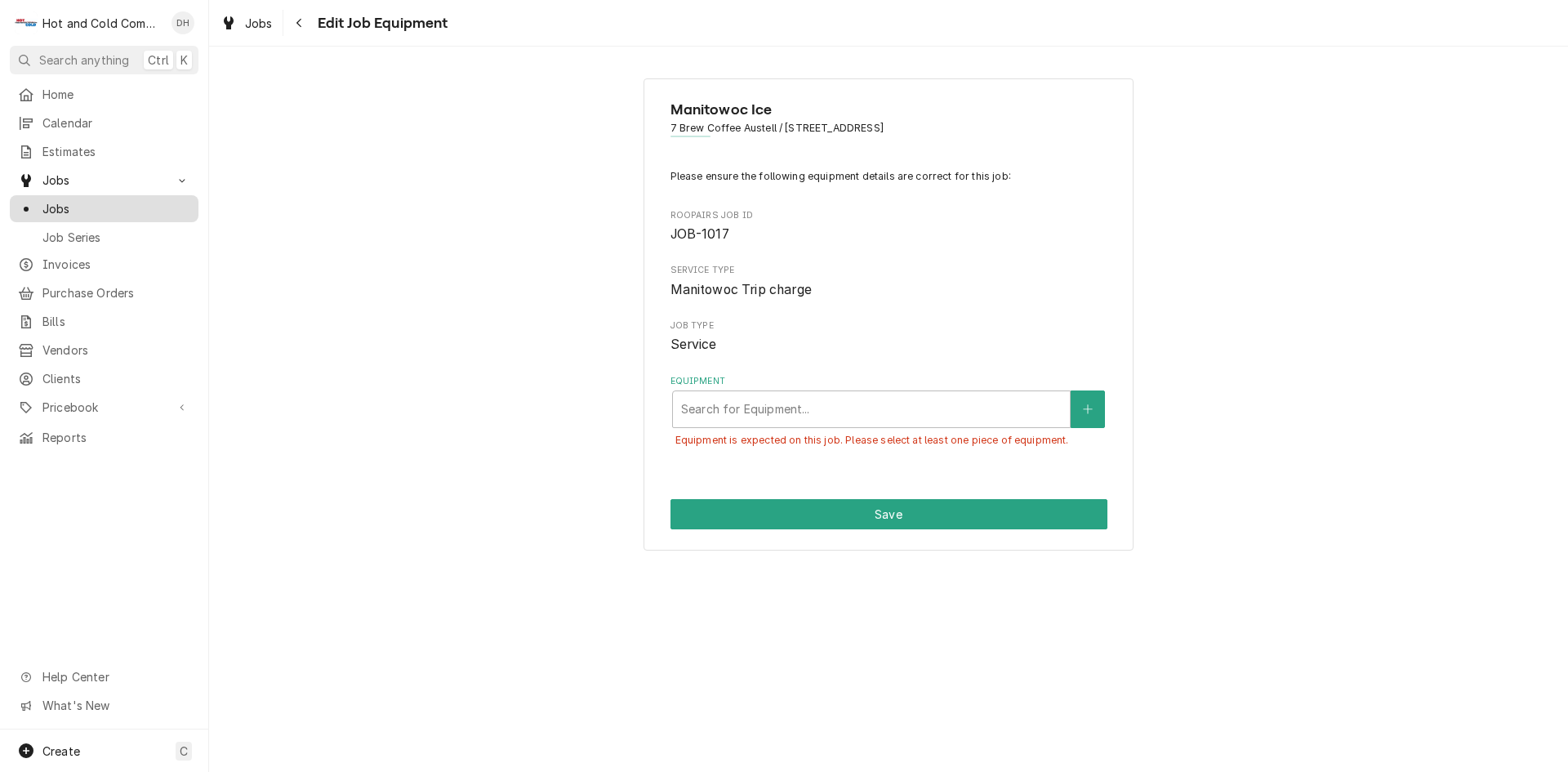
click at [71, 203] on span "Jobs" at bounding box center [116, 208] width 148 height 17
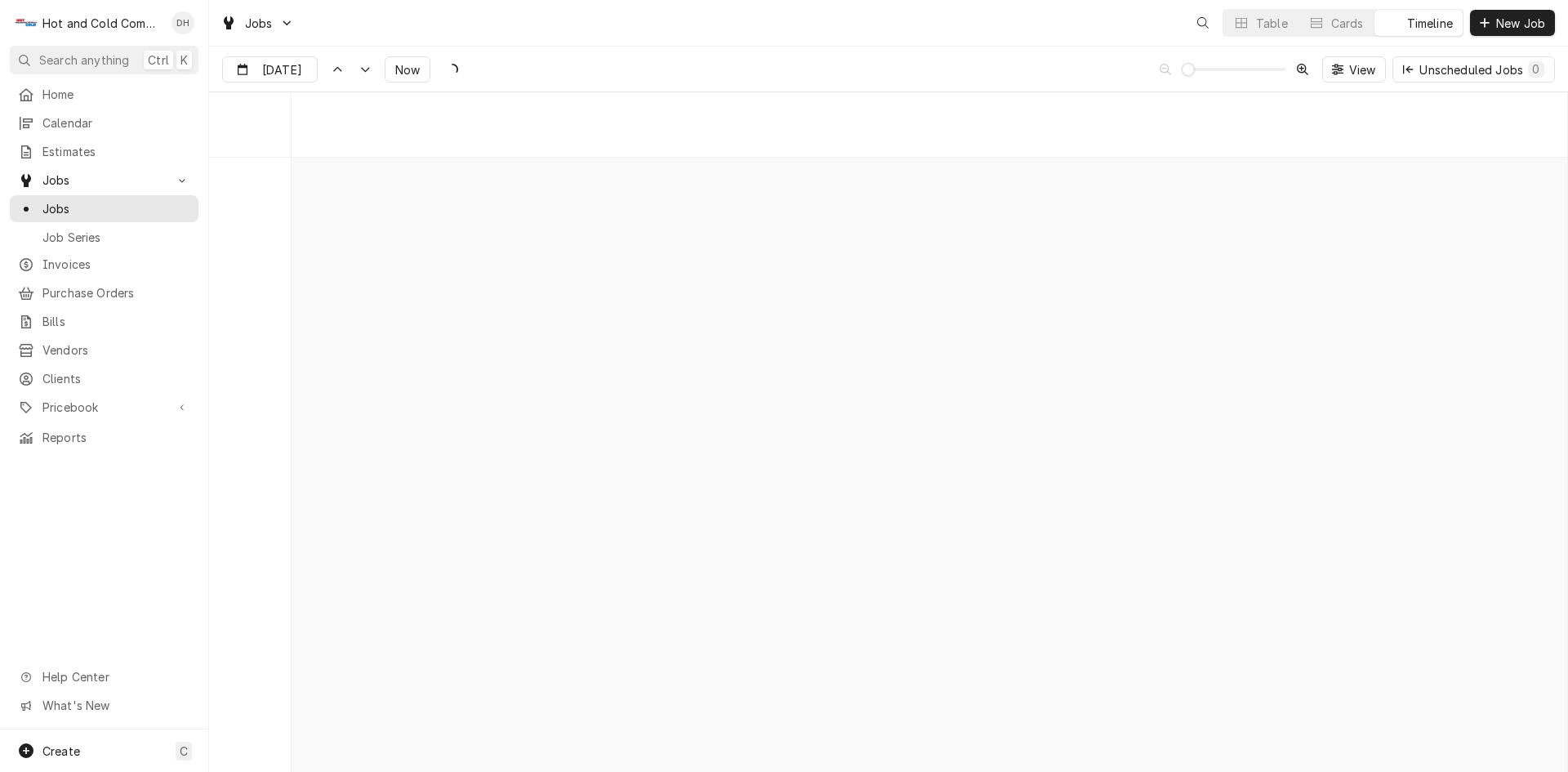
scroll to position [12785, 0]
